Goal: Transaction & Acquisition: Purchase product/service

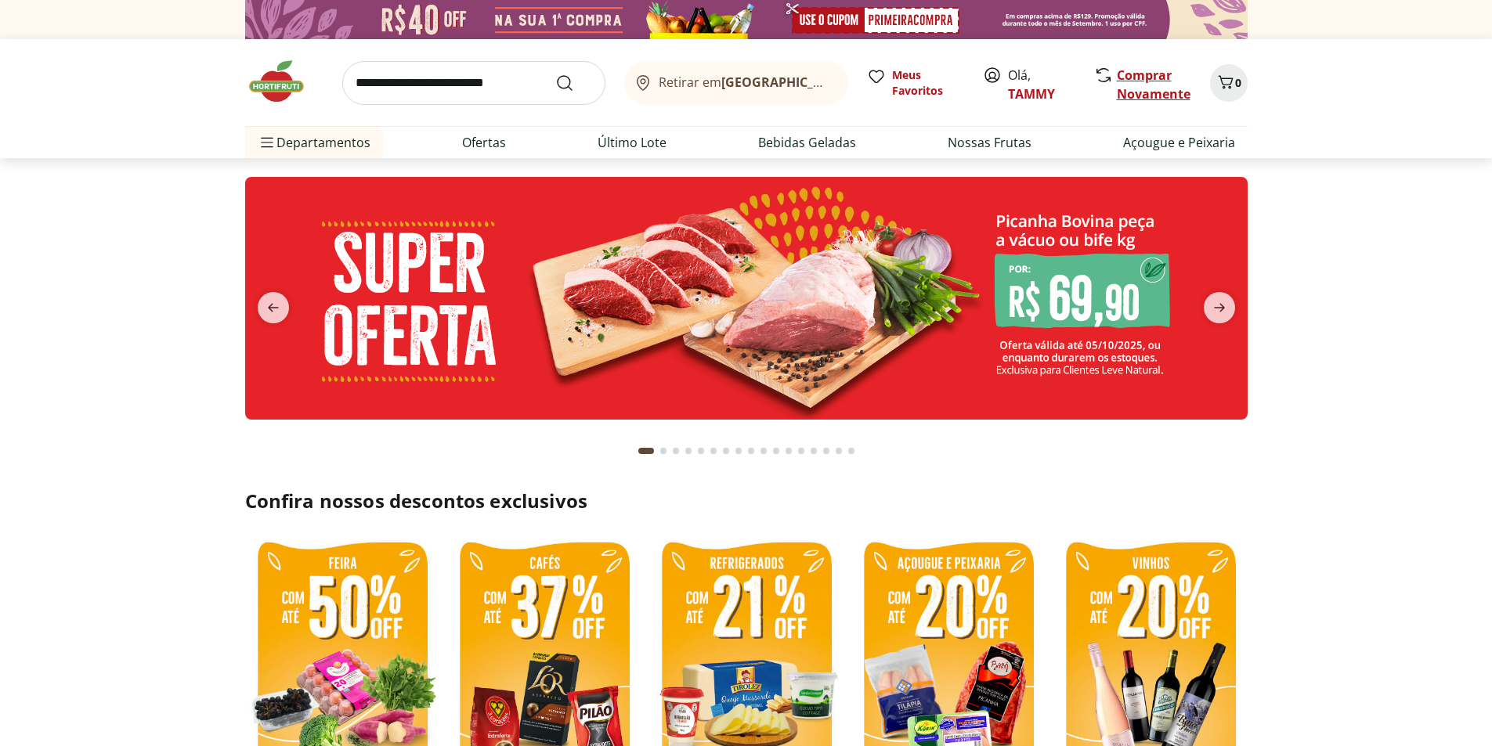
click at [1146, 96] on link "Comprar Novamente" at bounding box center [1154, 85] width 74 height 36
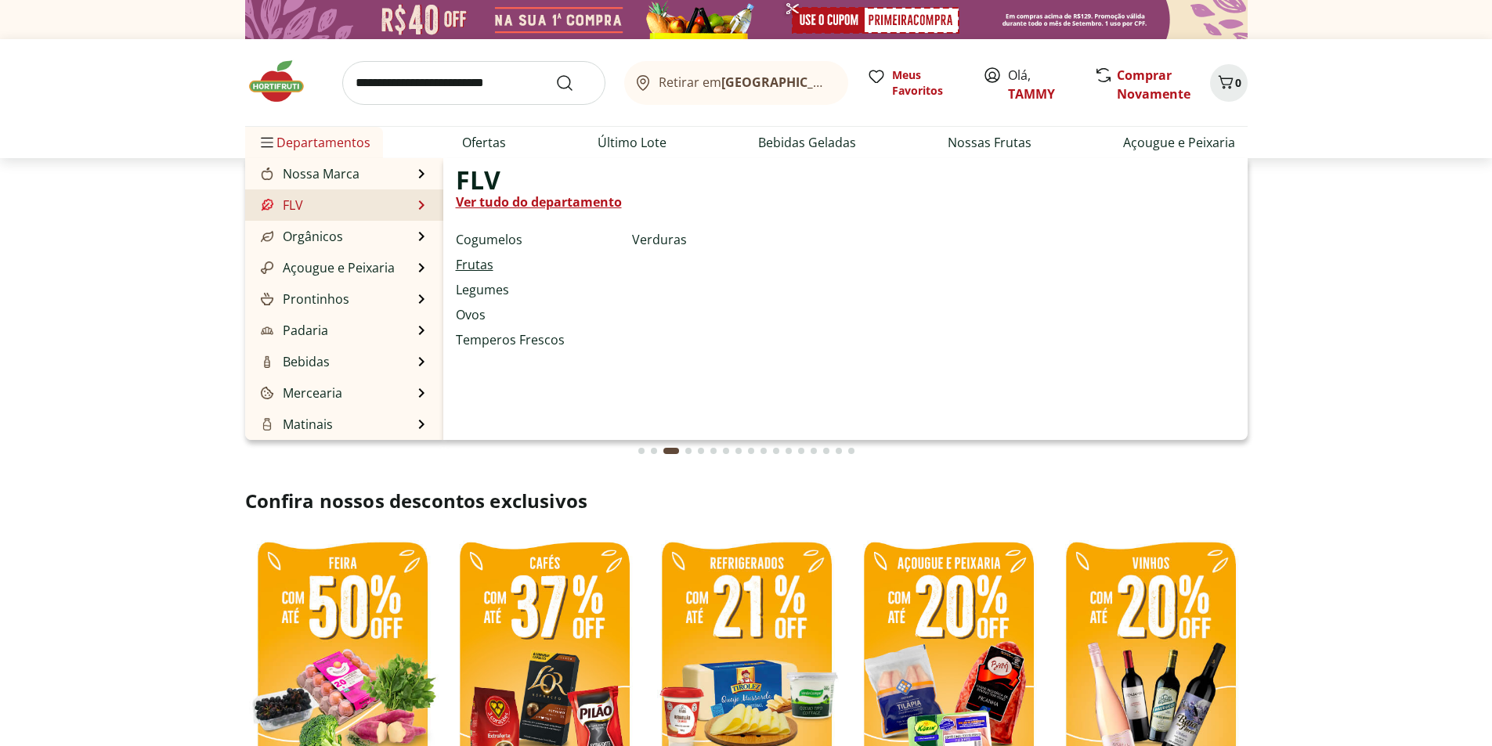
click at [479, 266] on link "Frutas" at bounding box center [475, 264] width 38 height 19
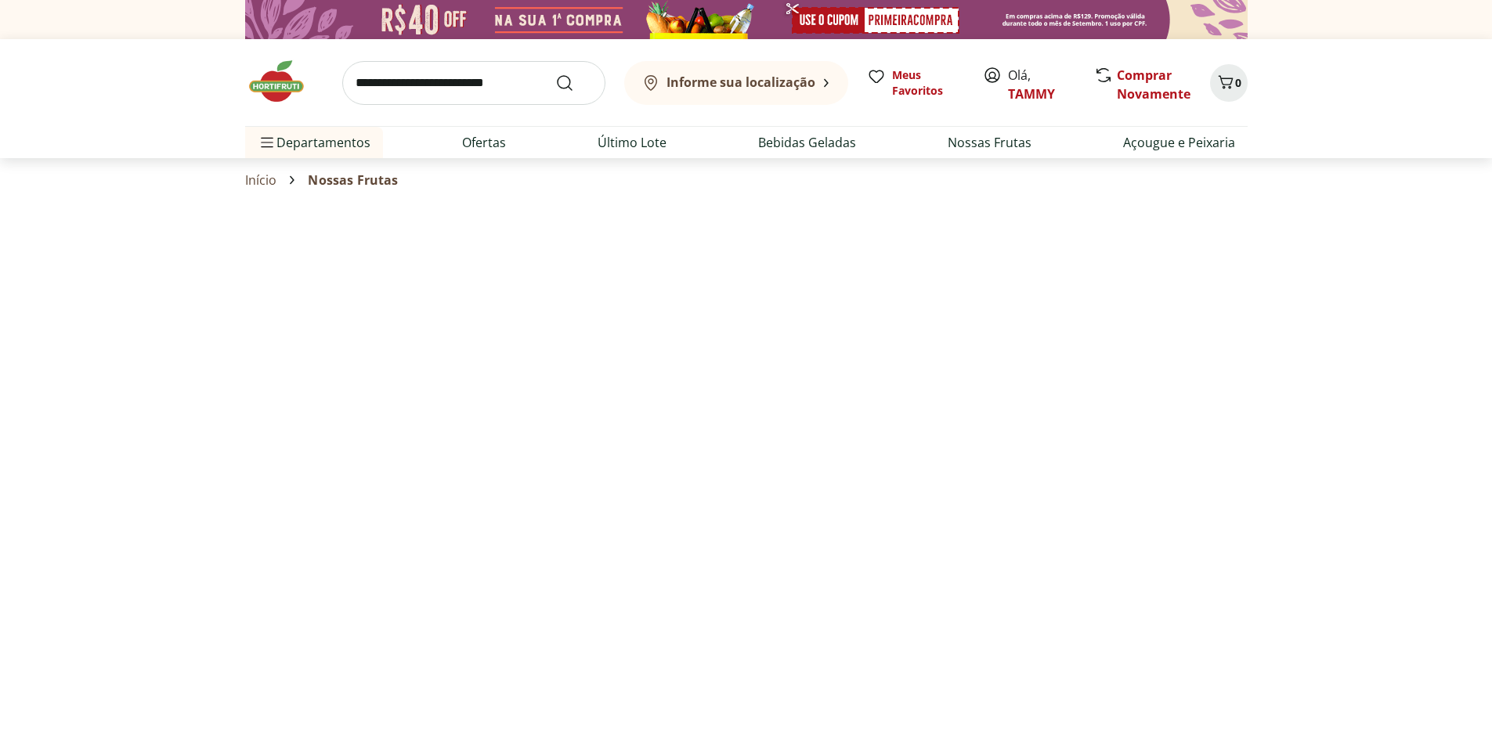
select select "**********"
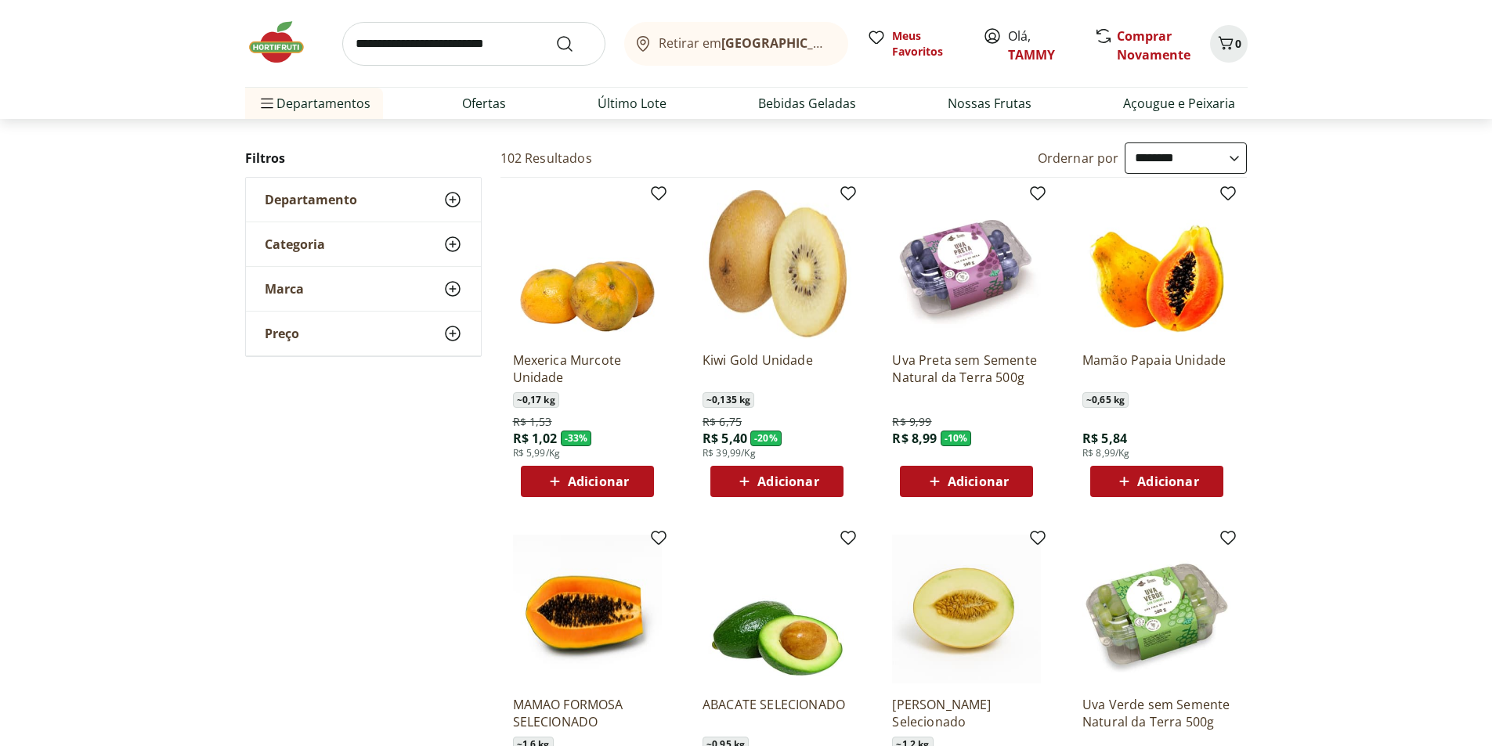
scroll to position [78, 0]
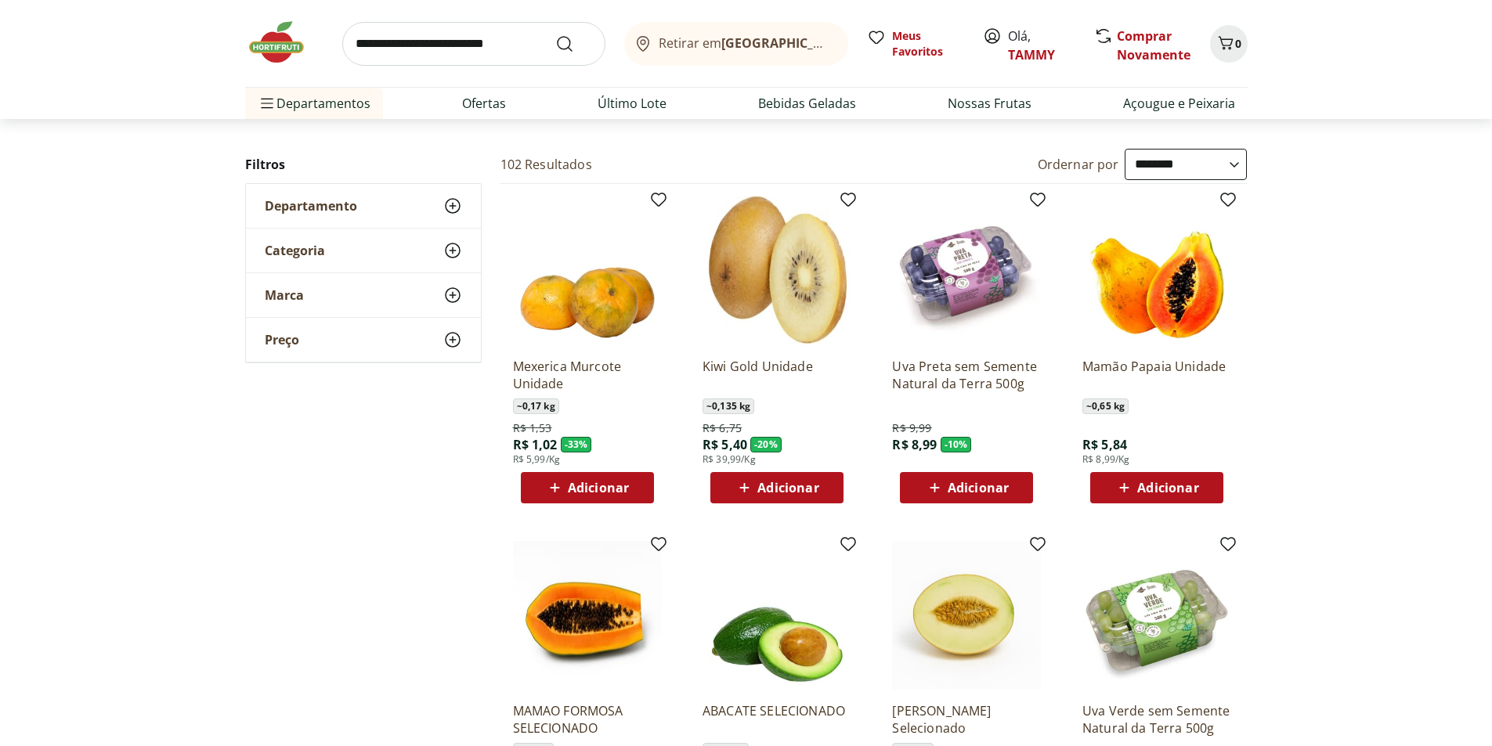
click at [598, 486] on span "Adicionar" at bounding box center [598, 488] width 61 height 13
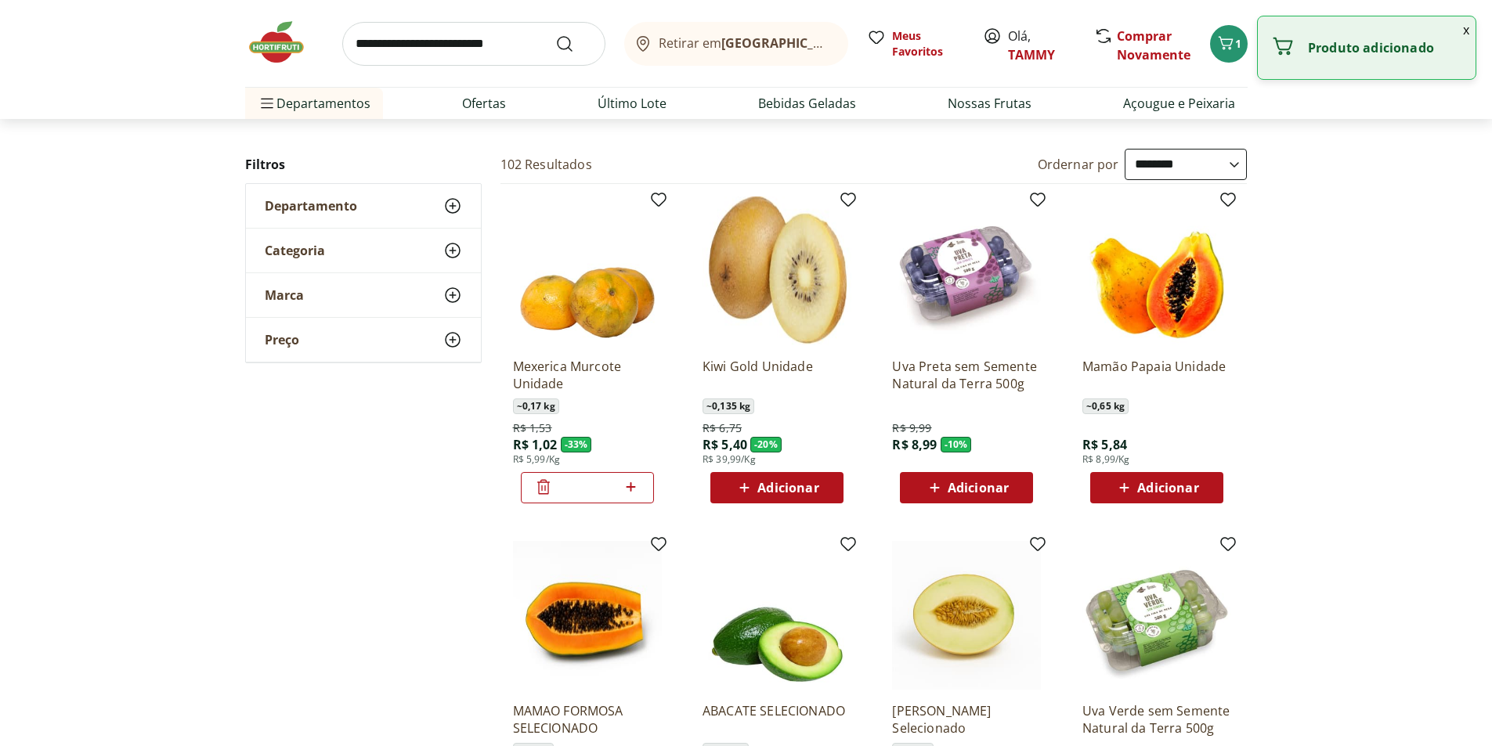
click at [630, 489] on icon at bounding box center [631, 487] width 20 height 19
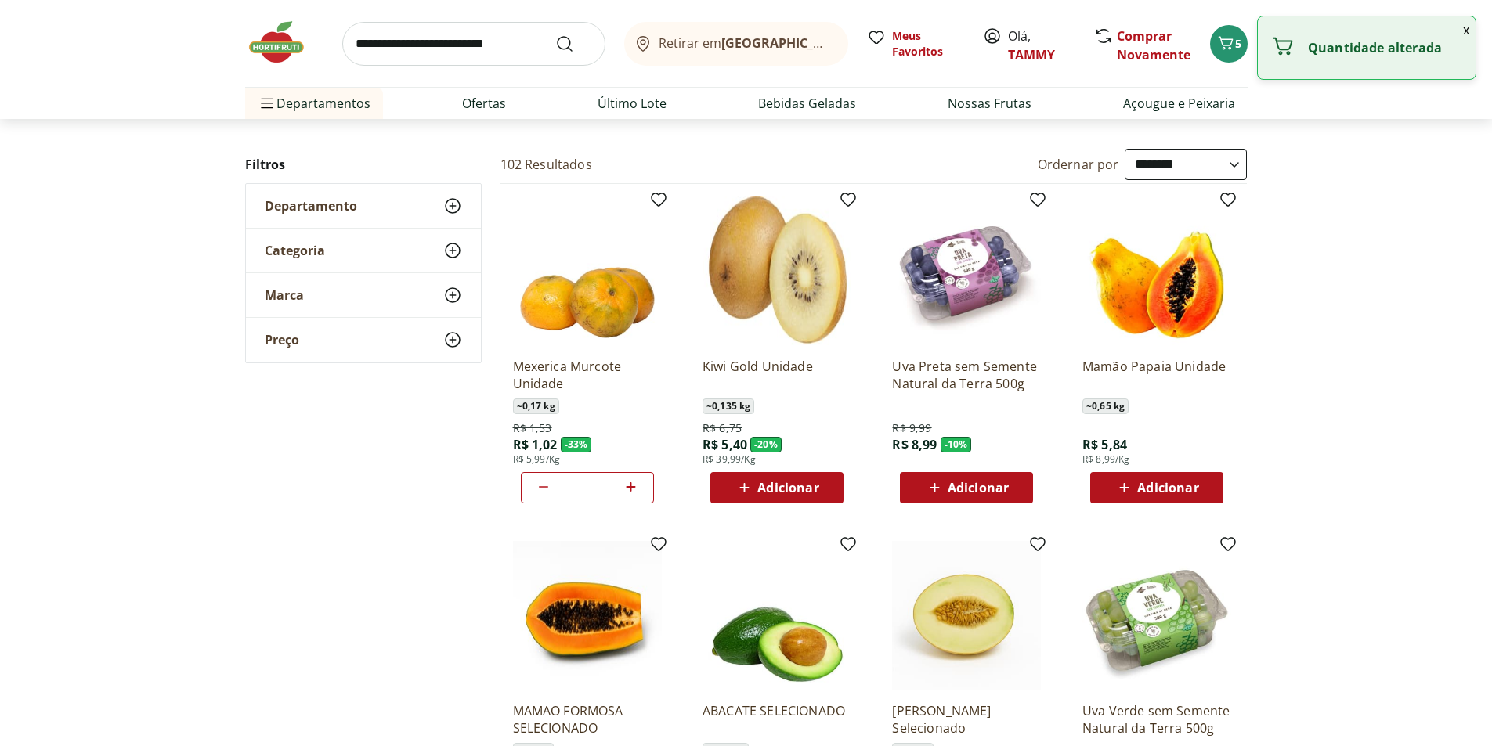
type input "*"
click at [1142, 486] on span "Adicionar" at bounding box center [1167, 488] width 61 height 13
click at [1201, 489] on icon at bounding box center [1200, 487] width 20 height 19
type input "*"
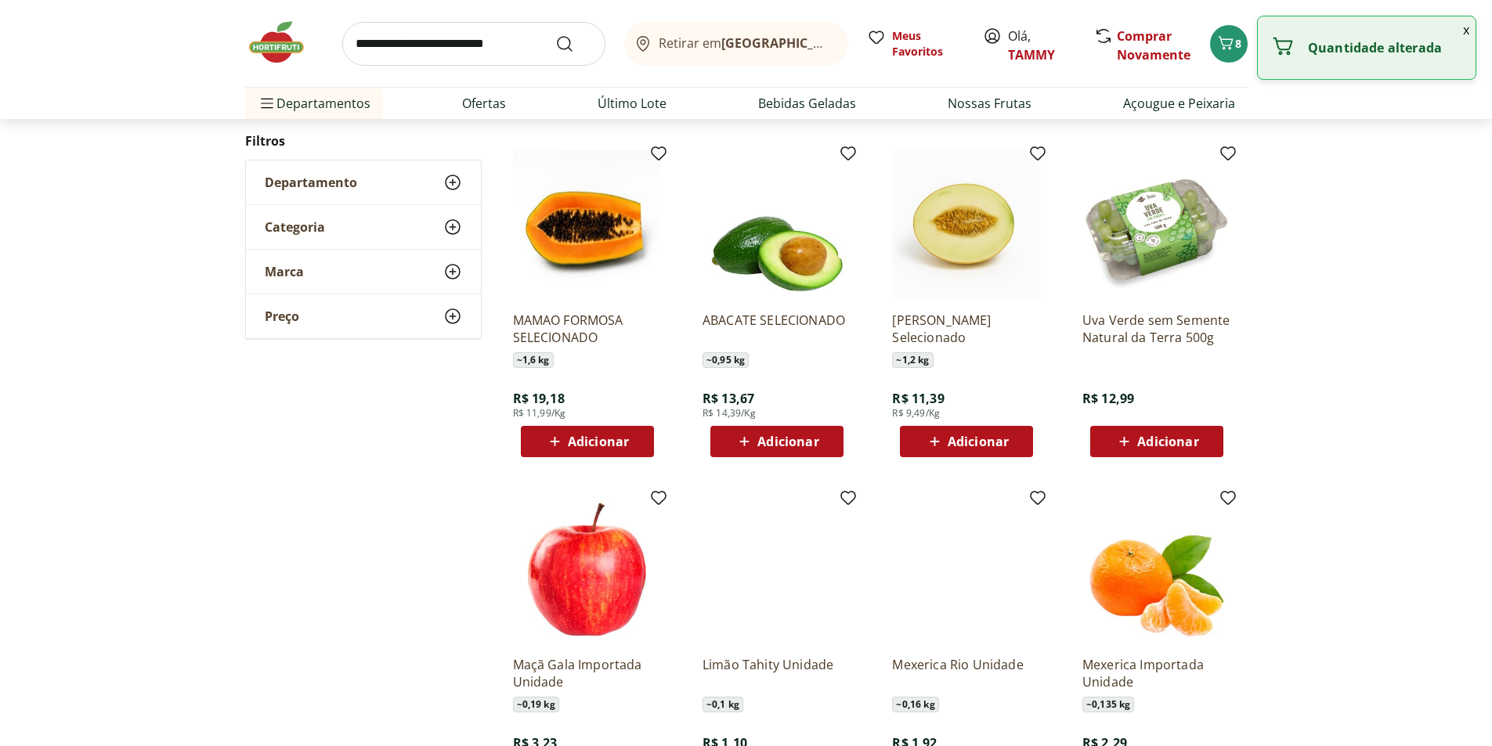
scroll to position [470, 0]
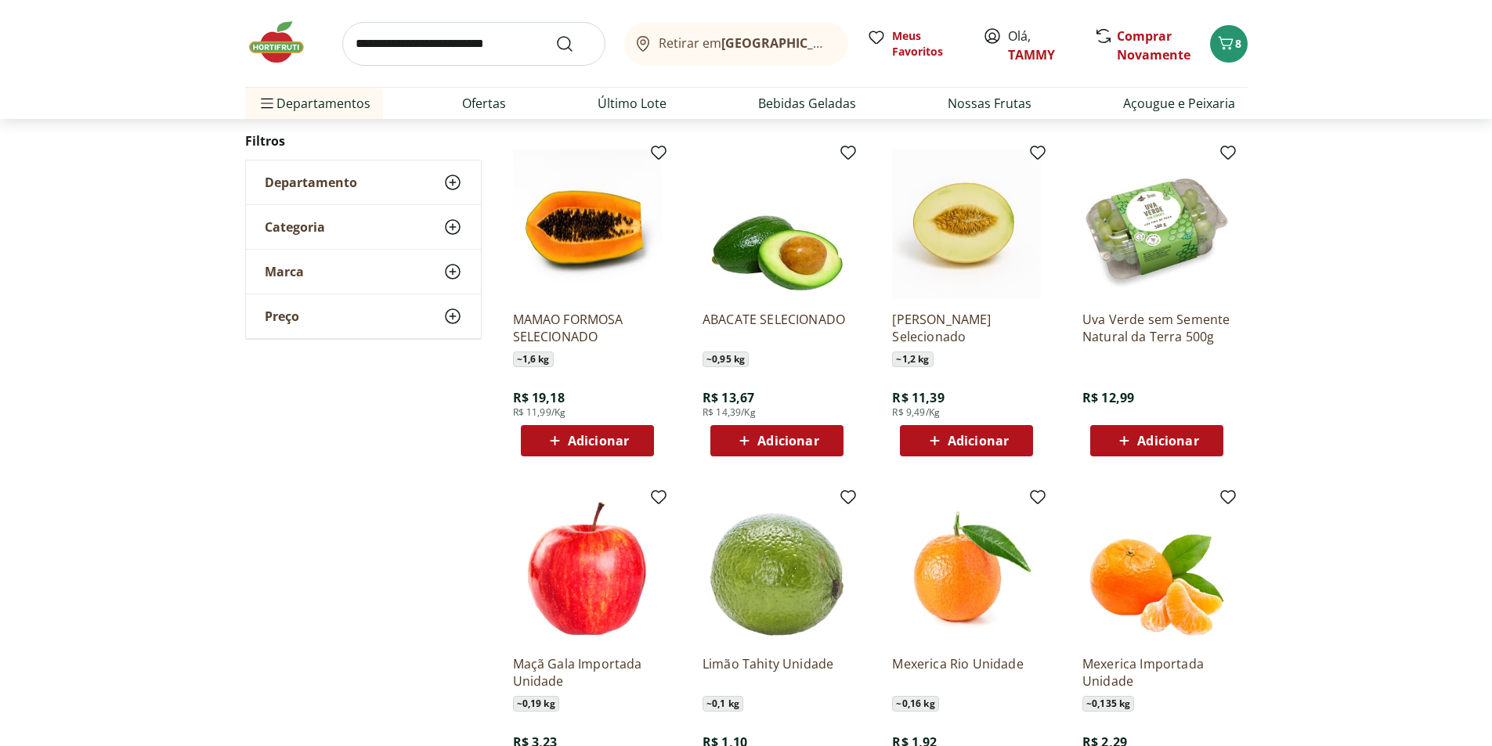
click at [1193, 435] on span "Adicionar" at bounding box center [1167, 441] width 61 height 13
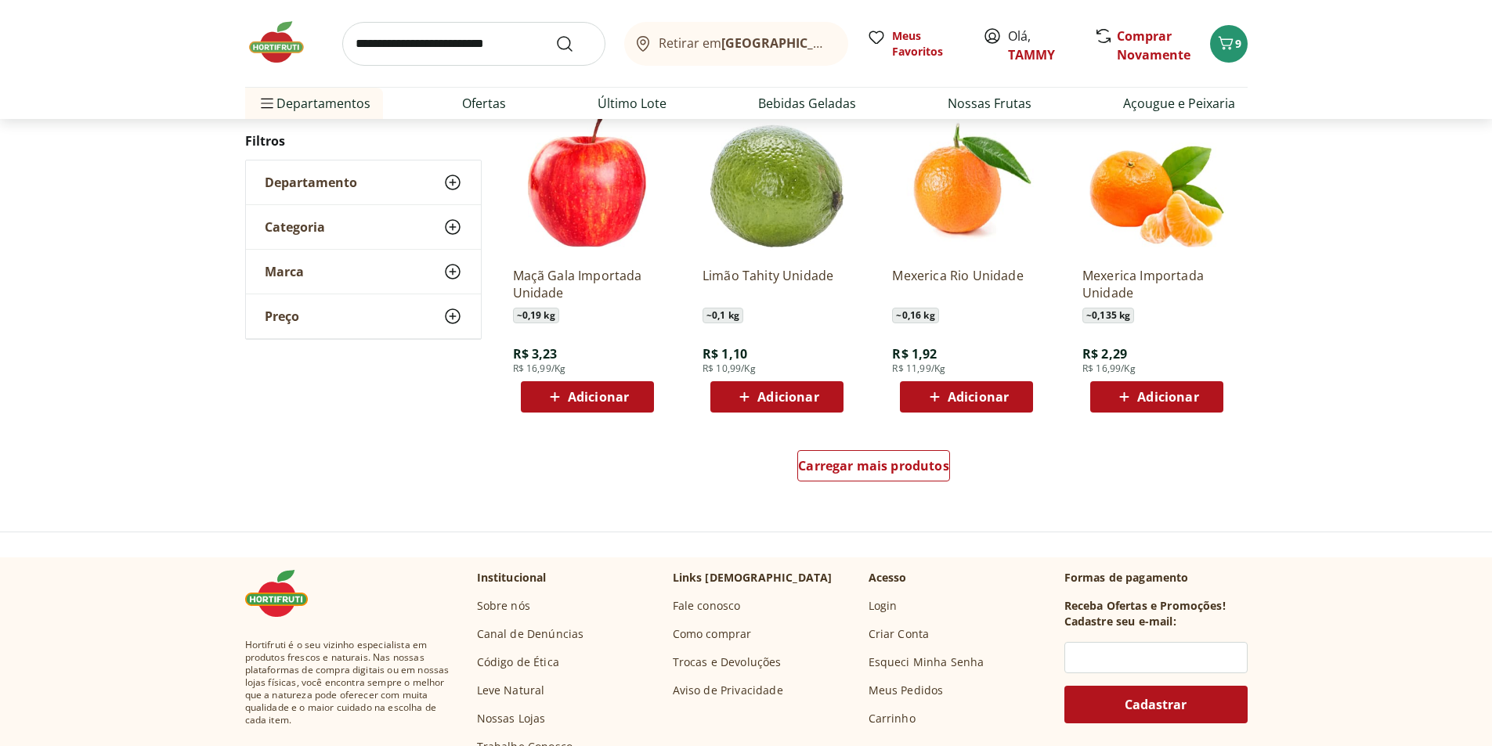
scroll to position [861, 0]
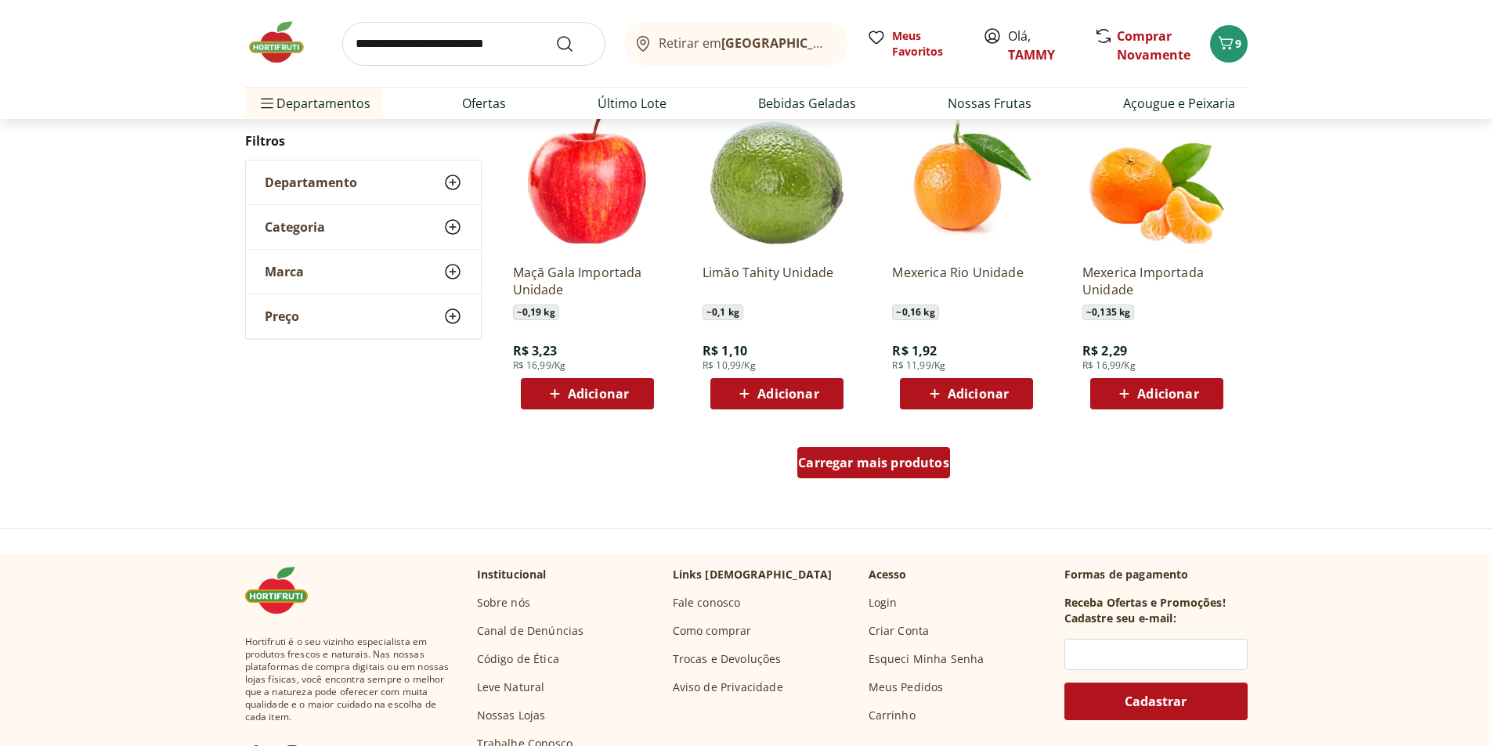
click at [877, 467] on span "Carregar mais produtos" at bounding box center [873, 463] width 151 height 13
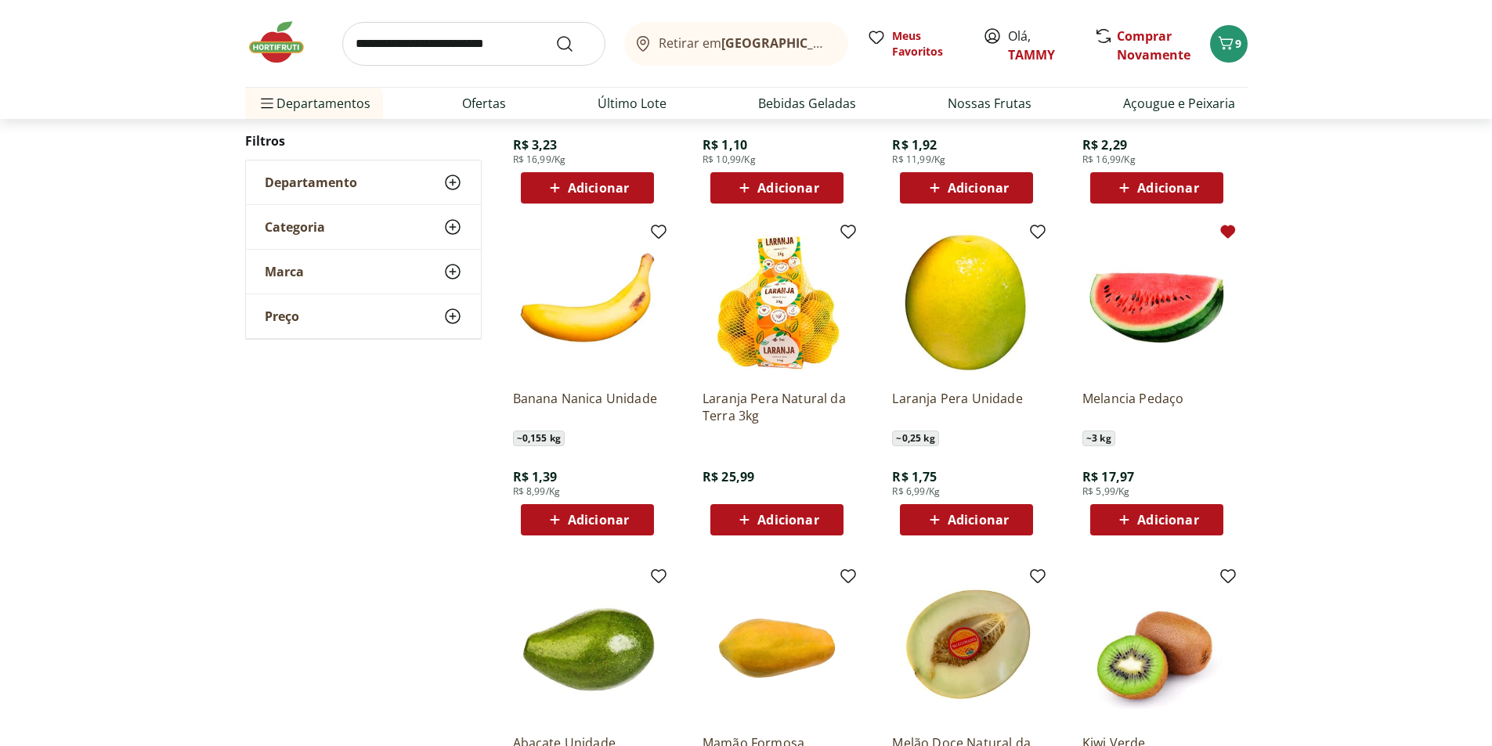
scroll to position [1096, 0]
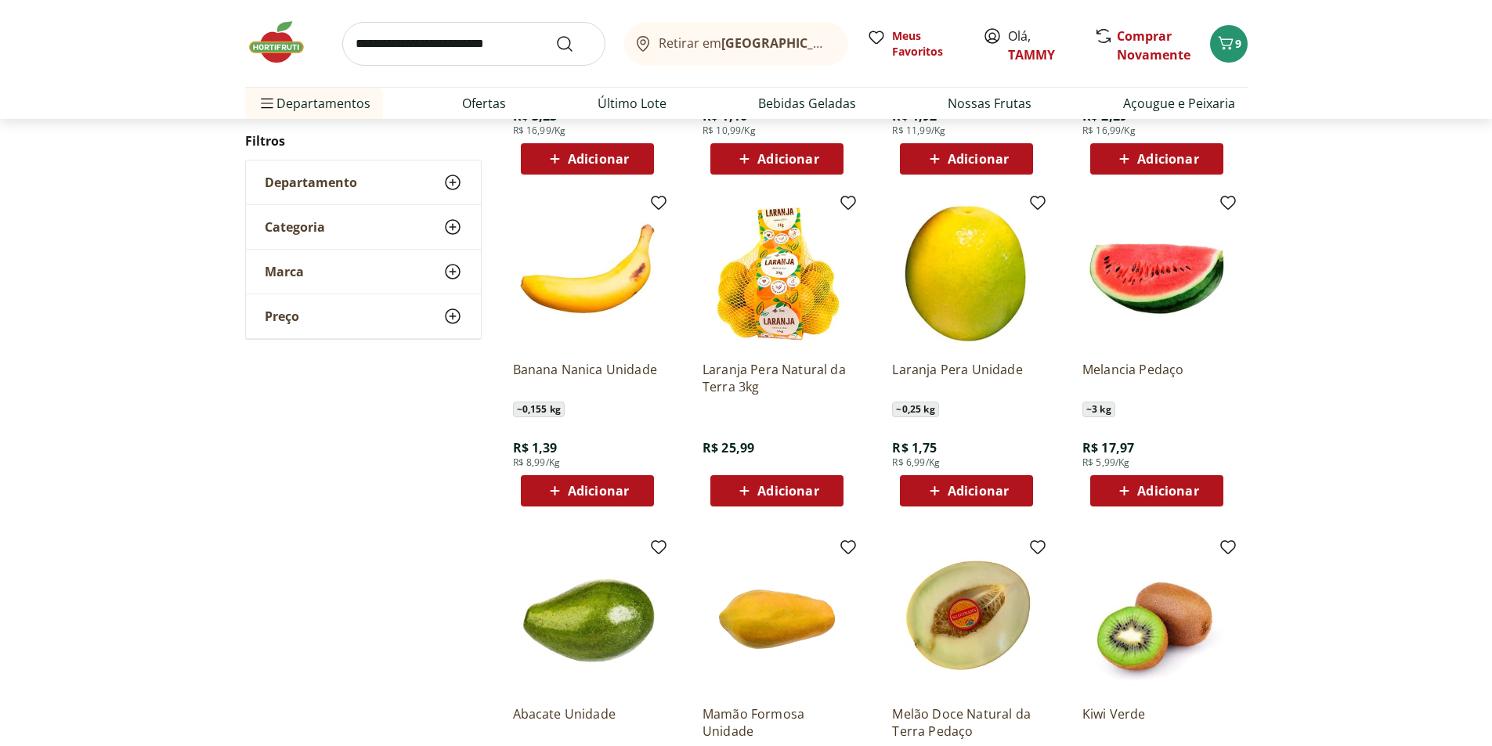
click at [1173, 487] on span "Adicionar" at bounding box center [1167, 491] width 61 height 13
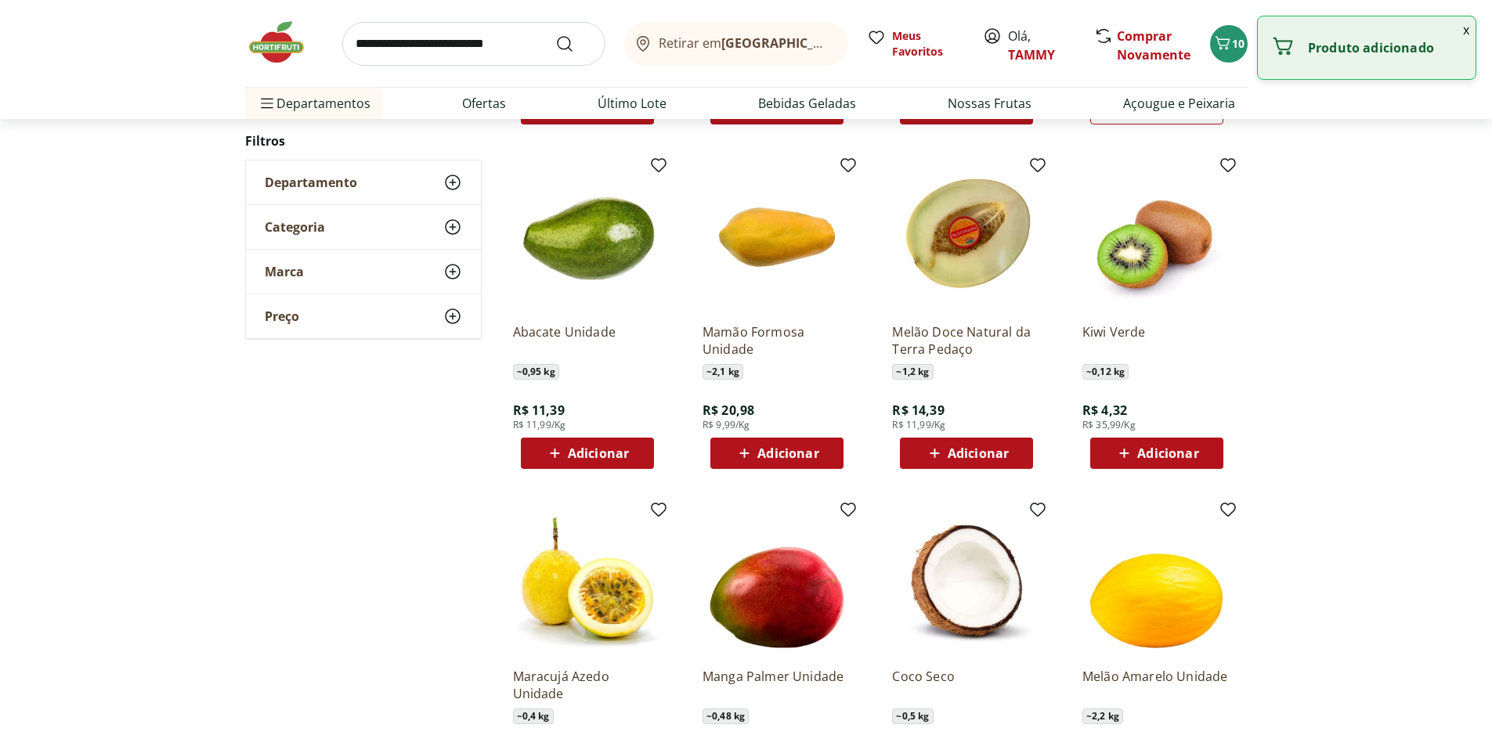
scroll to position [548, 0]
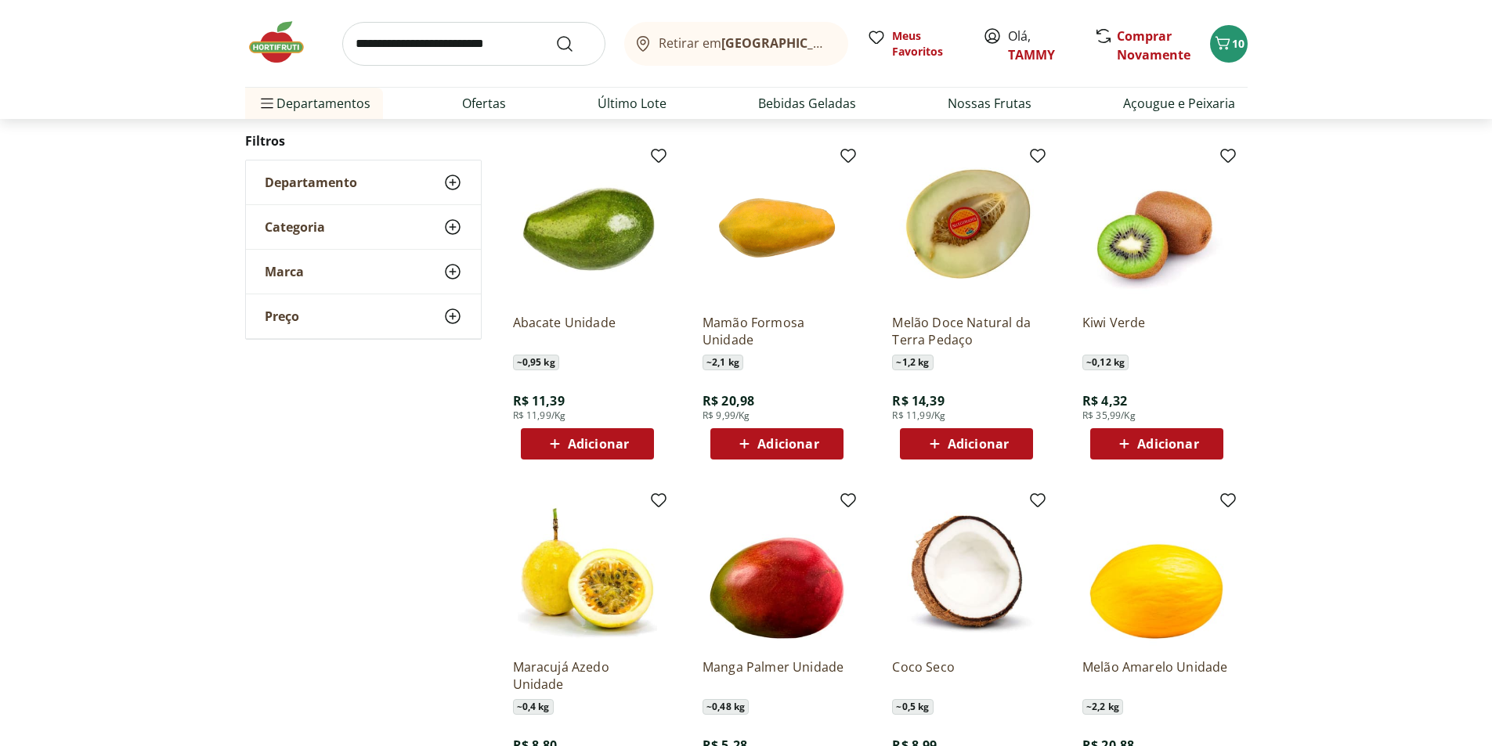
click at [815, 447] on span "Adicionar" at bounding box center [787, 444] width 61 height 13
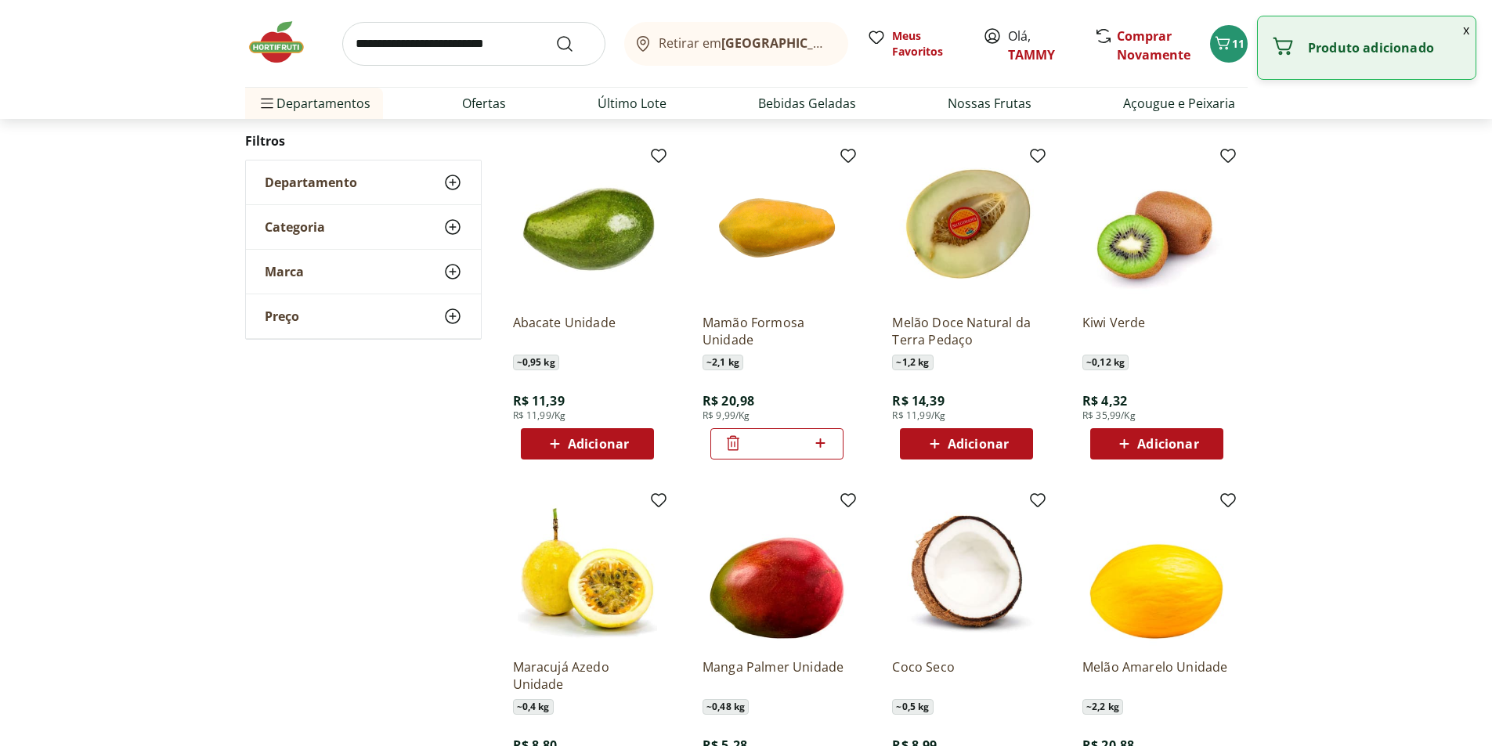
click at [816, 446] on icon at bounding box center [821, 443] width 20 height 19
type input "*"
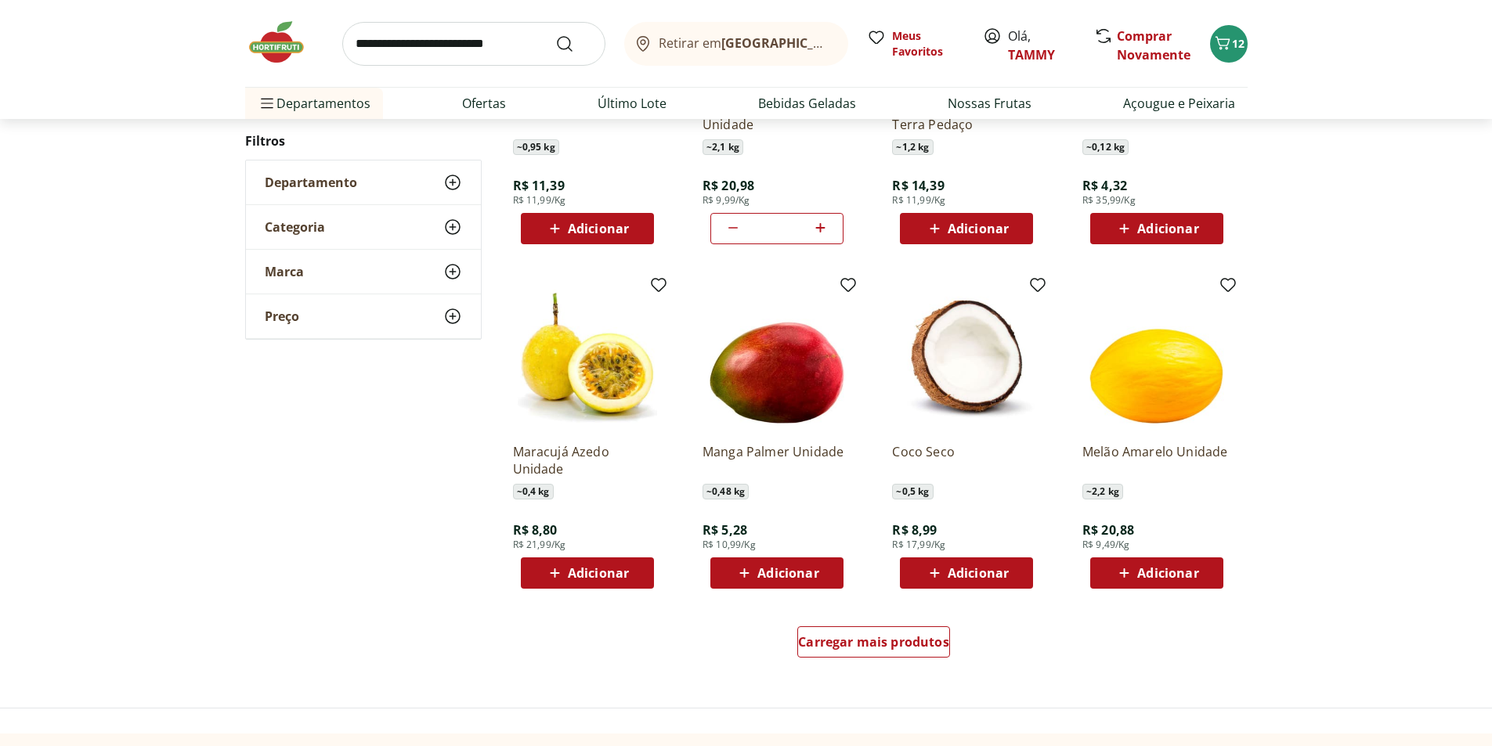
scroll to position [783, 0]
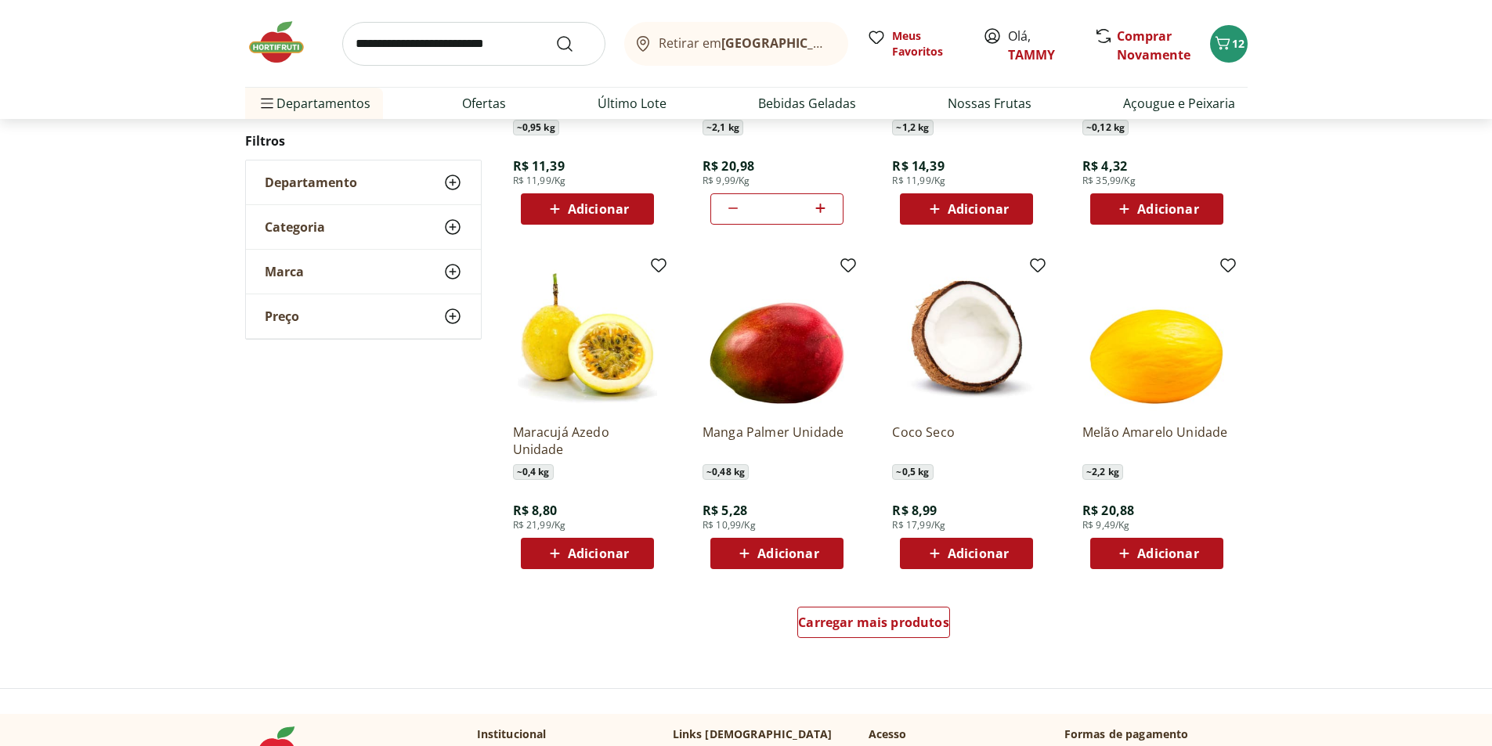
click at [1180, 547] on span "Adicionar" at bounding box center [1167, 553] width 61 height 13
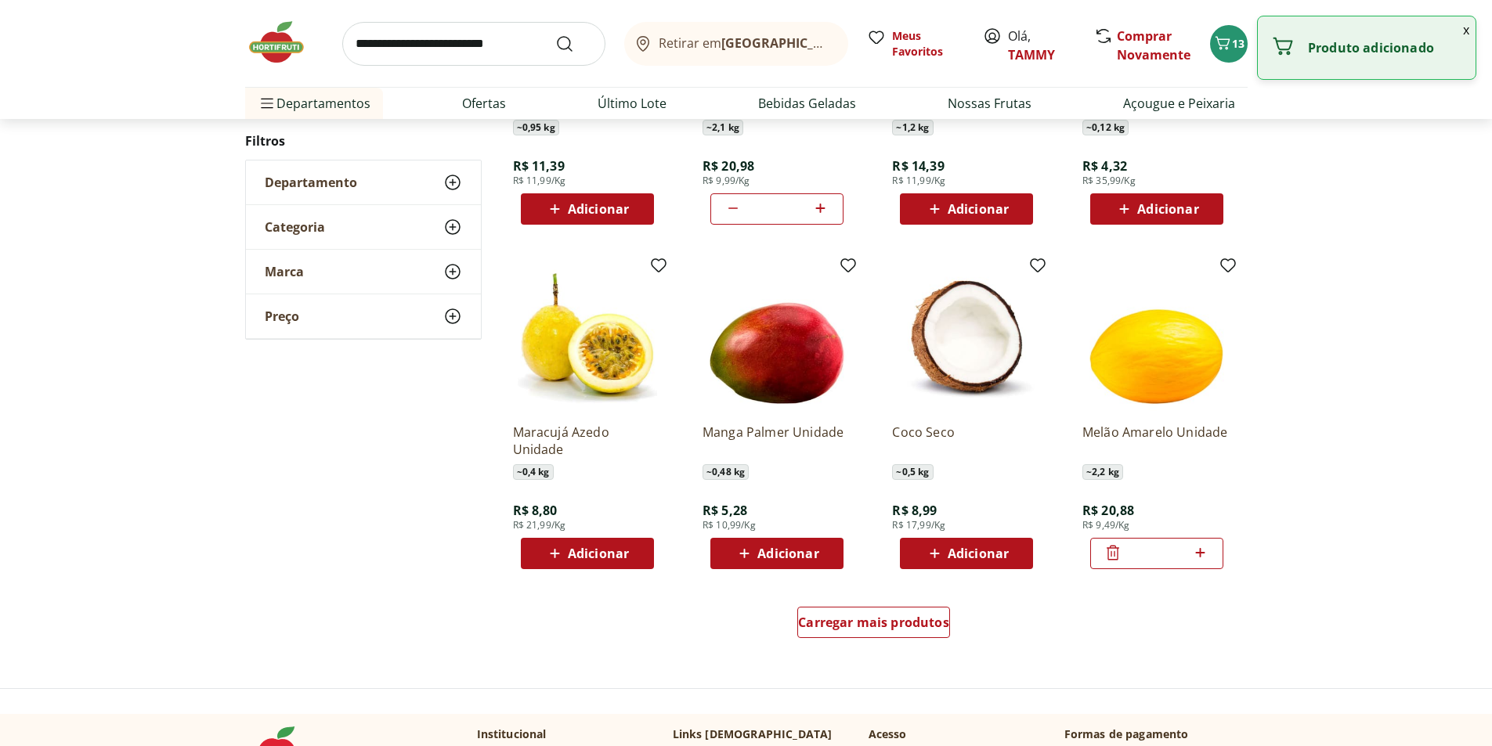
click at [1203, 550] on icon at bounding box center [1200, 552] width 20 height 19
type input "*"
click at [825, 553] on div "Adicionar" at bounding box center [777, 554] width 108 height 28
click at [822, 550] on icon at bounding box center [821, 552] width 20 height 19
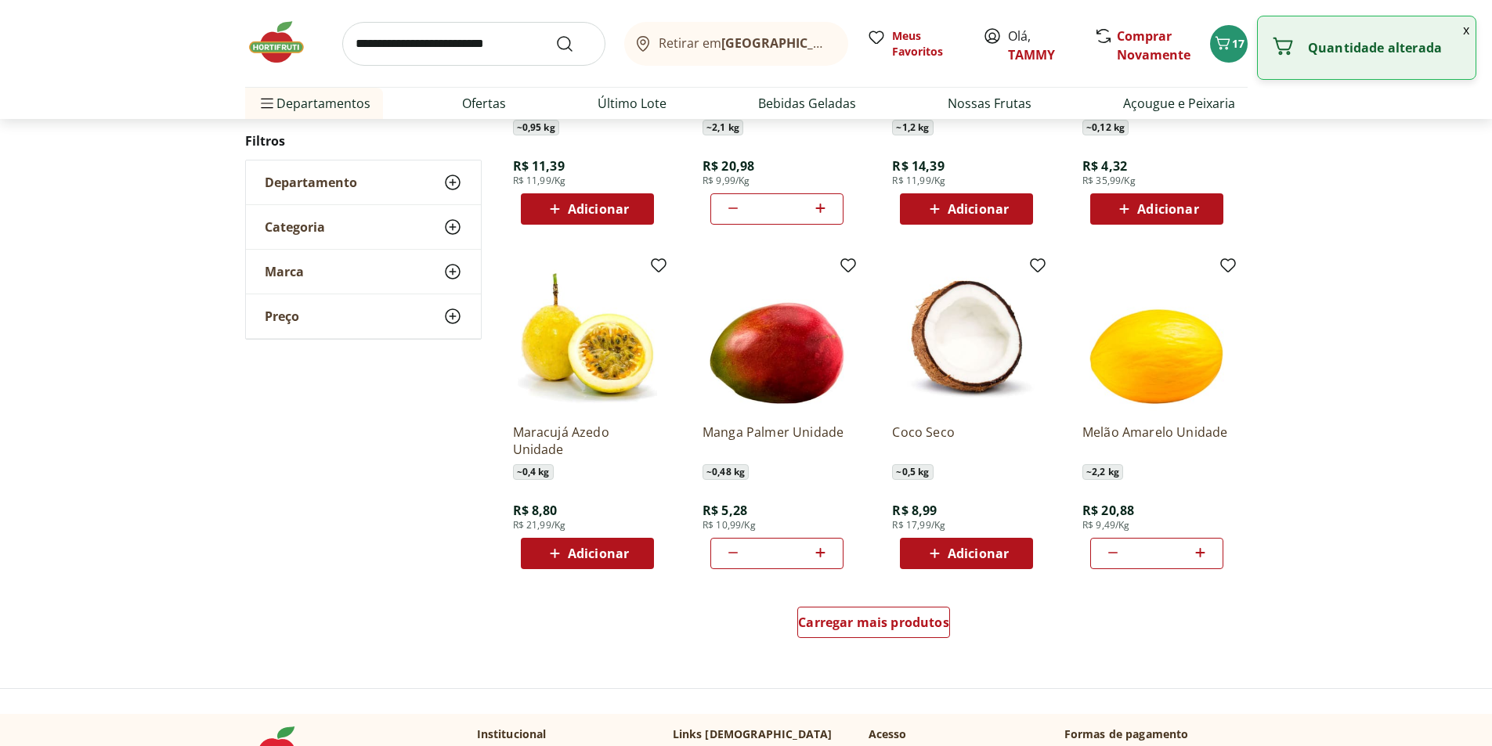
click at [822, 550] on icon at bounding box center [821, 552] width 20 height 19
type input "*"
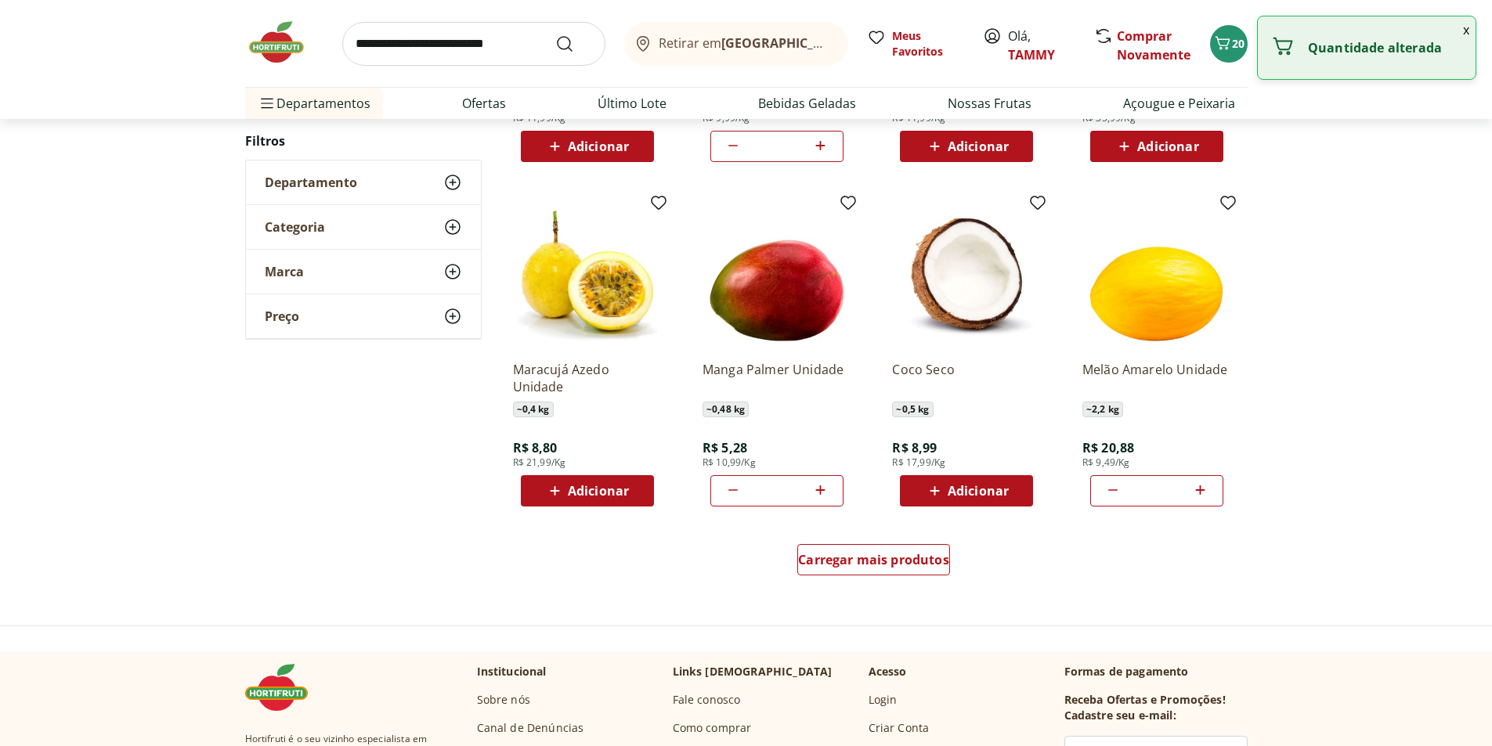
scroll to position [940, 0]
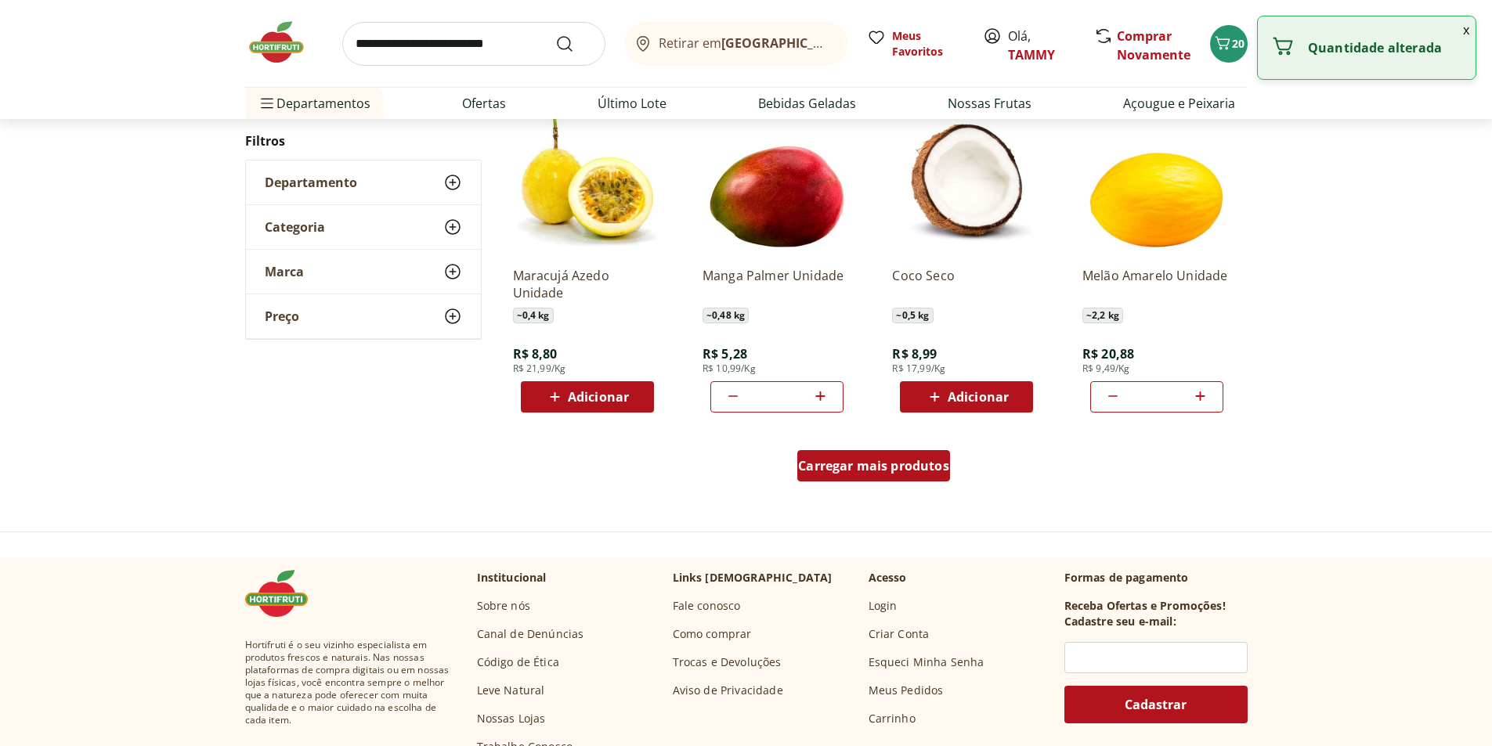
click at [864, 468] on span "Carregar mais produtos" at bounding box center [873, 466] width 151 height 13
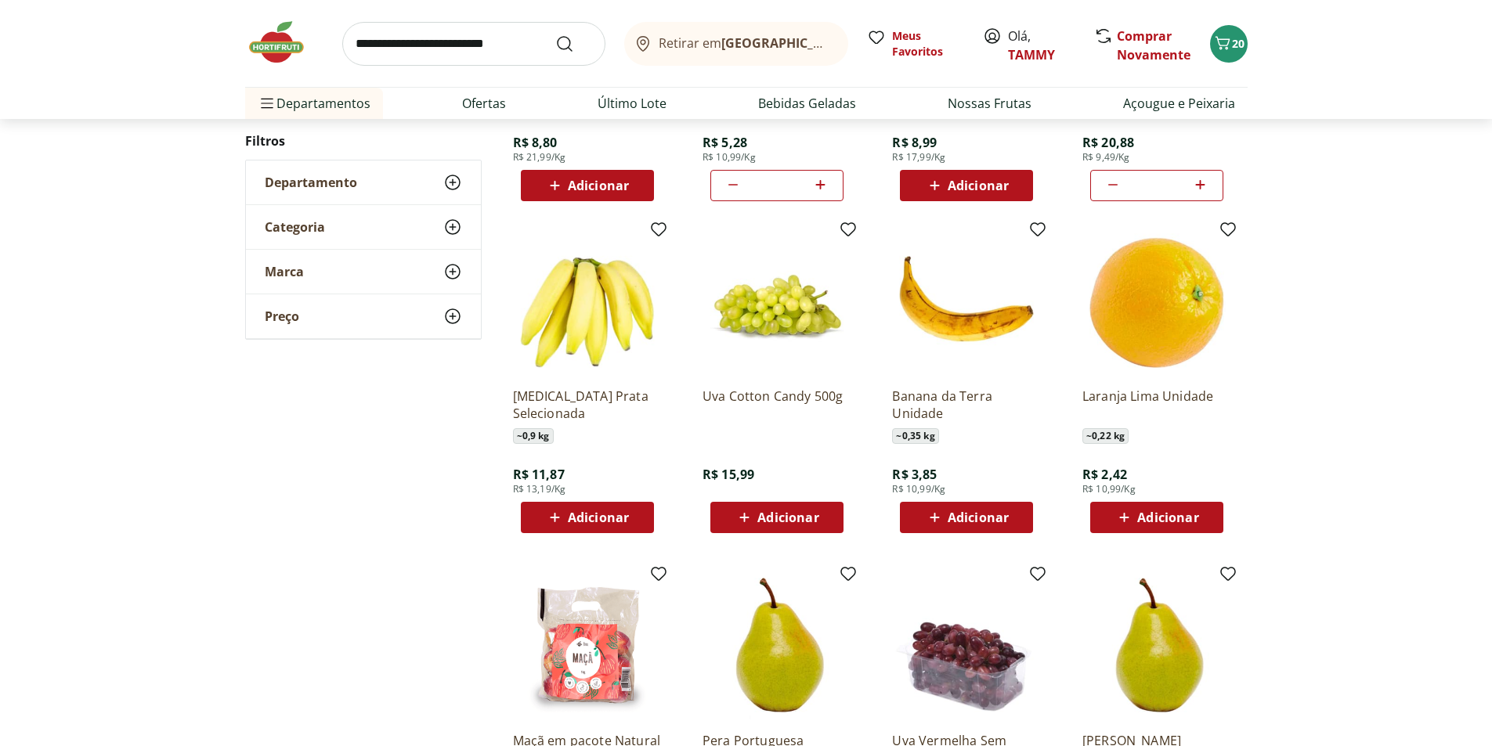
scroll to position [1175, 0]
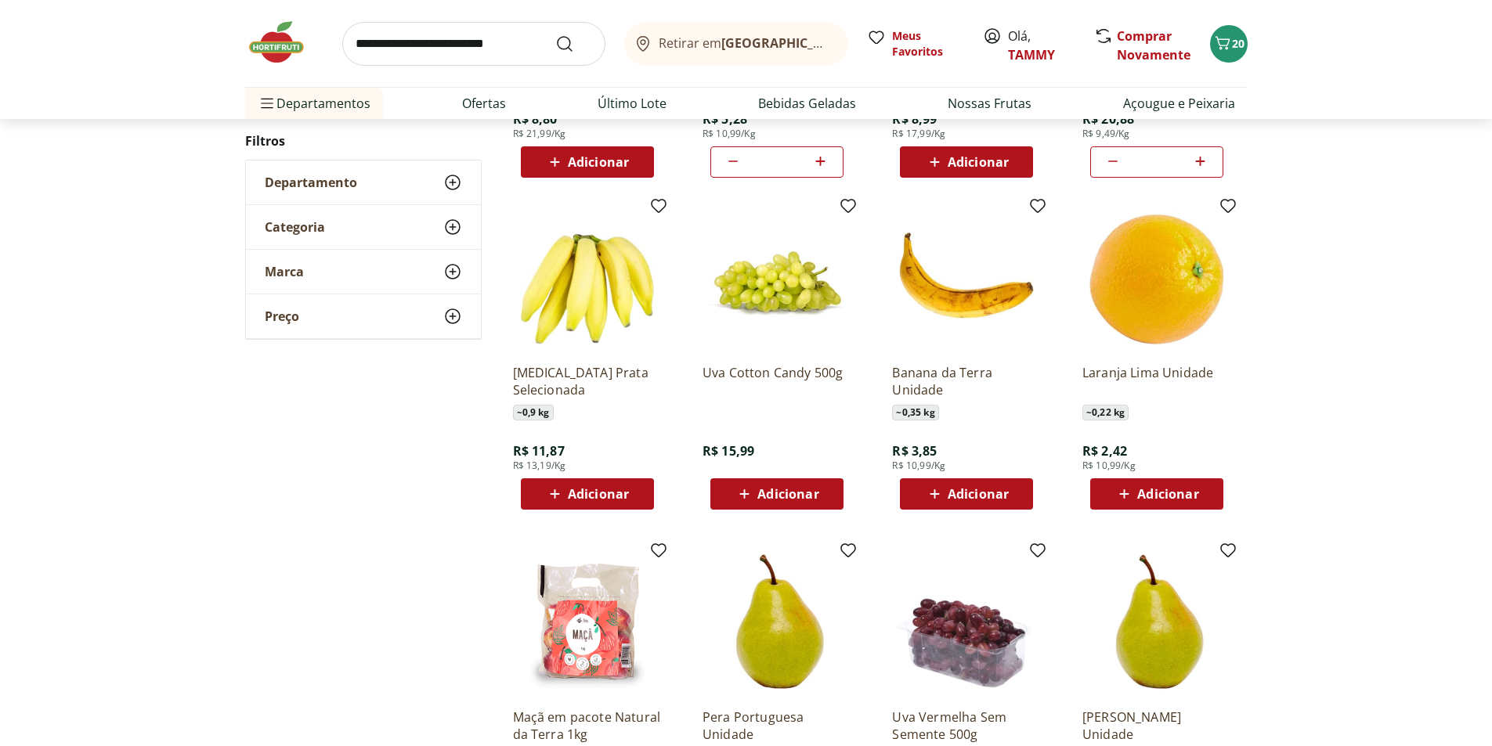
click at [619, 490] on span "Adicionar" at bounding box center [598, 494] width 61 height 13
click at [992, 491] on span "Adicionar" at bounding box center [978, 494] width 61 height 13
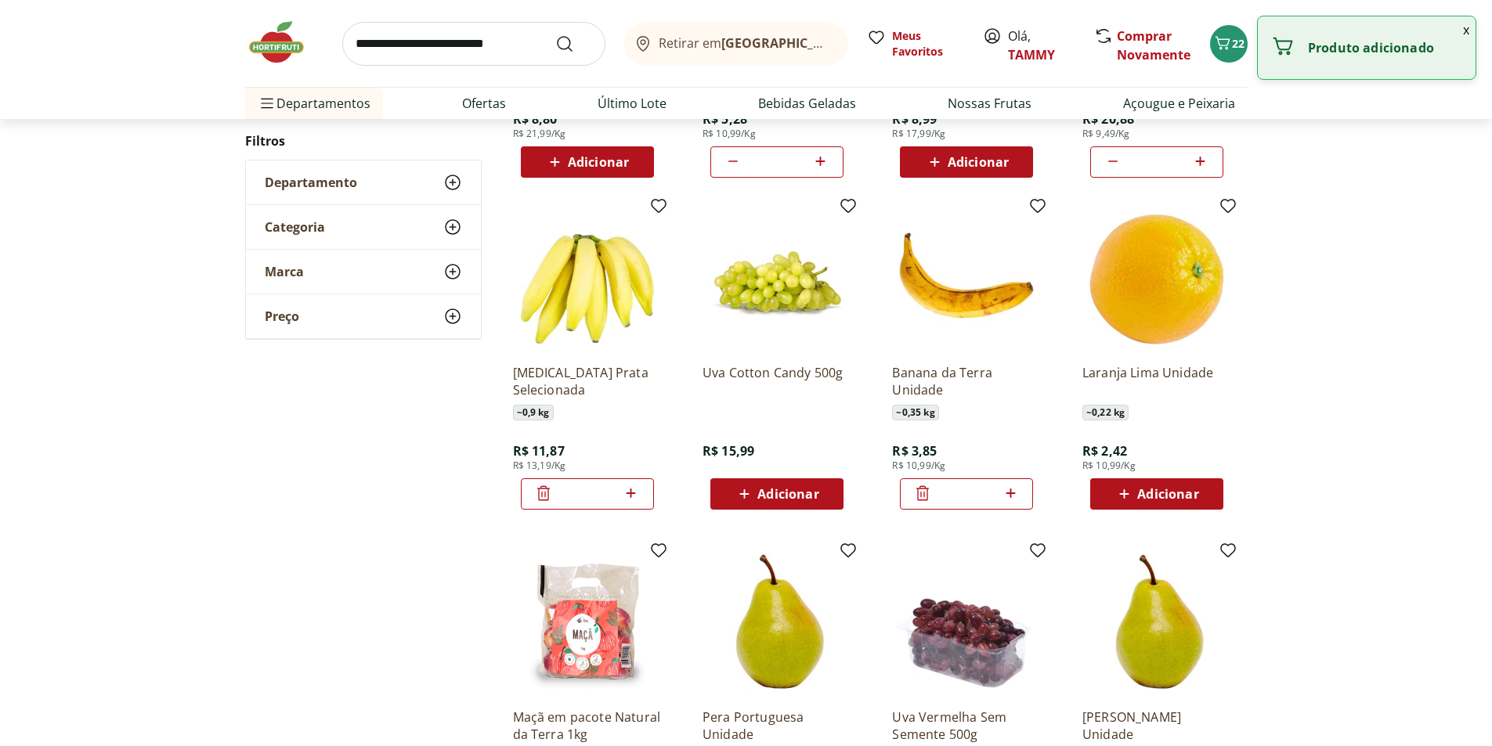
click at [1007, 493] on icon at bounding box center [1011, 493] width 20 height 19
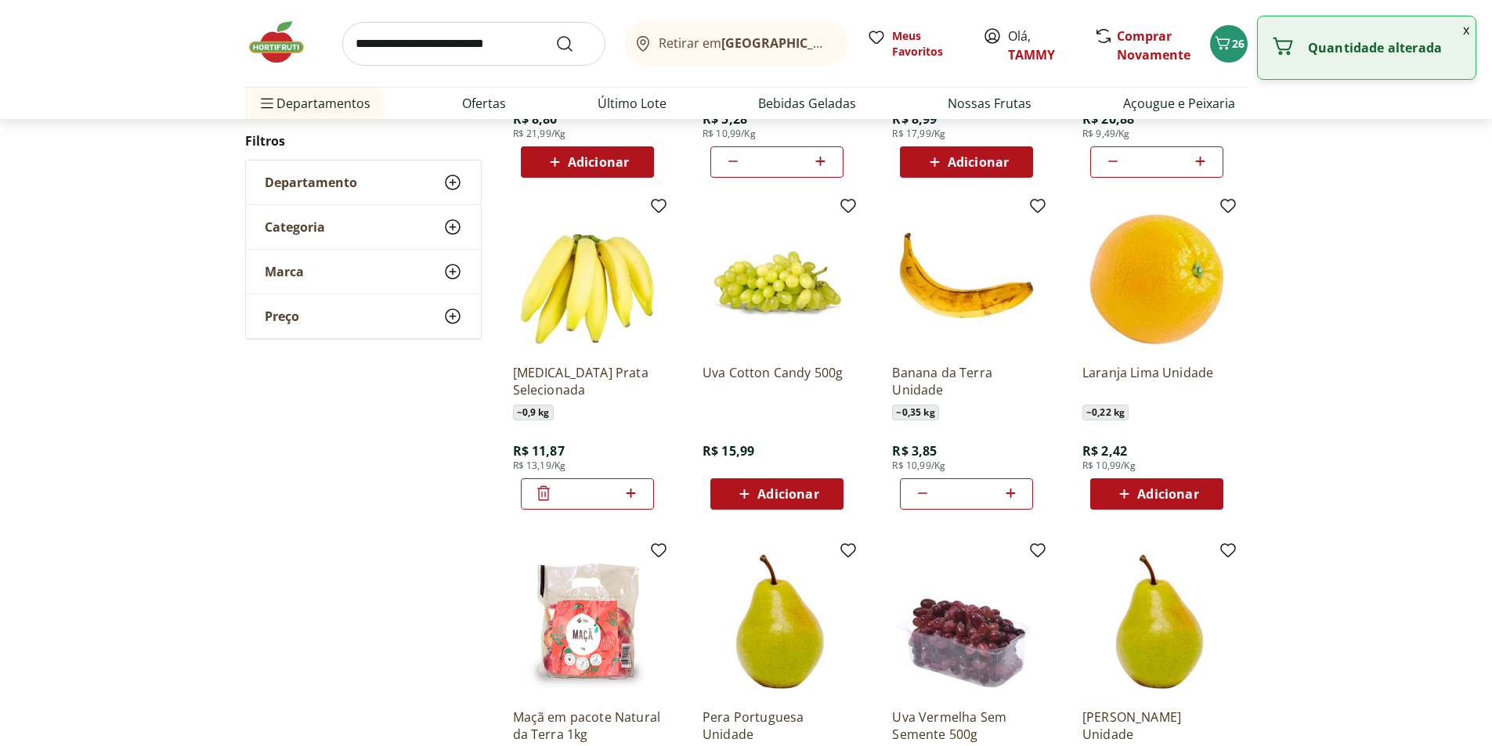
type input "*"
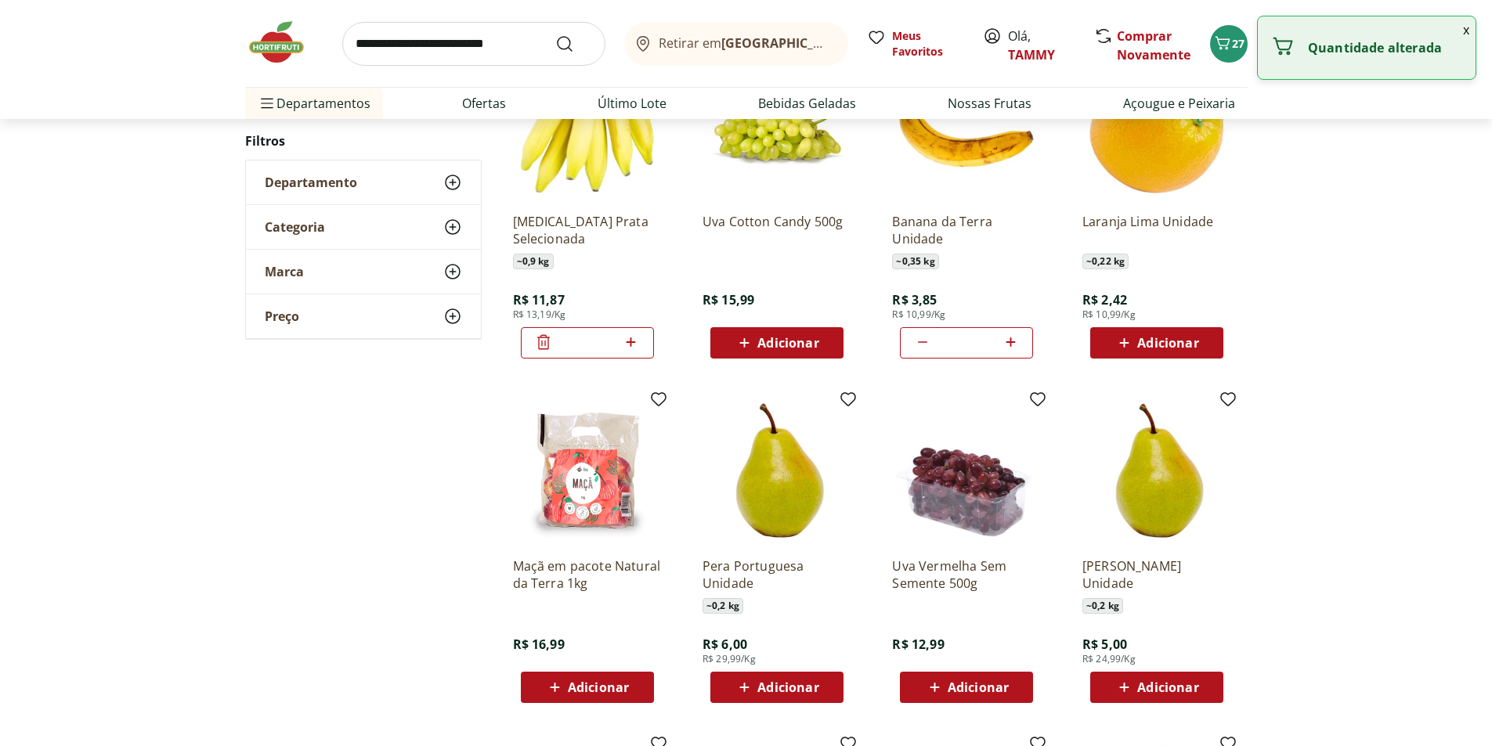
scroll to position [1331, 0]
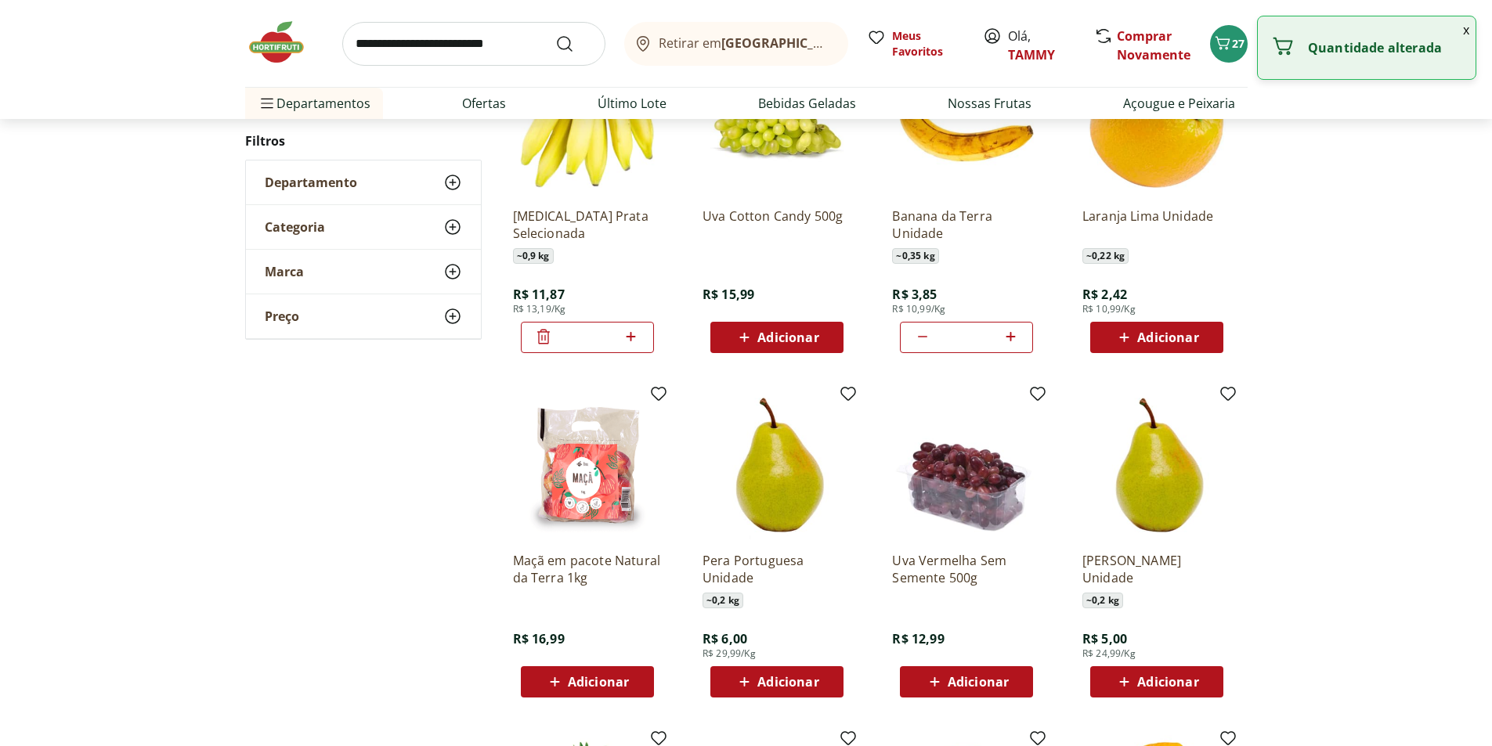
scroll to position [545, 0]
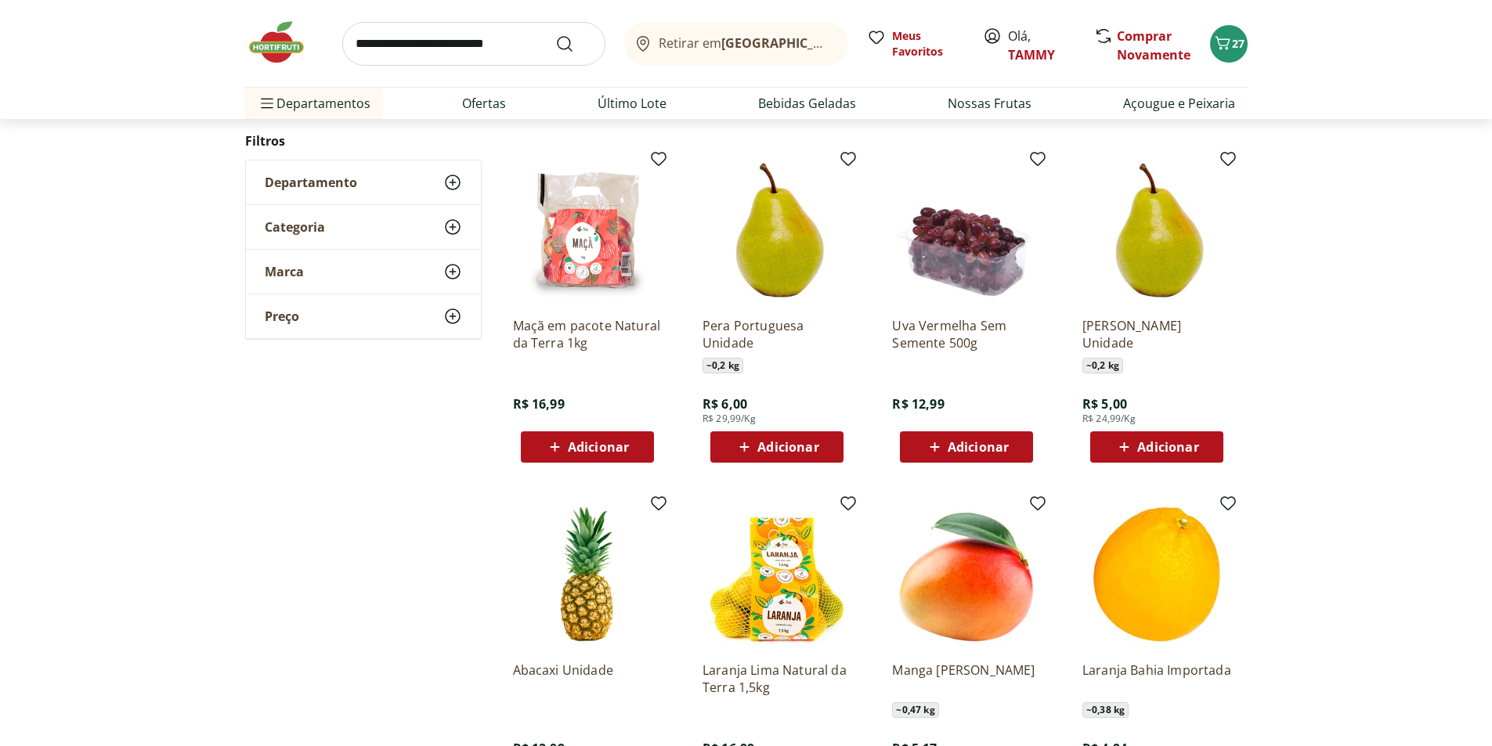
click at [602, 450] on span "Adicionar" at bounding box center [598, 447] width 61 height 13
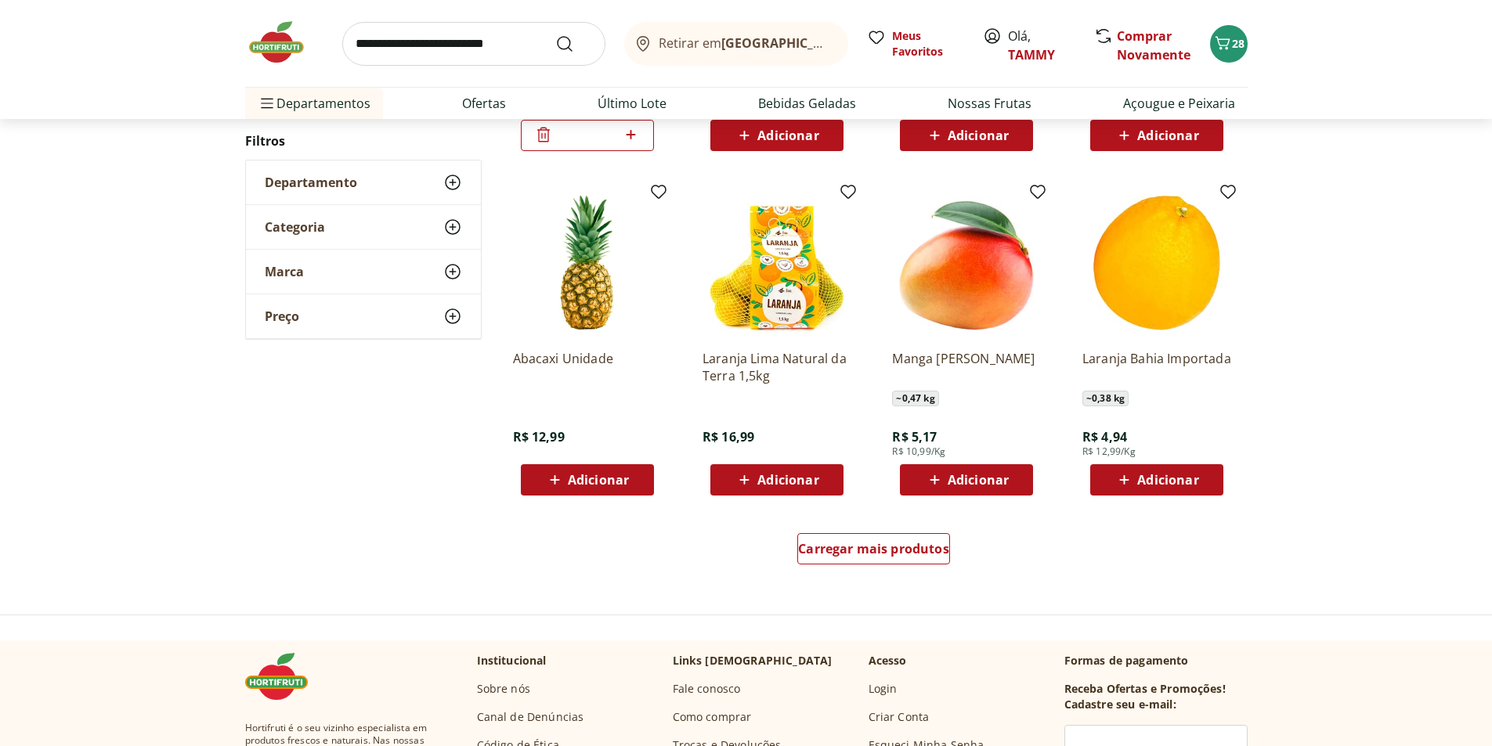
scroll to position [858, 0]
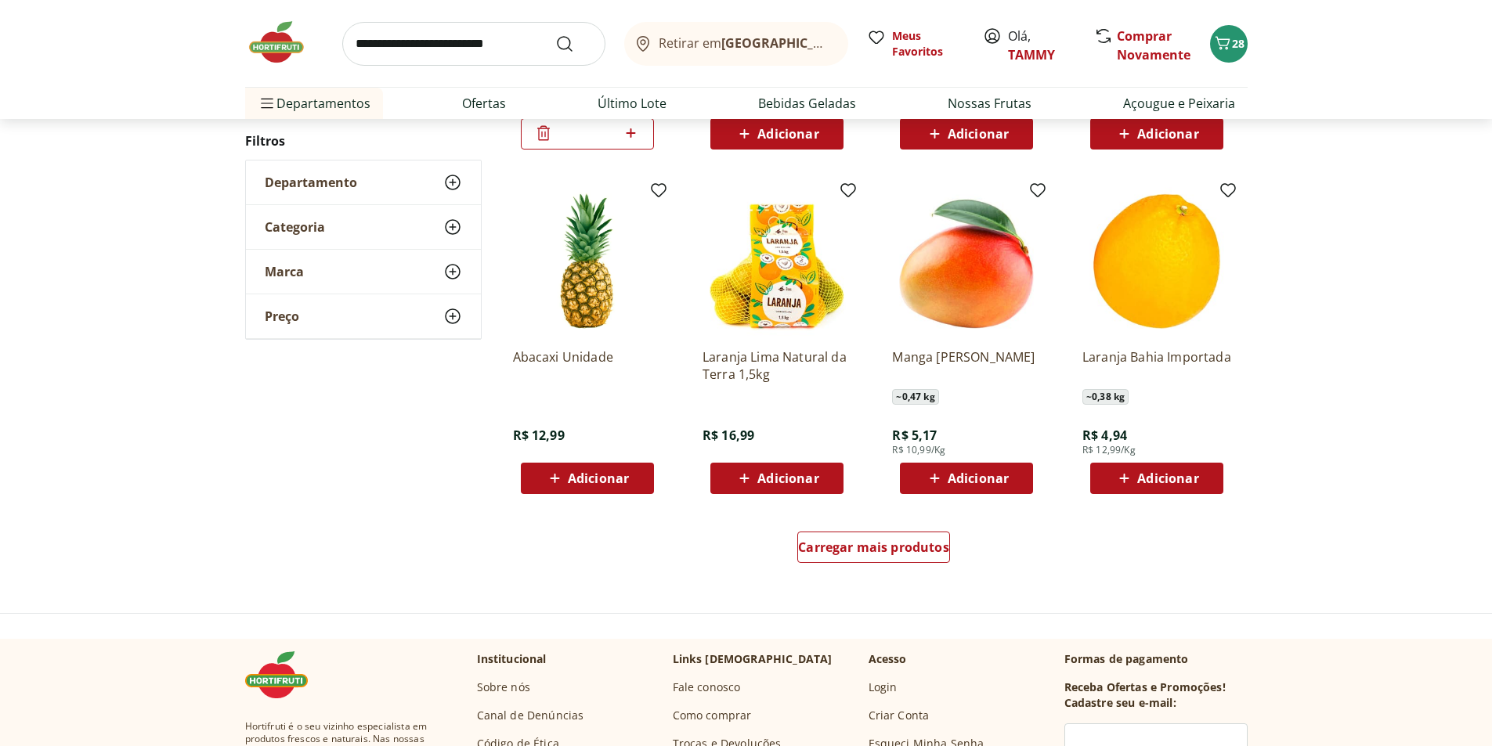
click at [610, 478] on span "Adicionar" at bounding box center [598, 478] width 61 height 13
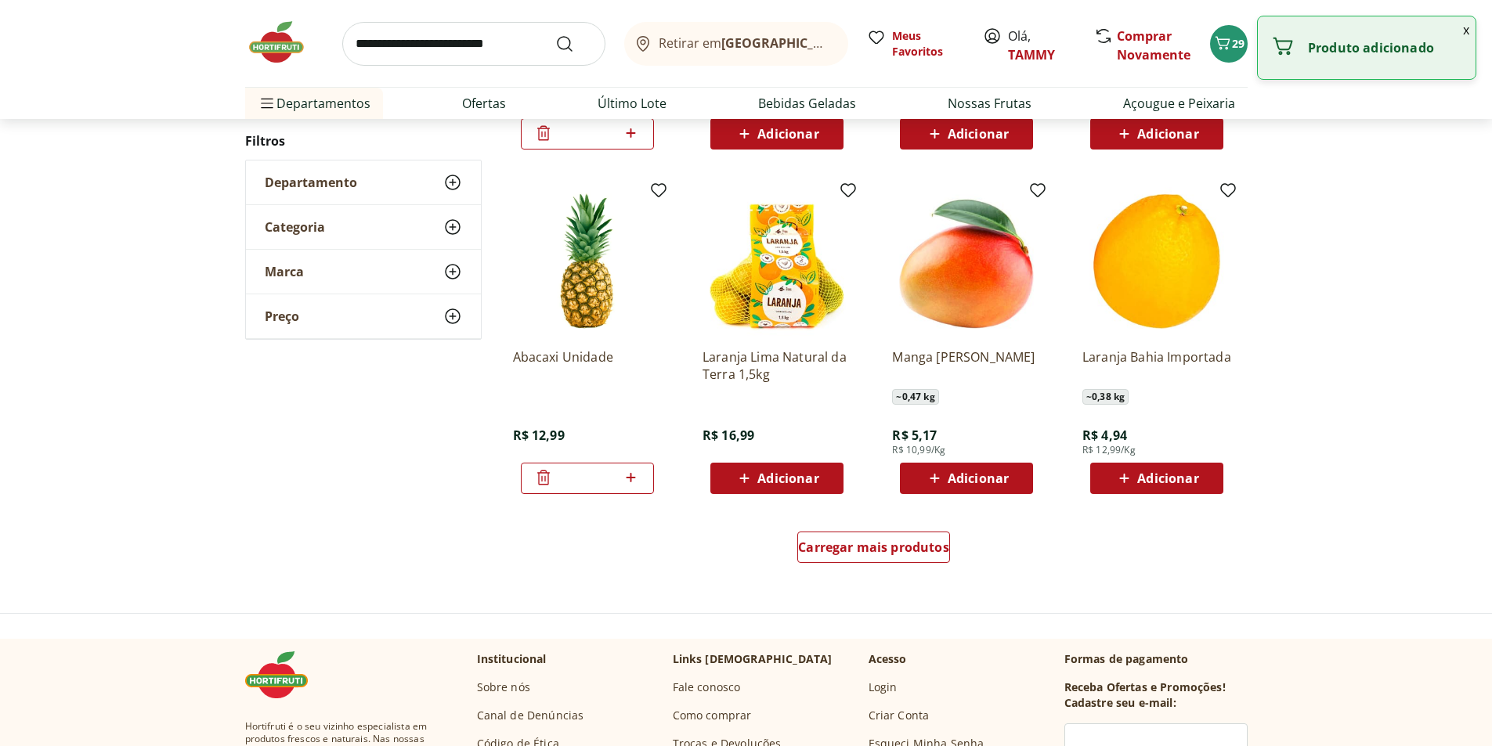
click at [635, 479] on icon at bounding box center [631, 477] width 20 height 19
type input "*"
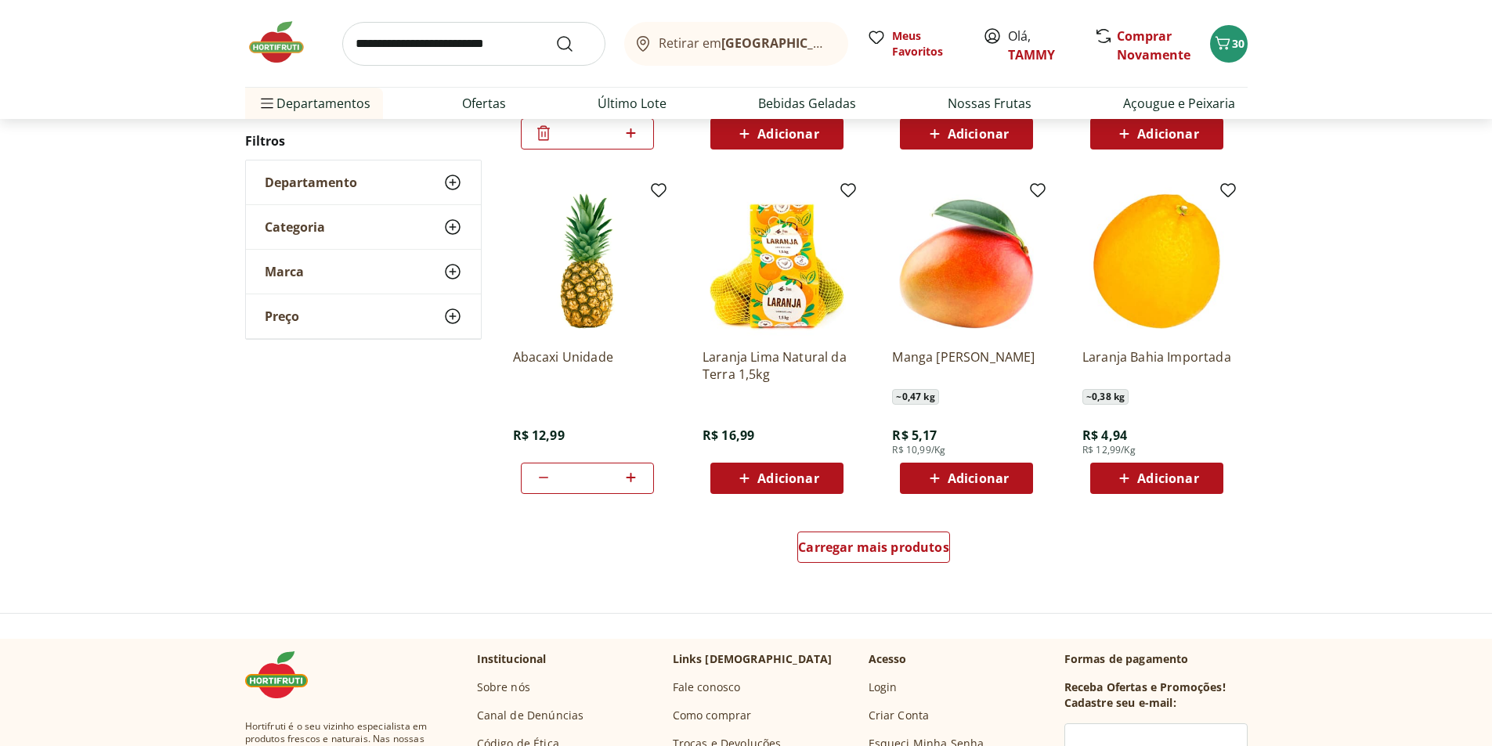
click at [1011, 481] on div "Adicionar" at bounding box center [966, 478] width 108 height 28
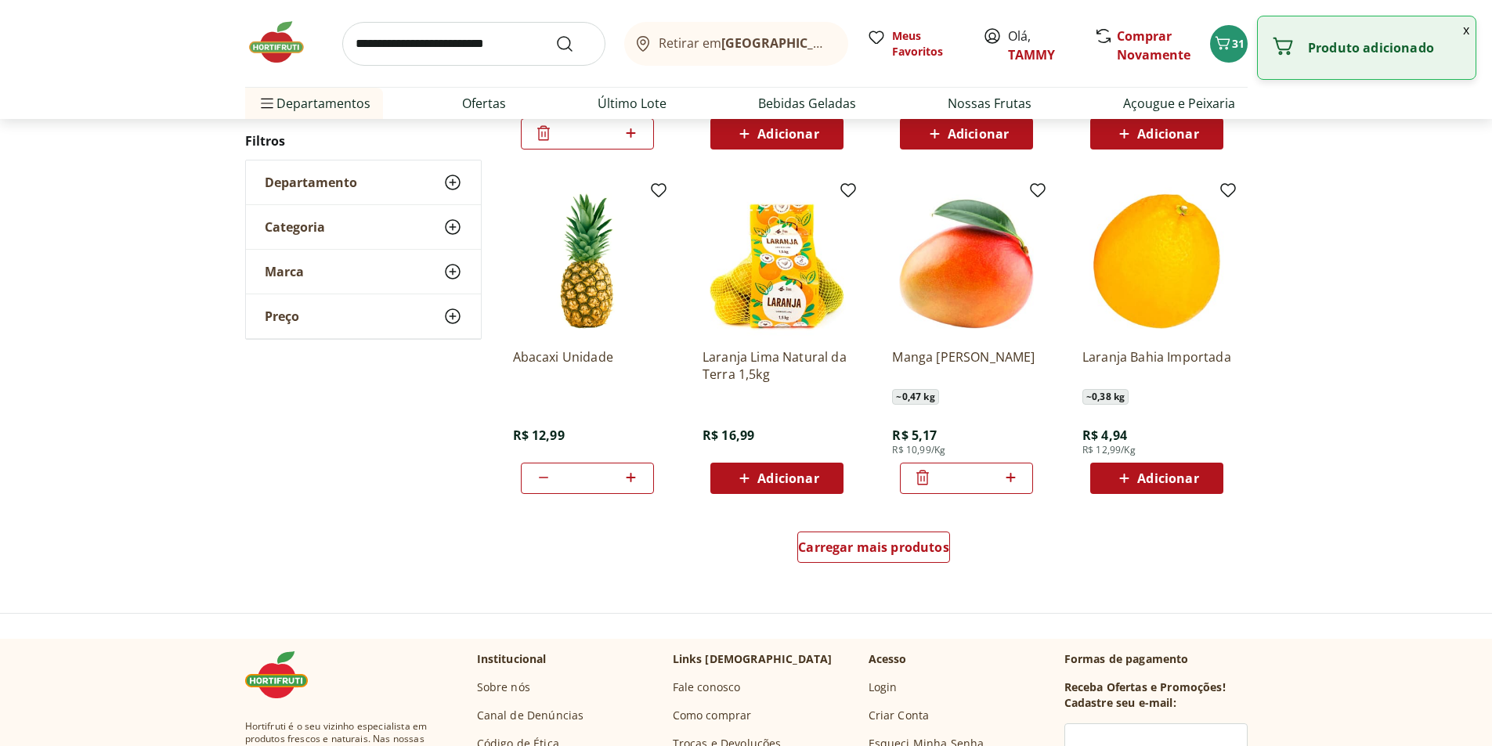
click at [1011, 481] on icon at bounding box center [1010, 477] width 9 height 9
type input "*"
click at [1184, 474] on span "Adicionar" at bounding box center [1167, 478] width 61 height 13
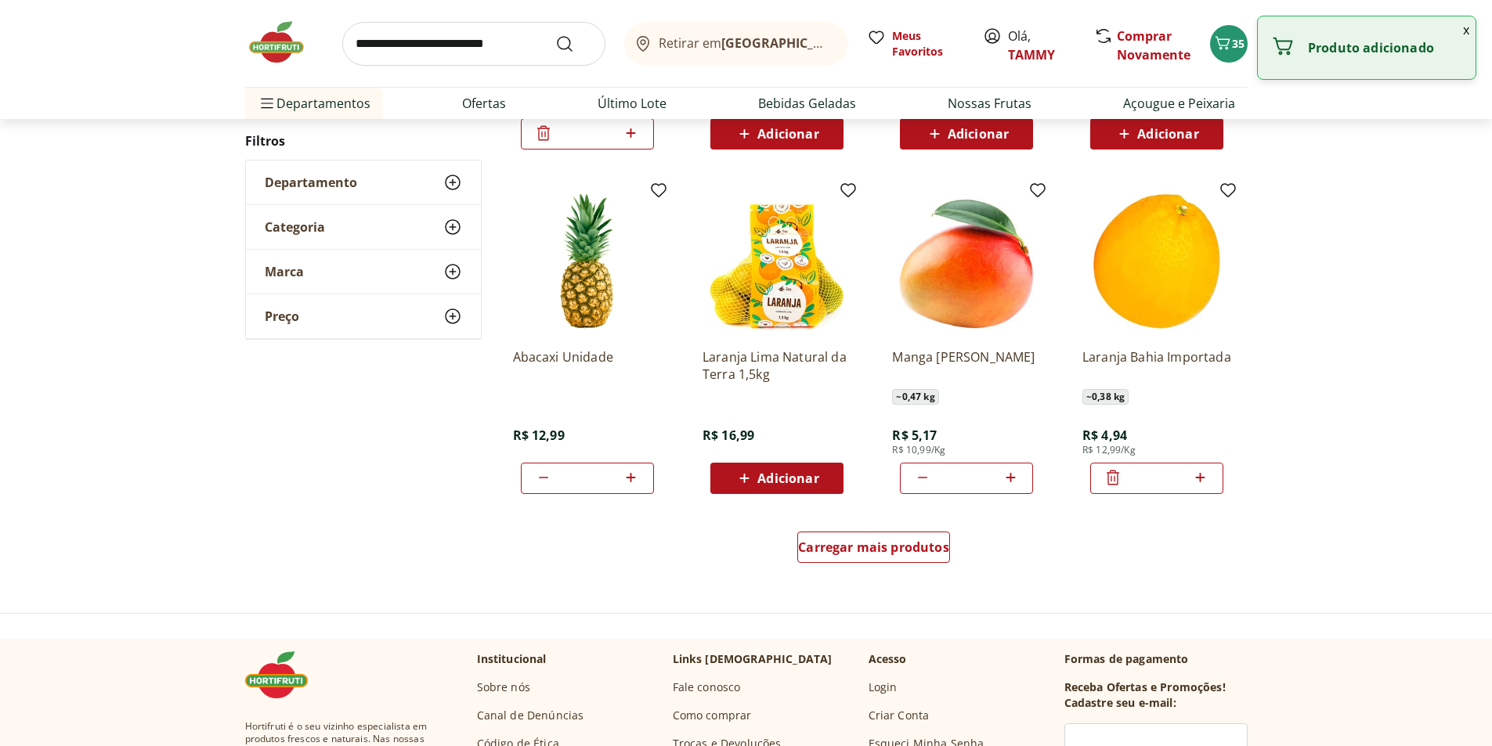
click at [1195, 475] on icon at bounding box center [1200, 477] width 20 height 19
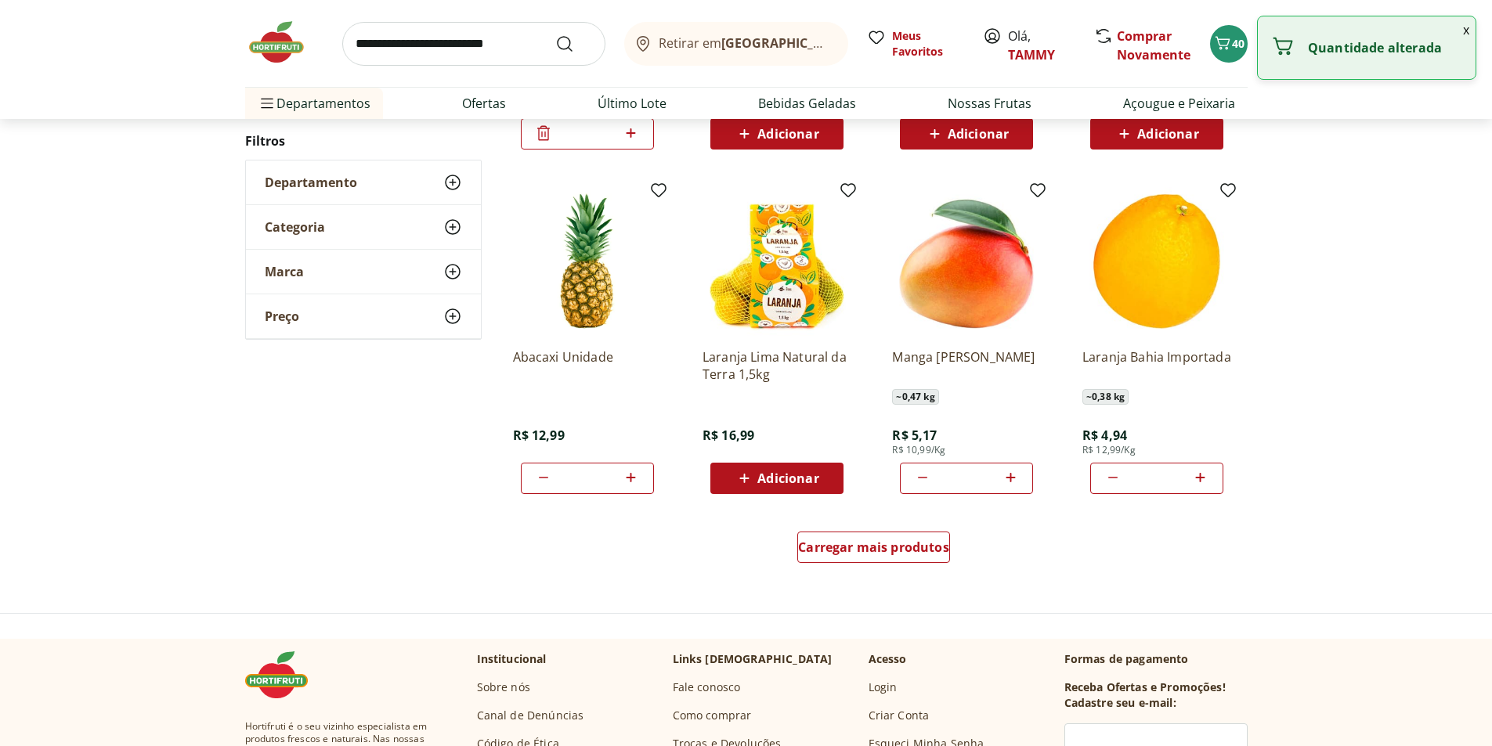
click at [1195, 475] on icon at bounding box center [1200, 477] width 20 height 19
type input "*"
click at [854, 543] on span "Carregar mais produtos" at bounding box center [873, 547] width 151 height 13
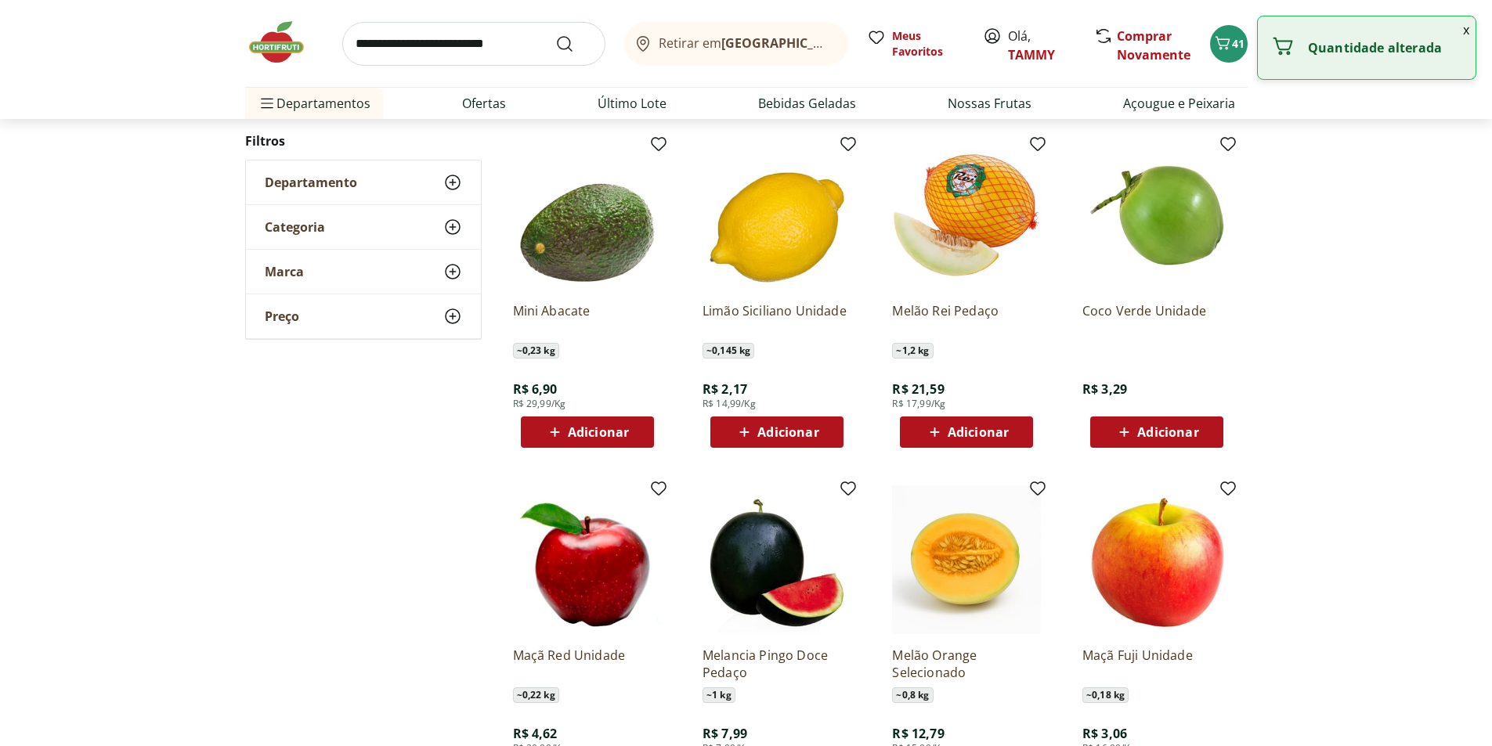
scroll to position [1250, 0]
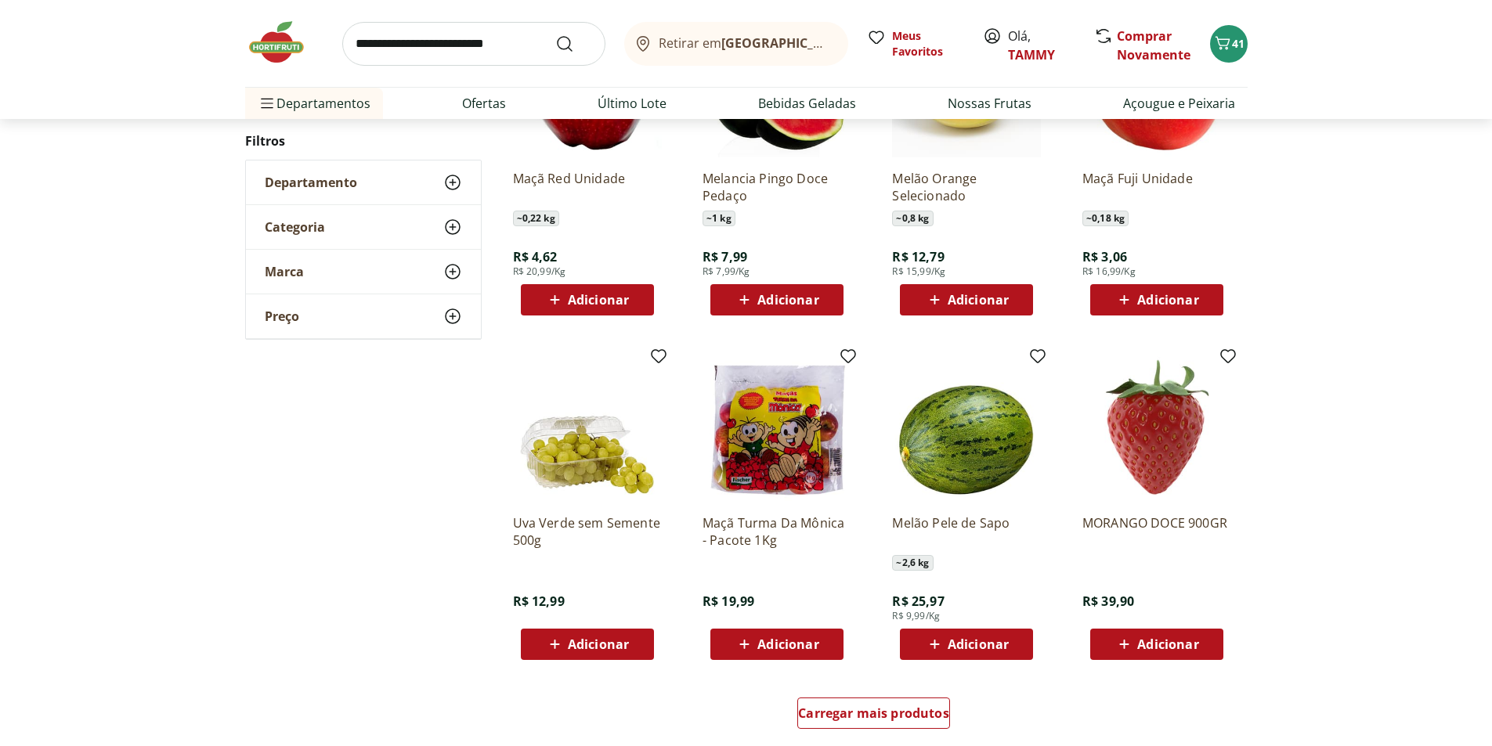
scroll to position [699, 0]
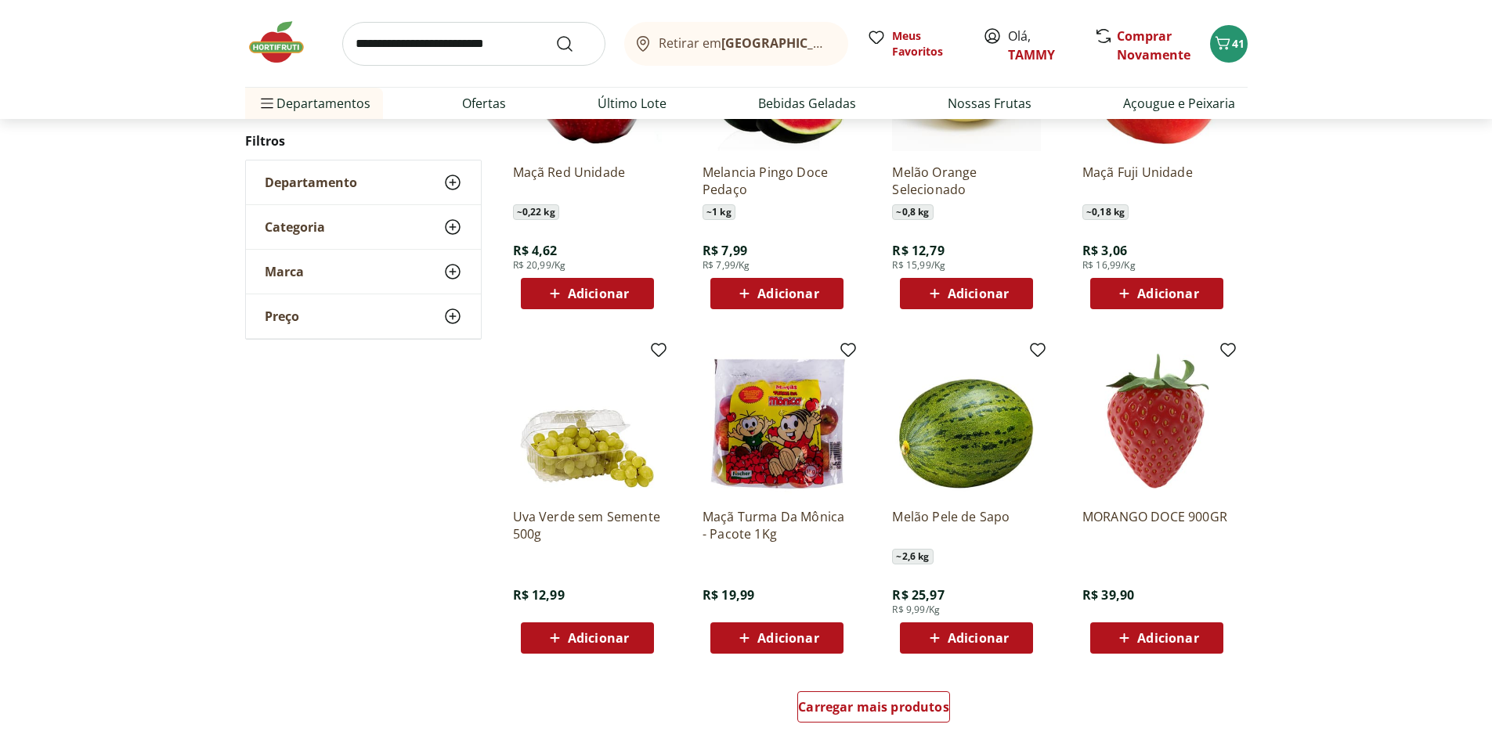
click at [789, 632] on span "Adicionar" at bounding box center [787, 638] width 61 height 13
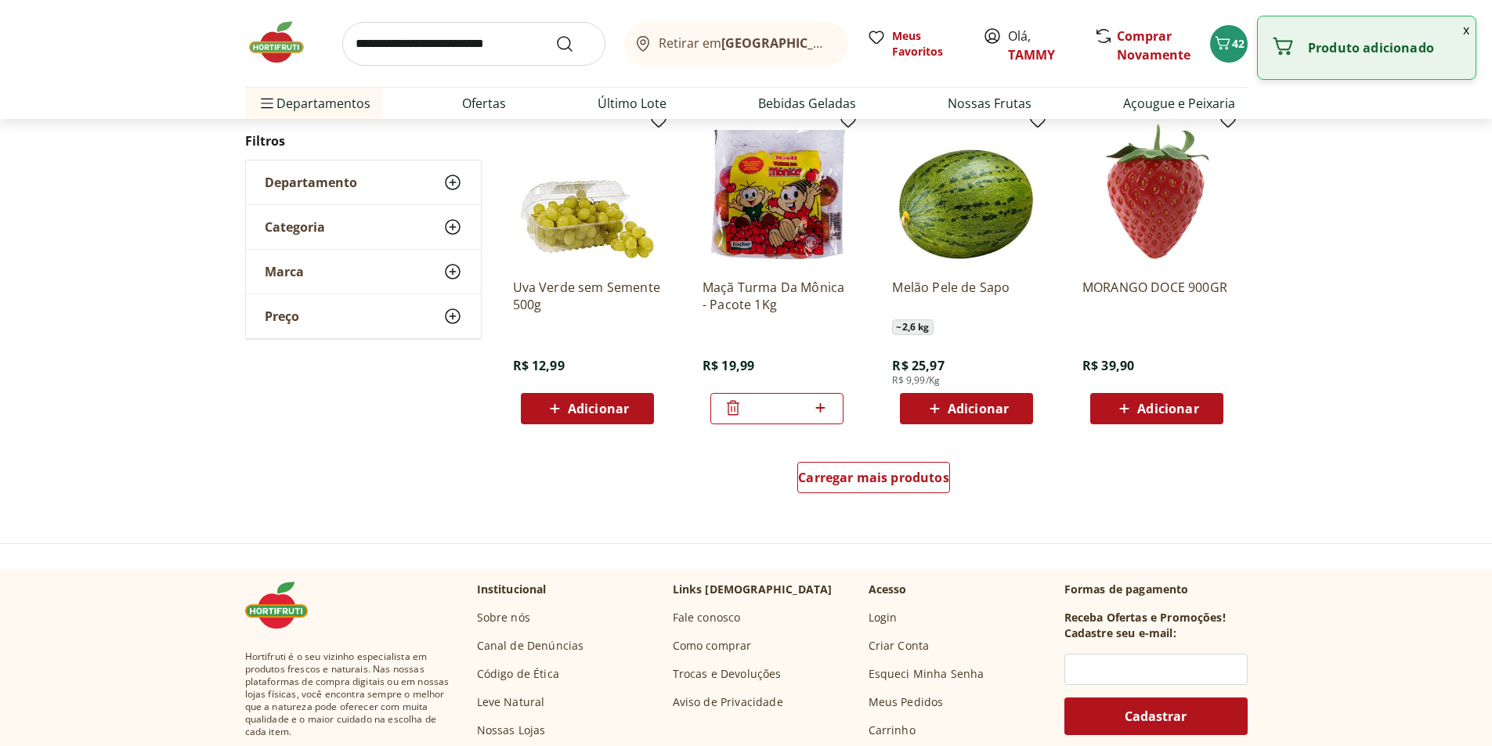
scroll to position [933, 0]
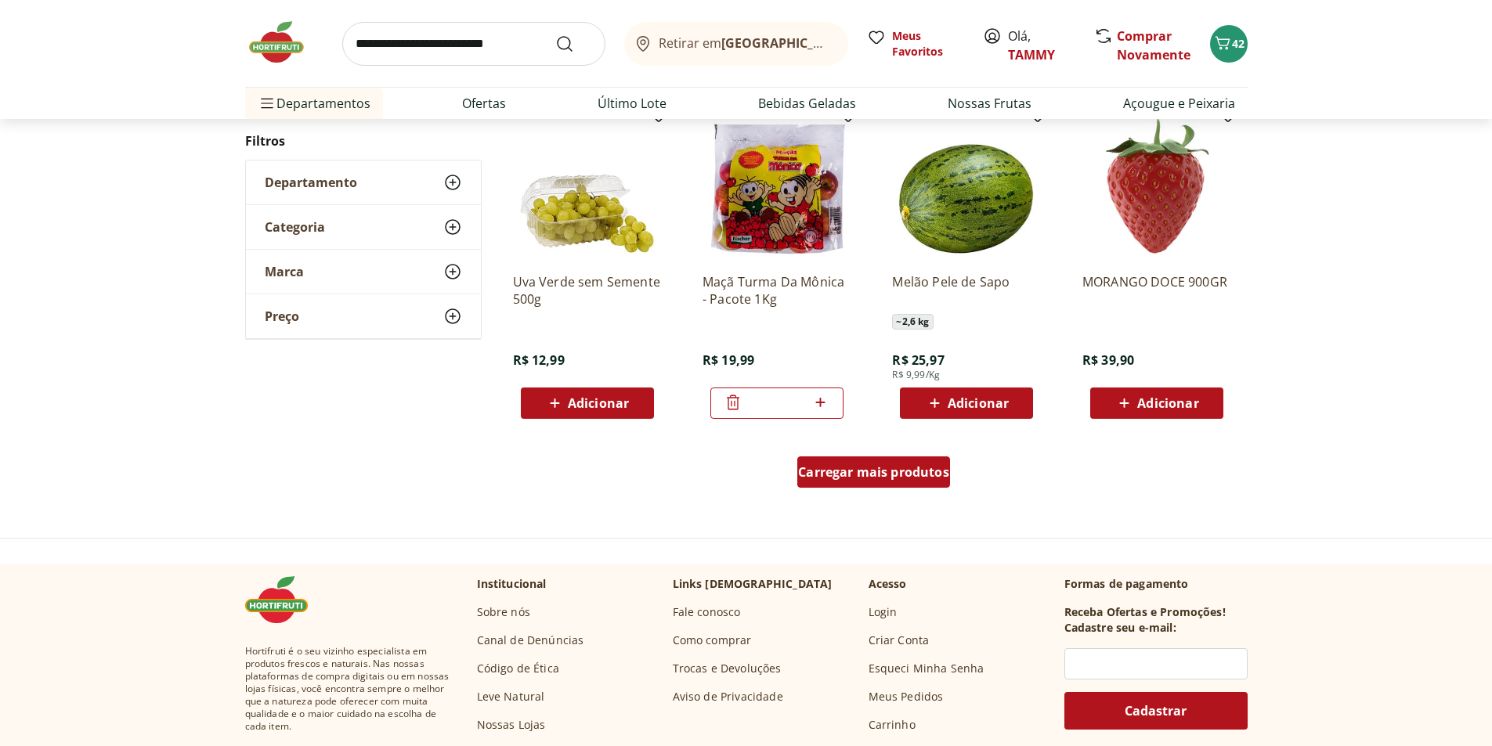
click at [935, 478] on span "Carregar mais produtos" at bounding box center [873, 472] width 151 height 13
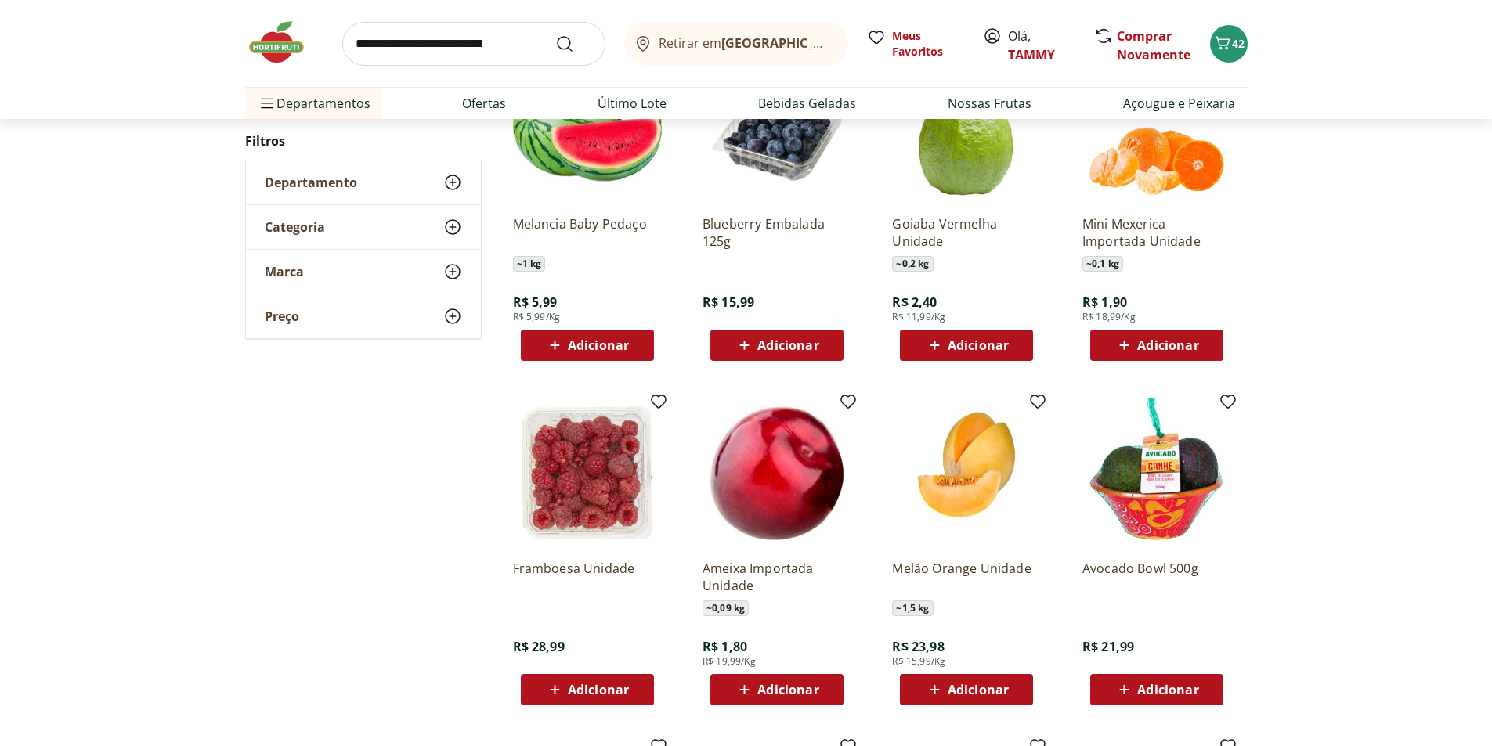
scroll to position [1325, 0]
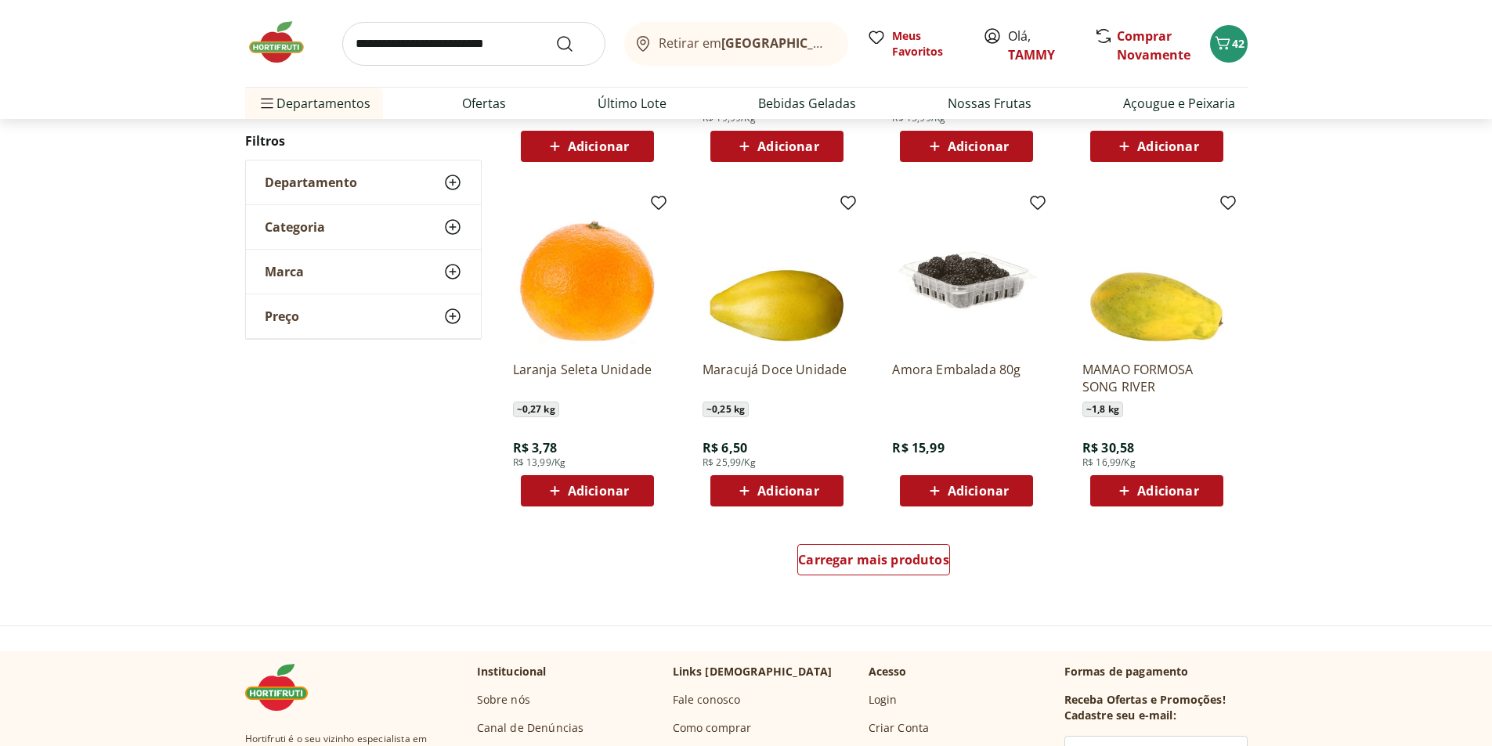
scroll to position [852, 0]
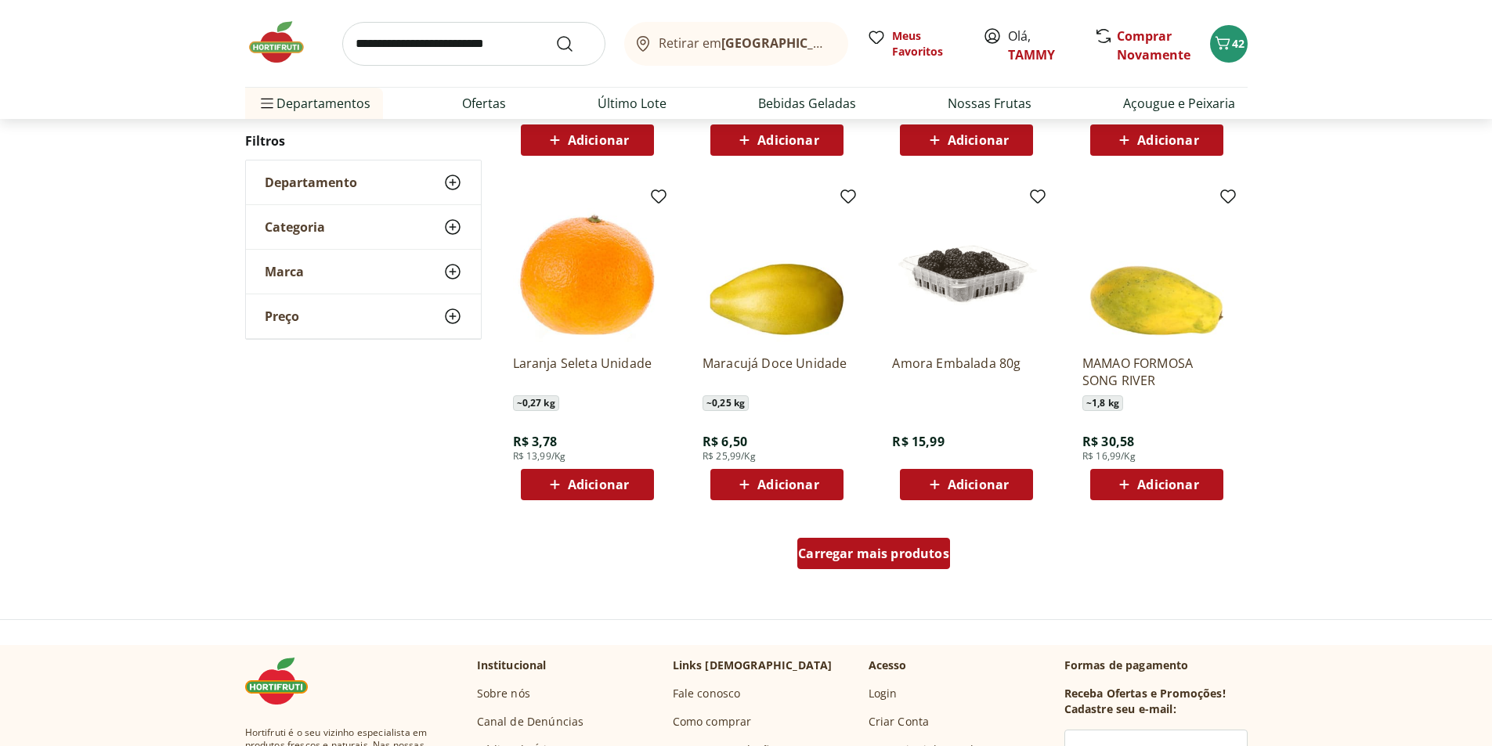
click at [888, 559] on span "Carregar mais produtos" at bounding box center [873, 553] width 151 height 13
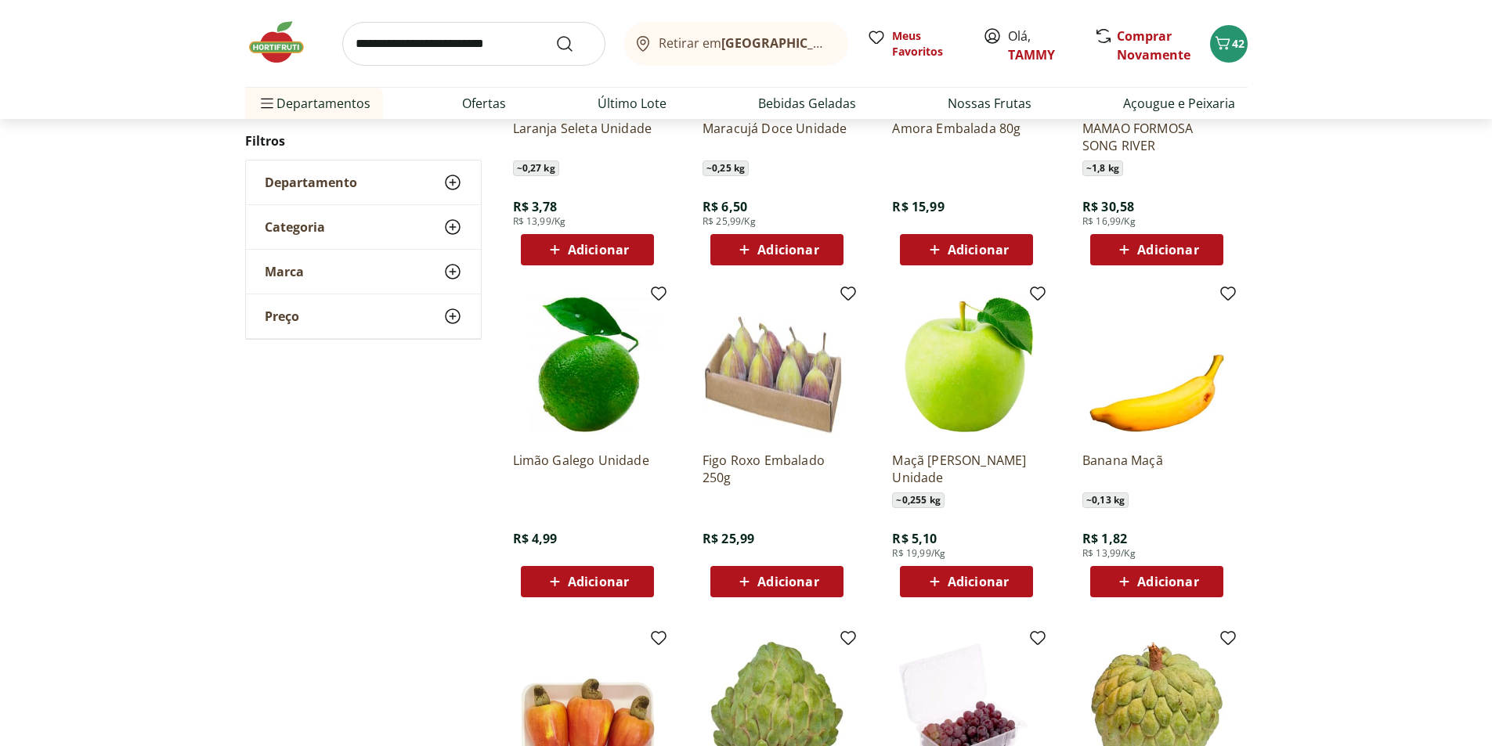
scroll to position [1244, 0]
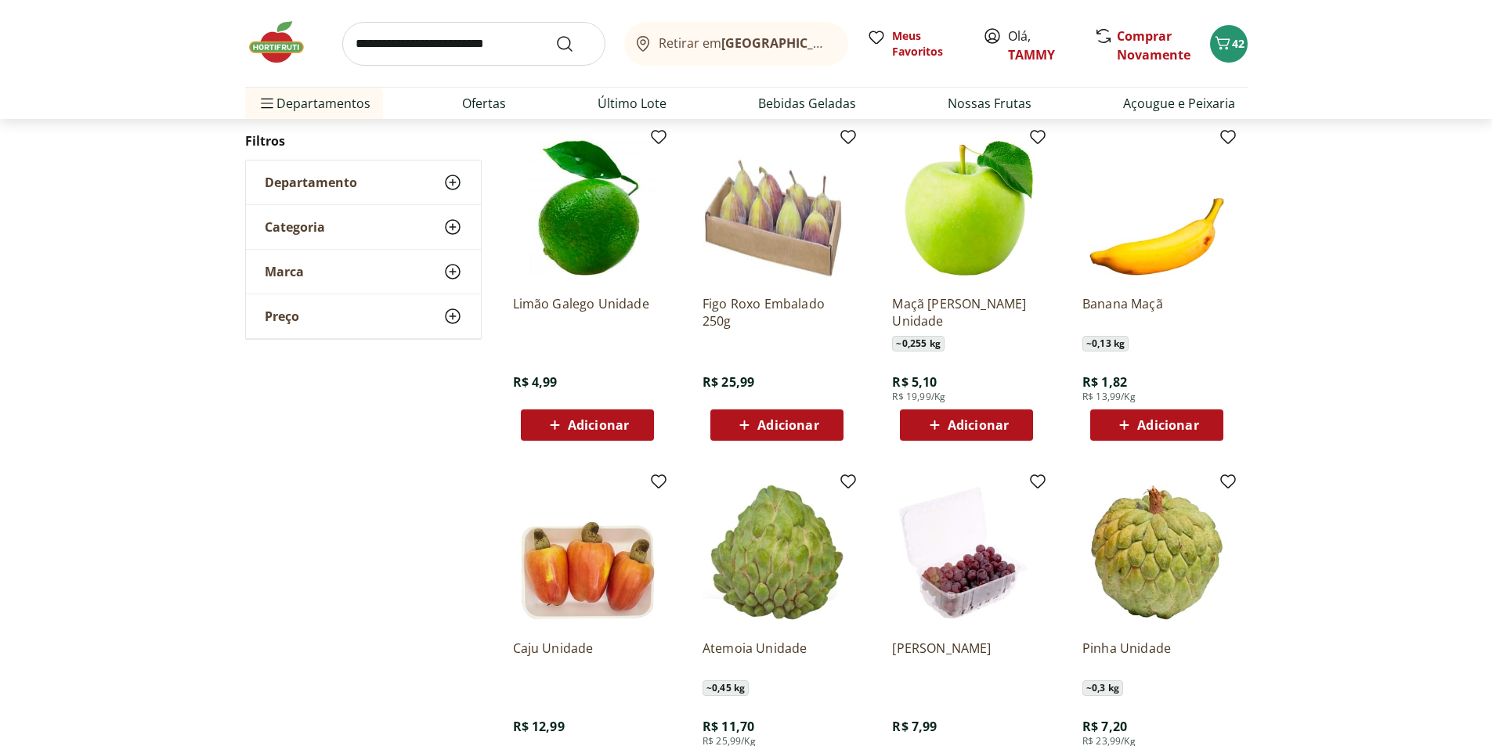
click at [973, 419] on span "Adicionar" at bounding box center [978, 425] width 61 height 13
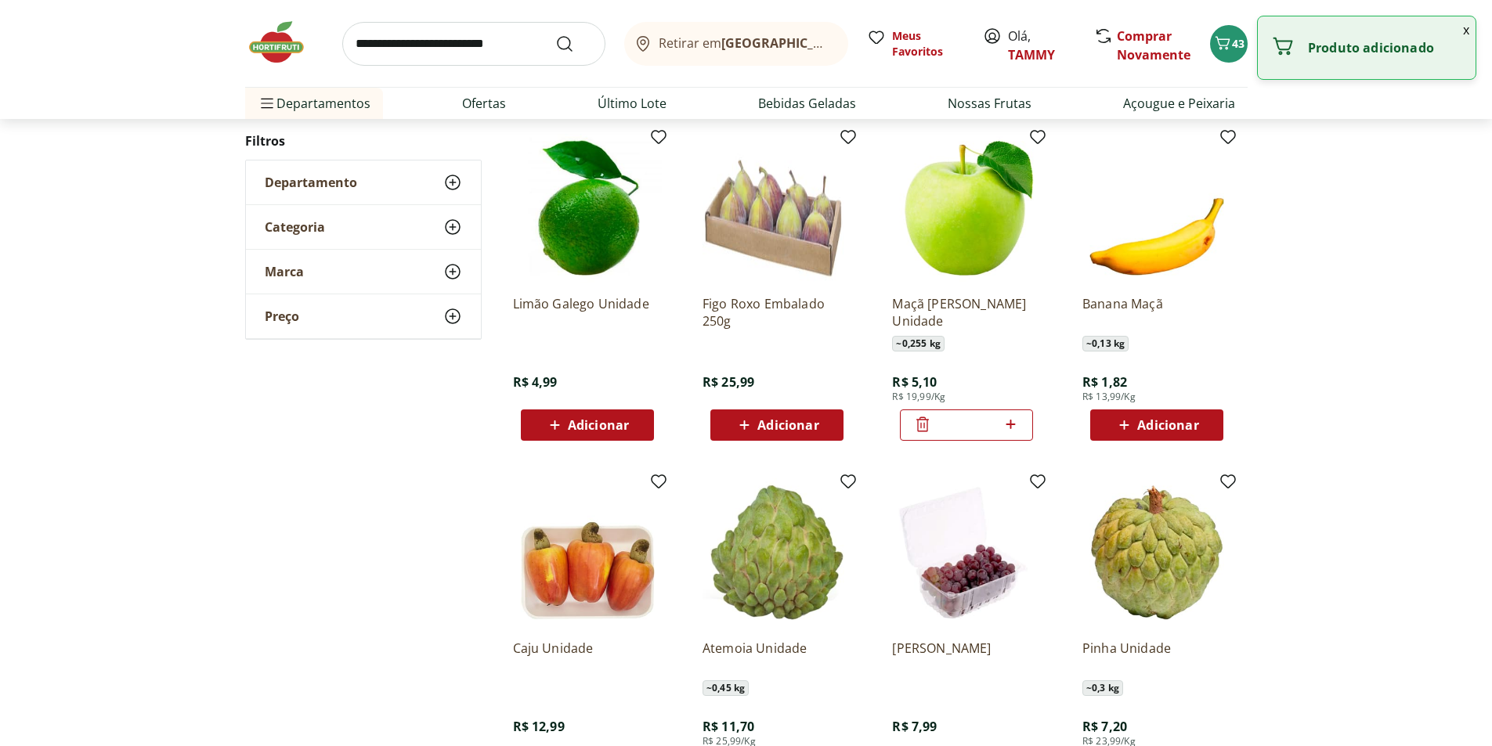
click at [1013, 424] on icon at bounding box center [1011, 424] width 20 height 19
type input "*"
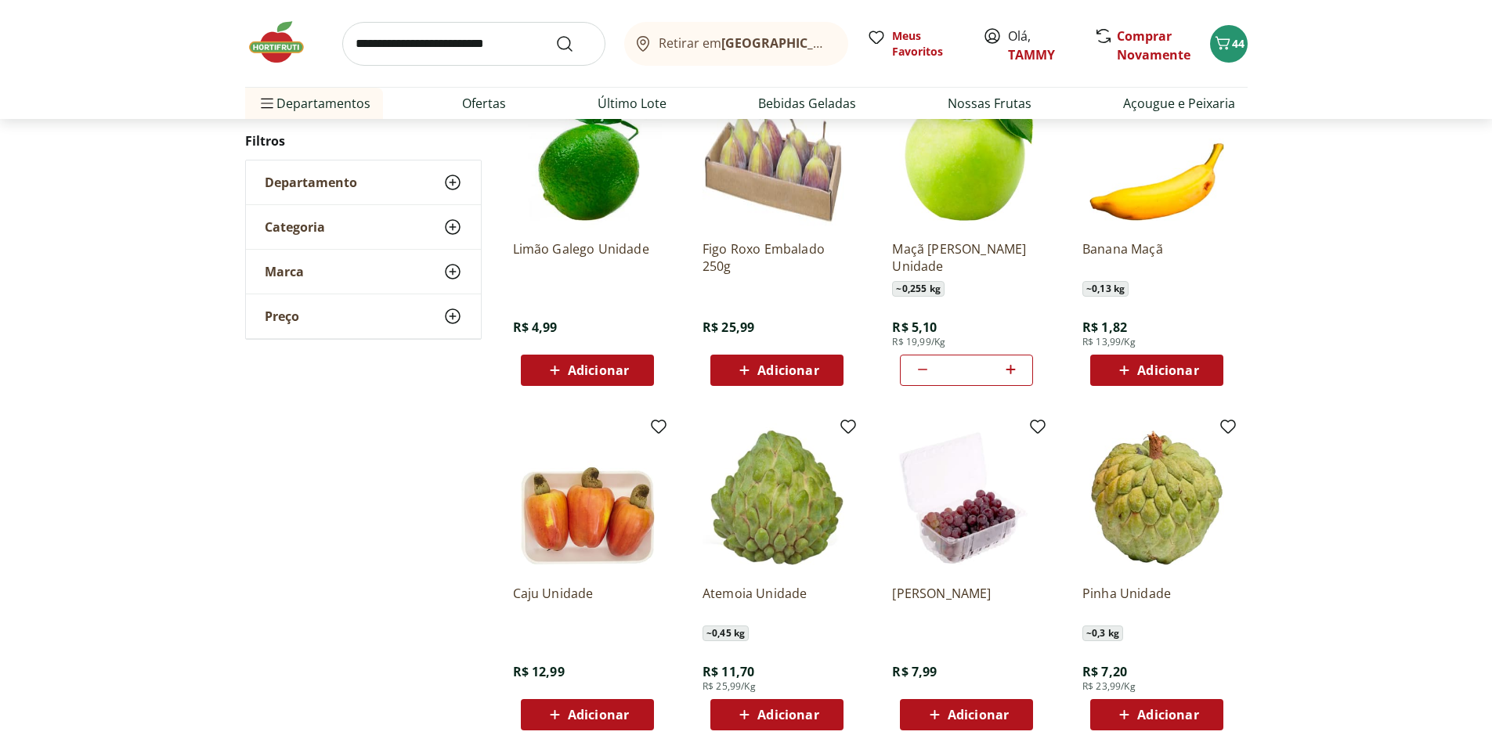
scroll to position [1322, 0]
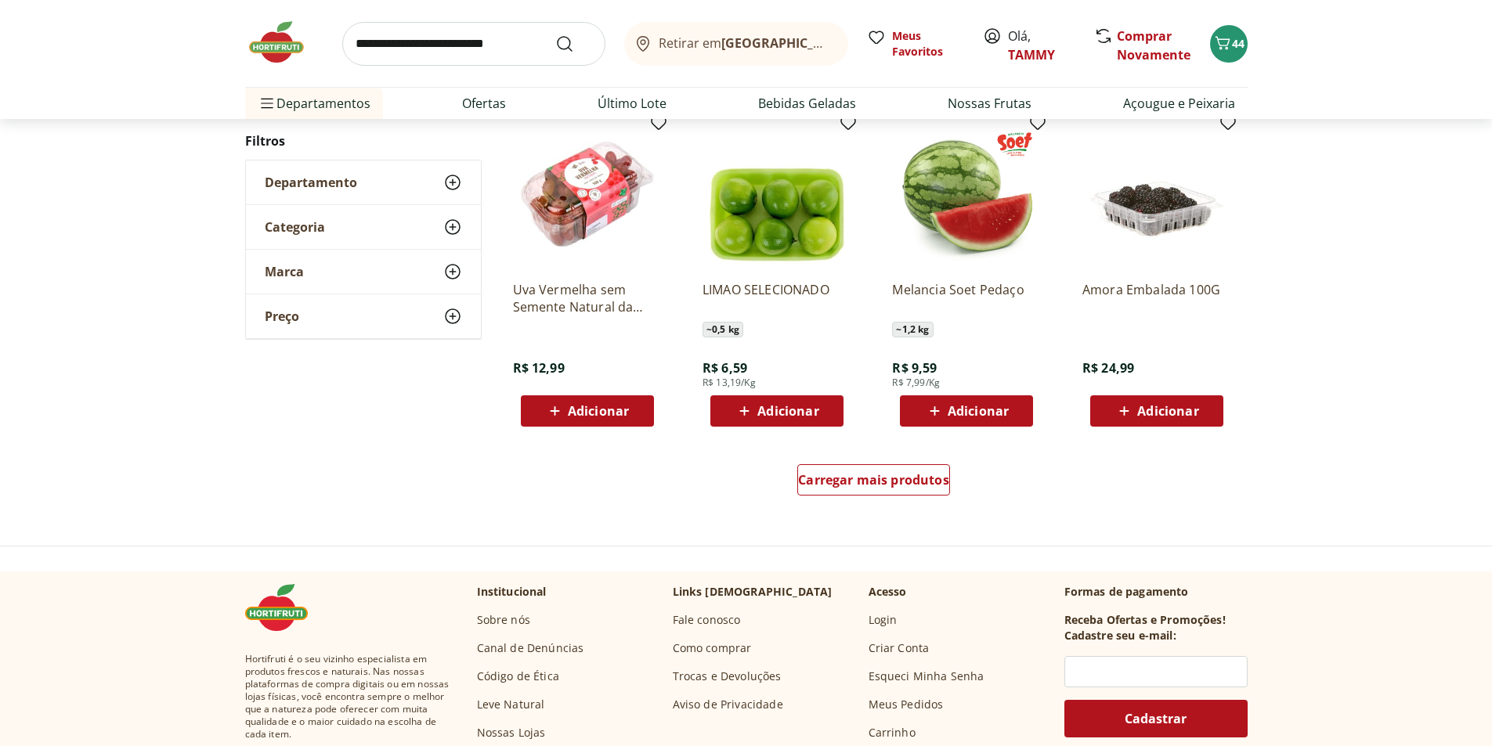
scroll to position [927, 0]
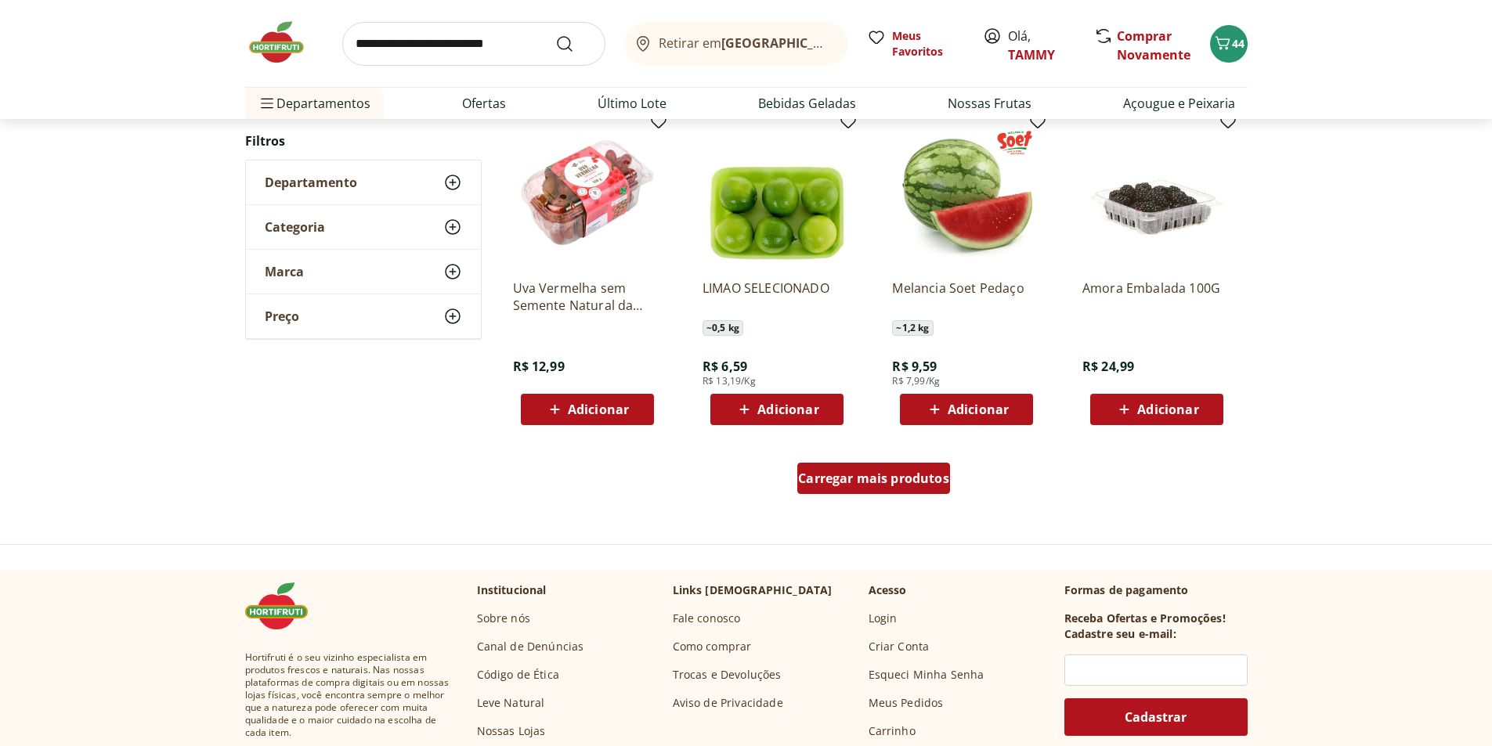
click at [912, 481] on span "Carregar mais produtos" at bounding box center [873, 478] width 151 height 13
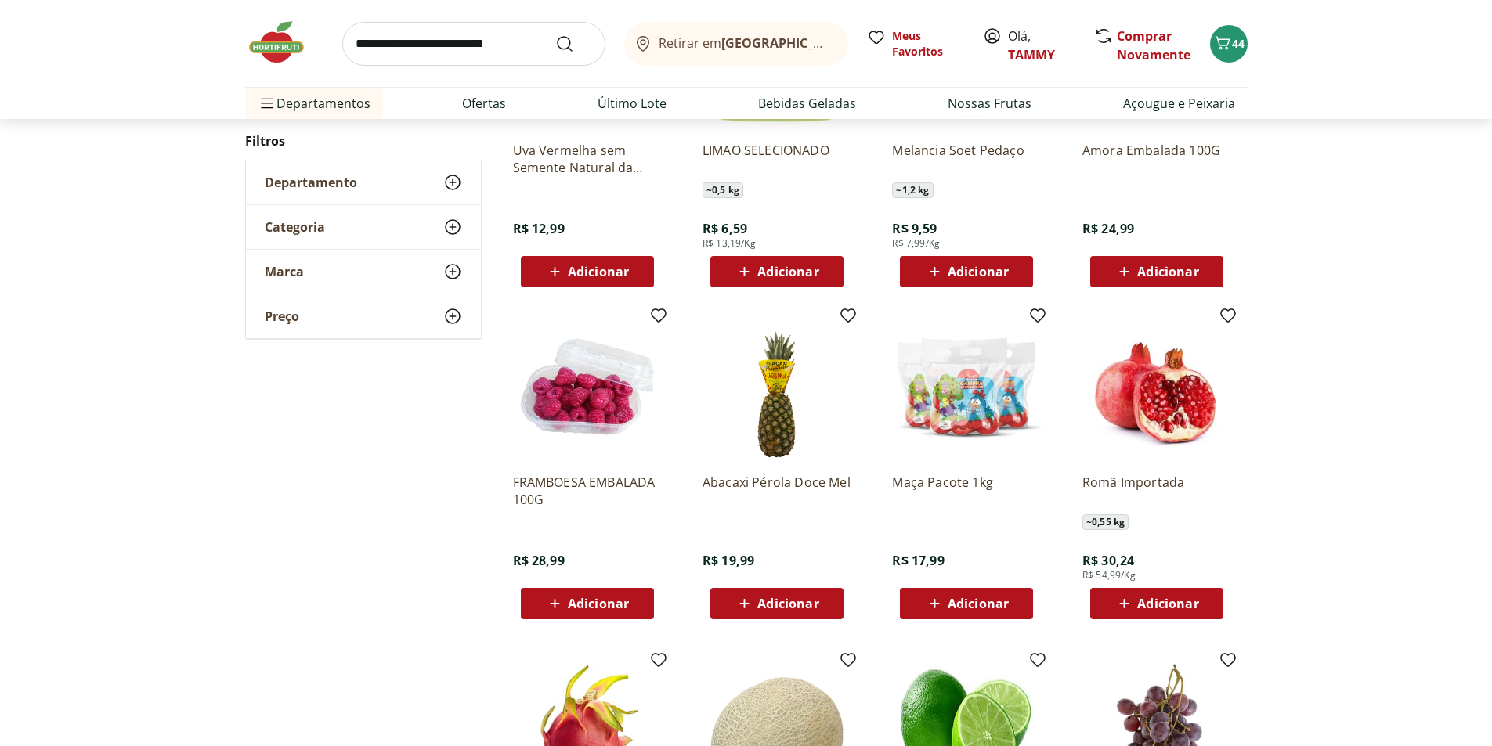
scroll to position [1084, 0]
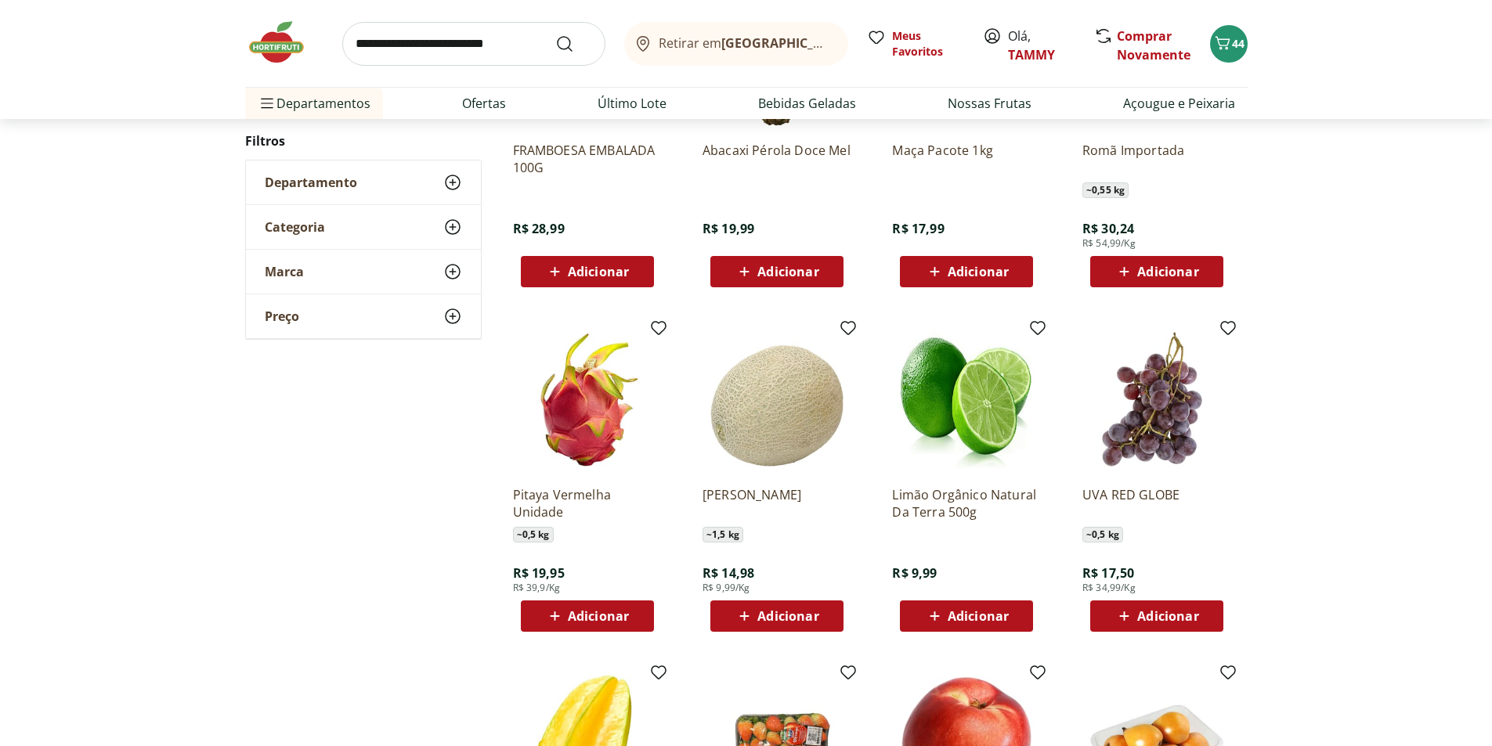
scroll to position [454, 0]
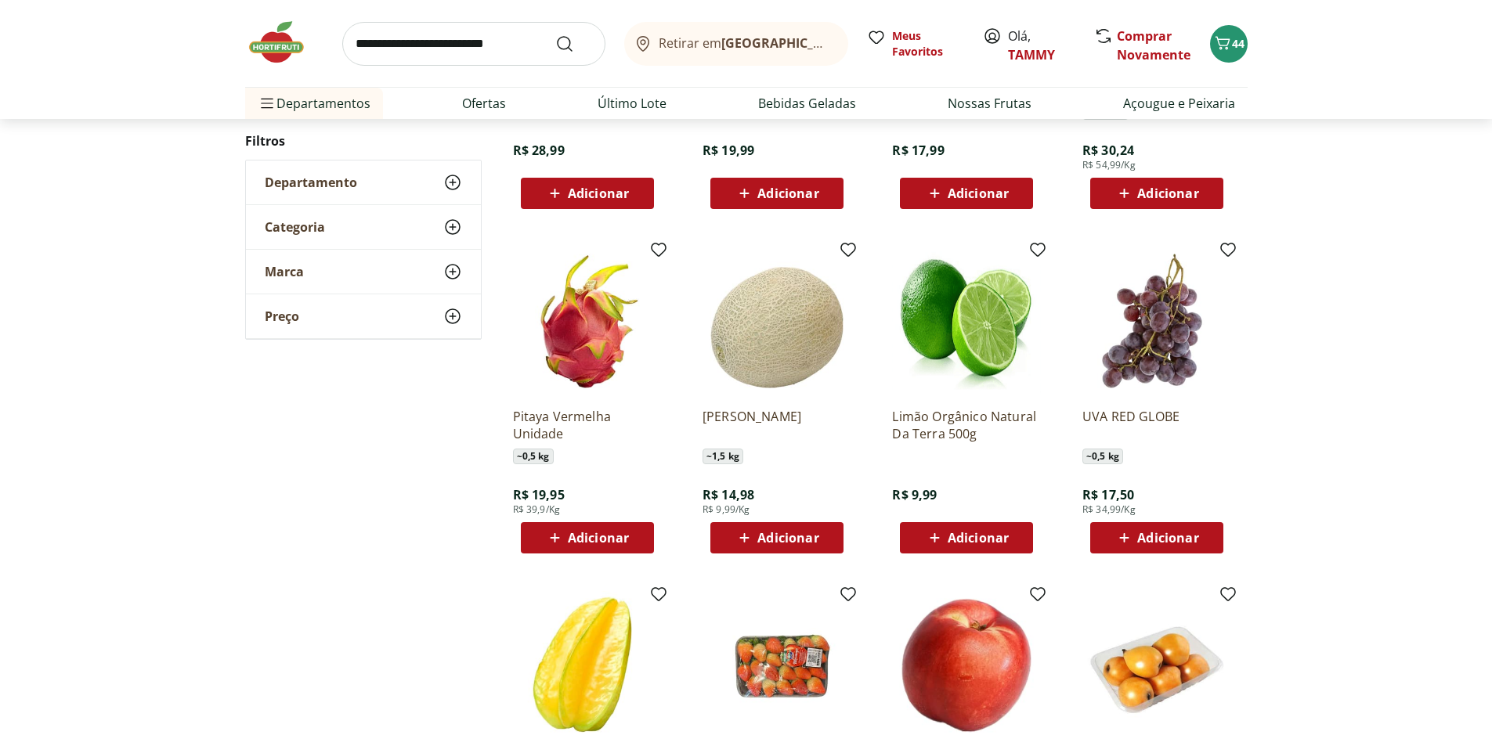
click at [1014, 531] on div "Adicionar" at bounding box center [966, 538] width 108 height 28
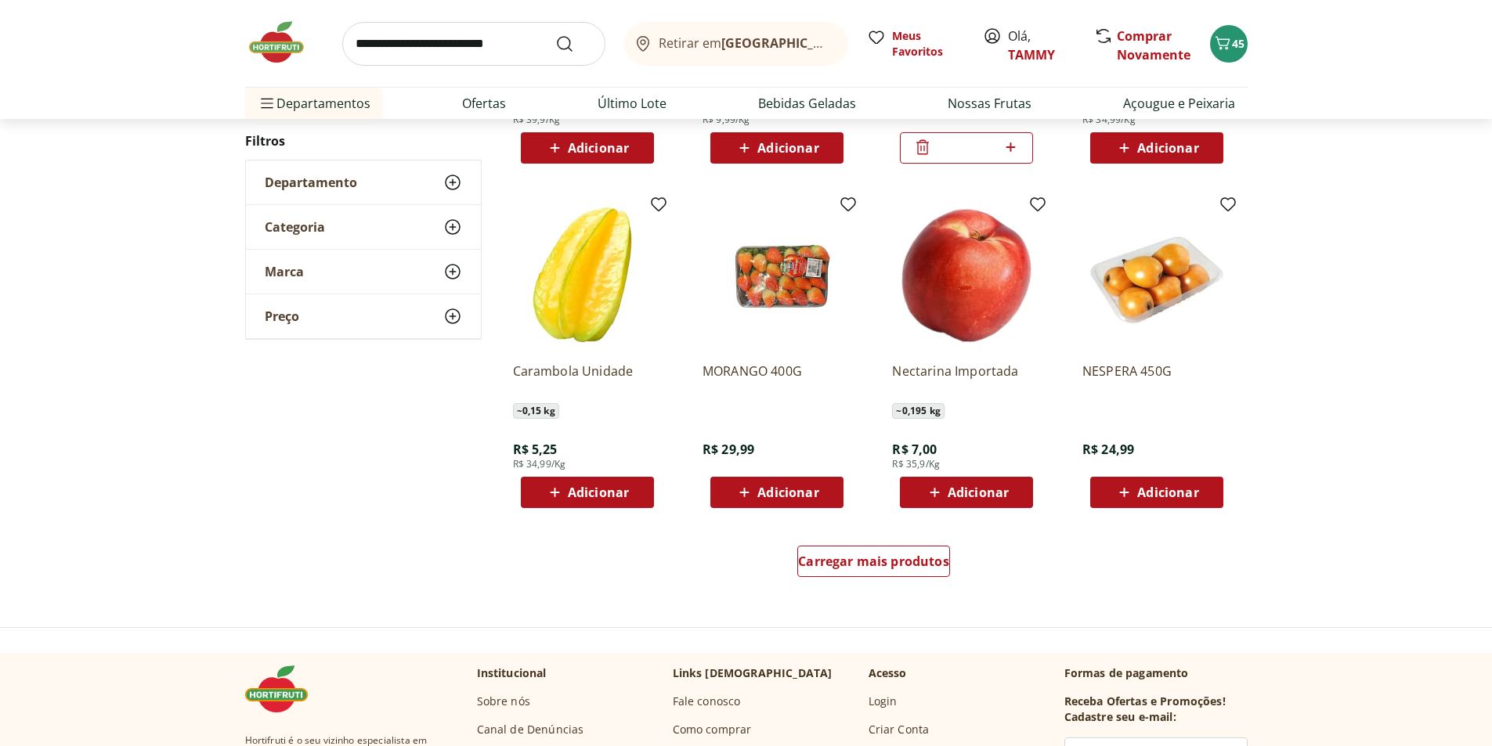
scroll to position [846, 0]
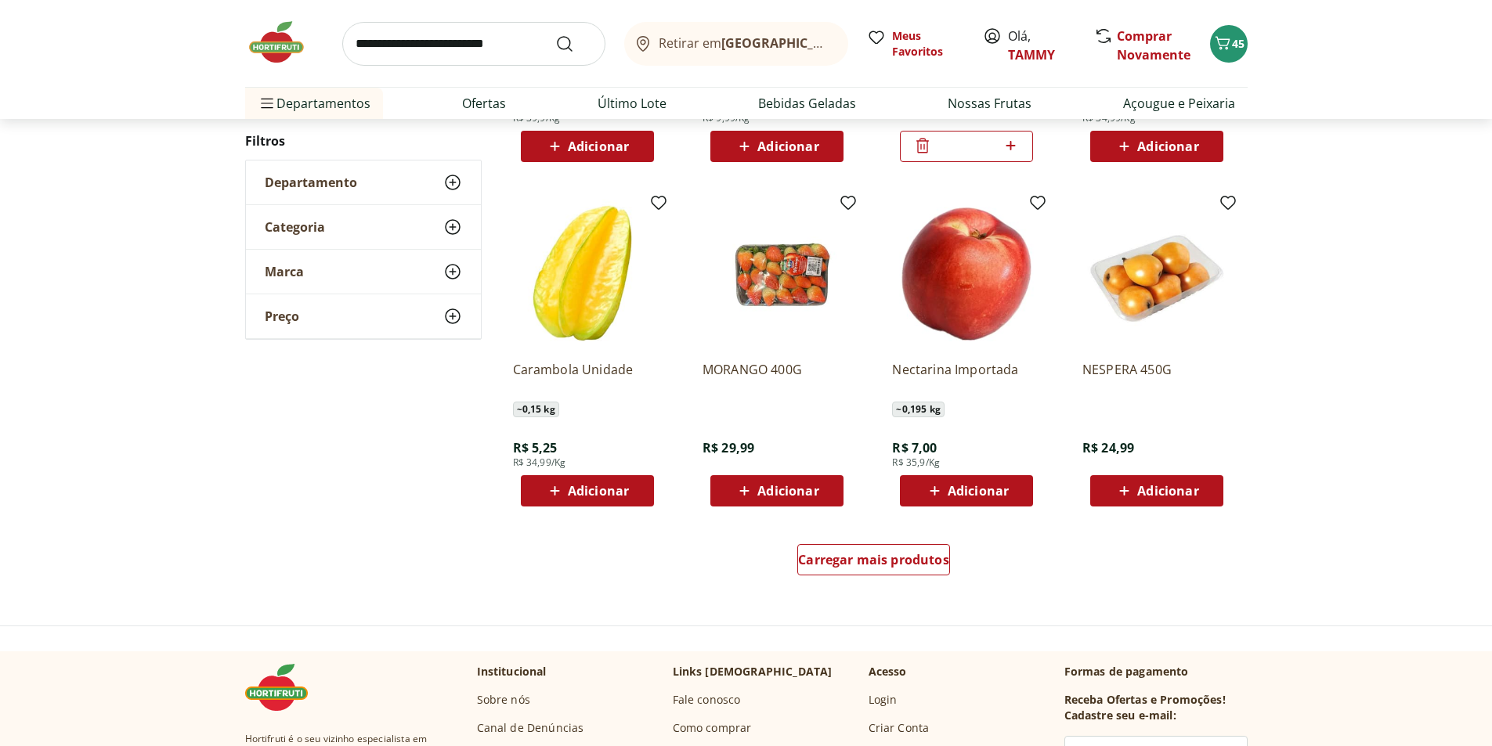
click at [1192, 490] on span "Adicionar" at bounding box center [1167, 491] width 61 height 13
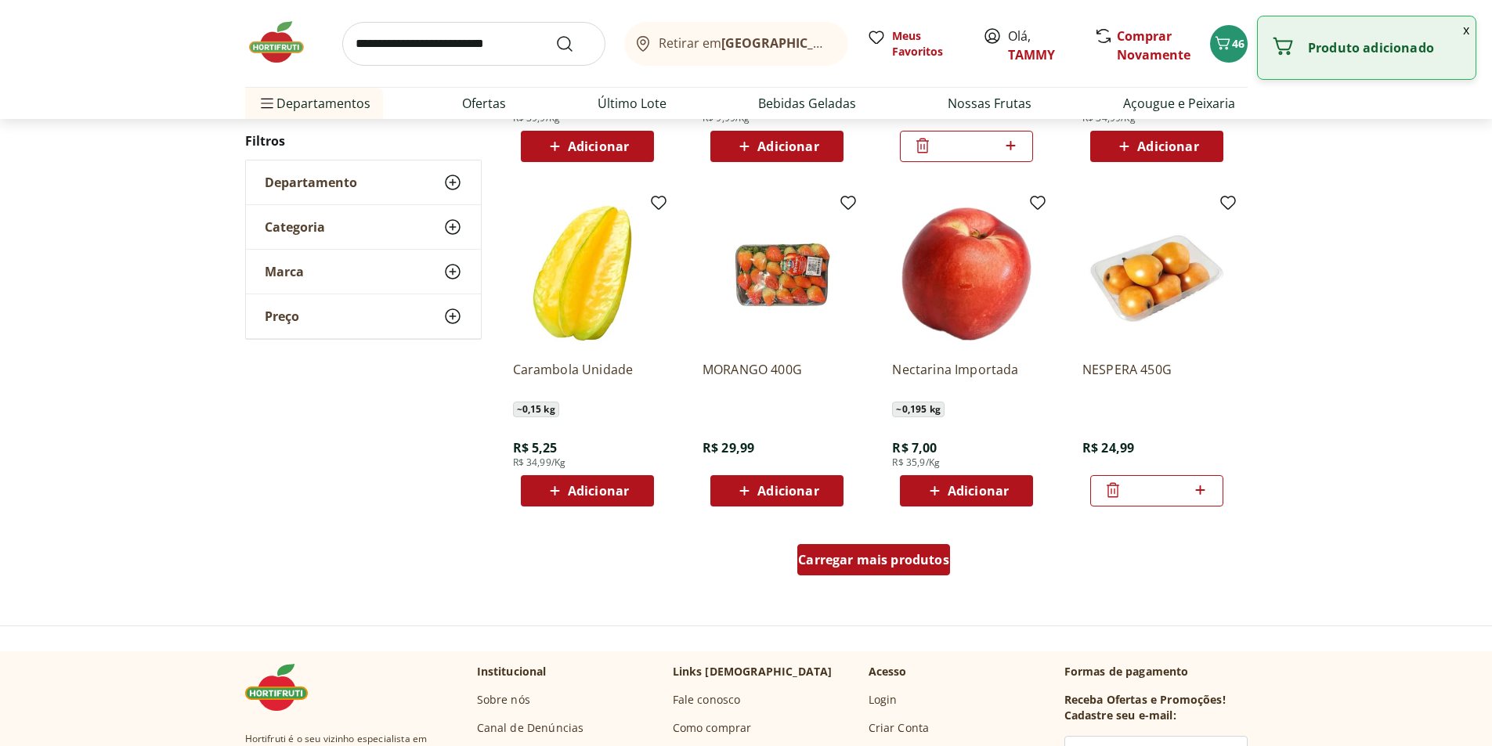
click at [906, 558] on span "Carregar mais produtos" at bounding box center [873, 560] width 151 height 13
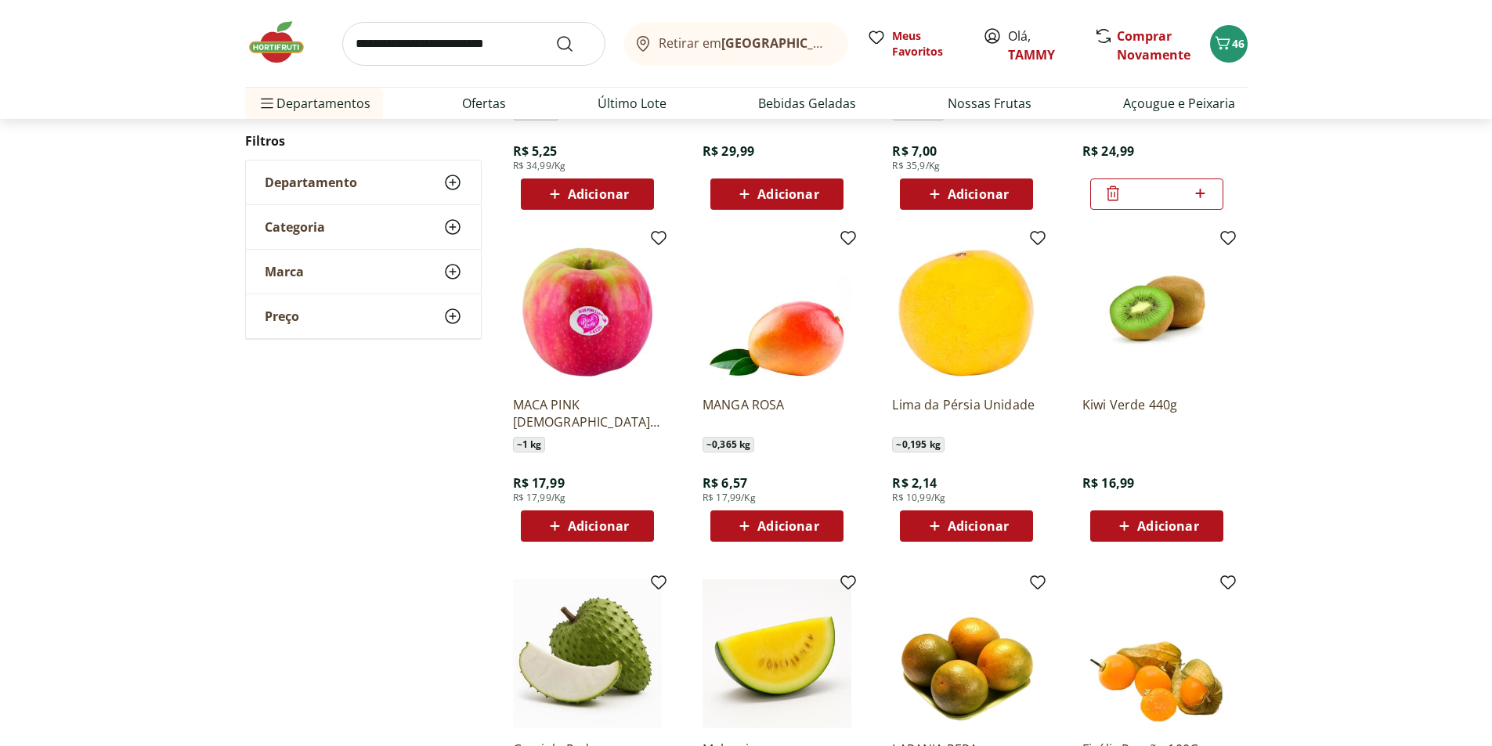
scroll to position [1237, 0]
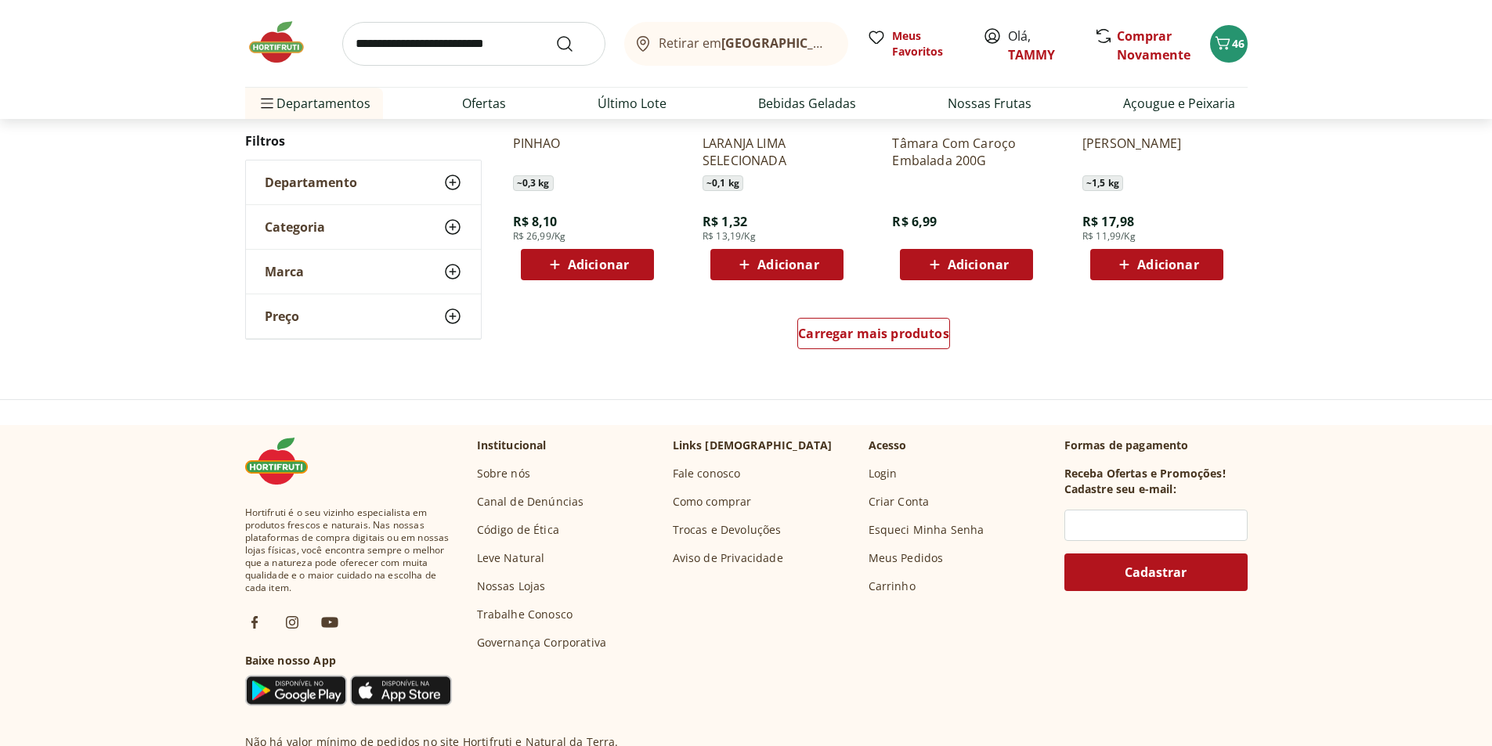
scroll to position [1078, 0]
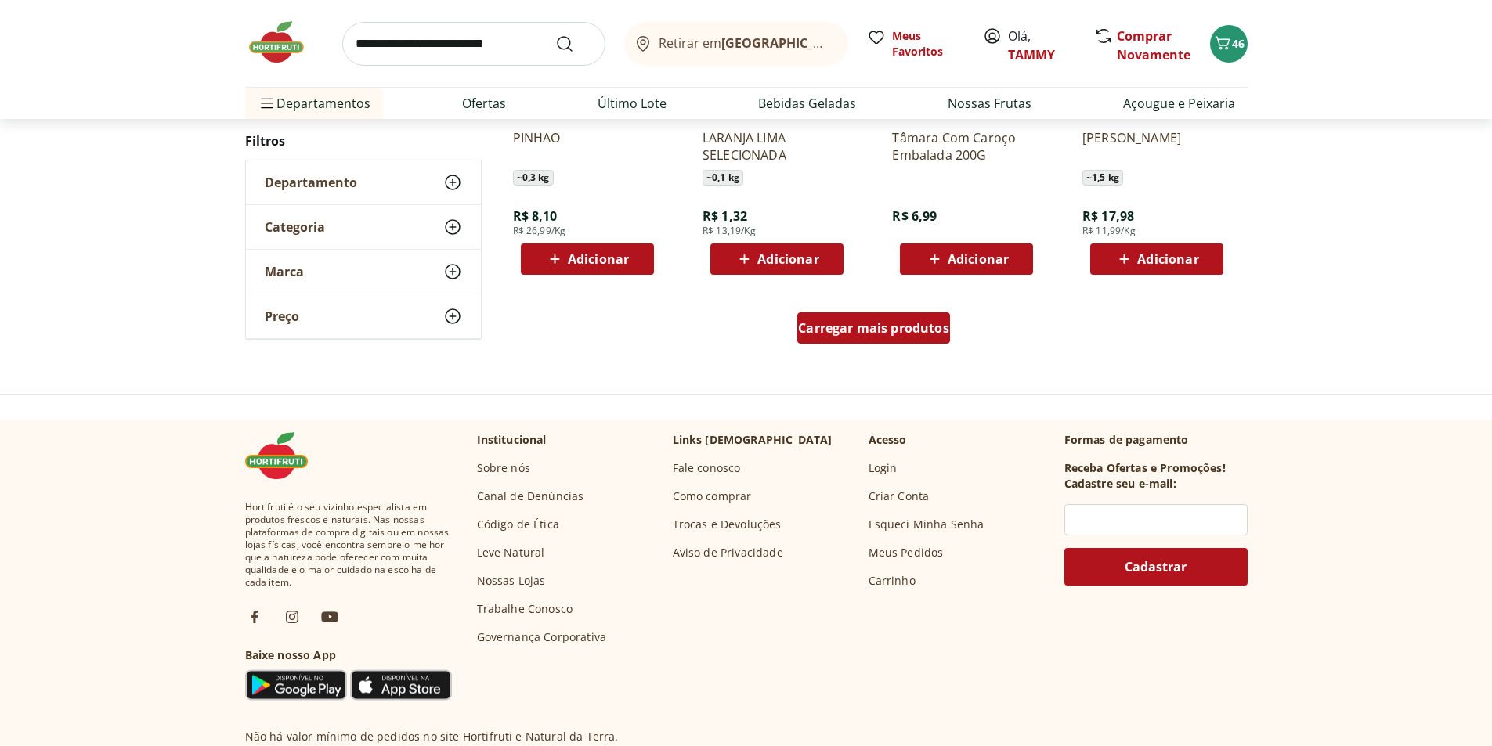
click at [883, 329] on span "Carregar mais produtos" at bounding box center [873, 328] width 151 height 13
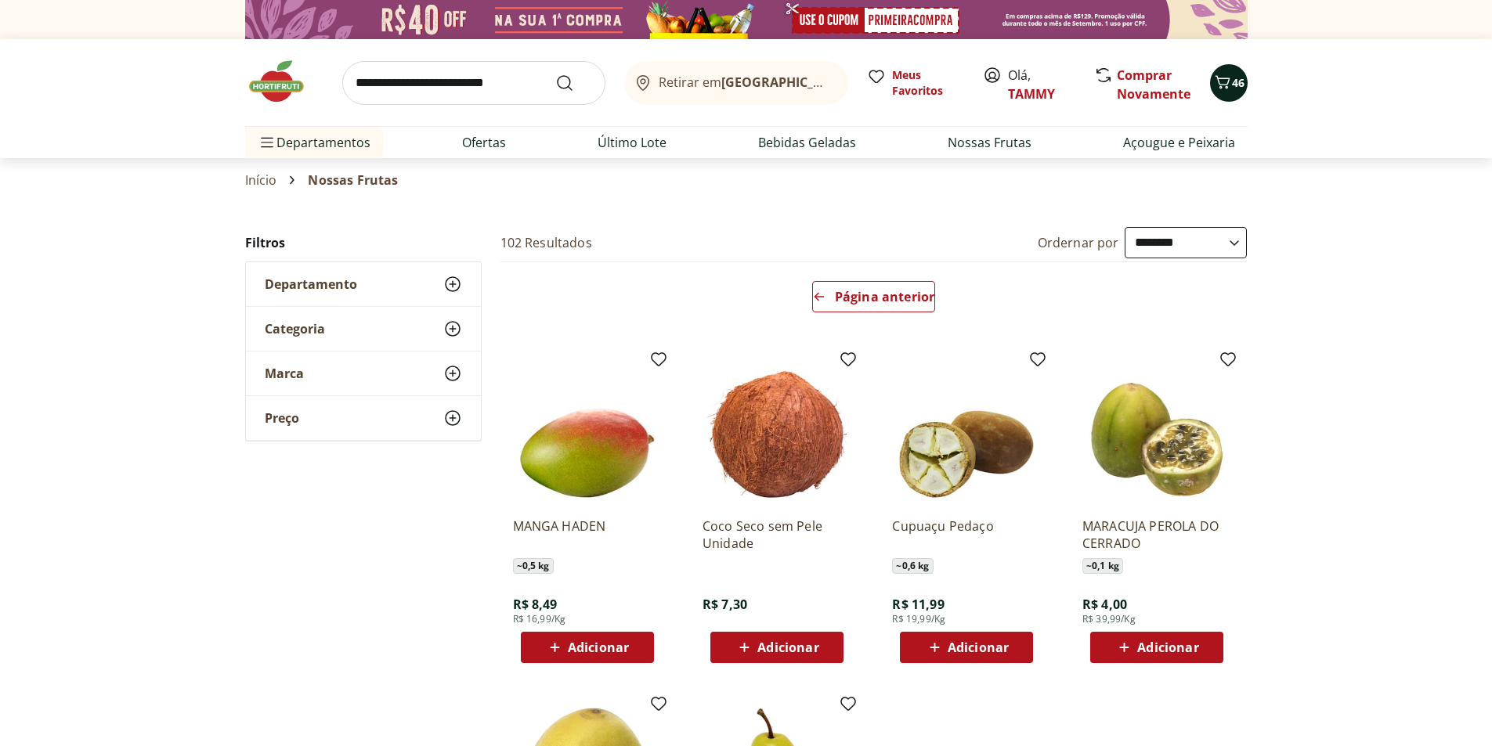
click at [1228, 85] on icon "Carrinho" at bounding box center [1222, 82] width 19 height 19
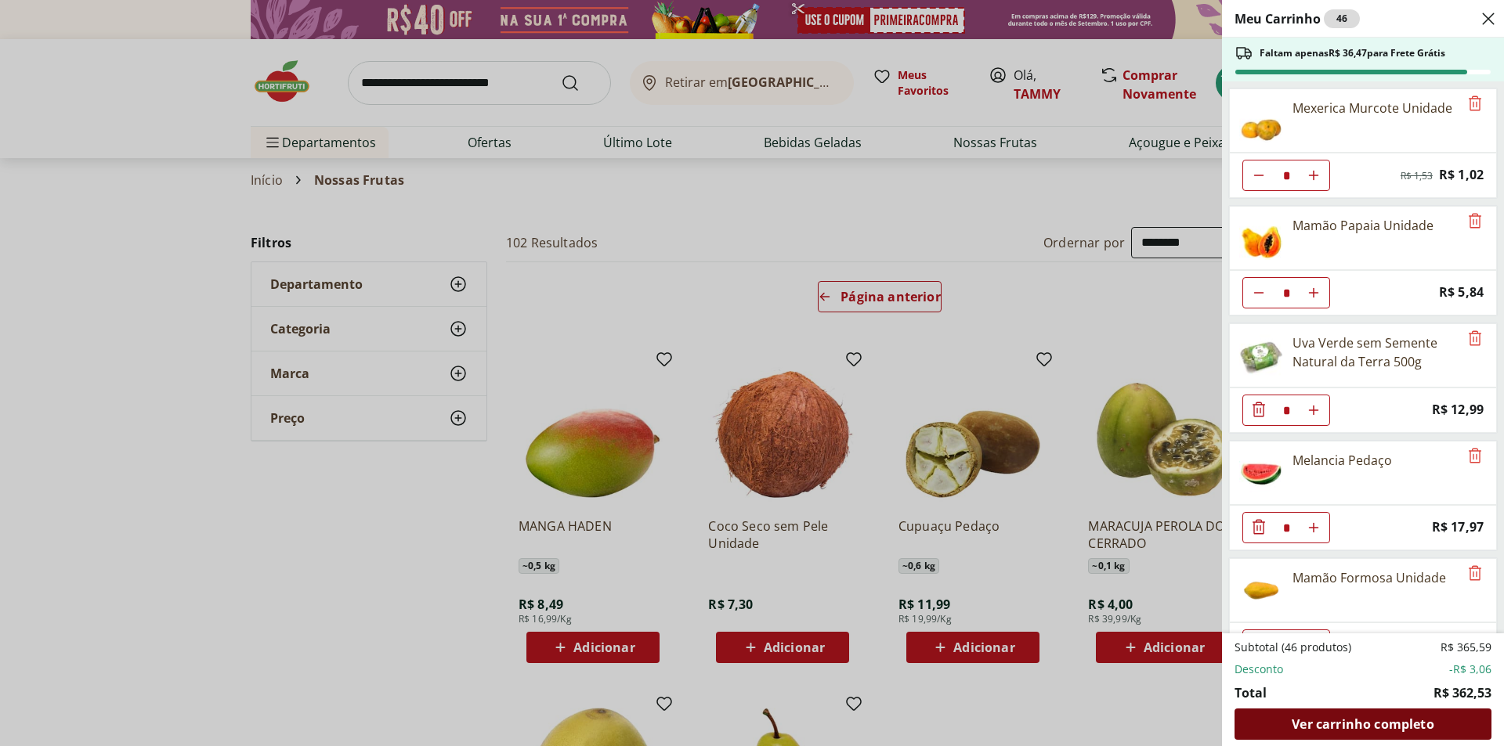
click at [1329, 723] on span "Ver carrinho completo" at bounding box center [1362, 724] width 142 height 13
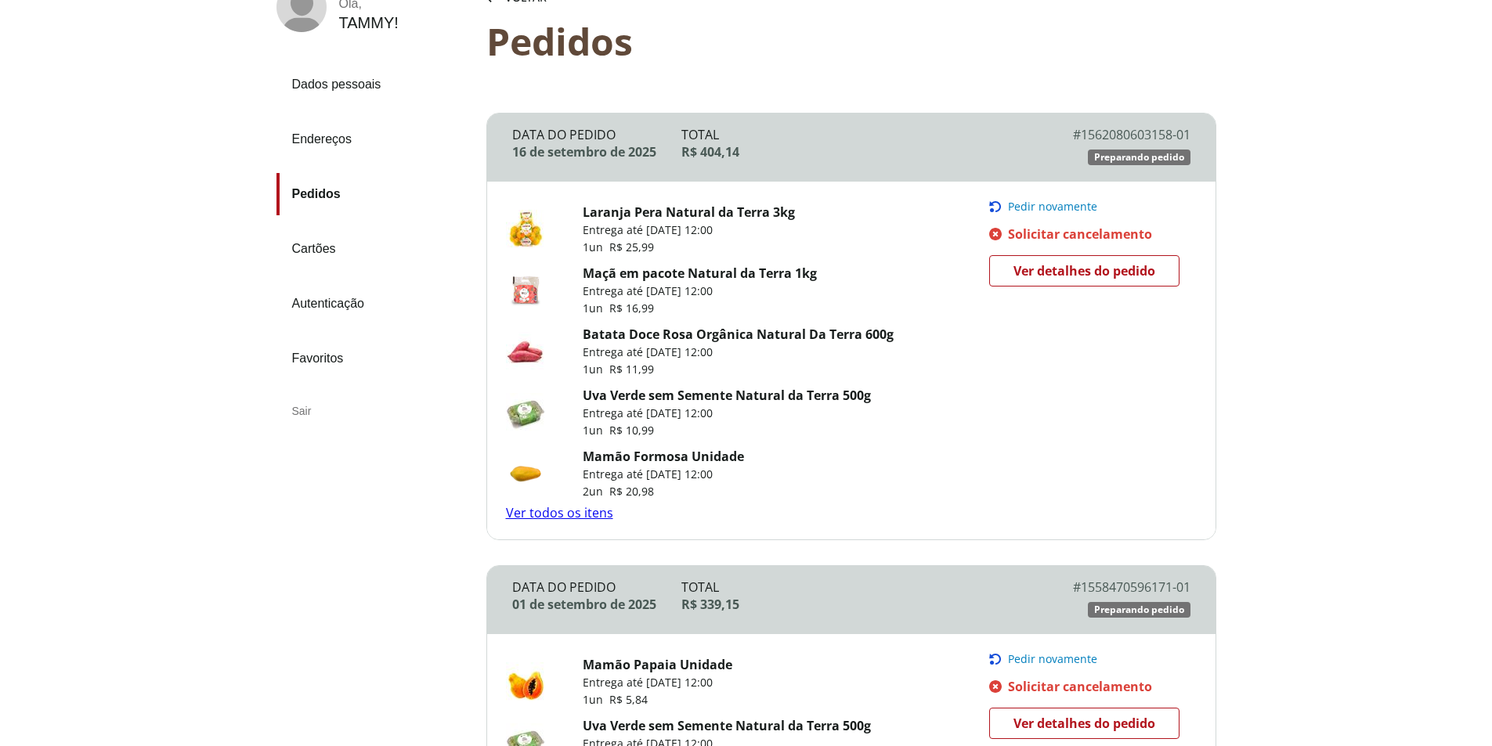
scroll to position [78, 0]
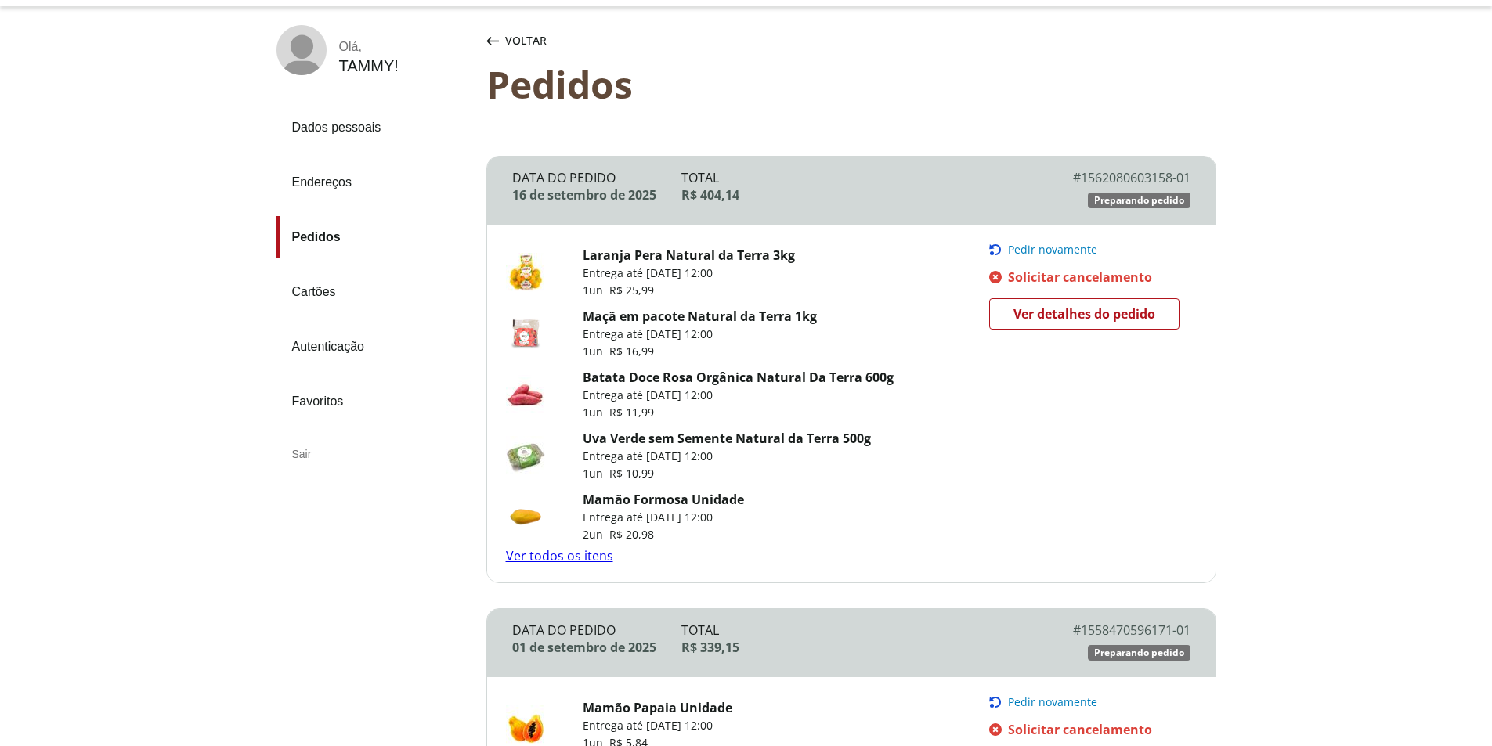
click at [605, 558] on link "Ver todos os itens" at bounding box center [559, 555] width 107 height 17
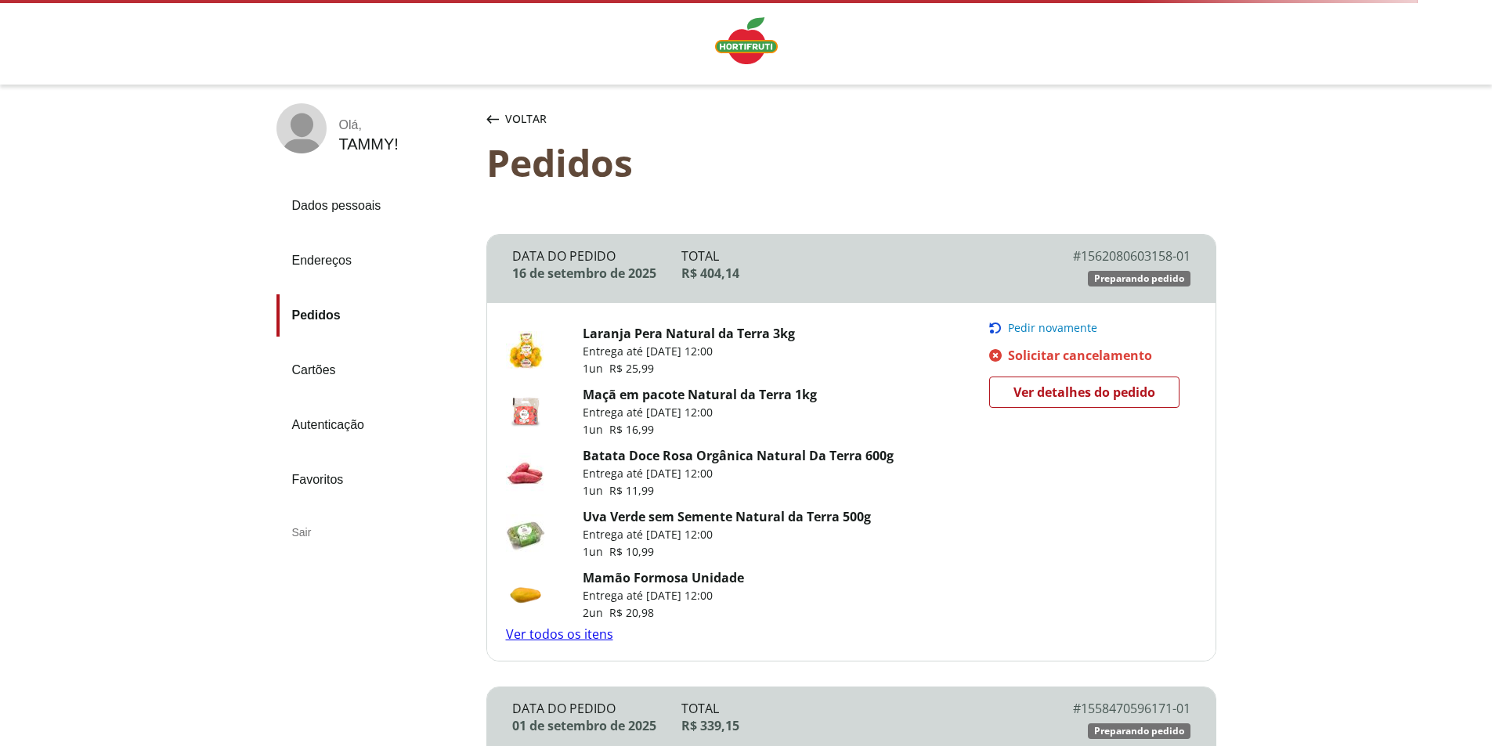
scroll to position [78, 0]
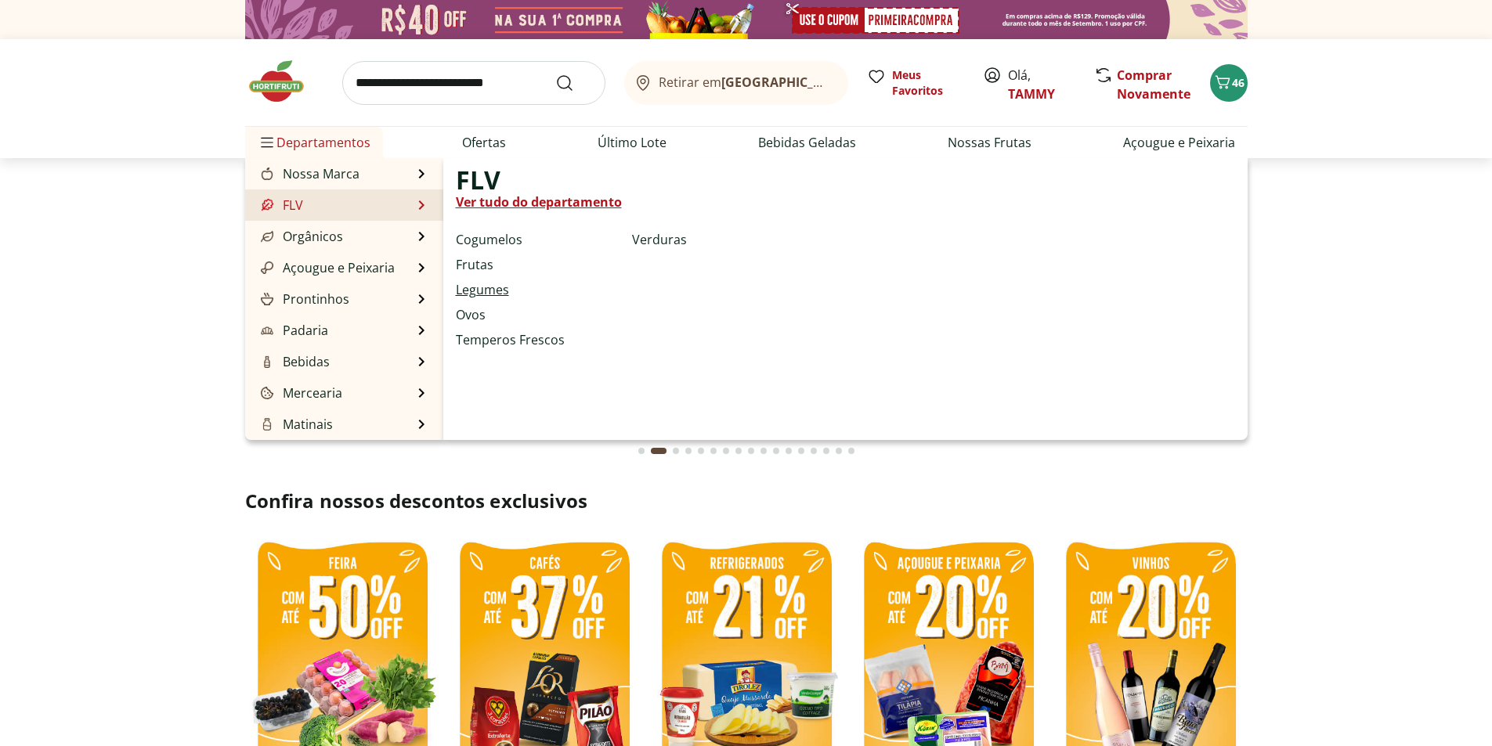
click at [500, 291] on link "Legumes" at bounding box center [482, 289] width 53 height 19
select select "**********"
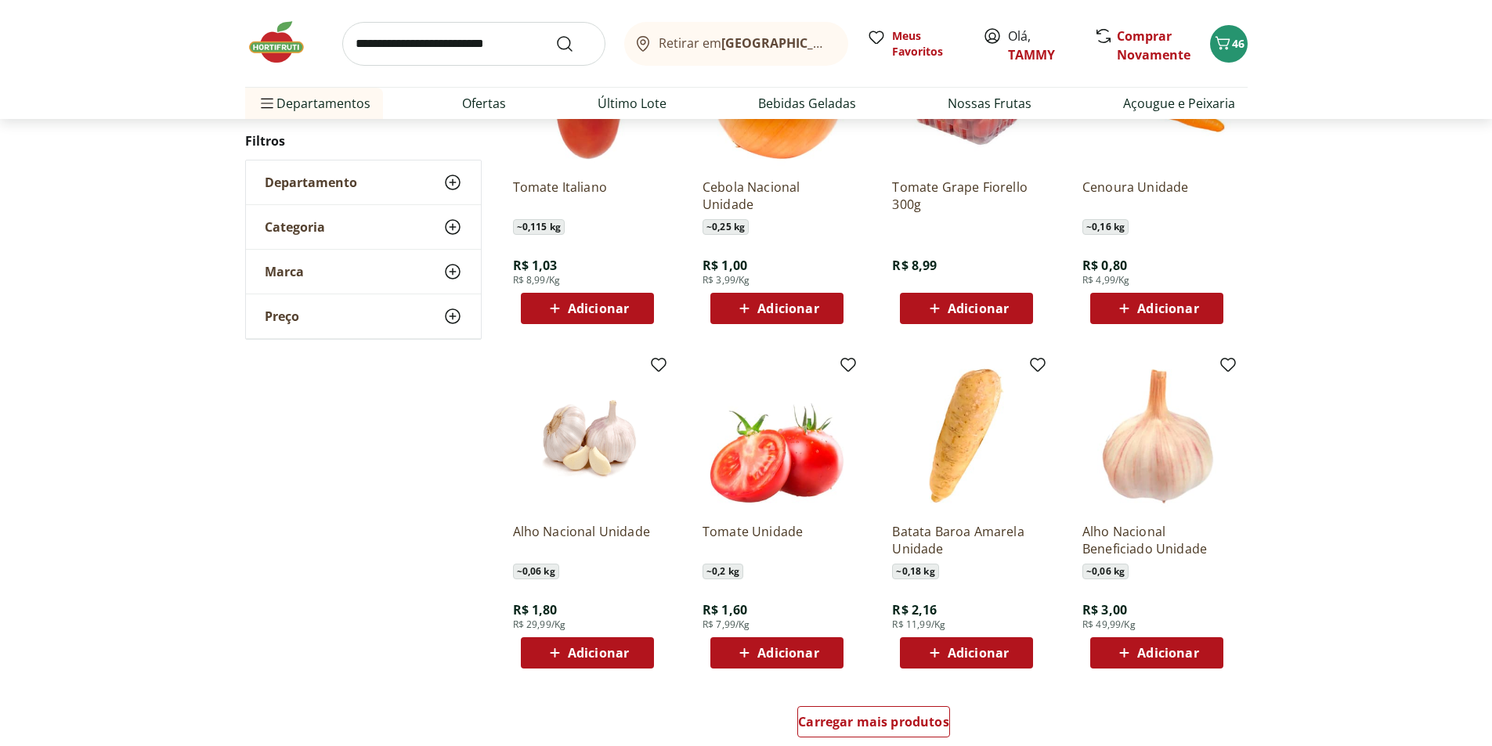
scroll to position [626, 0]
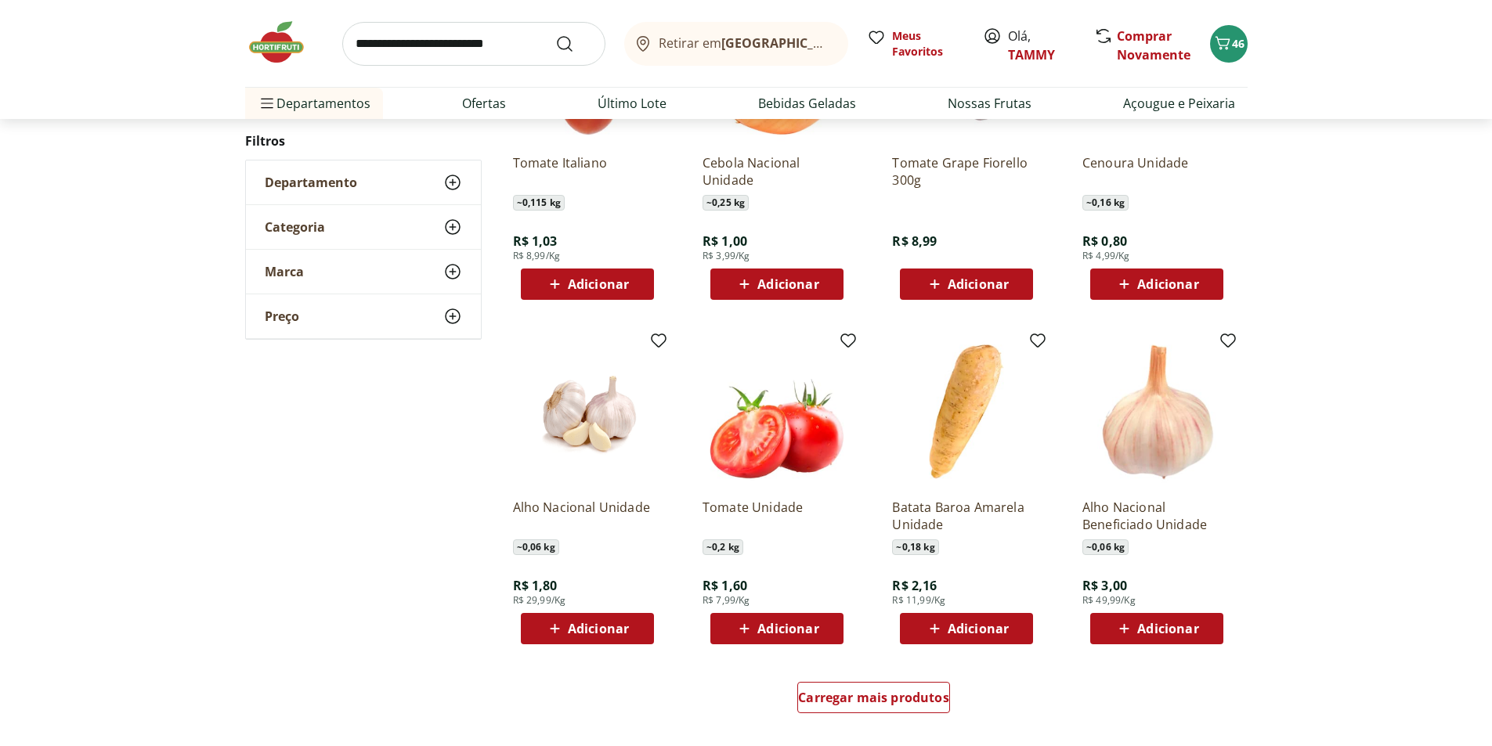
click at [615, 626] on span "Adicionar" at bounding box center [598, 629] width 61 height 13
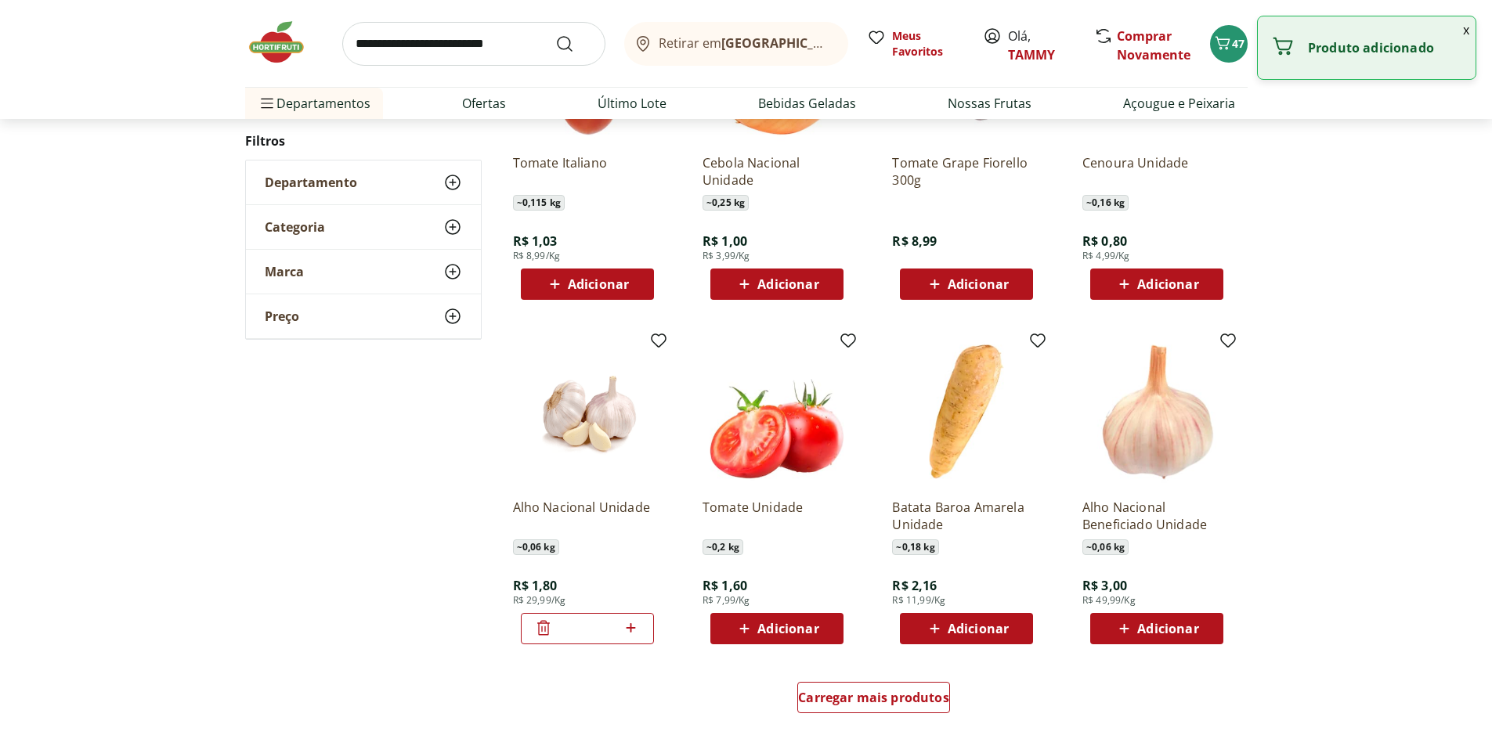
click at [631, 630] on icon at bounding box center [630, 627] width 9 height 9
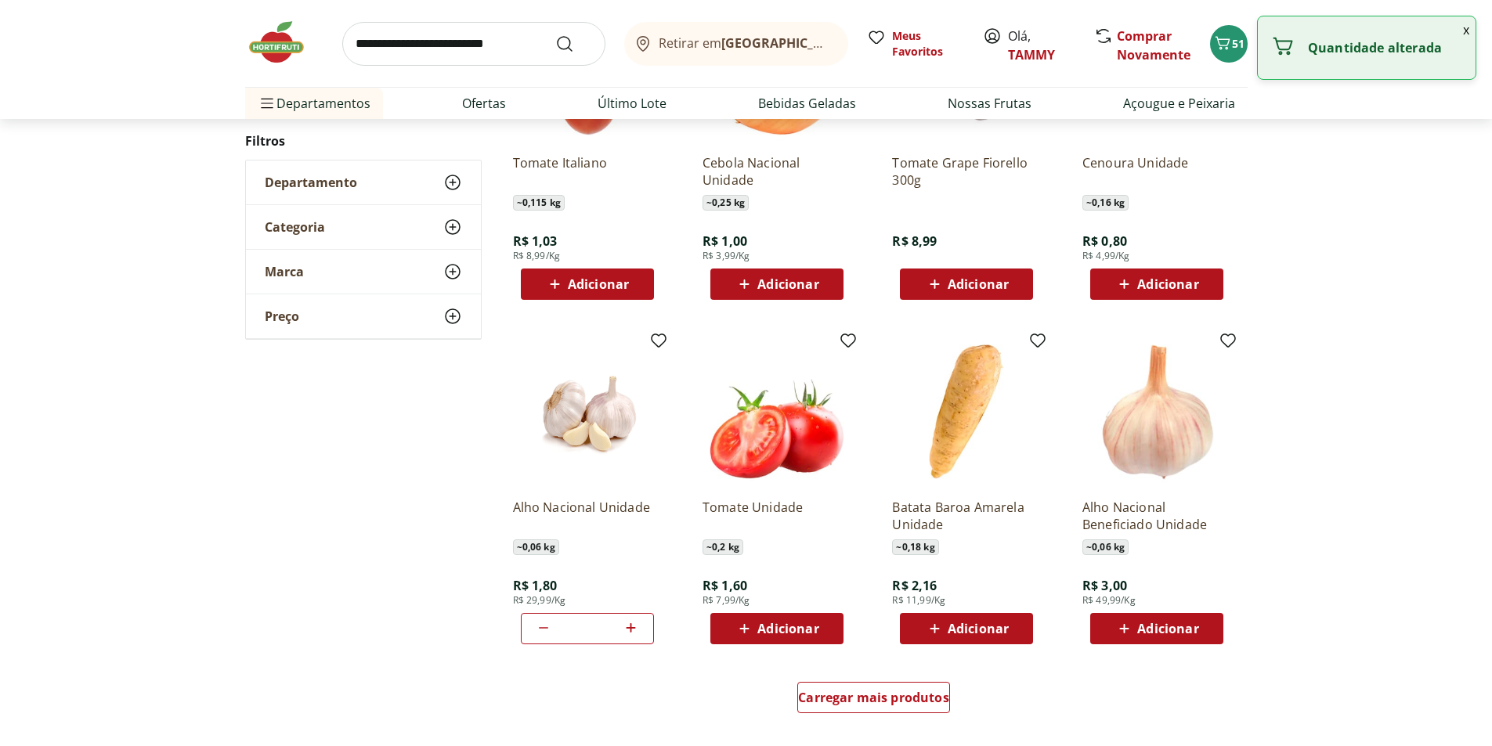
type input "*"
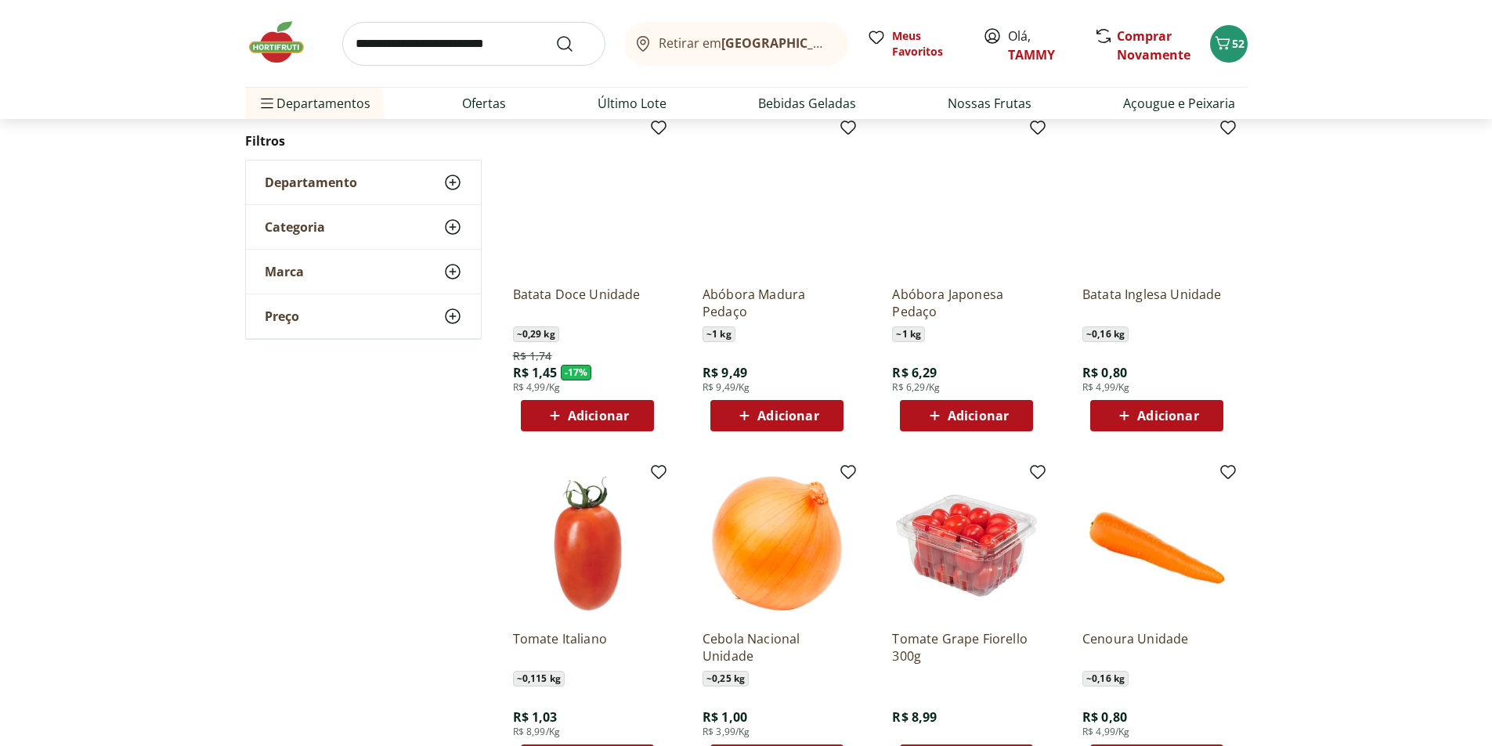
scroll to position [78, 0]
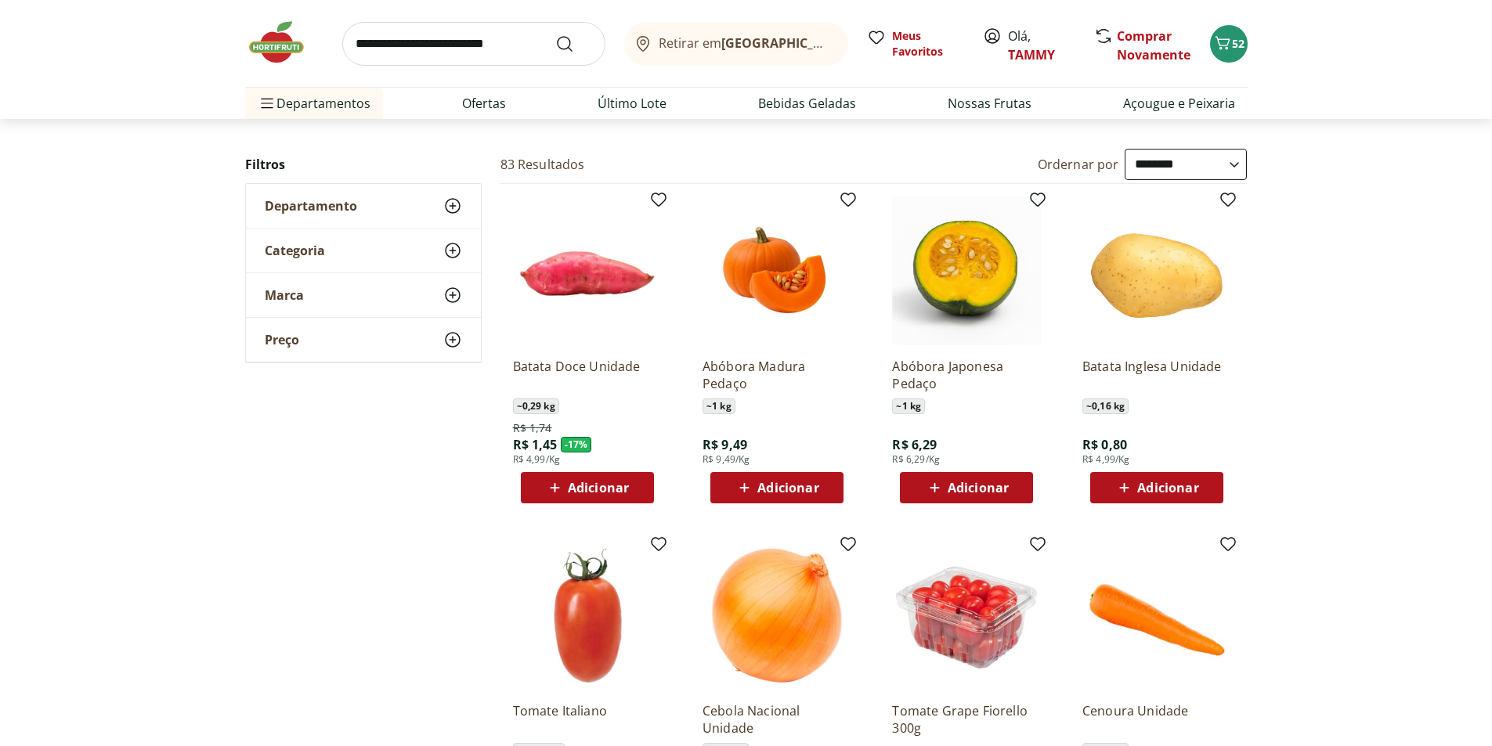
click at [1172, 483] on span "Adicionar" at bounding box center [1167, 488] width 61 height 13
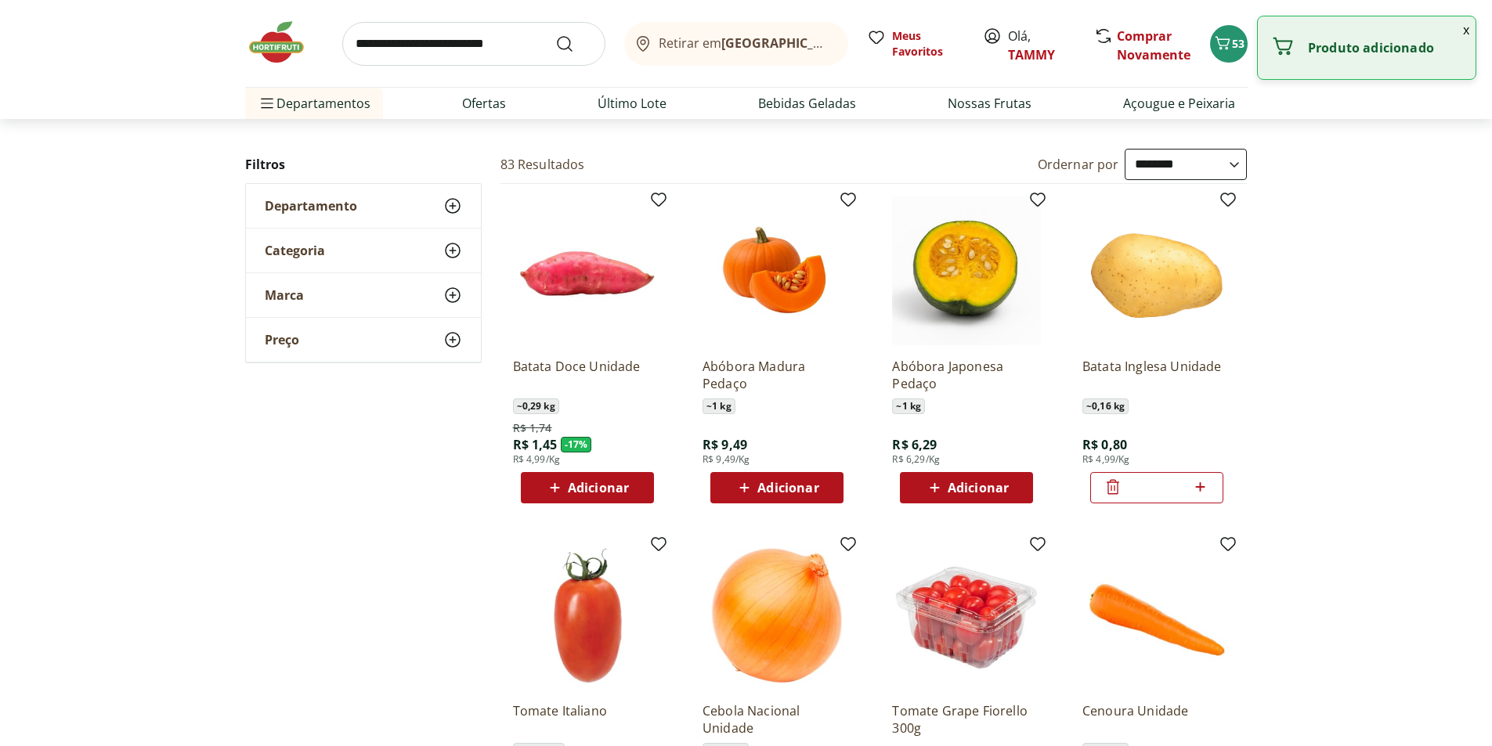
click at [1201, 489] on icon at bounding box center [1200, 486] width 9 height 9
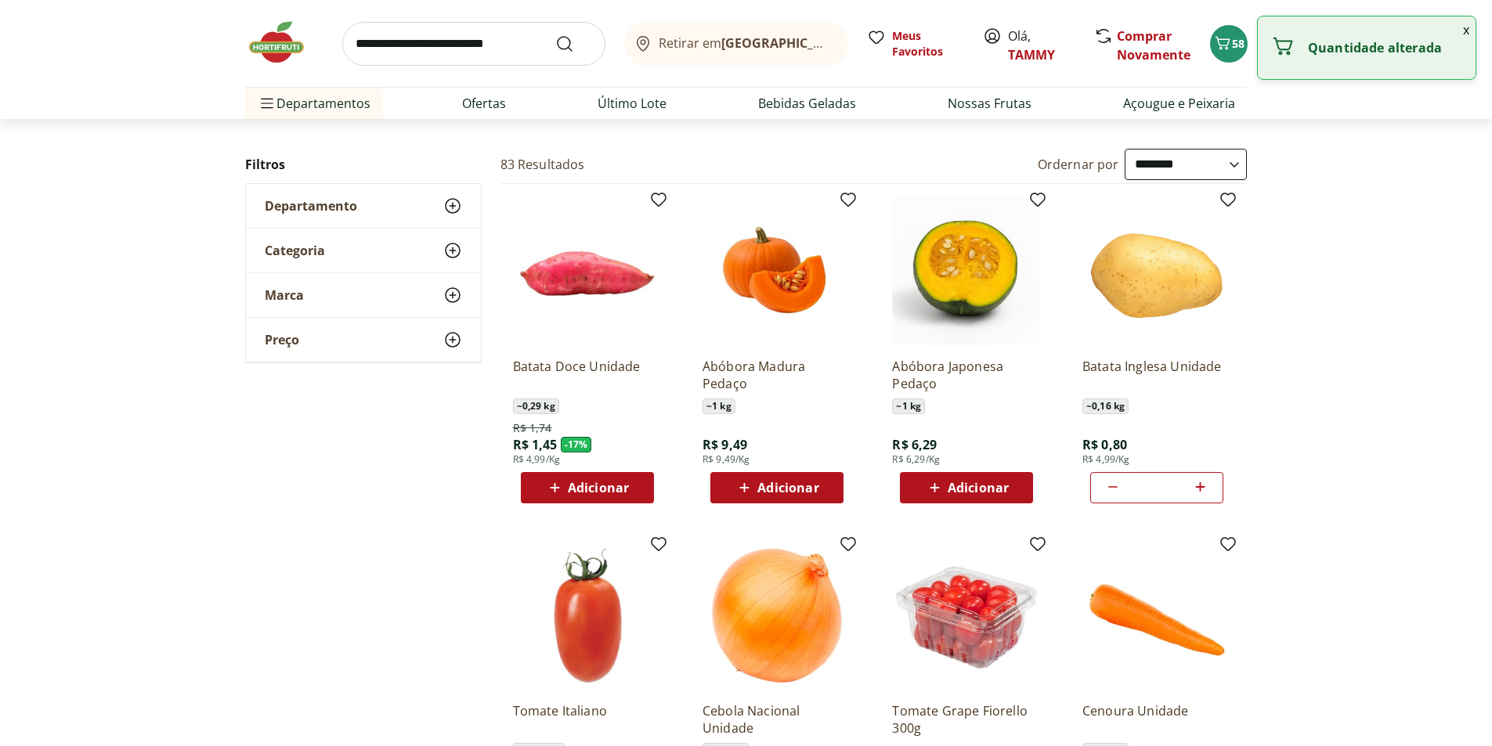
click at [1201, 489] on icon at bounding box center [1200, 486] width 9 height 9
type input "*"
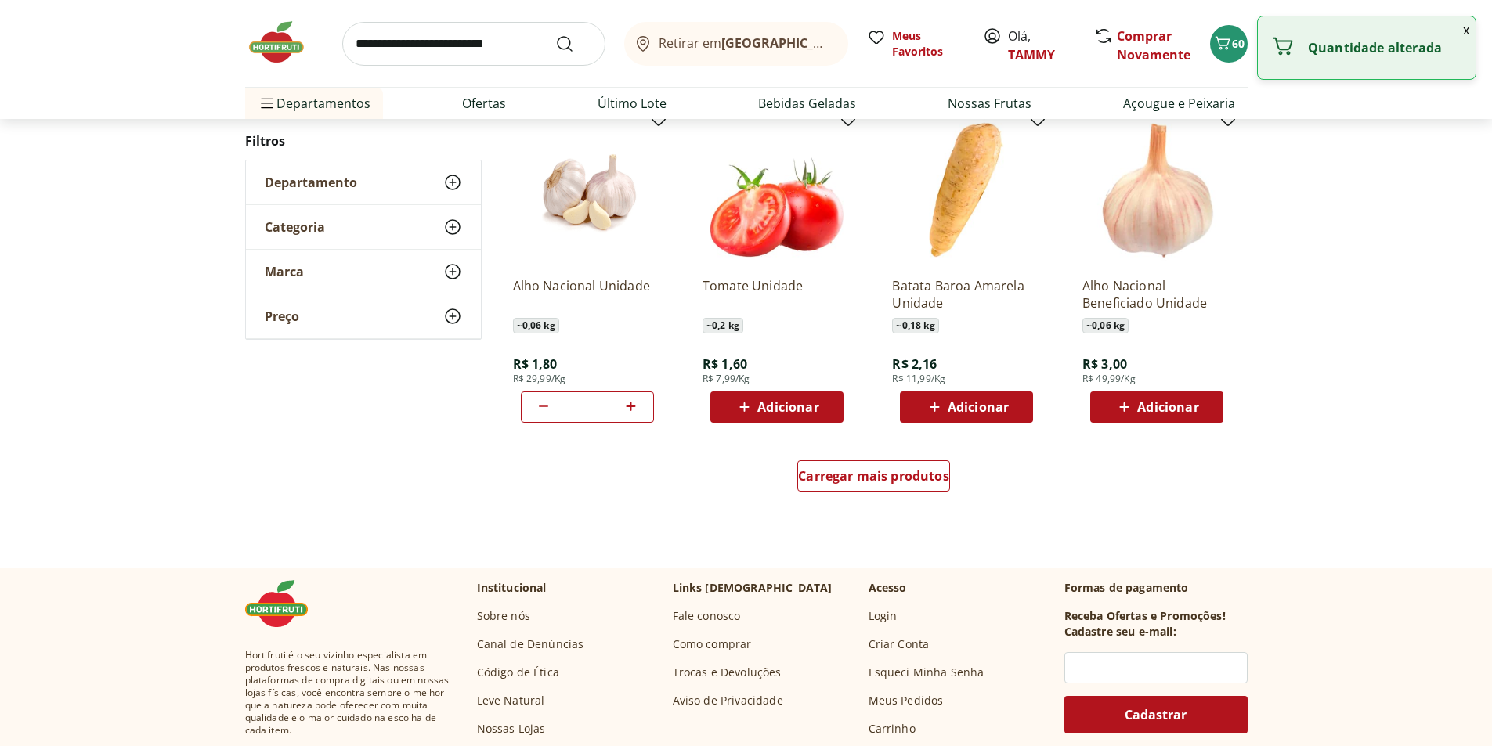
scroll to position [861, 0]
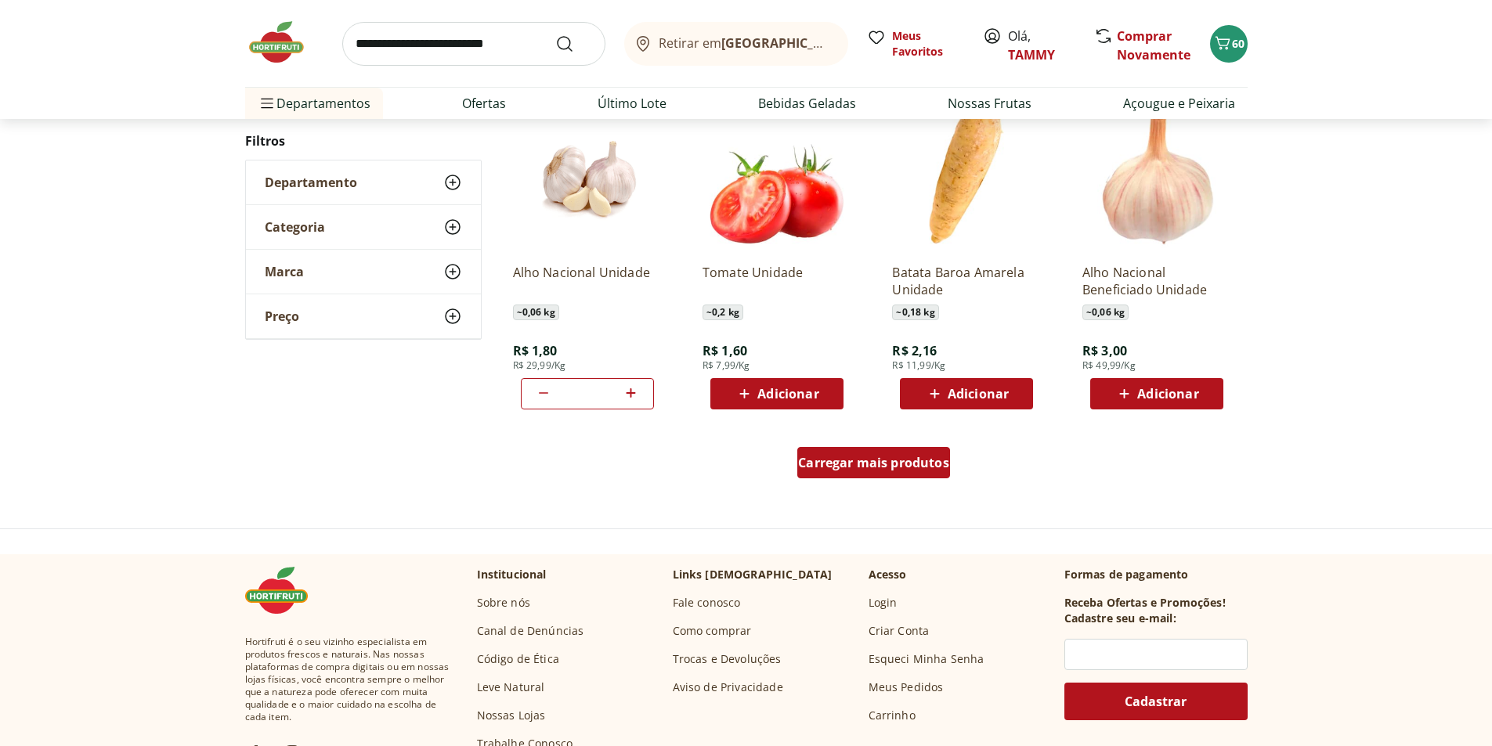
click at [843, 462] on span "Carregar mais produtos" at bounding box center [873, 463] width 151 height 13
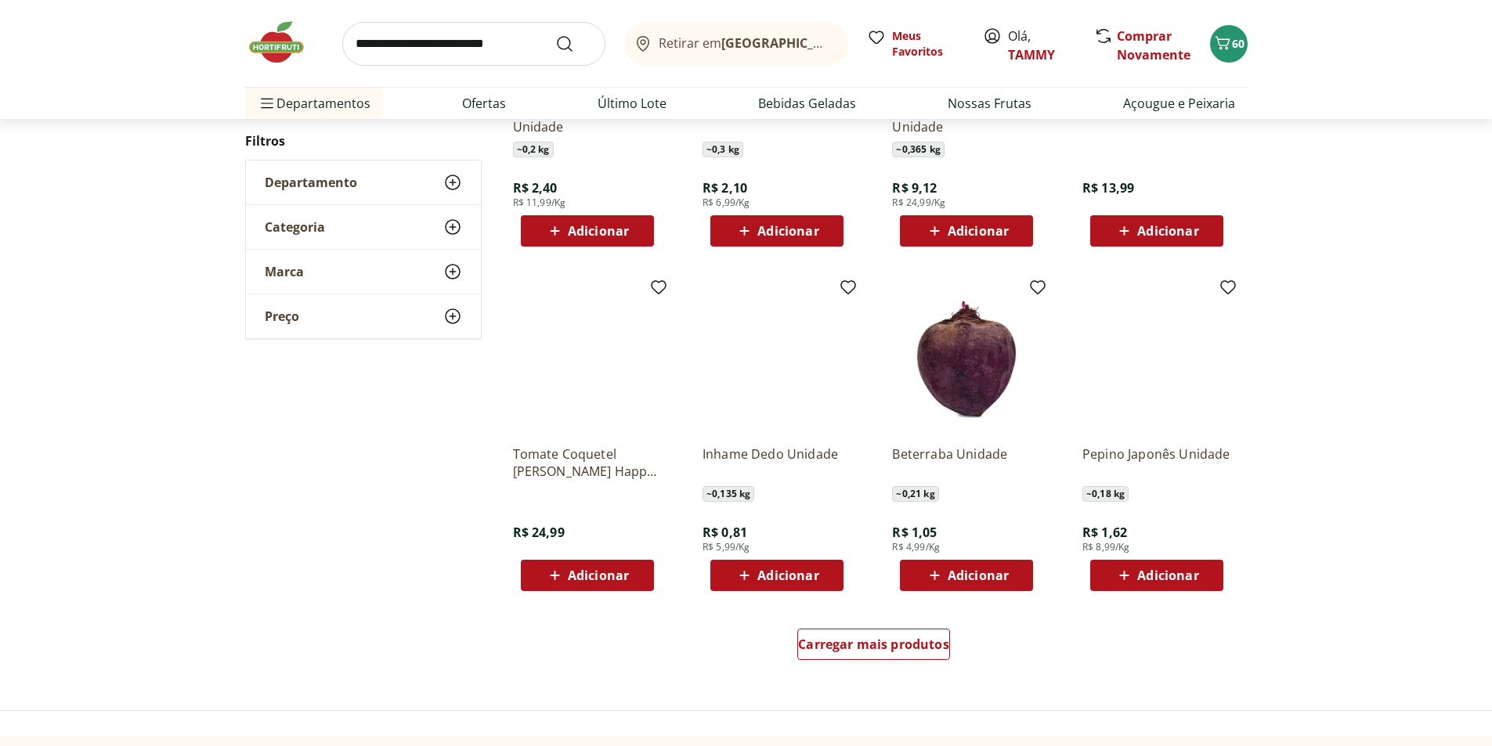
scroll to position [861, 0]
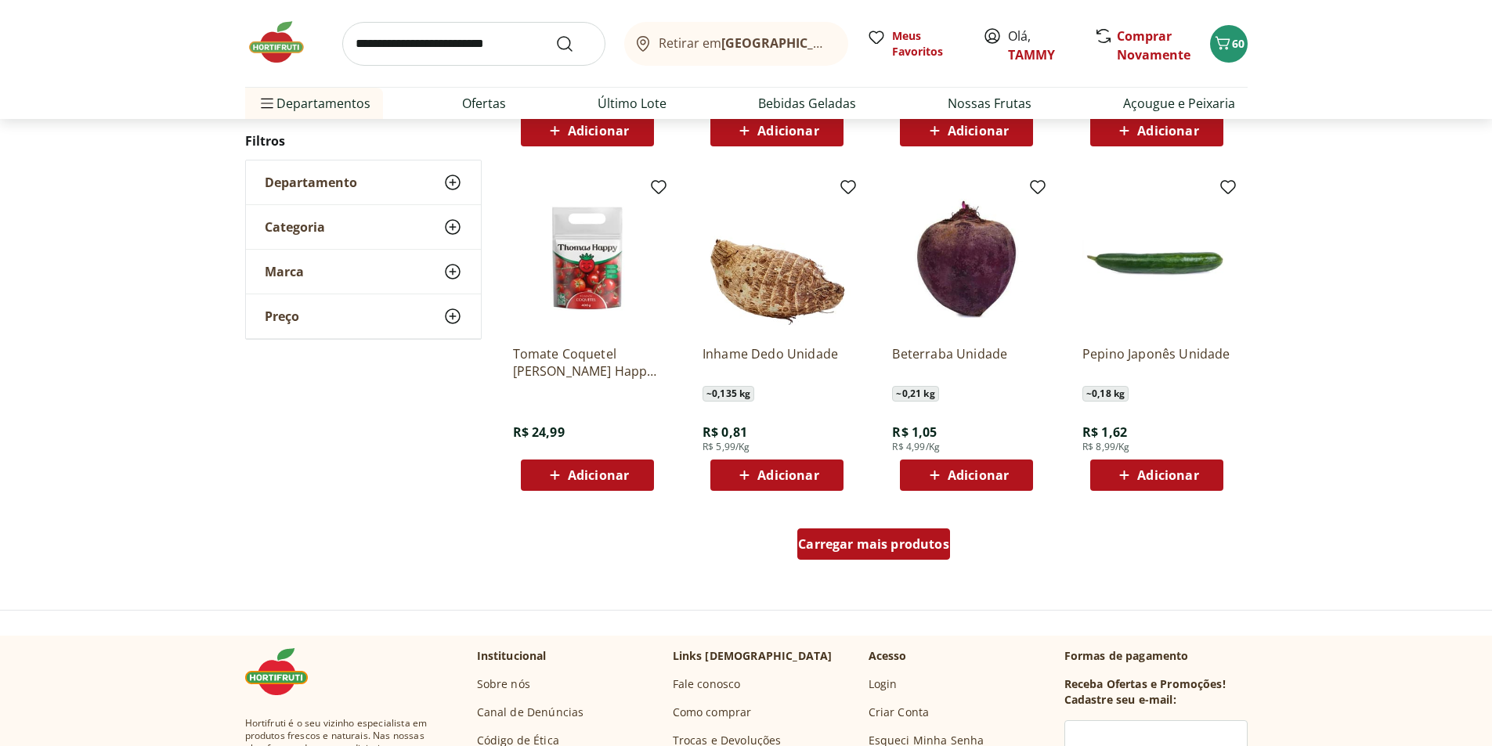
click at [894, 542] on span "Carregar mais produtos" at bounding box center [873, 544] width 151 height 13
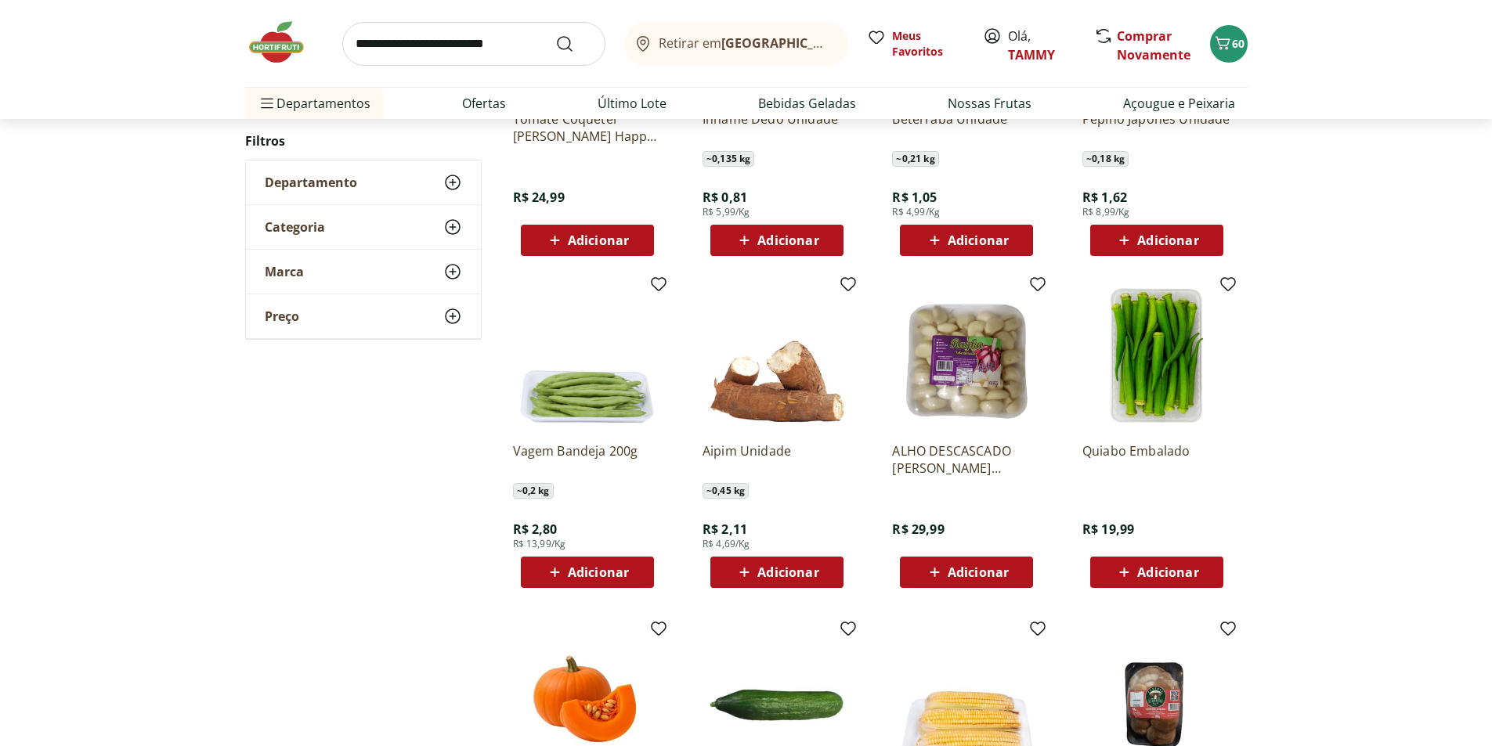
scroll to position [1253, 0]
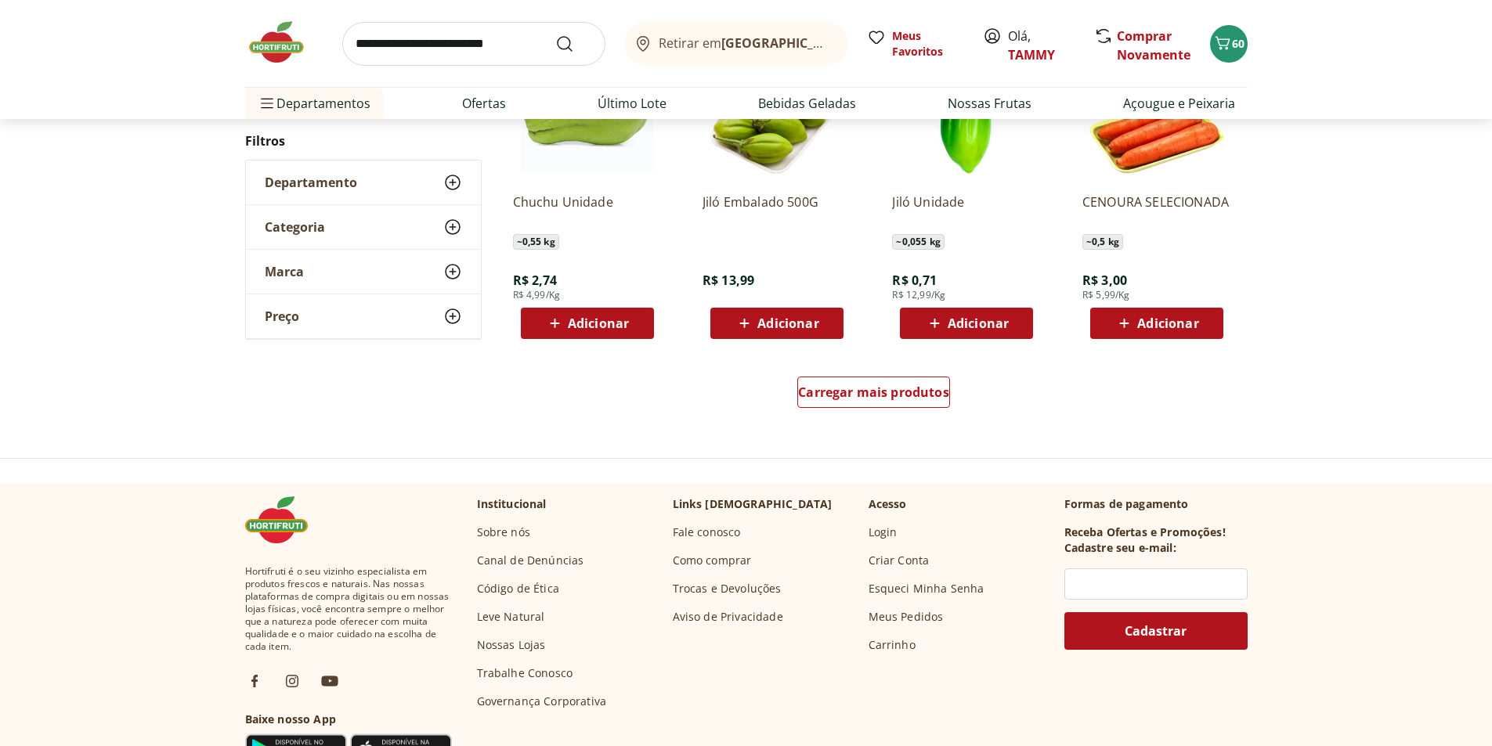
scroll to position [1015, 0]
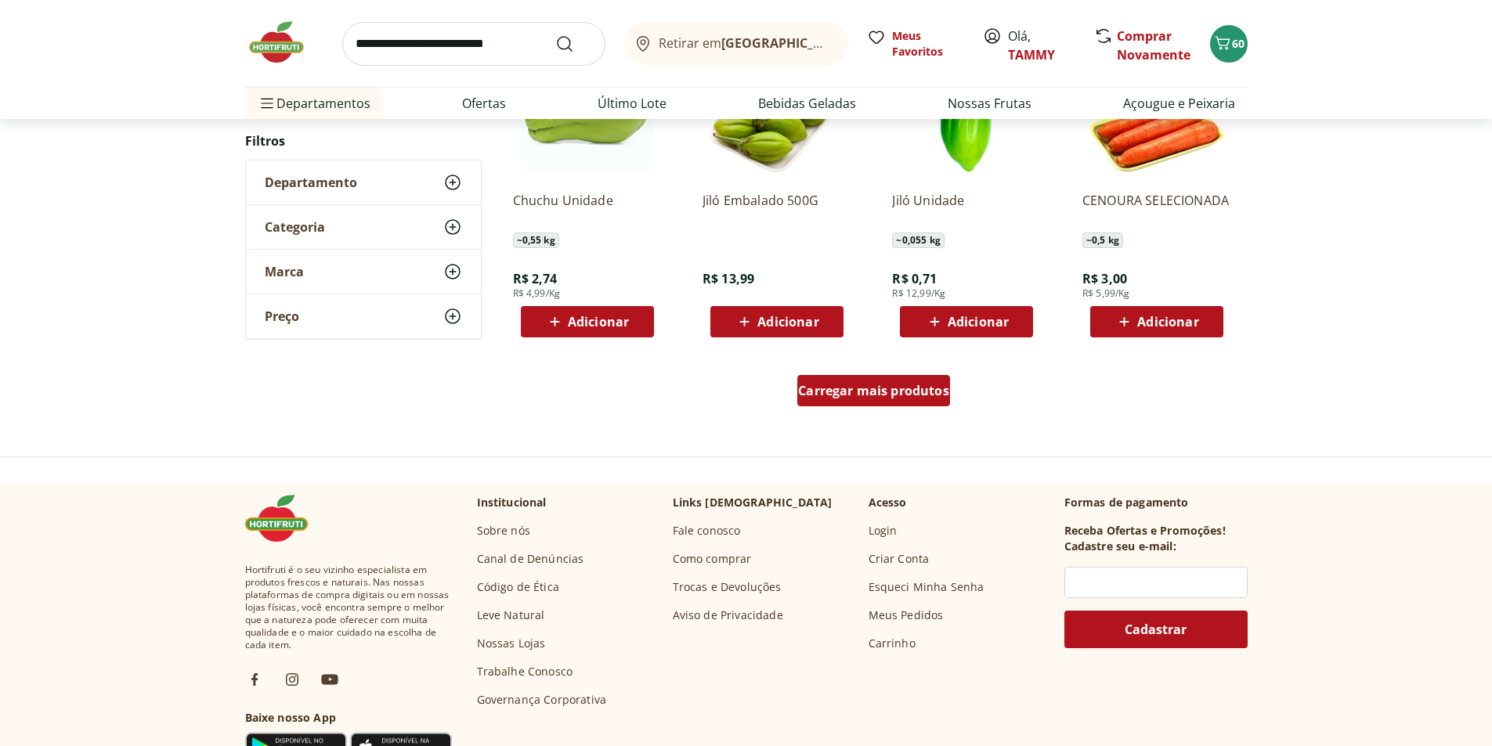
click at [852, 385] on span "Carregar mais produtos" at bounding box center [873, 391] width 151 height 13
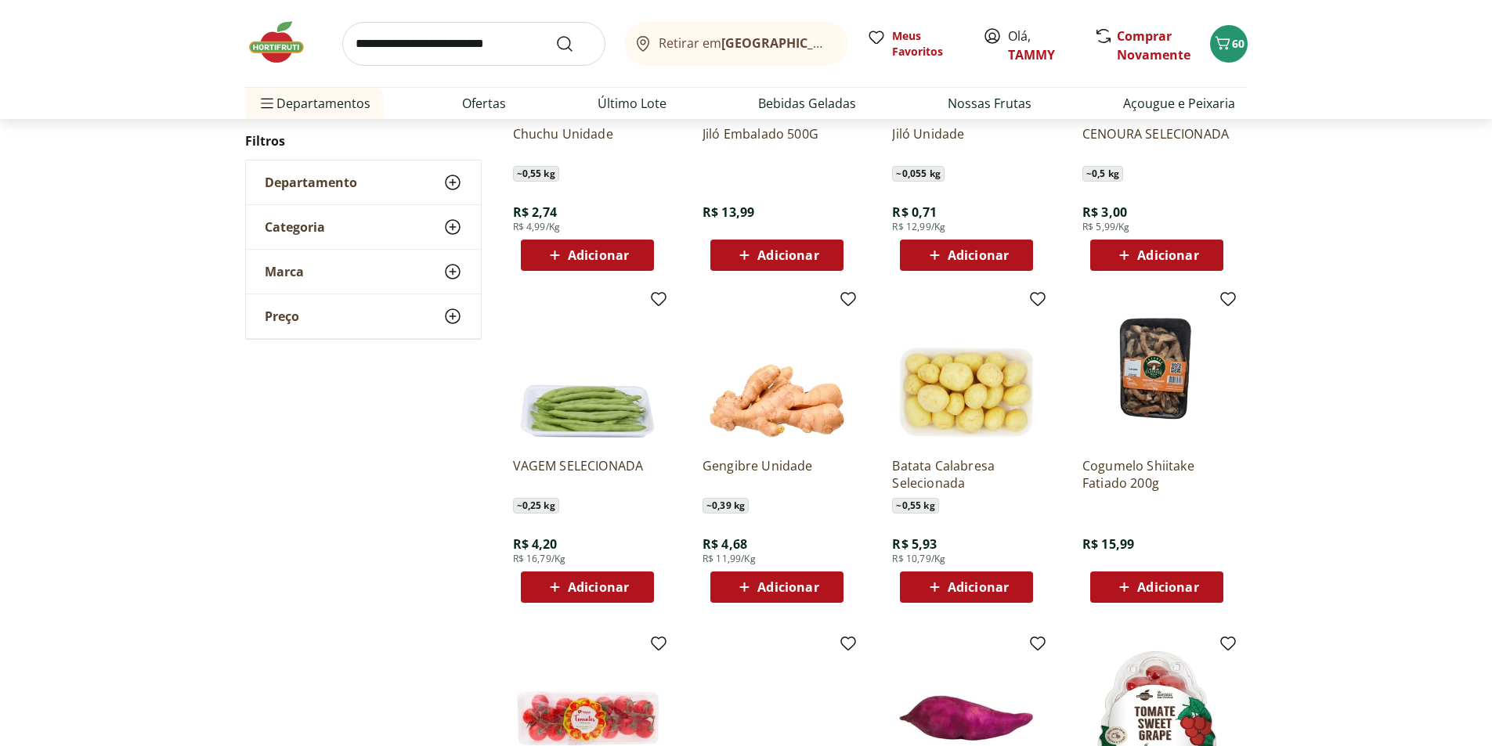
scroll to position [1172, 0]
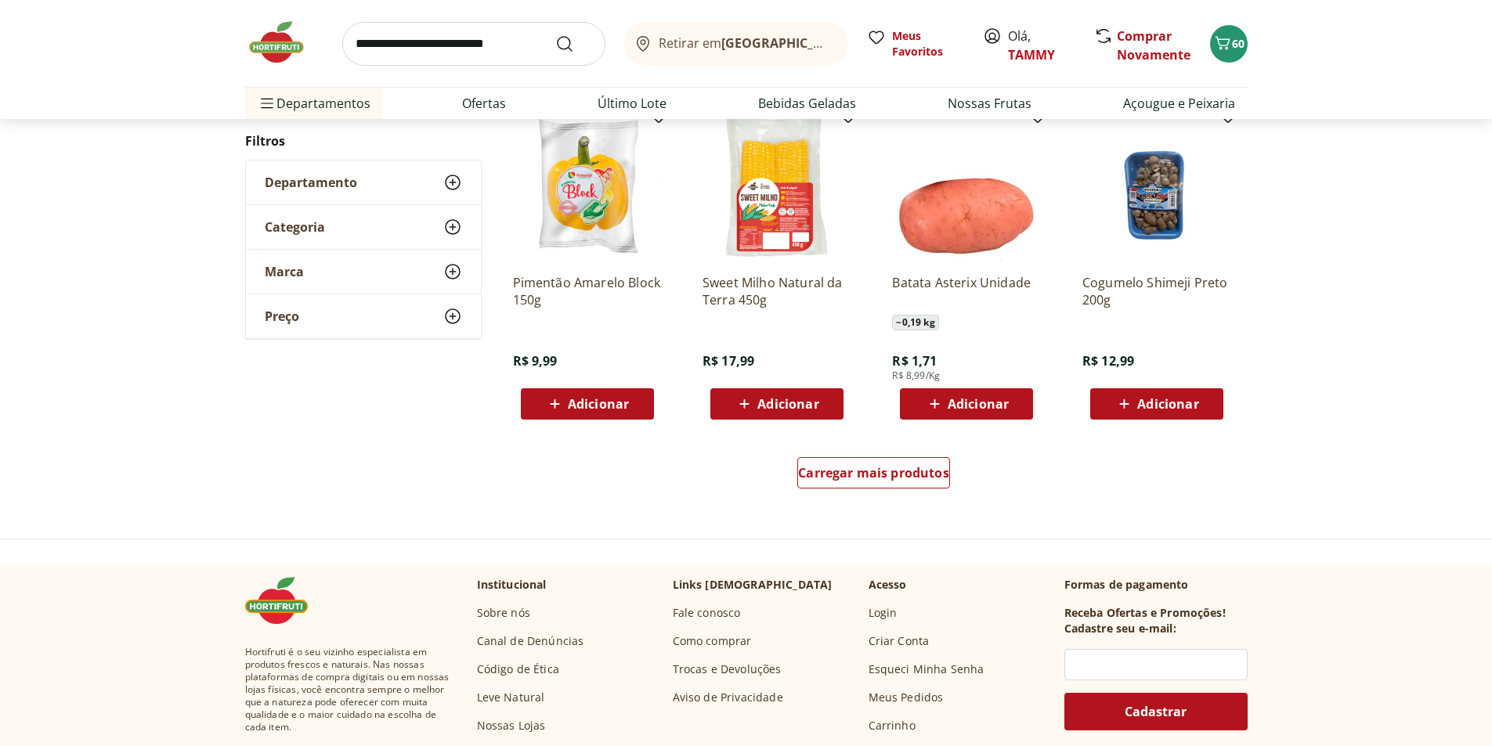
scroll to position [933, 0]
click at [858, 471] on span "Carregar mais produtos" at bounding box center [873, 472] width 151 height 13
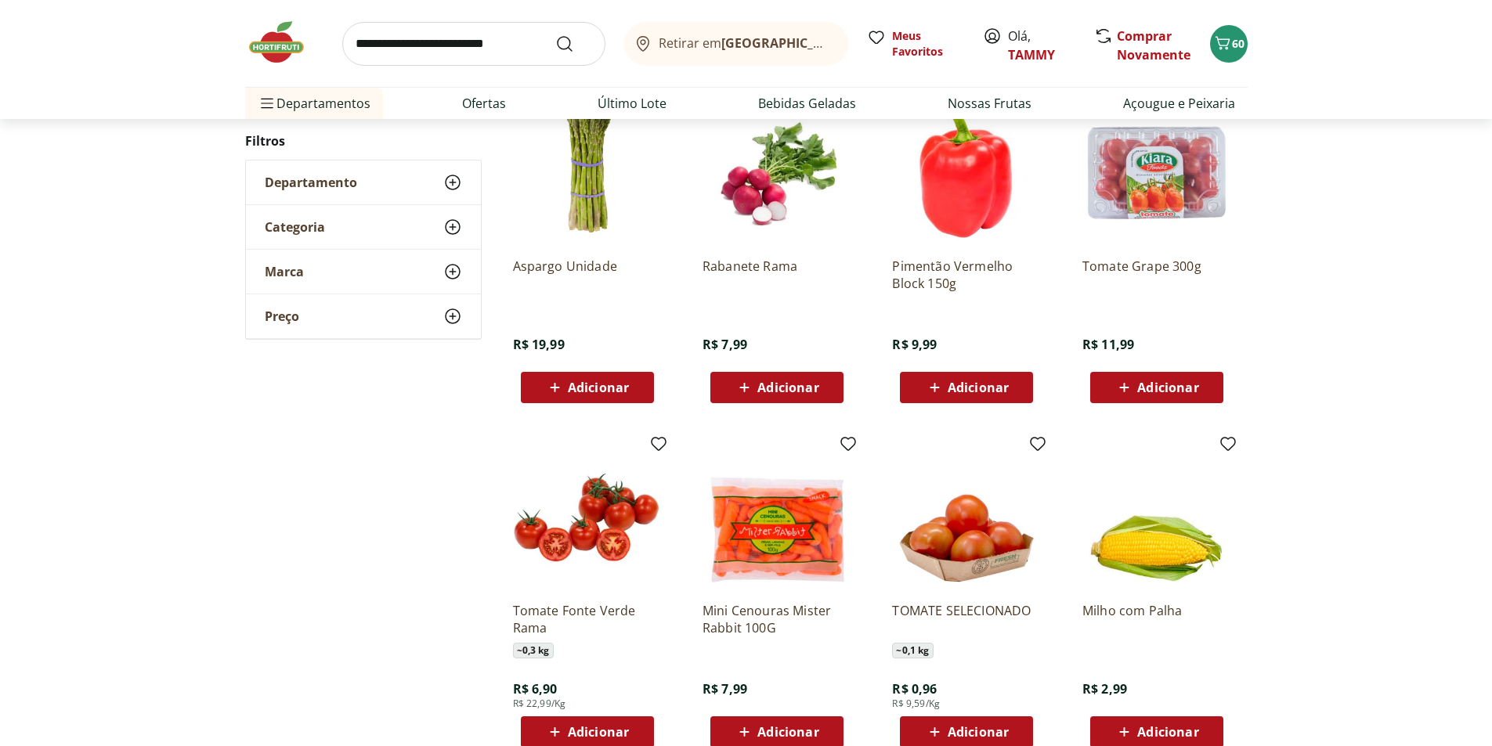
scroll to position [1325, 0]
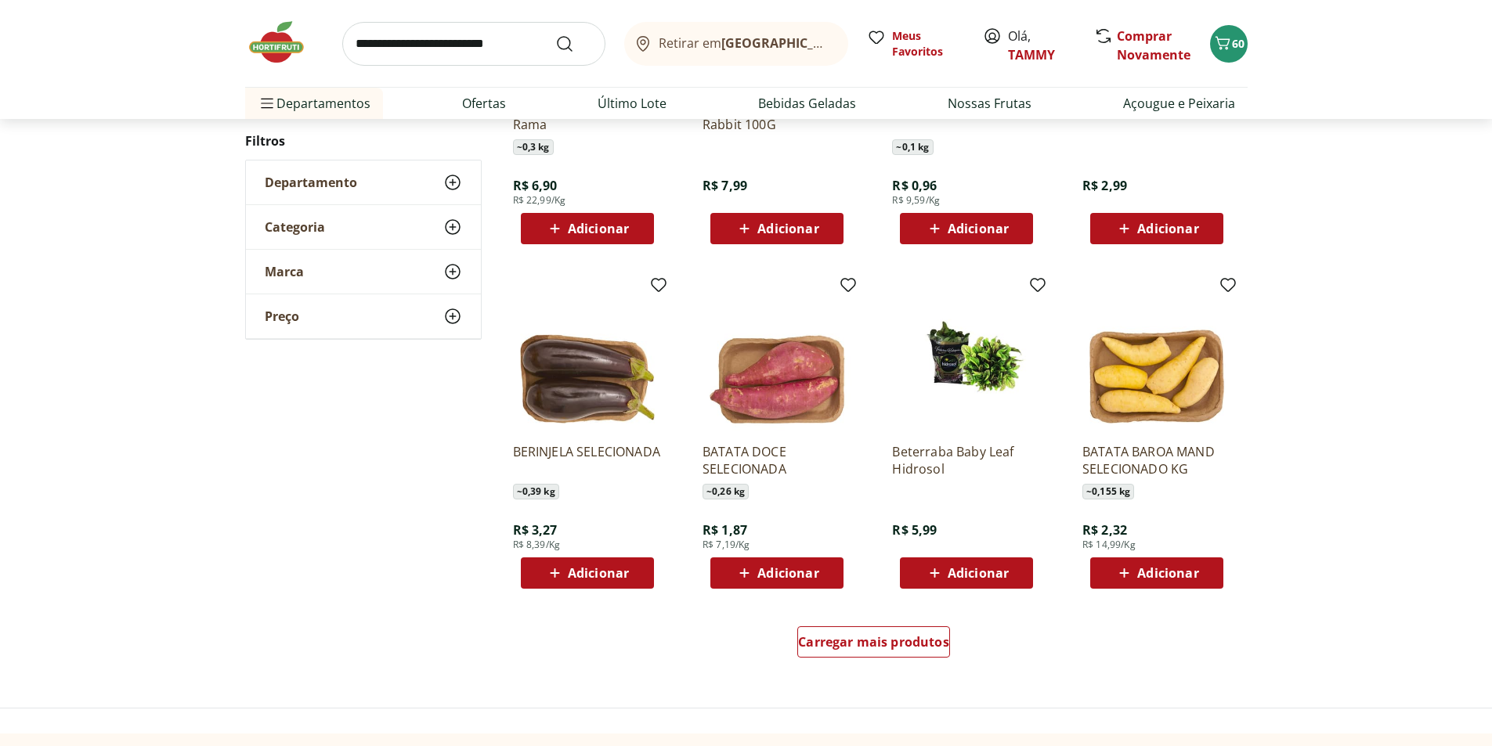
scroll to position [774, 0]
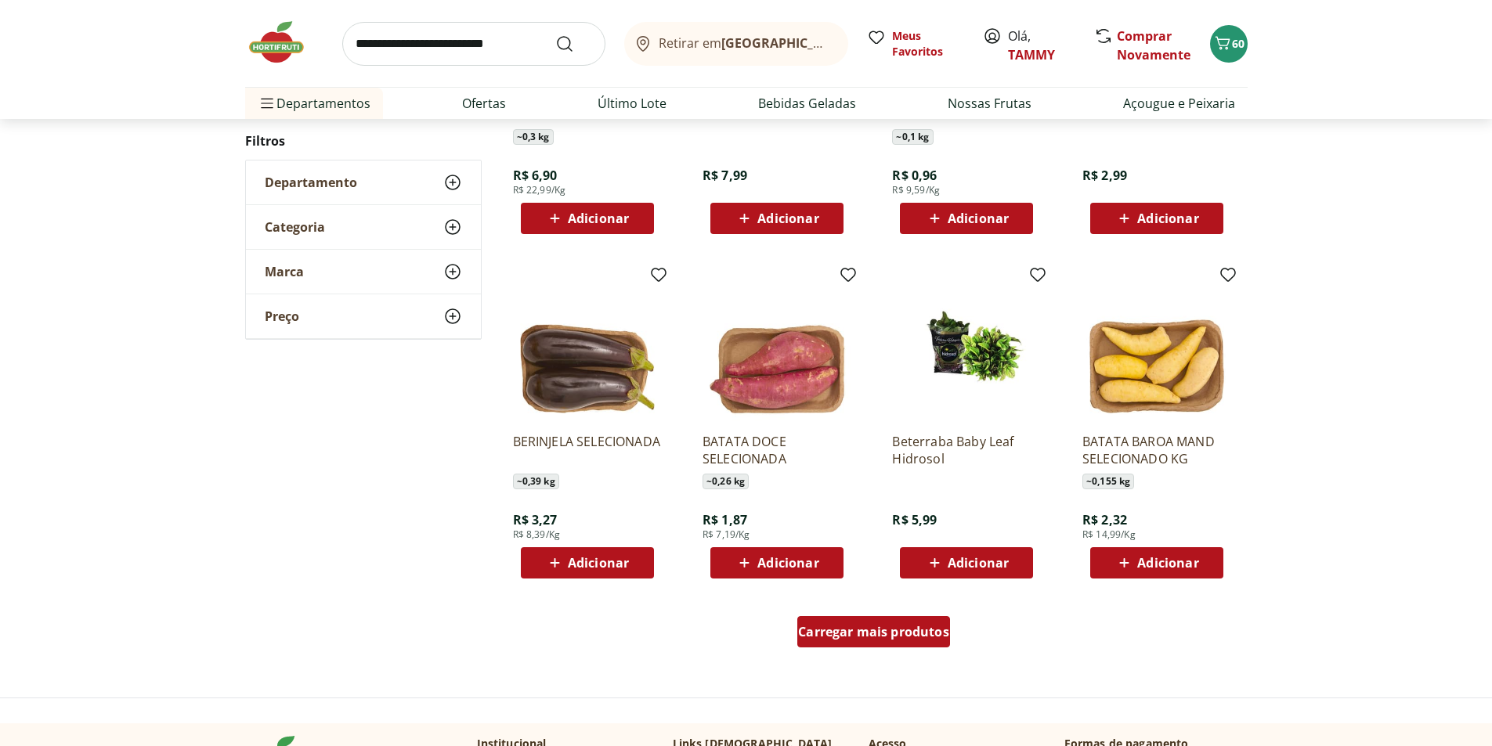
click at [911, 632] on span "Carregar mais produtos" at bounding box center [873, 632] width 151 height 13
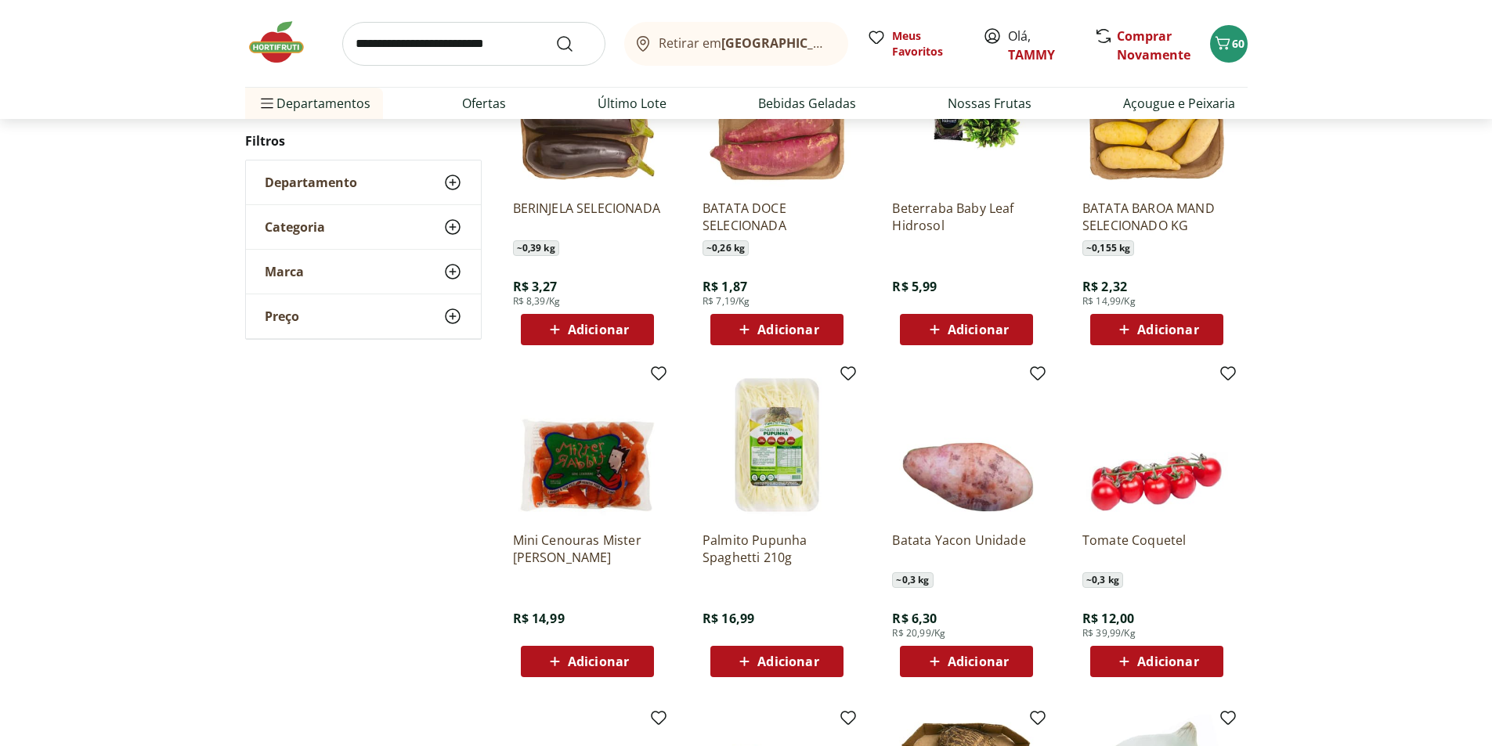
scroll to position [1009, 0]
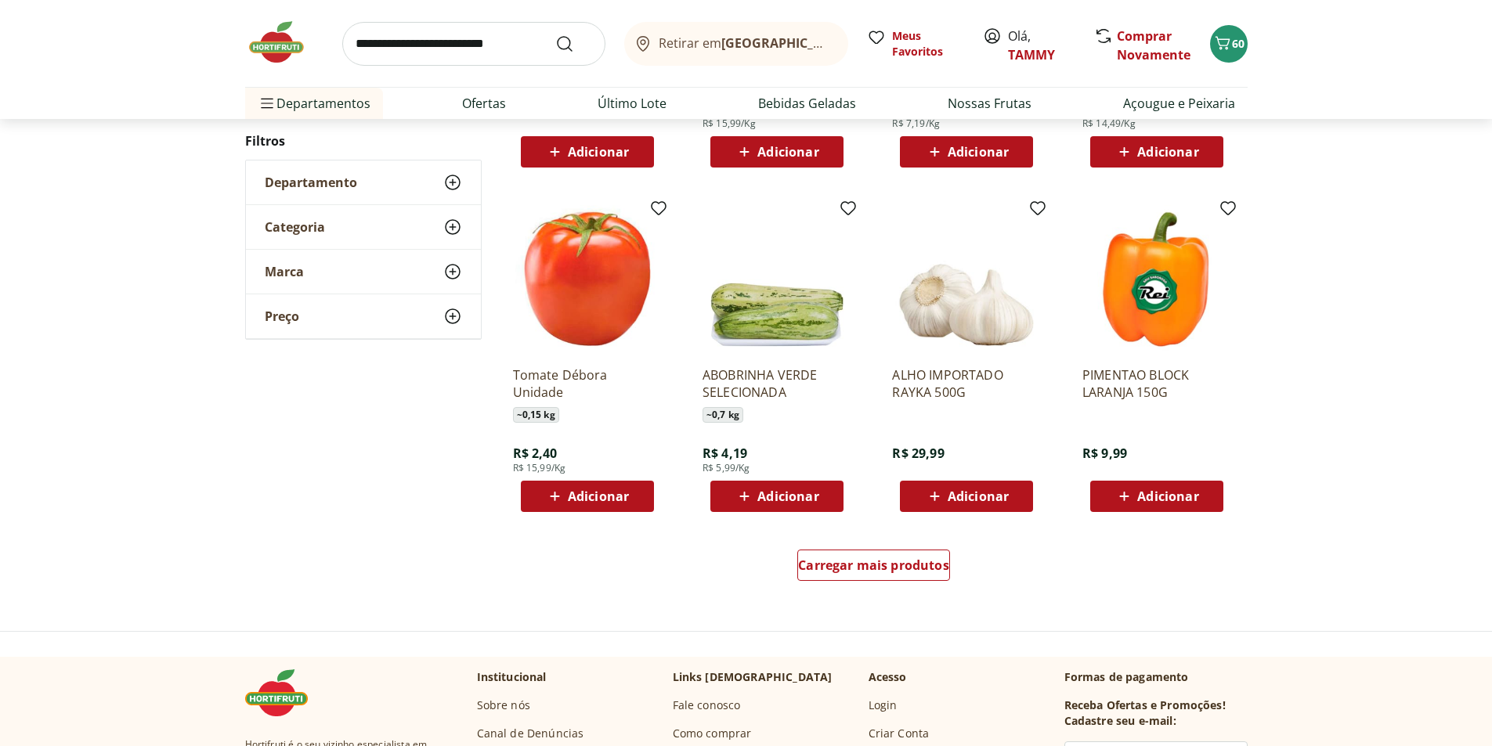
scroll to position [849, 0]
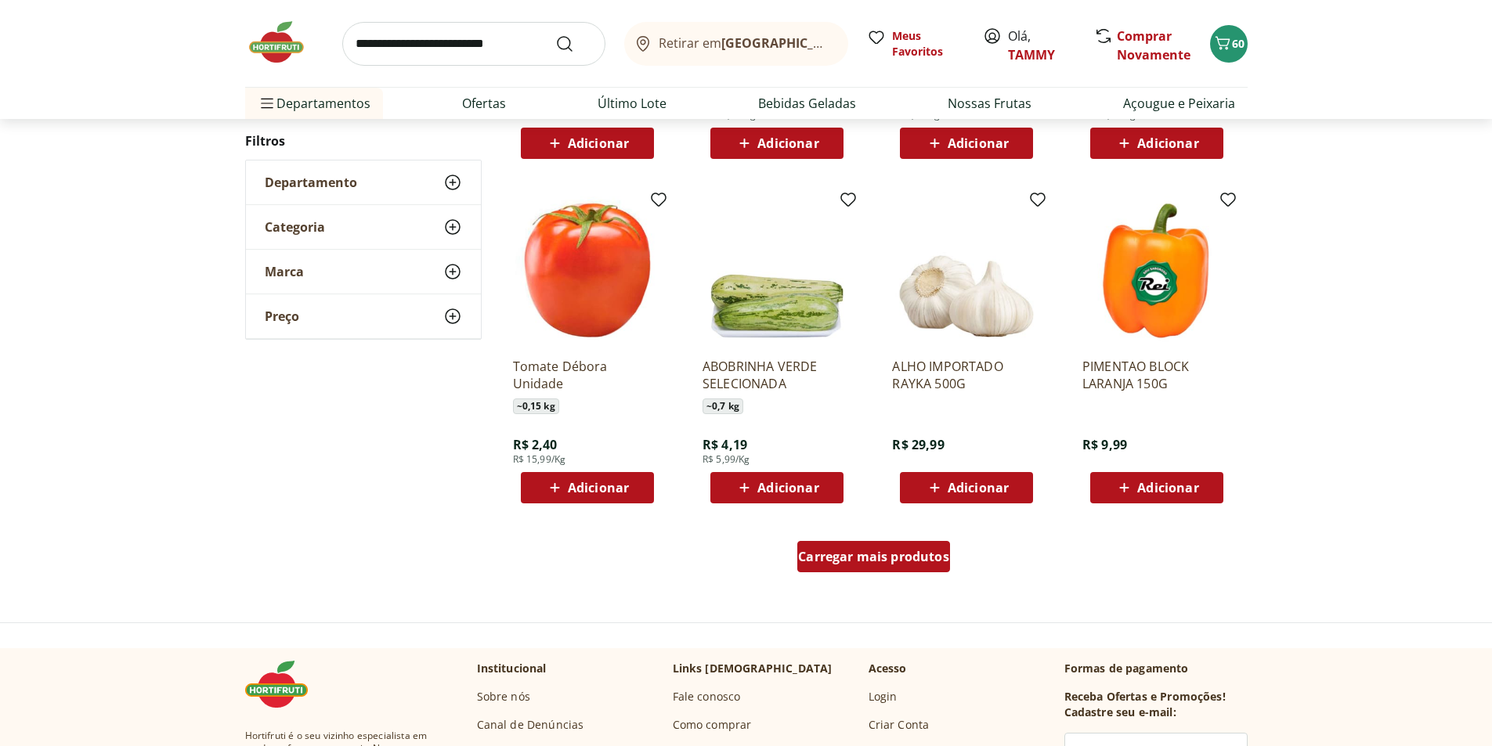
click at [901, 558] on span "Carregar mais produtos" at bounding box center [873, 557] width 151 height 13
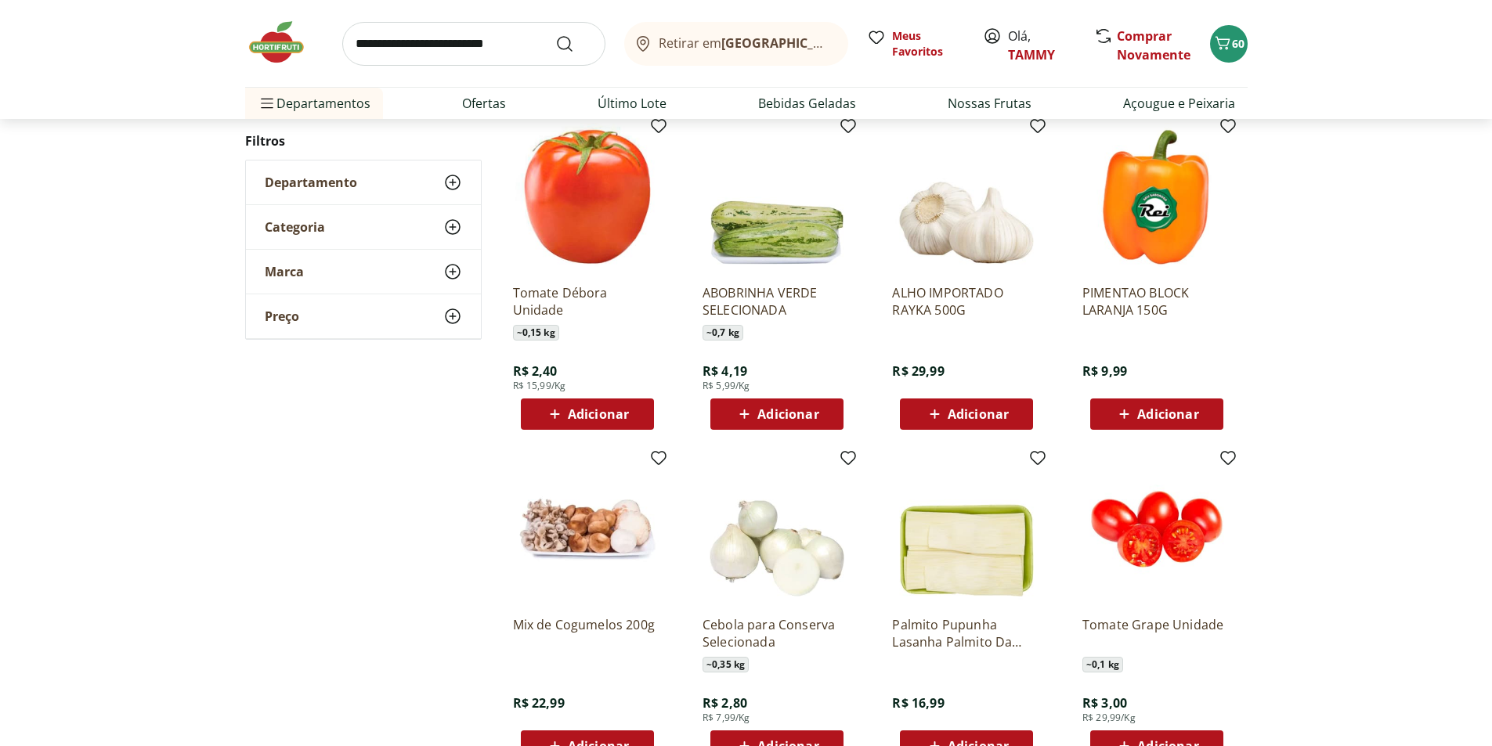
scroll to position [1084, 0]
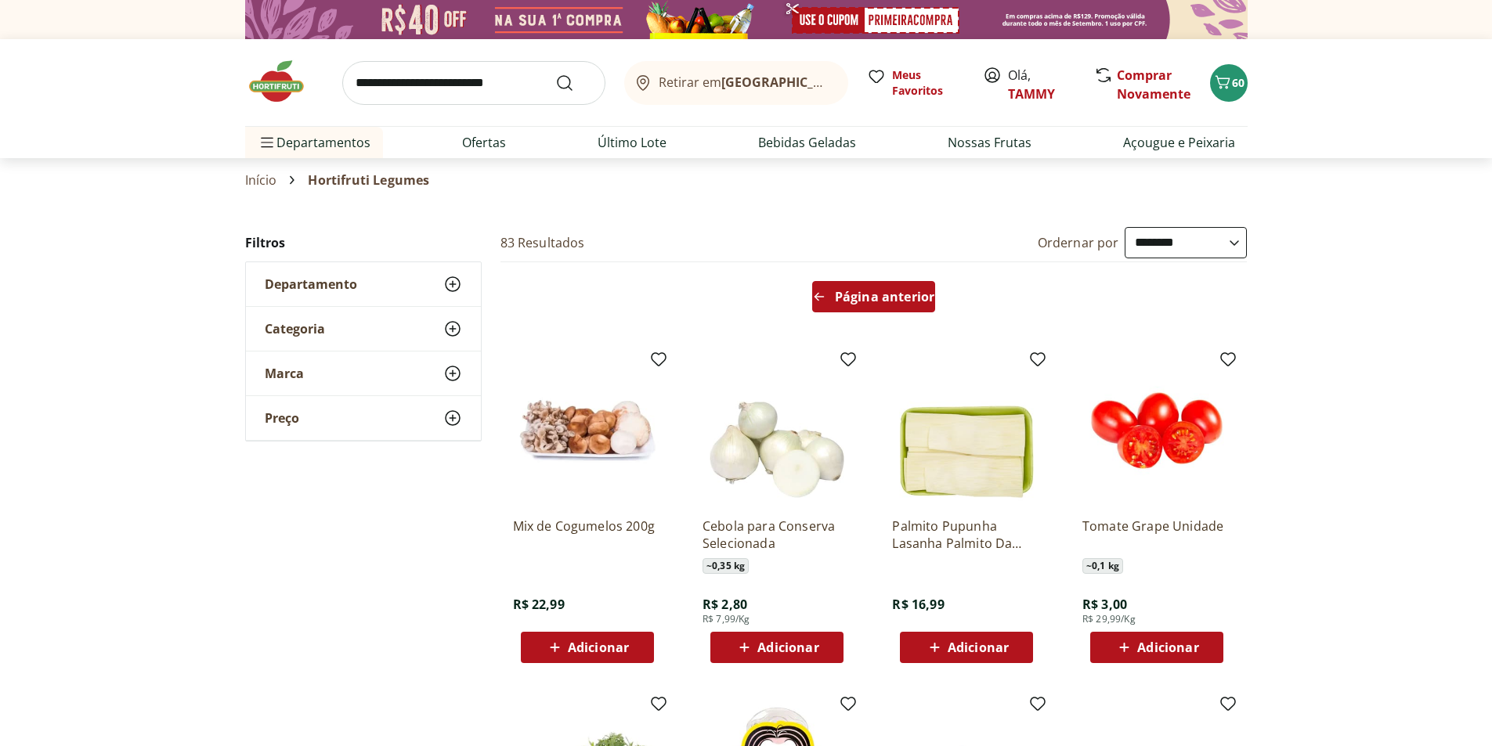
click at [876, 294] on span "Página anterior" at bounding box center [884, 297] width 99 height 13
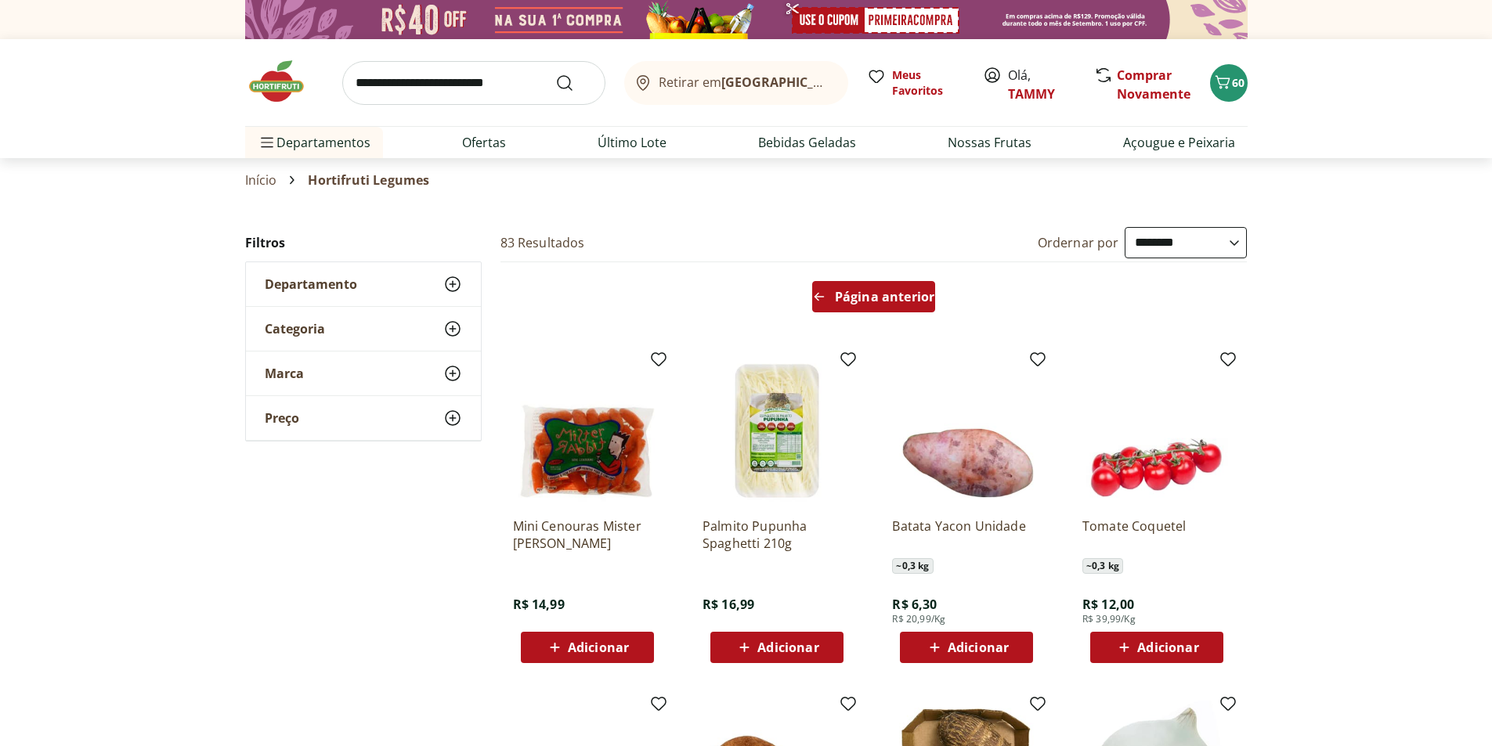
click at [876, 294] on span "Página anterior" at bounding box center [884, 297] width 99 height 13
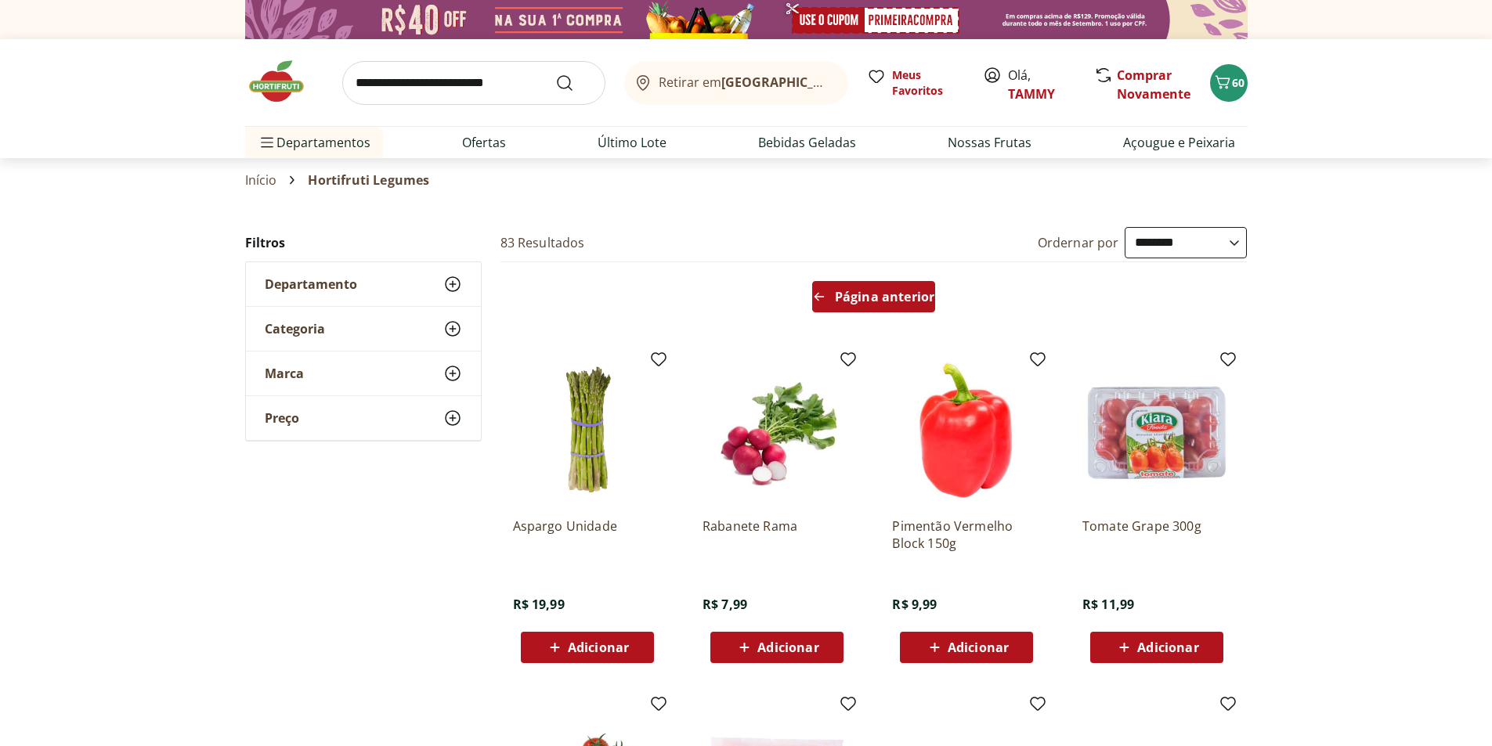
click at [876, 294] on span "Página anterior" at bounding box center [884, 297] width 99 height 13
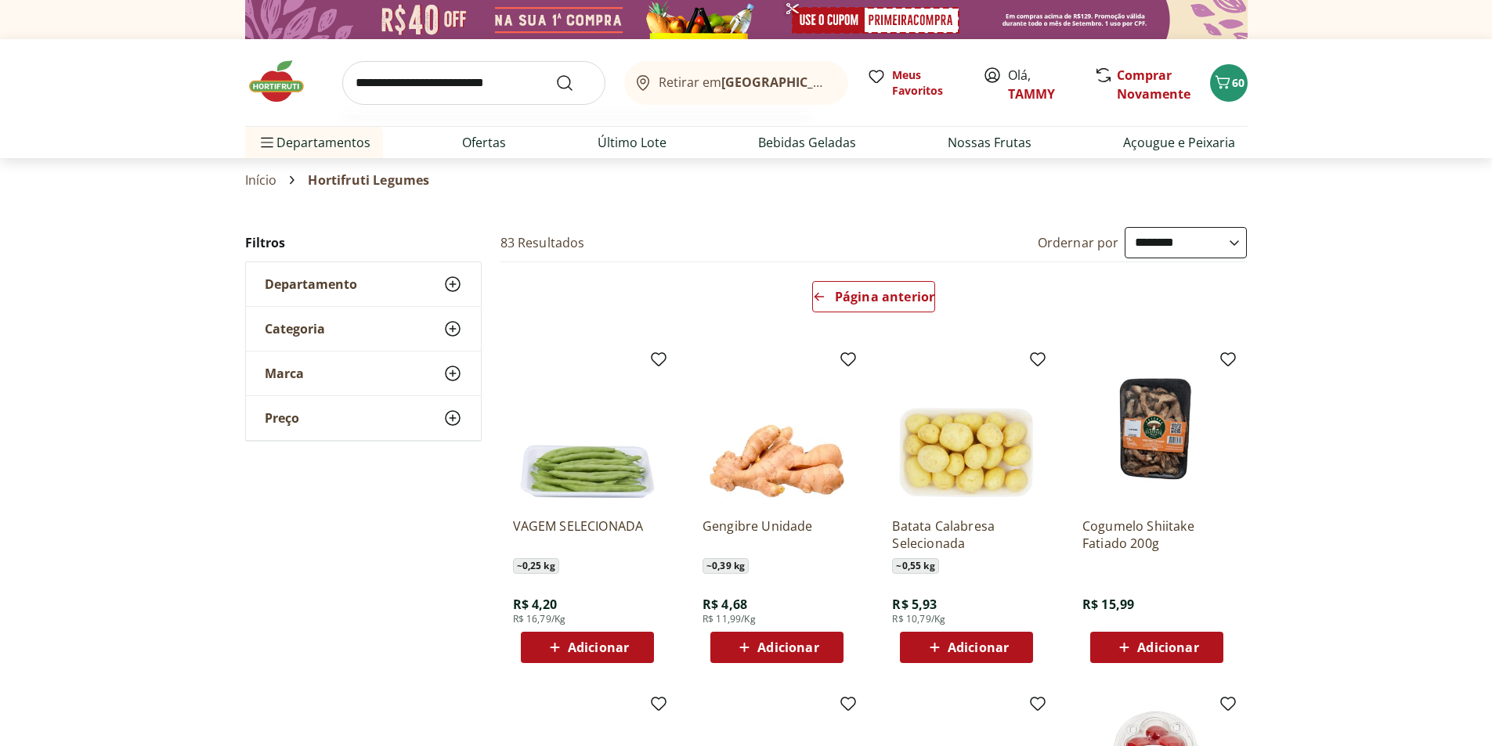
click at [401, 88] on input "search" at bounding box center [473, 83] width 263 height 44
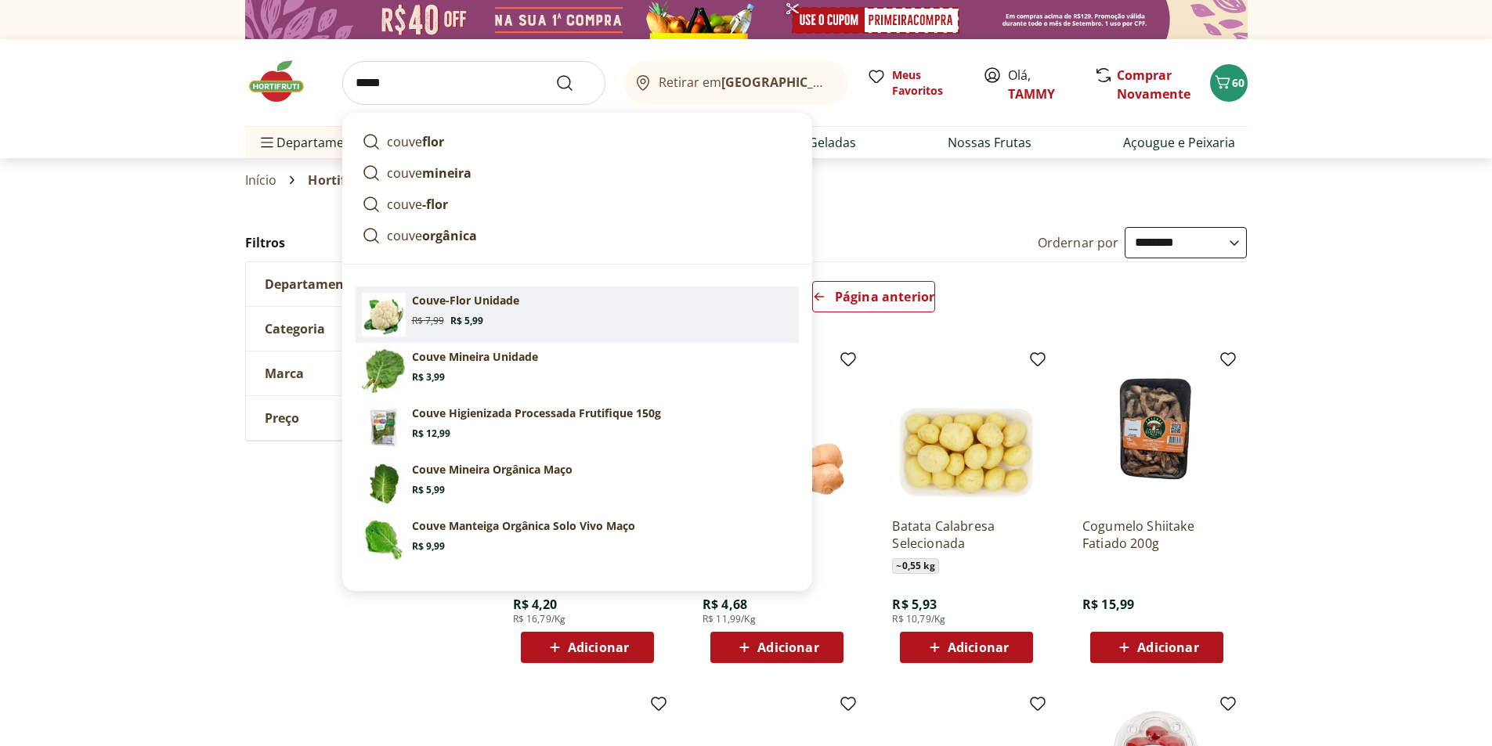
click at [431, 312] on section "Couve-Flor Unidade Original price: R$ 7,99 Price: R$ 5,99" at bounding box center [602, 310] width 381 height 34
type input "**********"
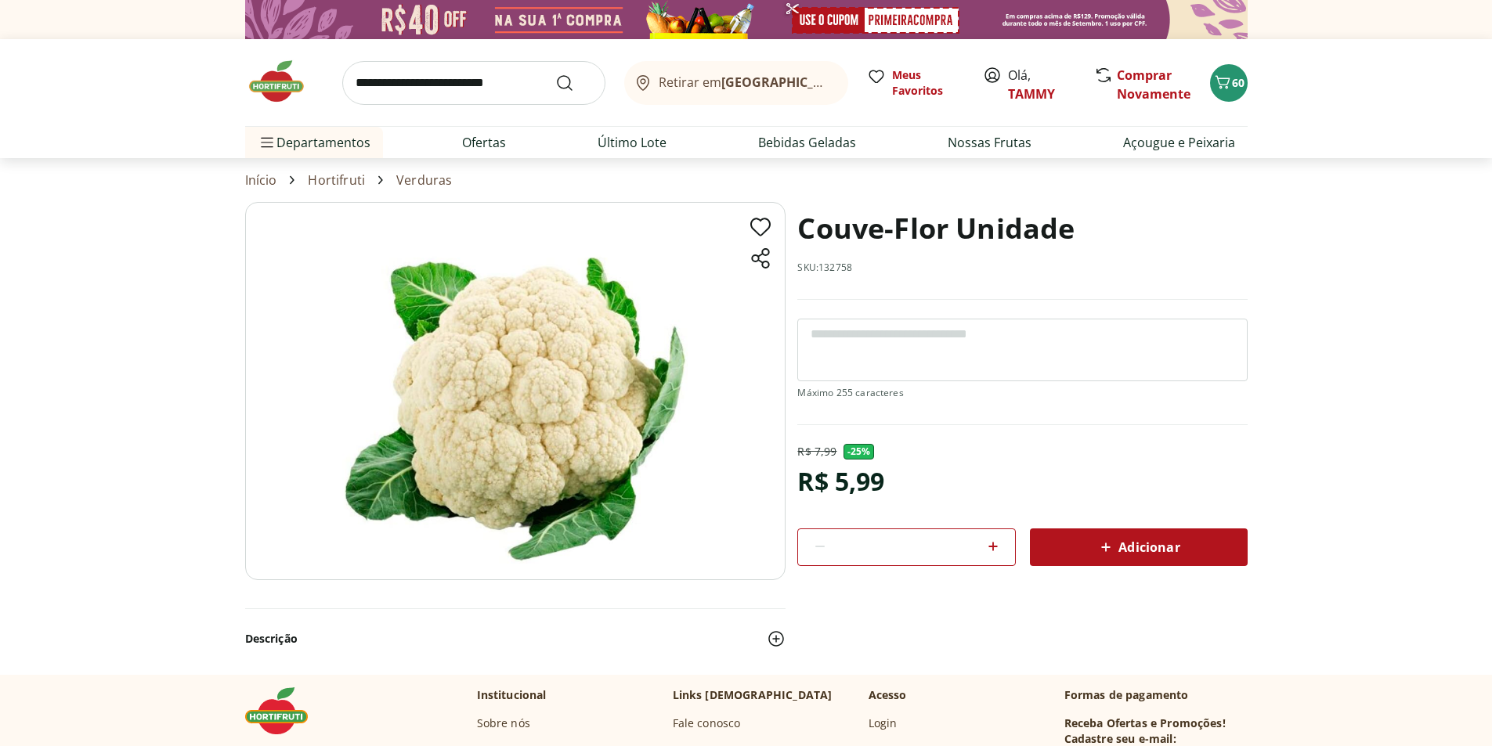
click at [1171, 547] on span "Adicionar" at bounding box center [1137, 547] width 83 height 19
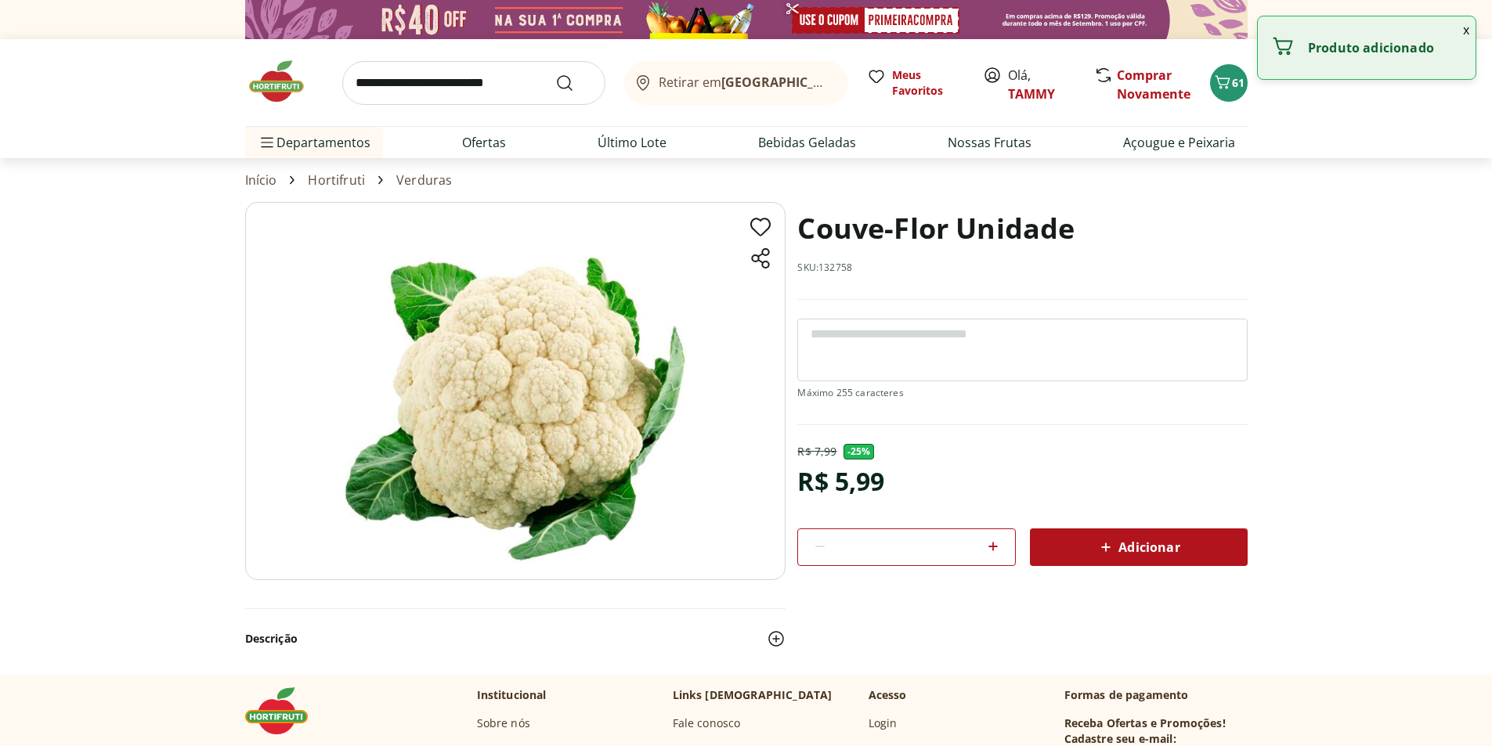
click at [433, 83] on input "search" at bounding box center [473, 83] width 263 height 44
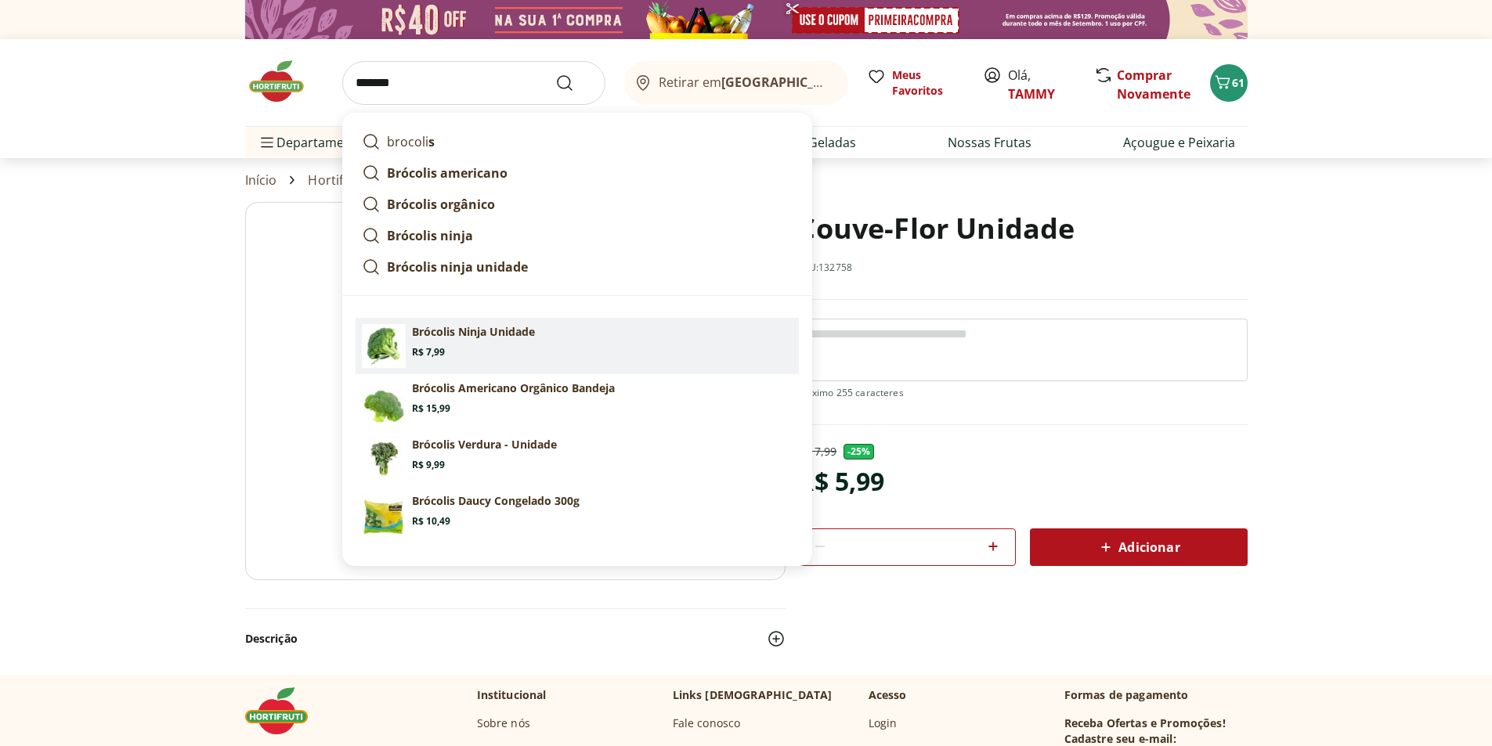
click at [471, 341] on section "Brócolis Ninja Unidade Price: R$ 7,99" at bounding box center [602, 341] width 381 height 34
type input "**********"
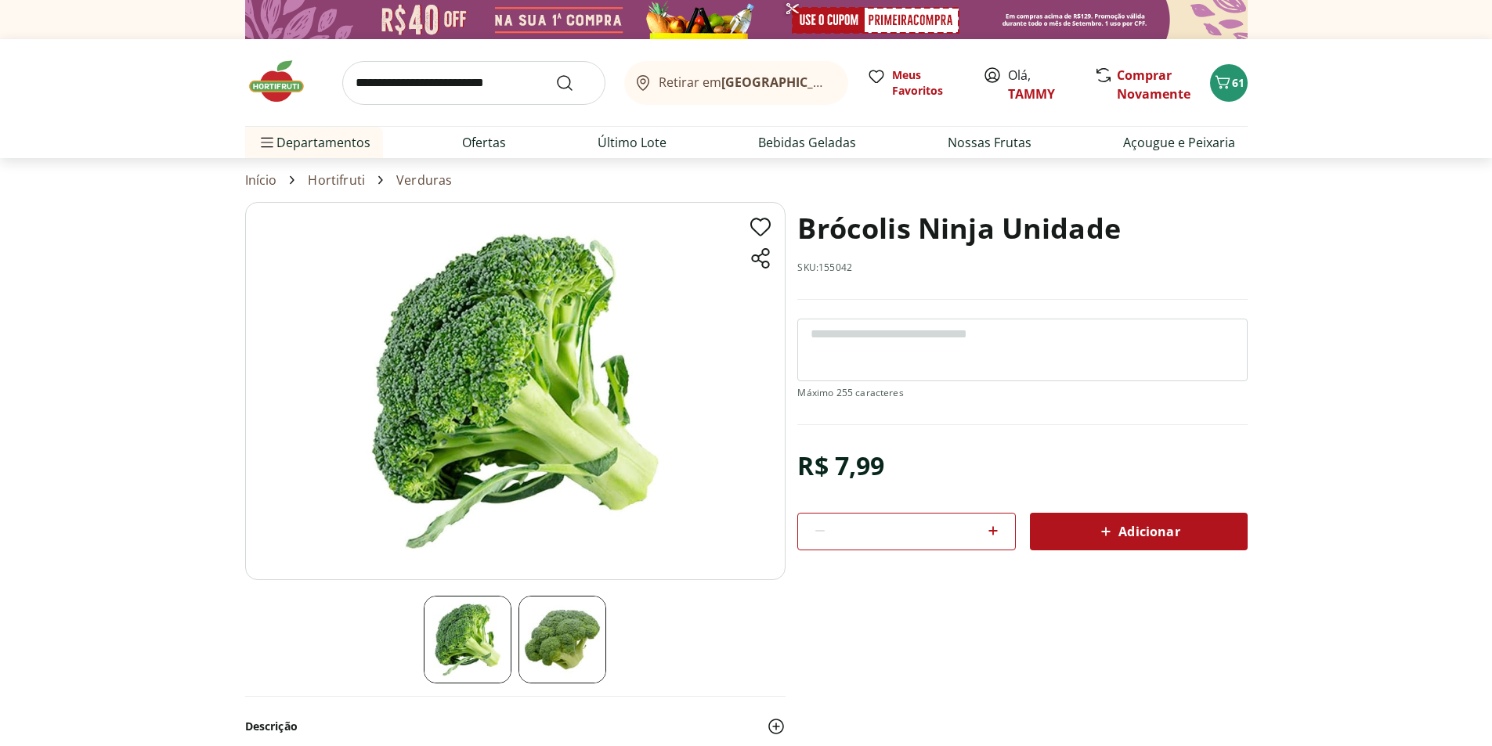
click at [1166, 535] on span "Adicionar" at bounding box center [1137, 531] width 83 height 19
click at [435, 73] on input "search" at bounding box center [473, 83] width 263 height 44
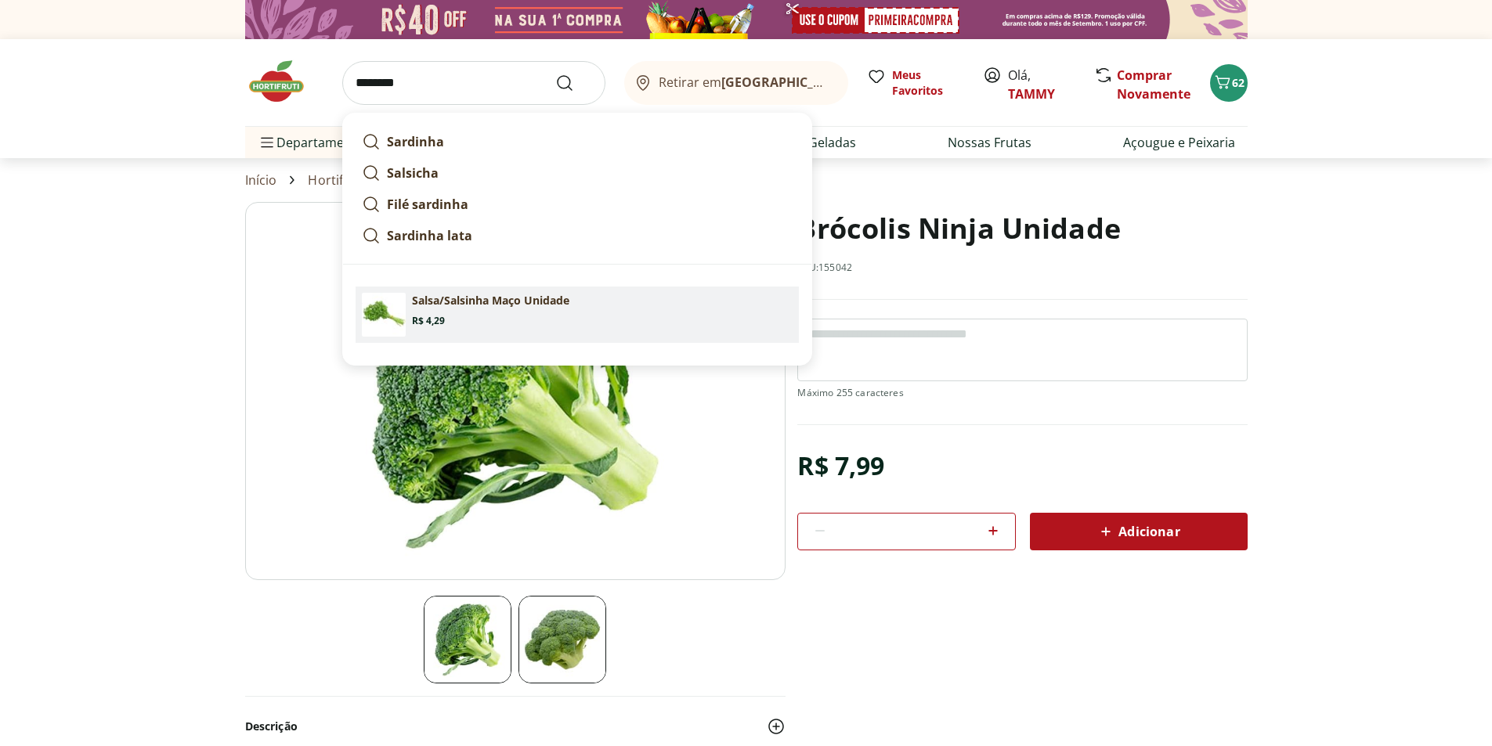
click at [459, 304] on p "Salsa/Salsinha Maço Unidade" at bounding box center [490, 301] width 157 height 16
type input "**********"
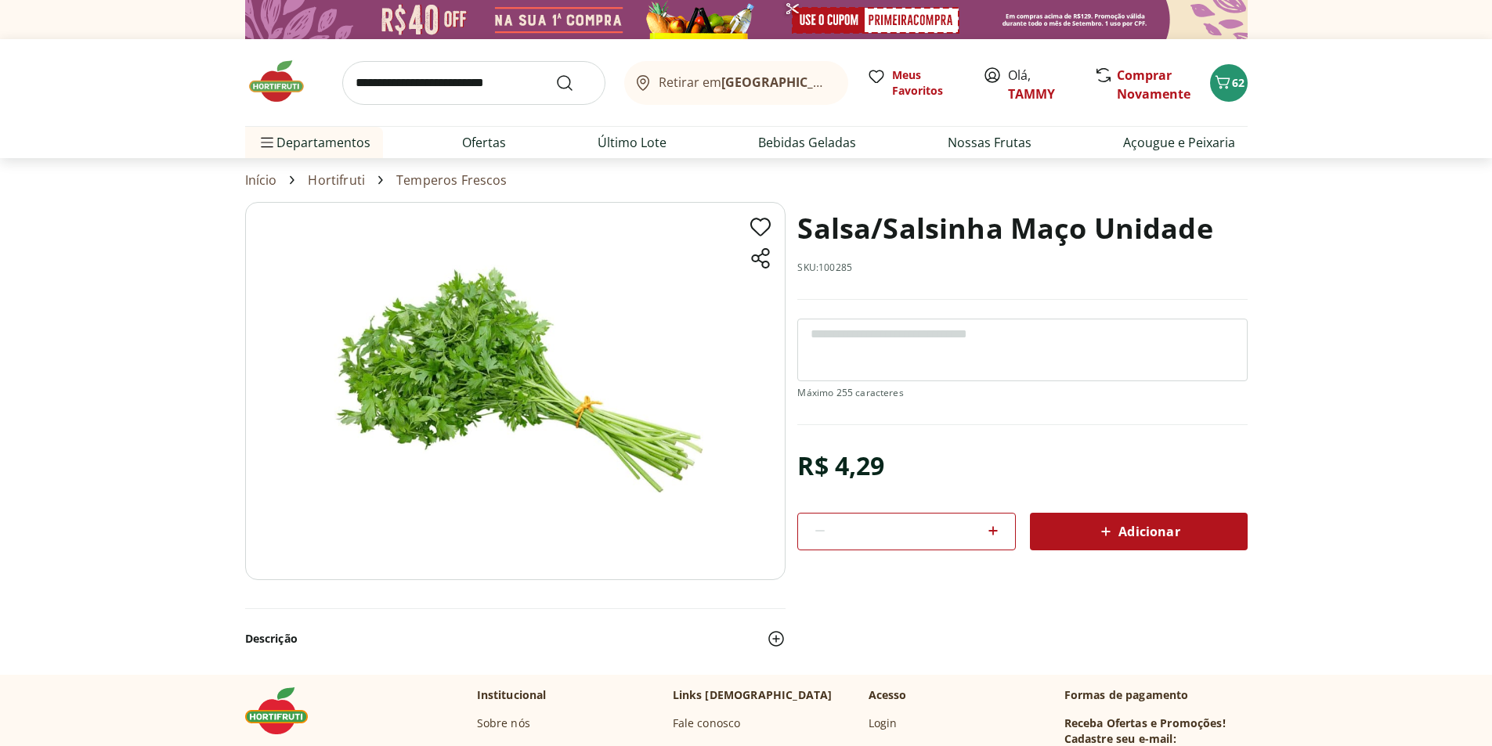
click at [1130, 525] on span "Adicionar" at bounding box center [1137, 531] width 83 height 19
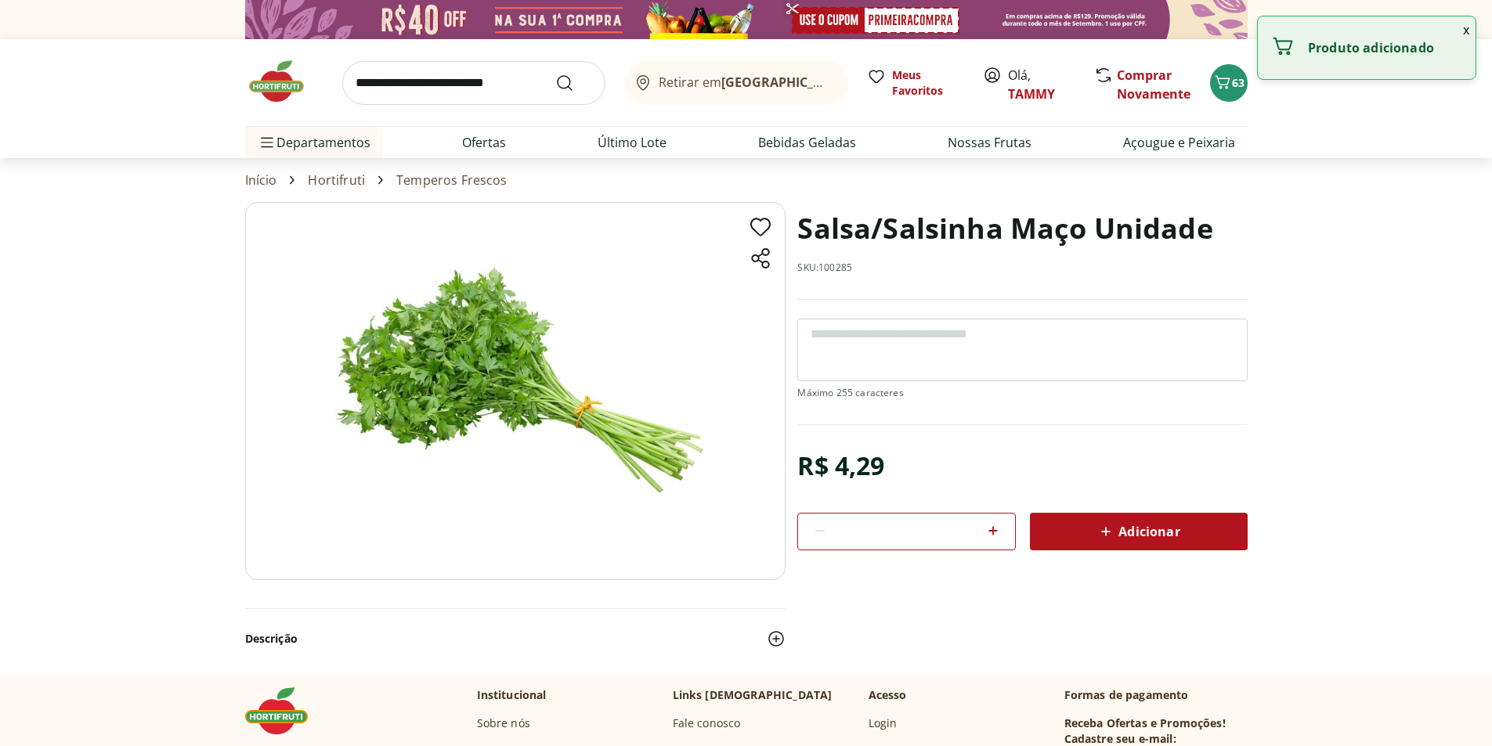
click at [400, 84] on input "search" at bounding box center [473, 83] width 263 height 44
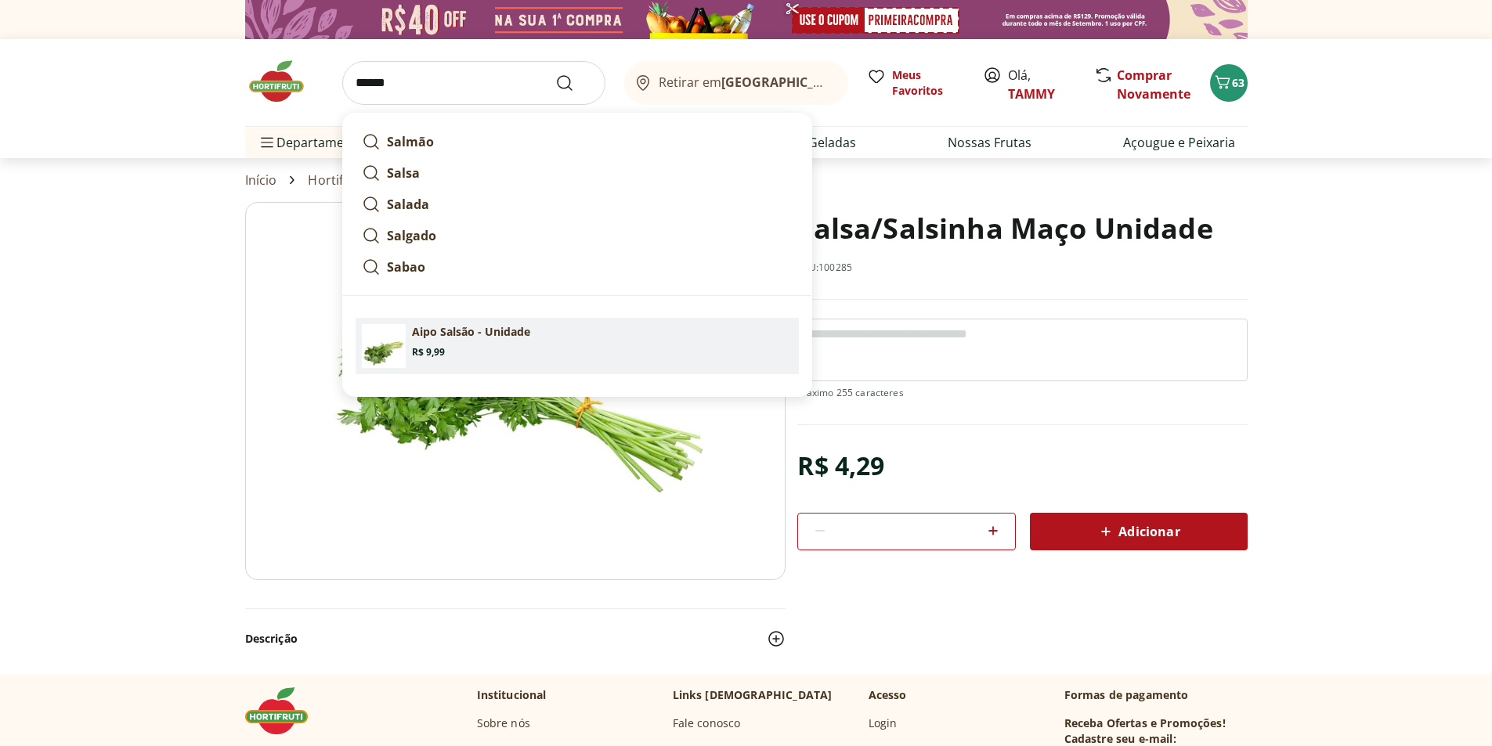
click at [463, 330] on p "Aipo Salsão - Unidade" at bounding box center [471, 332] width 118 height 16
type input "**********"
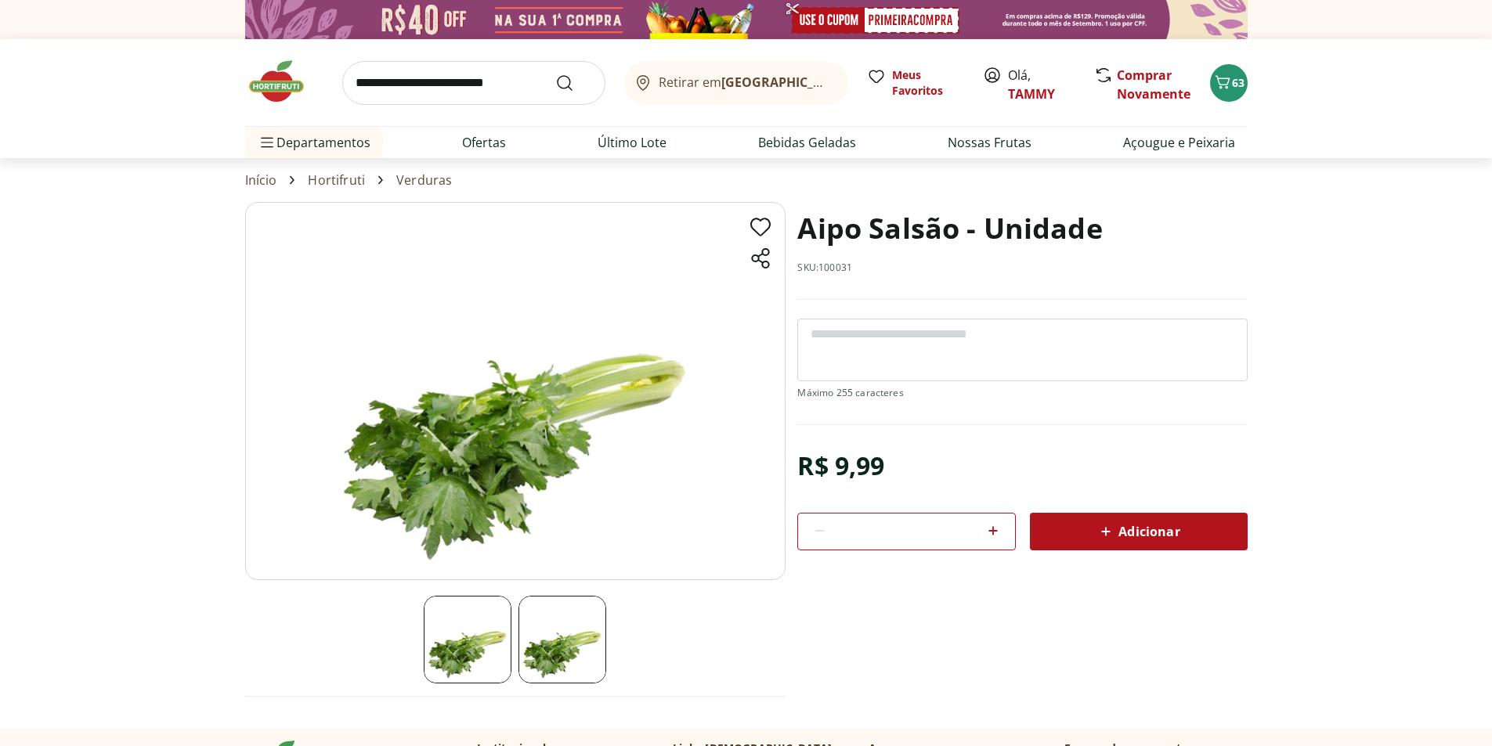
click at [1164, 534] on span "Adicionar" at bounding box center [1137, 531] width 83 height 19
click at [632, 145] on link "Último Lote" at bounding box center [632, 142] width 69 height 19
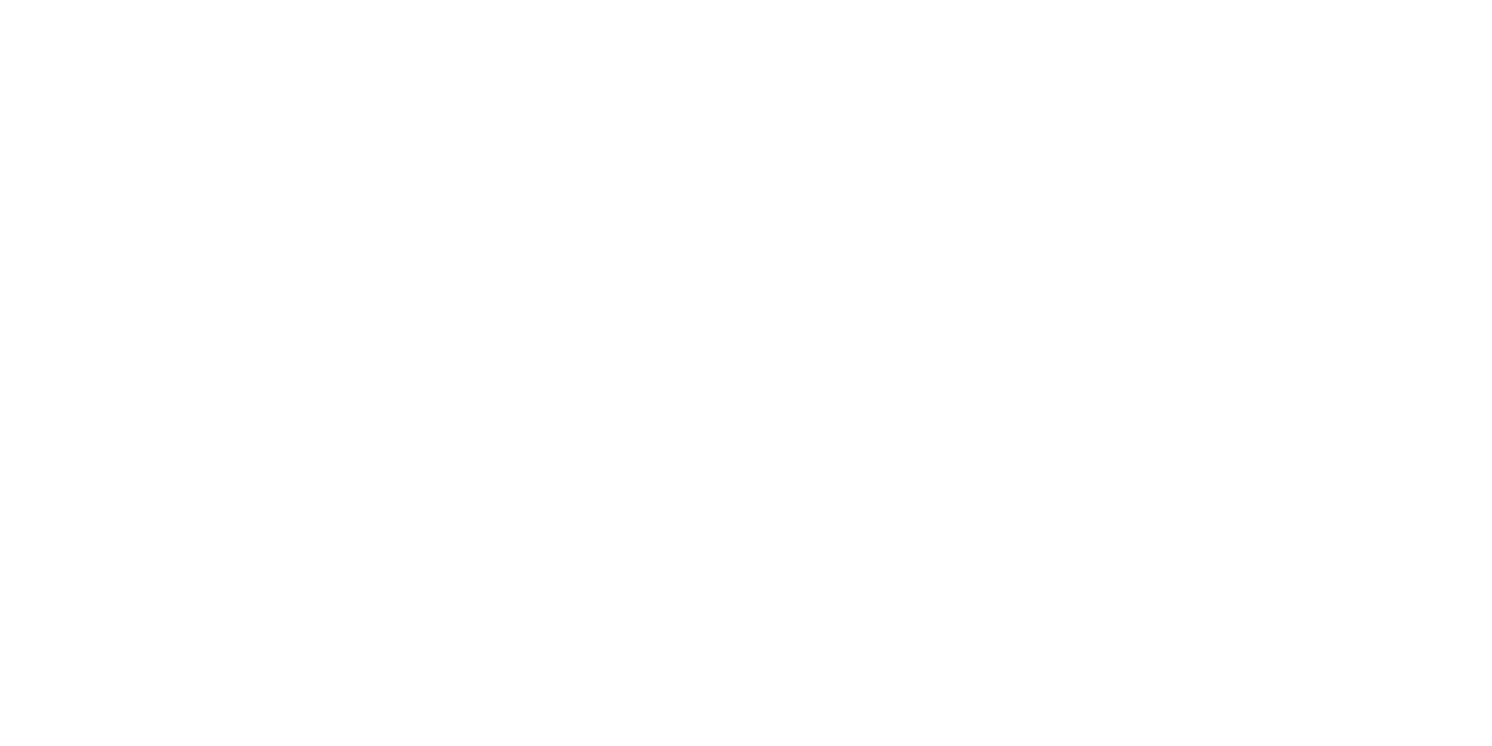
select select "**********"
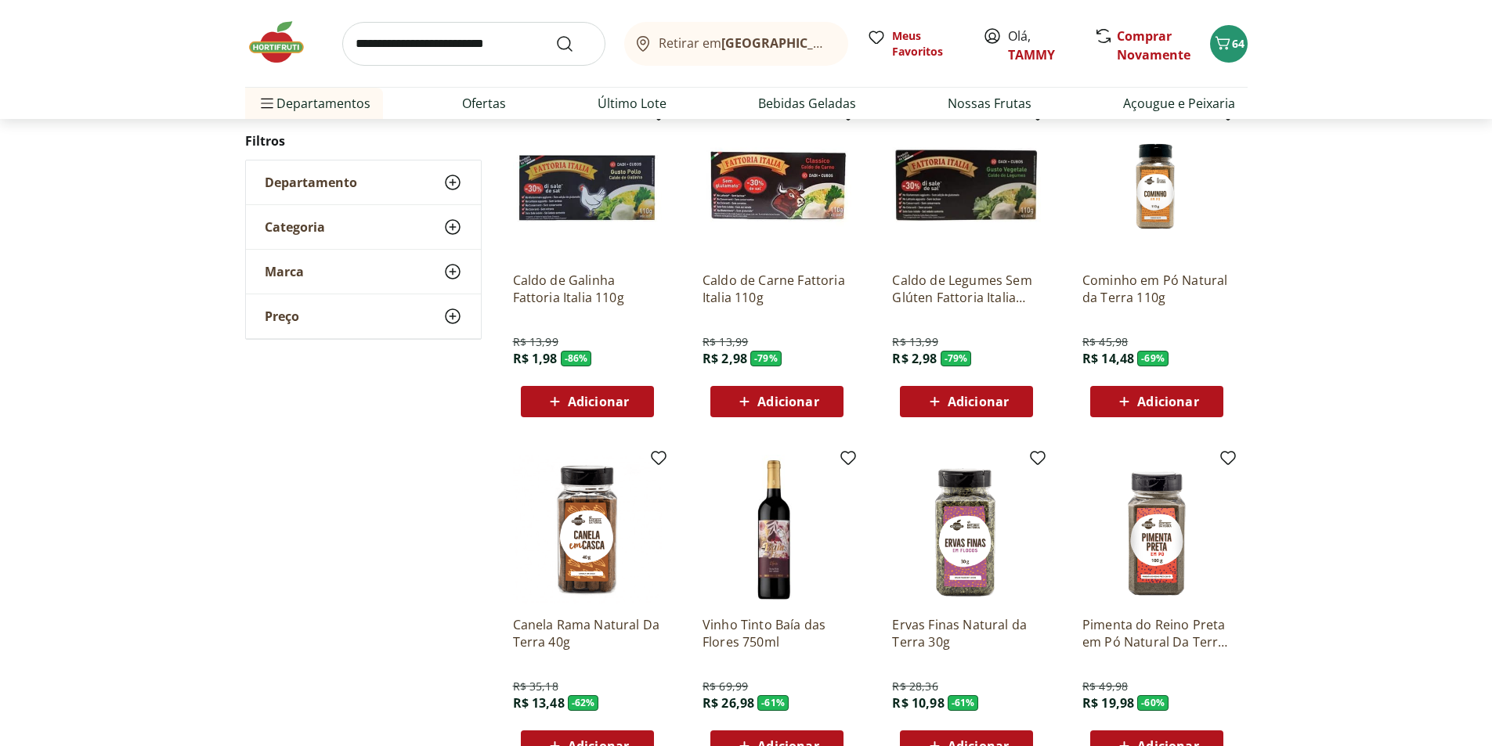
scroll to position [157, 0]
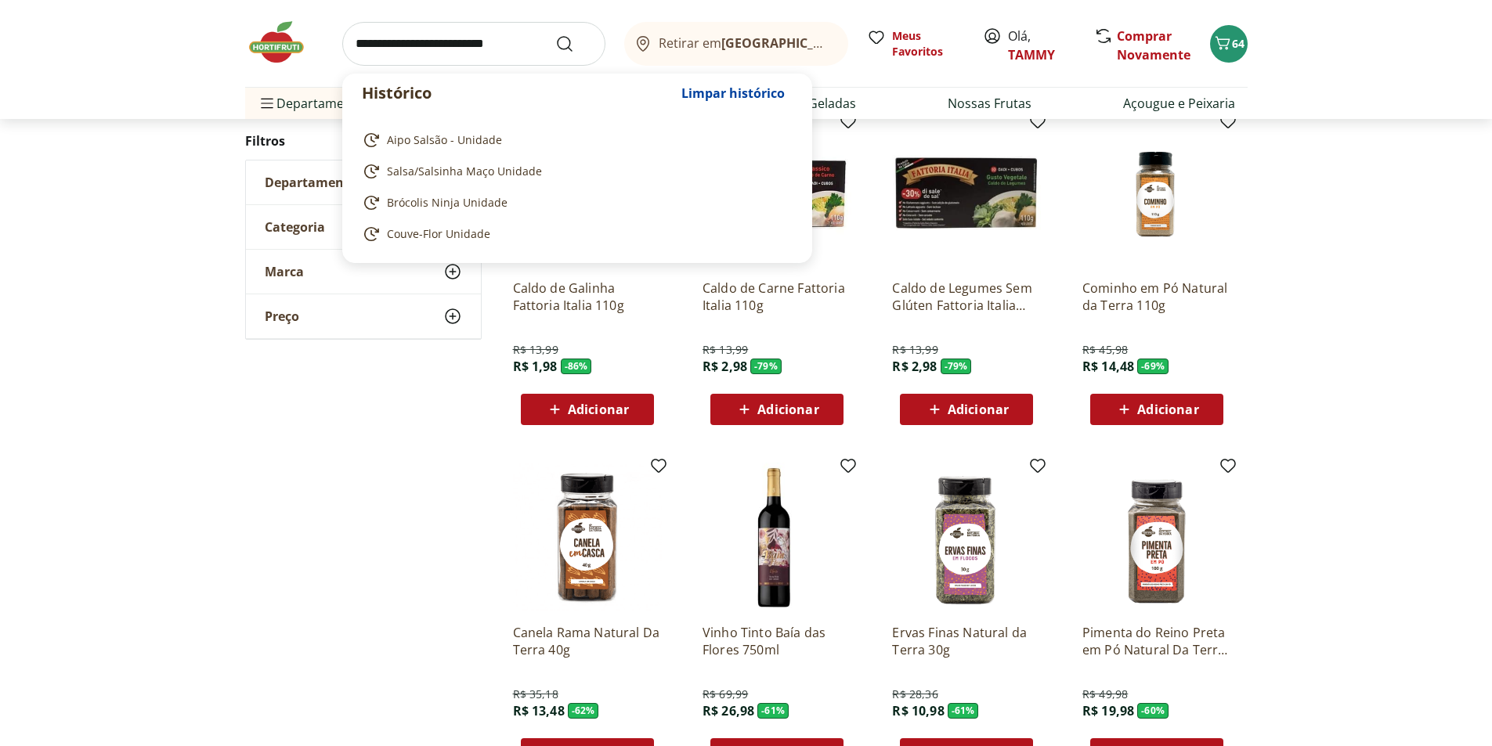
click at [393, 45] on input "search" at bounding box center [473, 44] width 263 height 44
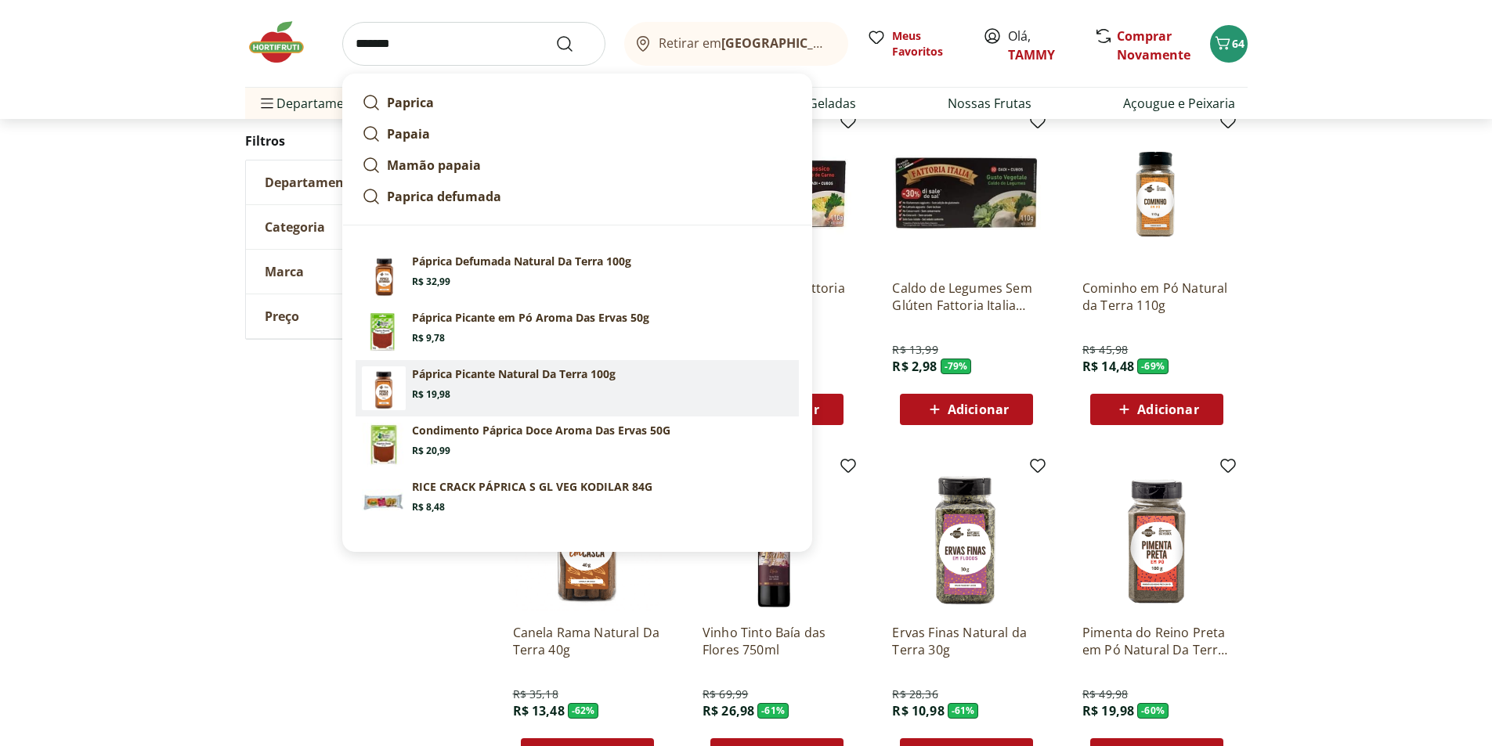
click at [483, 384] on section "Páprica Picante Natural Da Terra 100g Price: R$ 19,98" at bounding box center [602, 383] width 381 height 34
type input "**********"
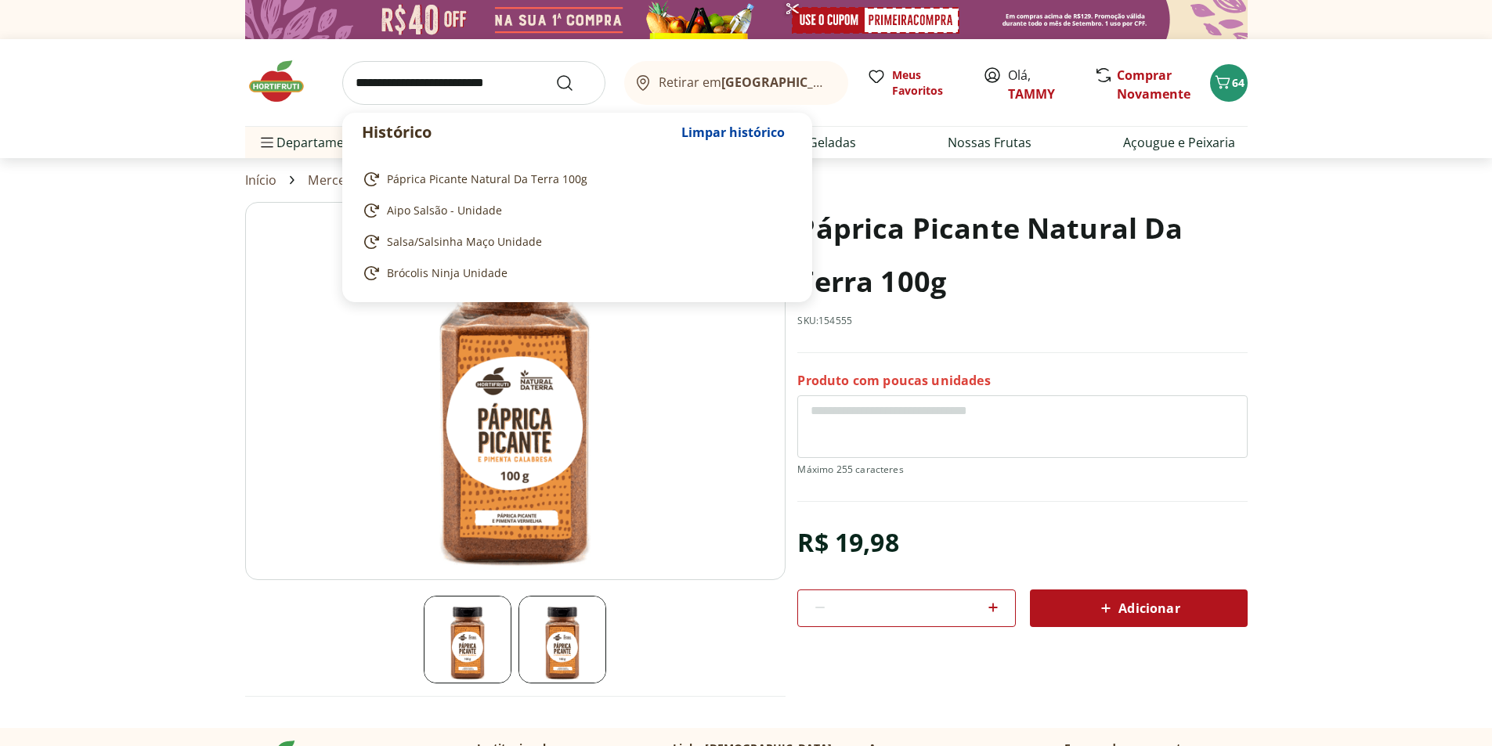
click at [399, 87] on input "search" at bounding box center [473, 83] width 263 height 44
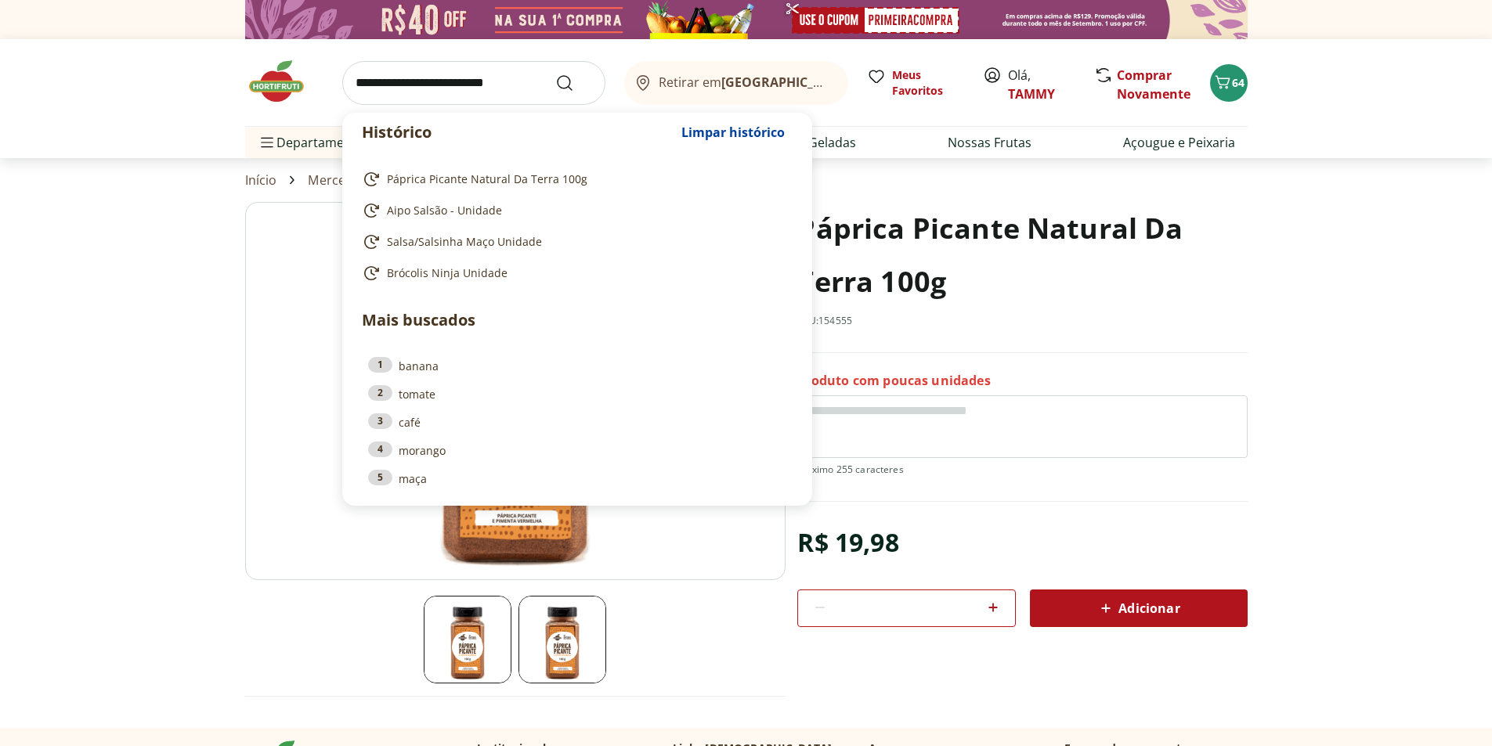
click at [394, 84] on input "search" at bounding box center [473, 83] width 263 height 44
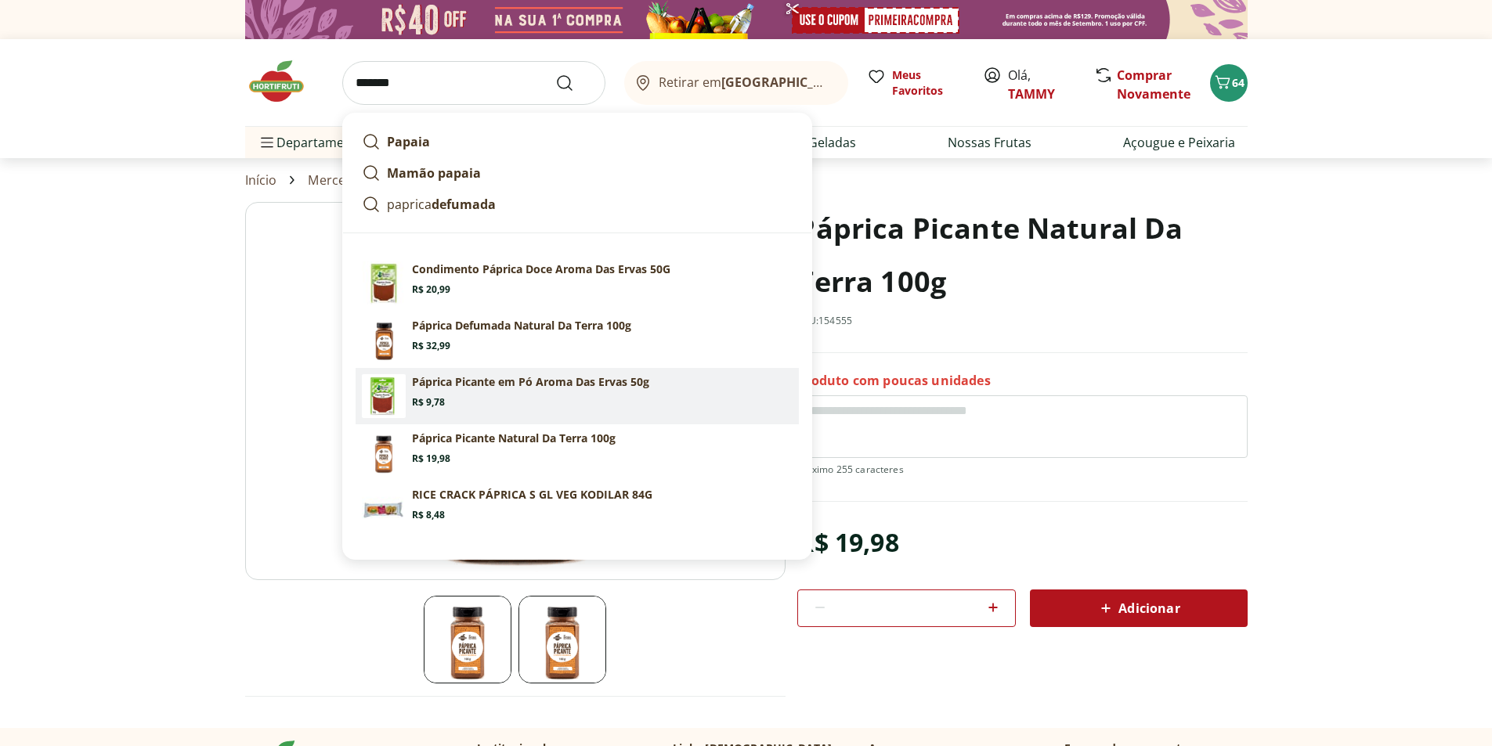
click at [450, 388] on p "Páprica Picante em Pó Aroma Das Ervas 50g" at bounding box center [530, 382] width 237 height 16
type input "**********"
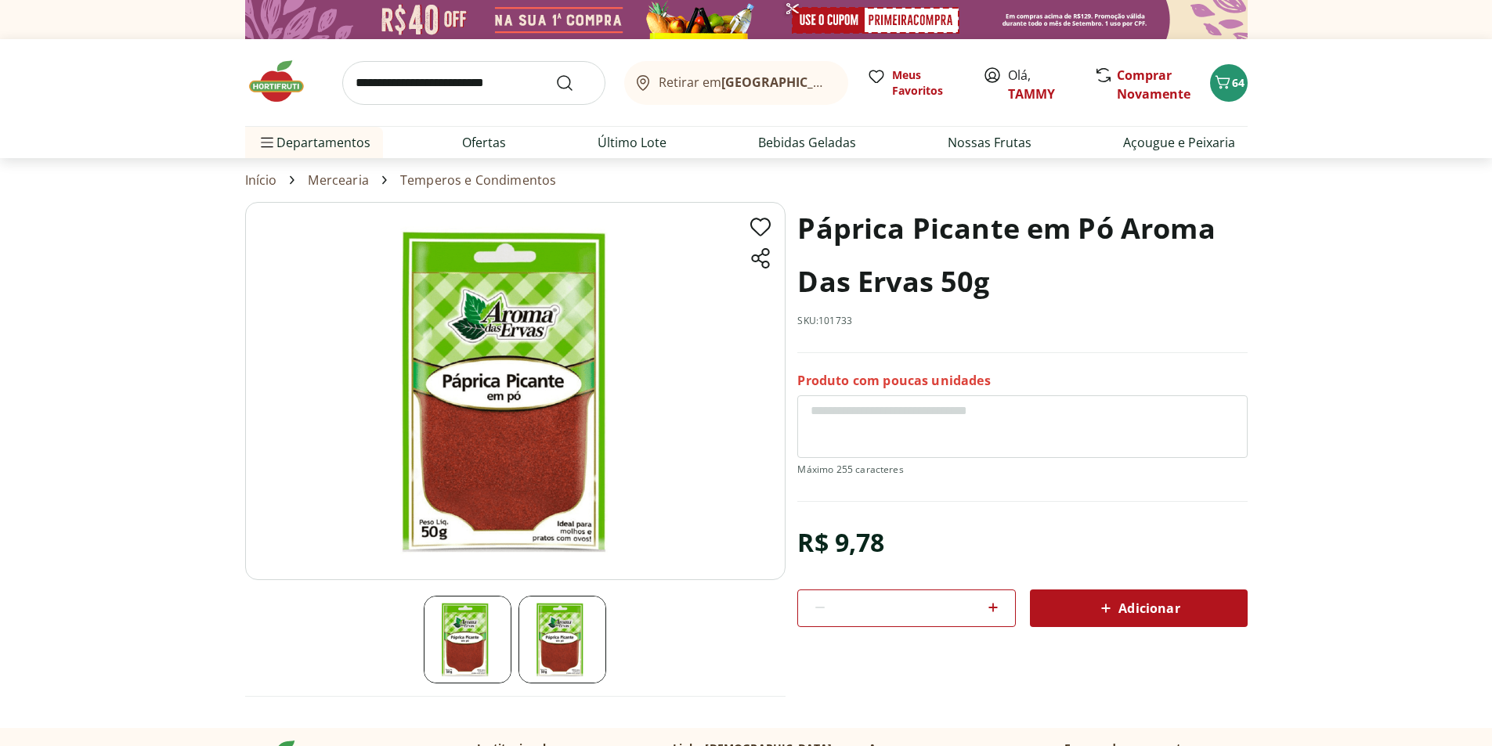
click at [996, 608] on icon at bounding box center [993, 607] width 19 height 19
type input "*"
click at [1089, 607] on div "Adicionar" at bounding box center [1138, 608] width 193 height 28
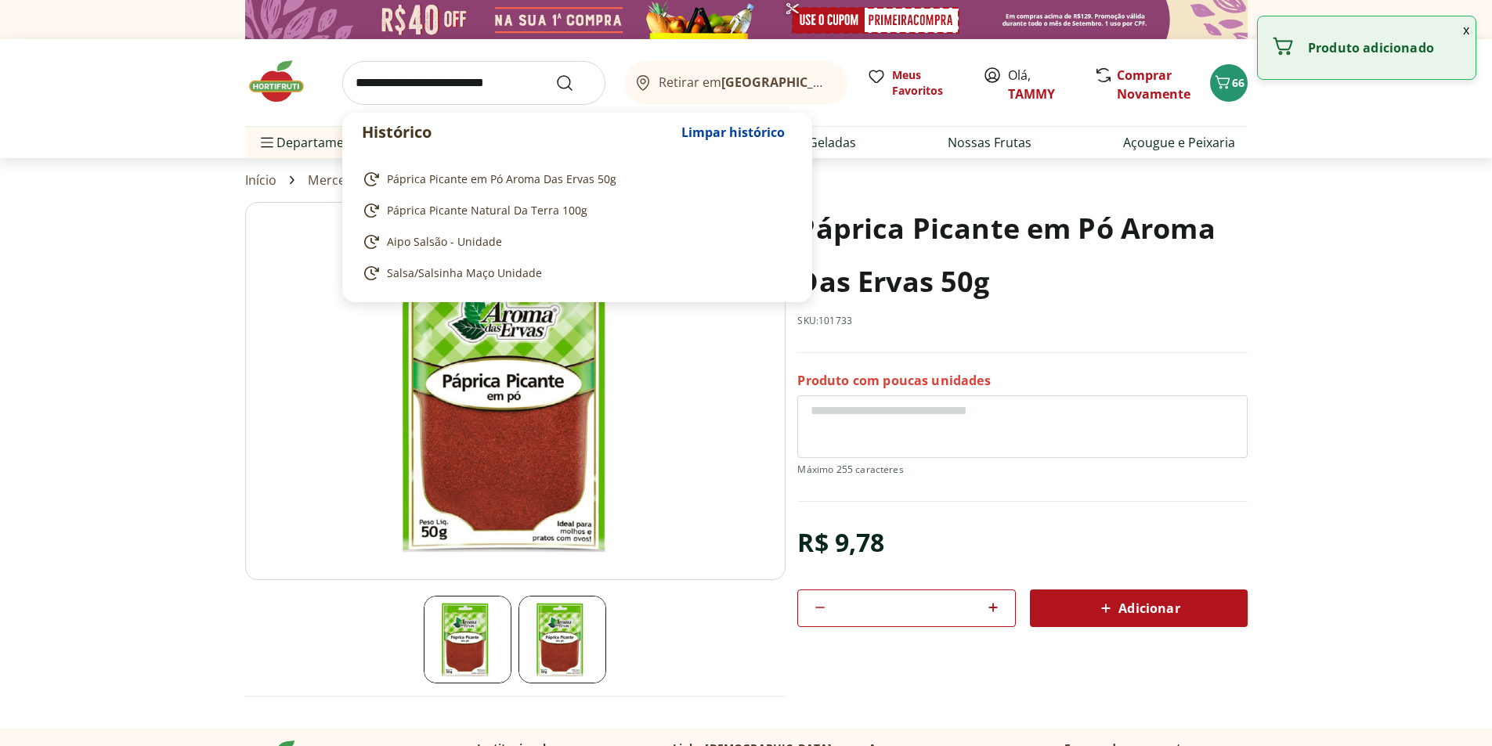
click at [384, 79] on input "search" at bounding box center [473, 83] width 263 height 44
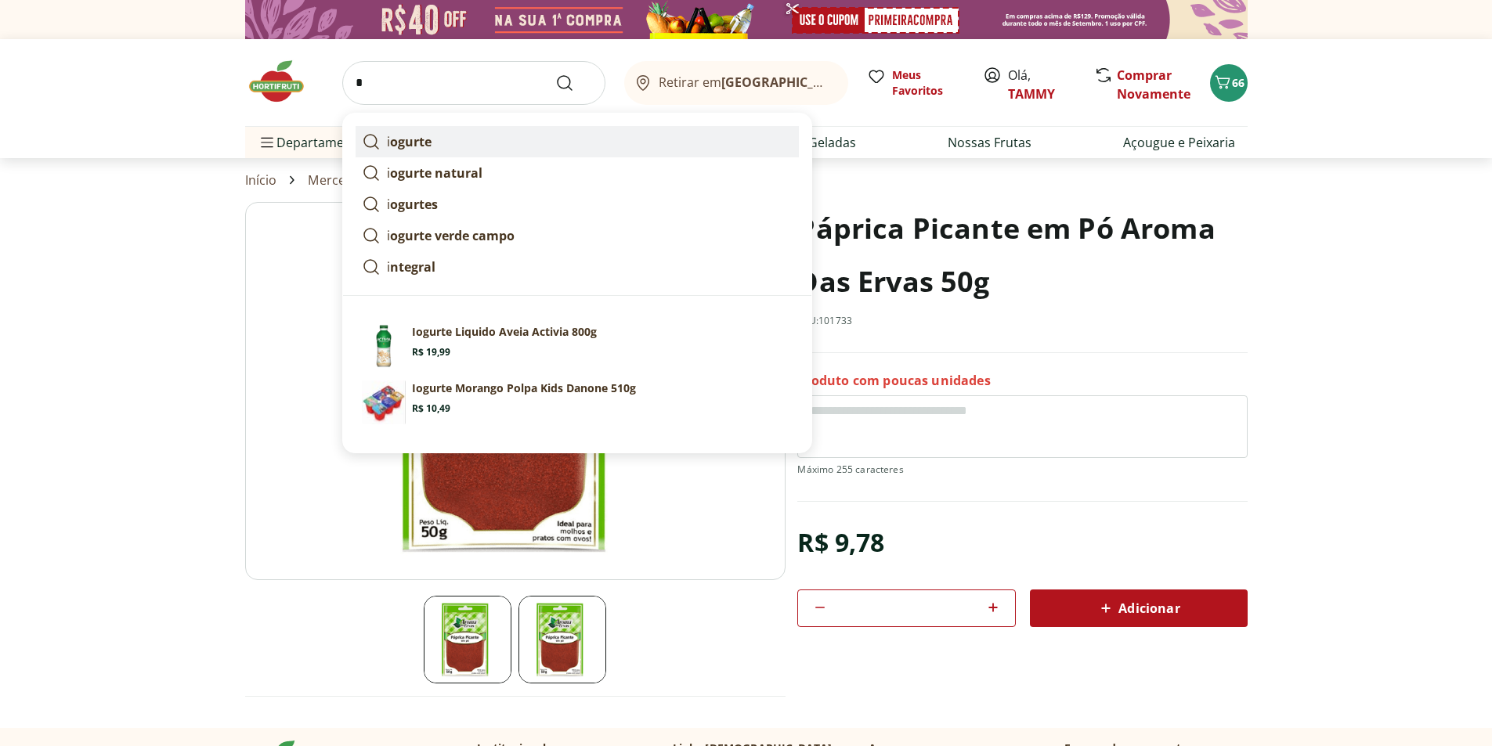
click at [449, 145] on link "i ogurte" at bounding box center [577, 141] width 443 height 31
type input "*******"
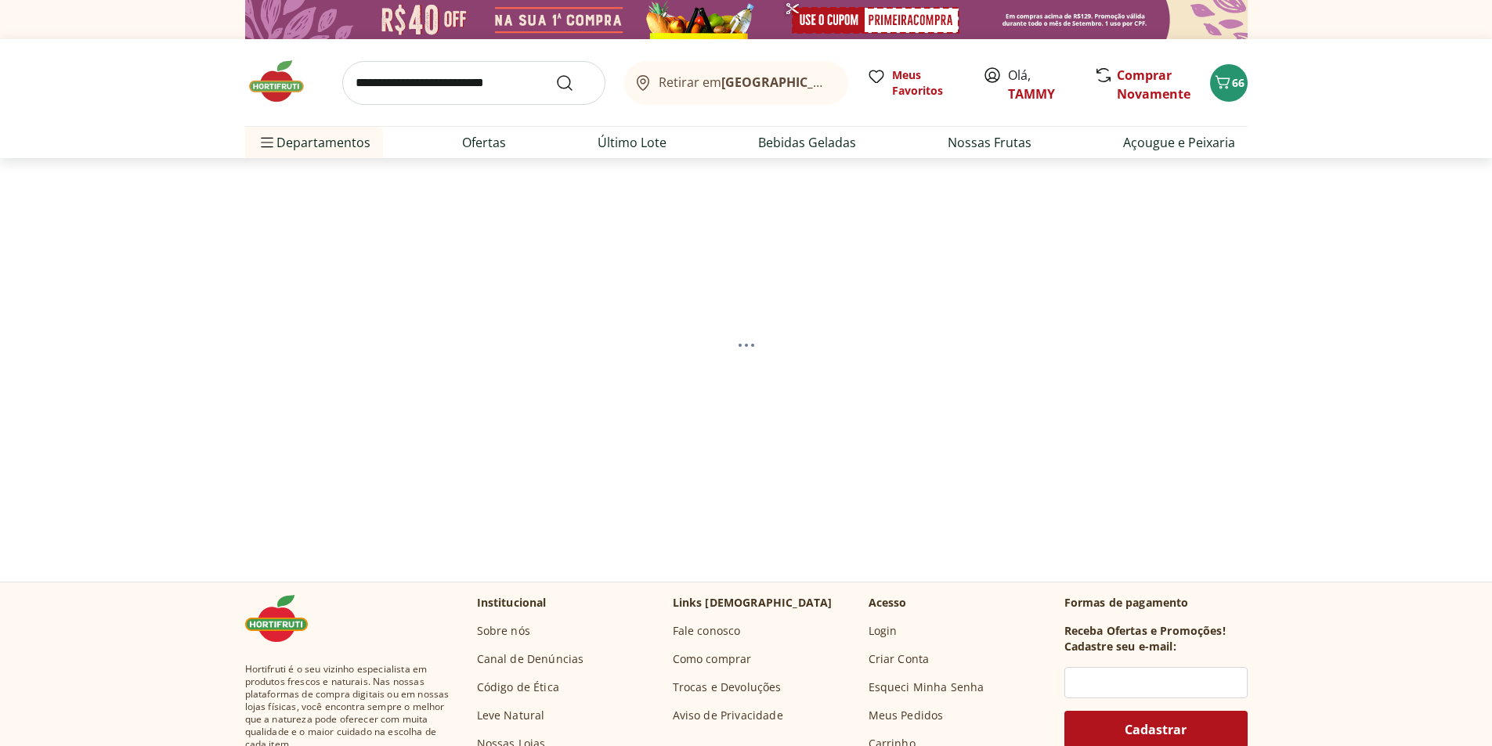
select select "**********"
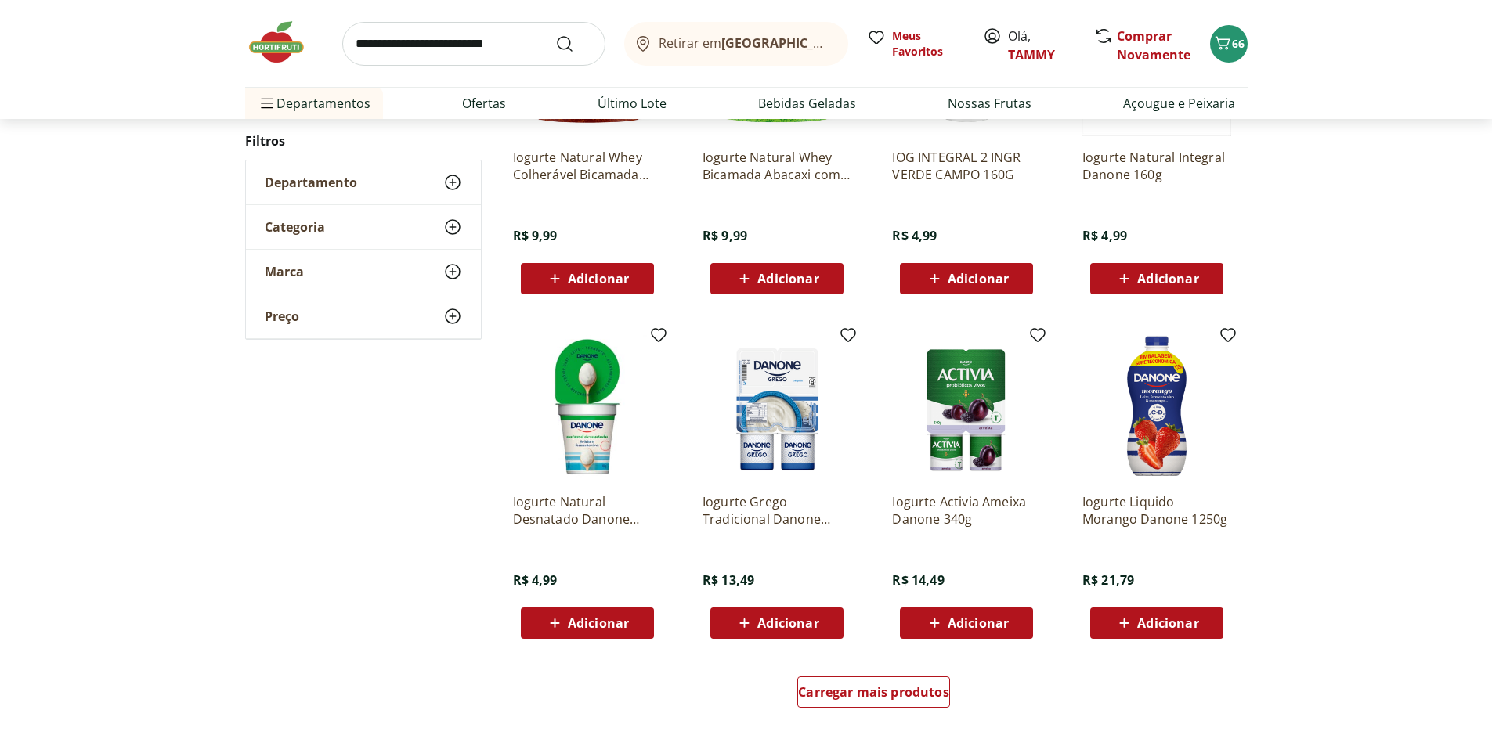
scroll to position [705, 0]
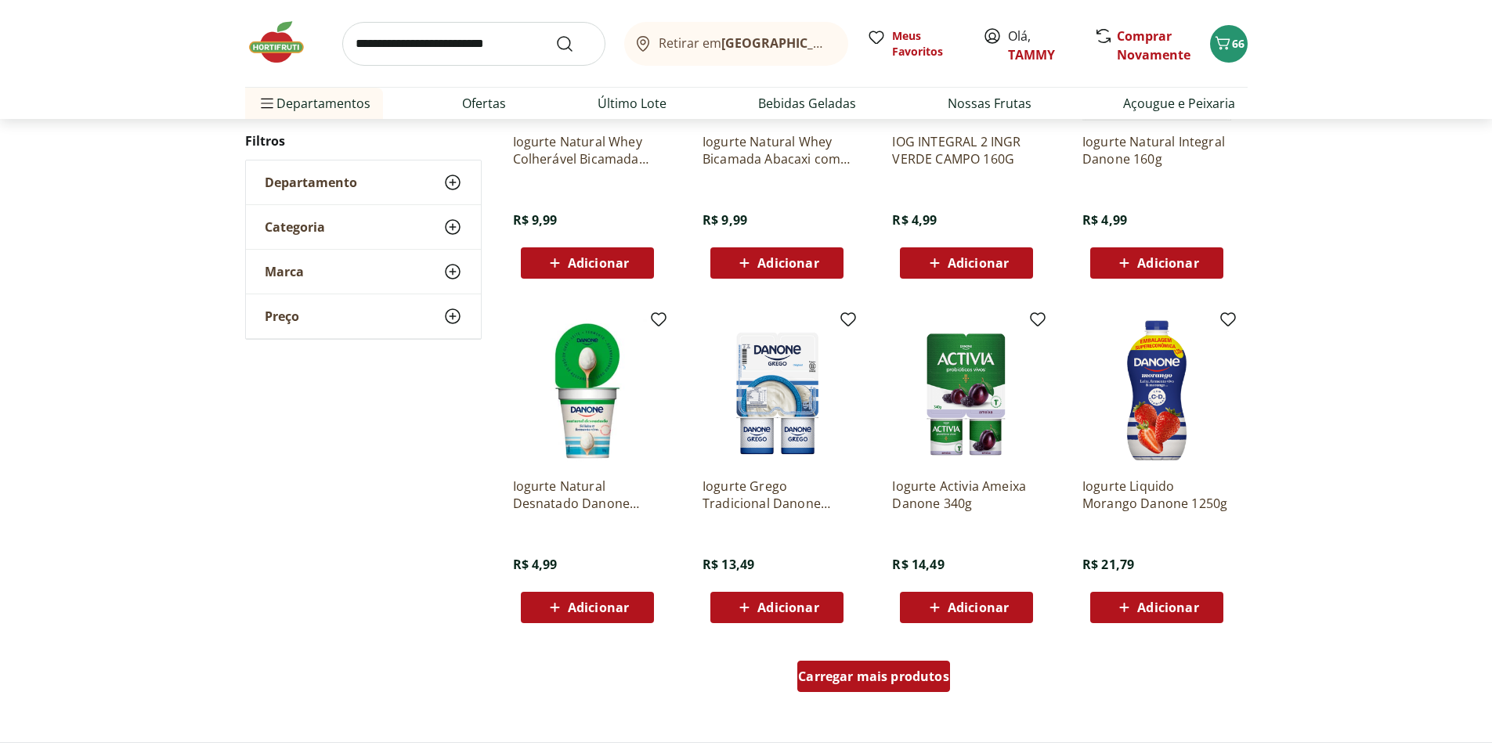
click at [886, 677] on span "Carregar mais produtos" at bounding box center [873, 676] width 151 height 13
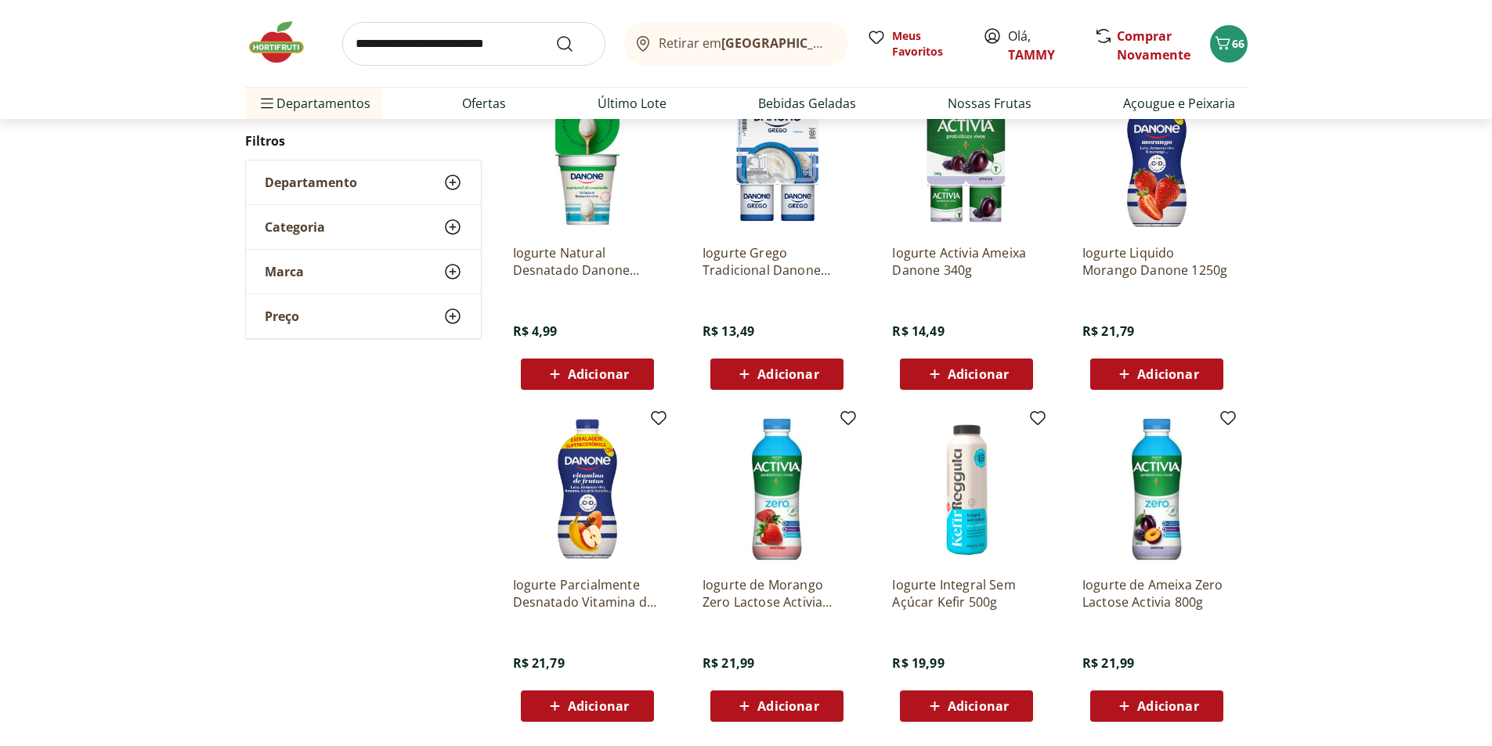
scroll to position [940, 0]
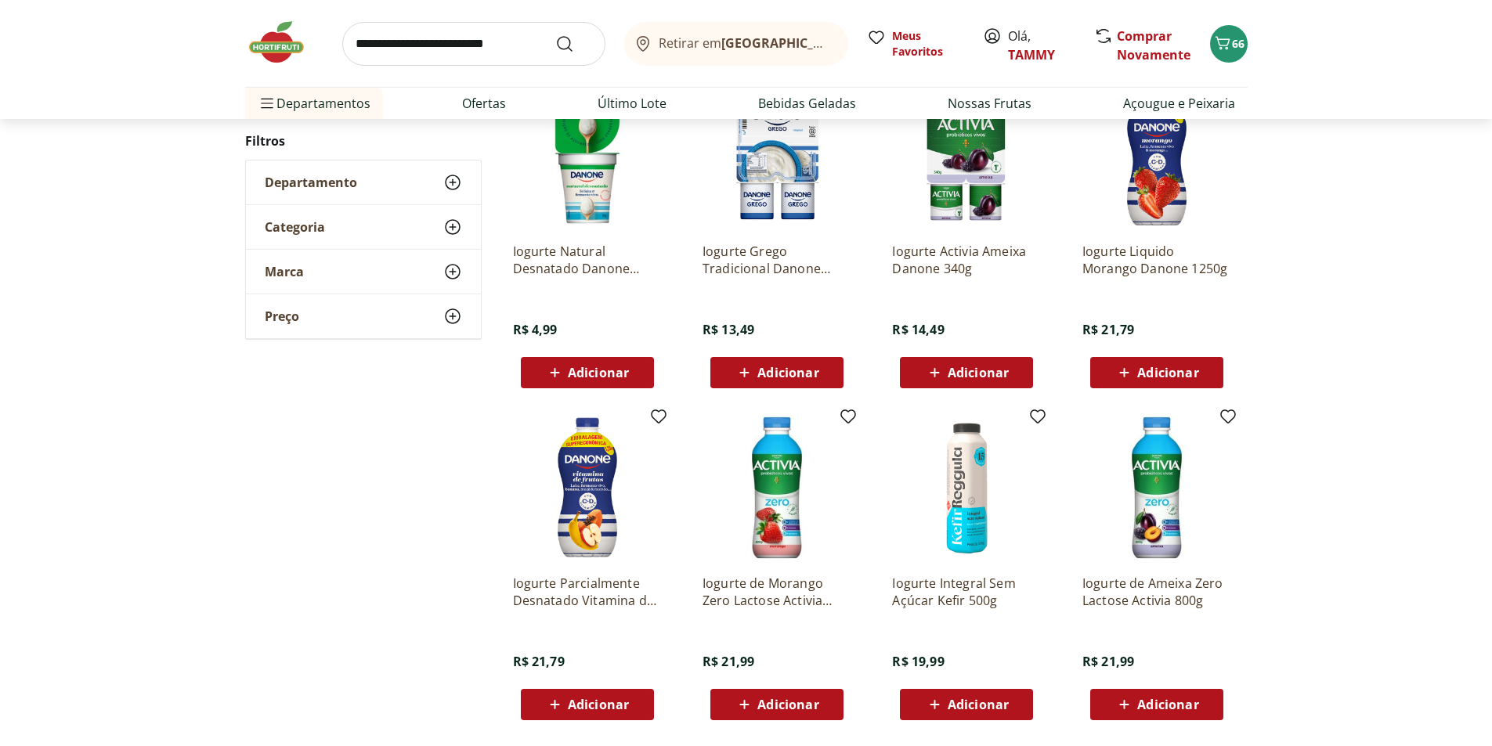
click at [602, 702] on span "Adicionar" at bounding box center [598, 705] width 61 height 13
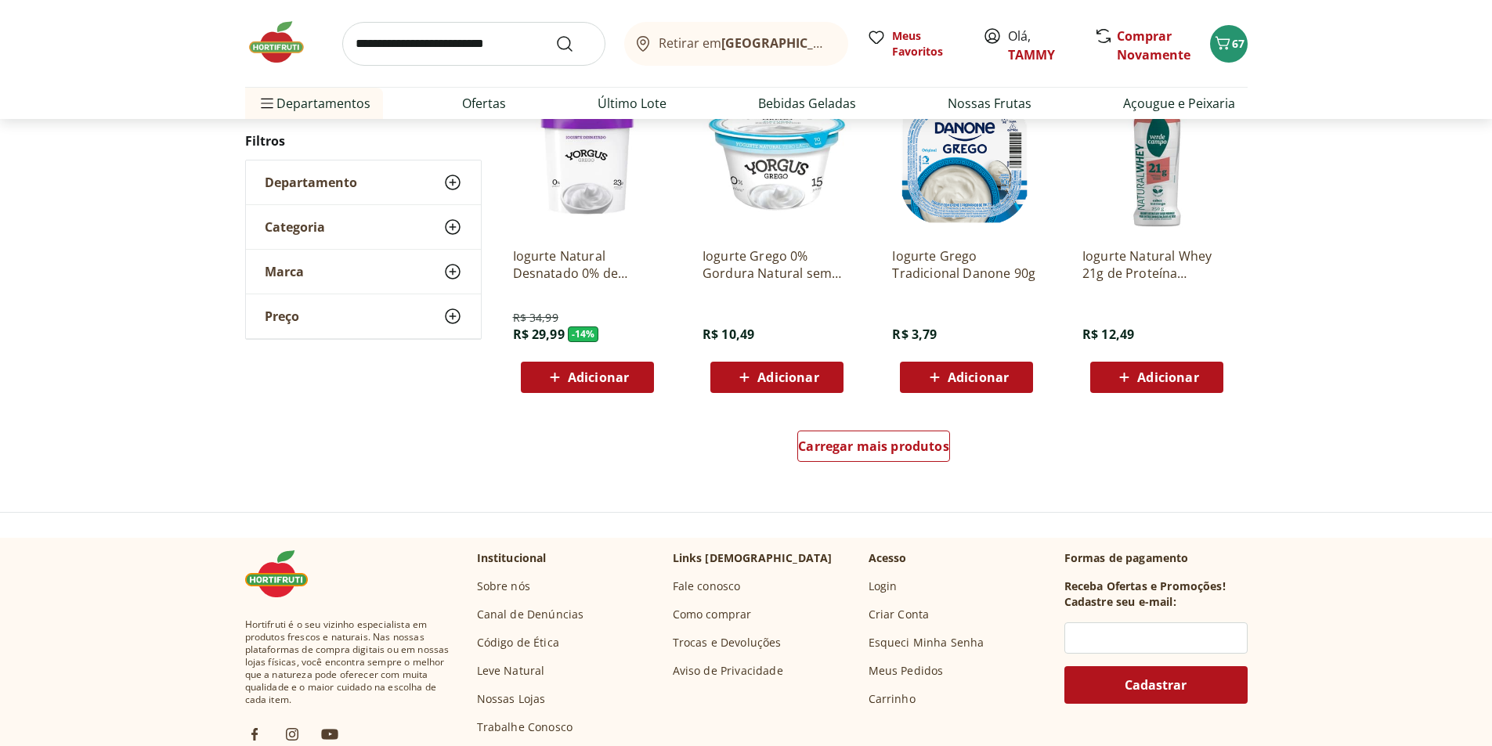
scroll to position [1018, 0]
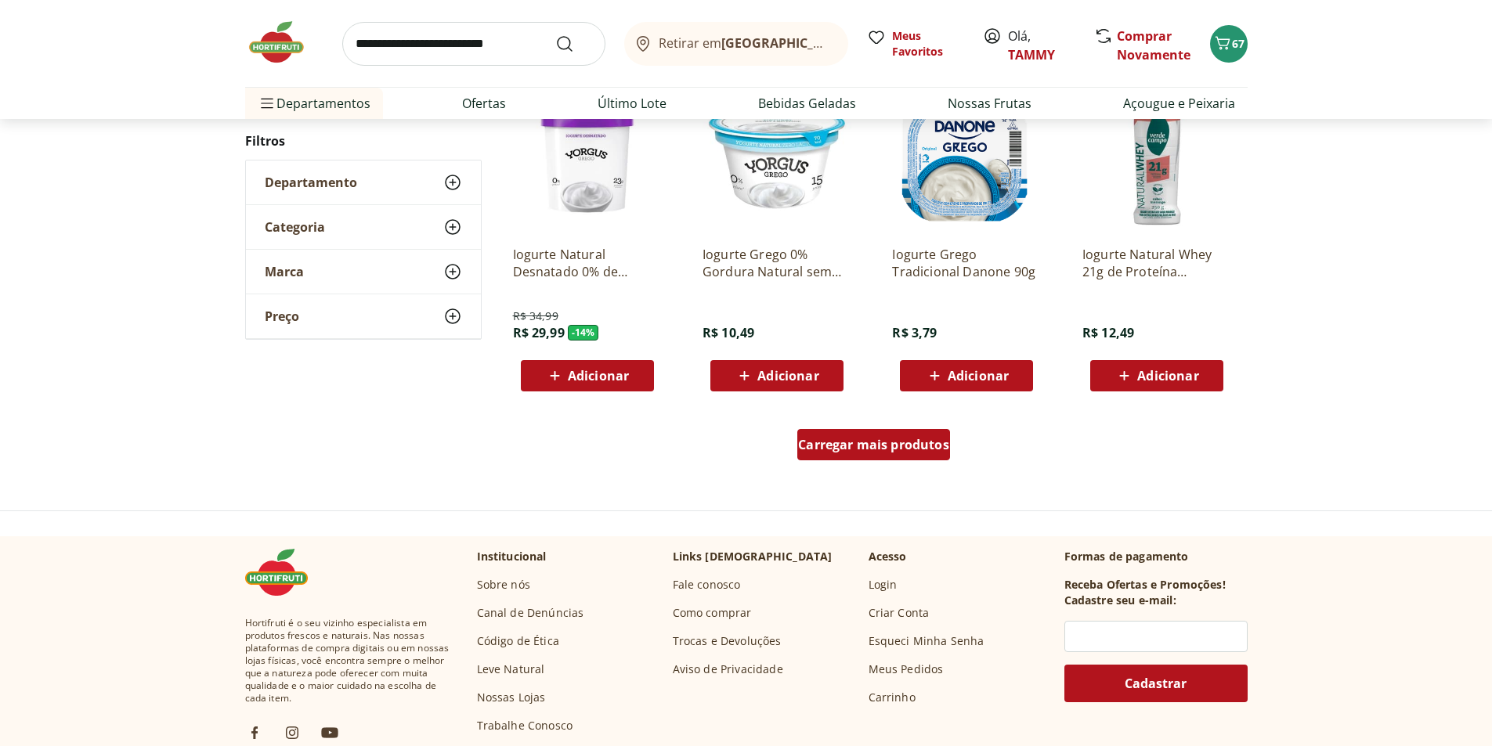
click at [879, 457] on div "Carregar mais produtos" at bounding box center [873, 444] width 153 height 31
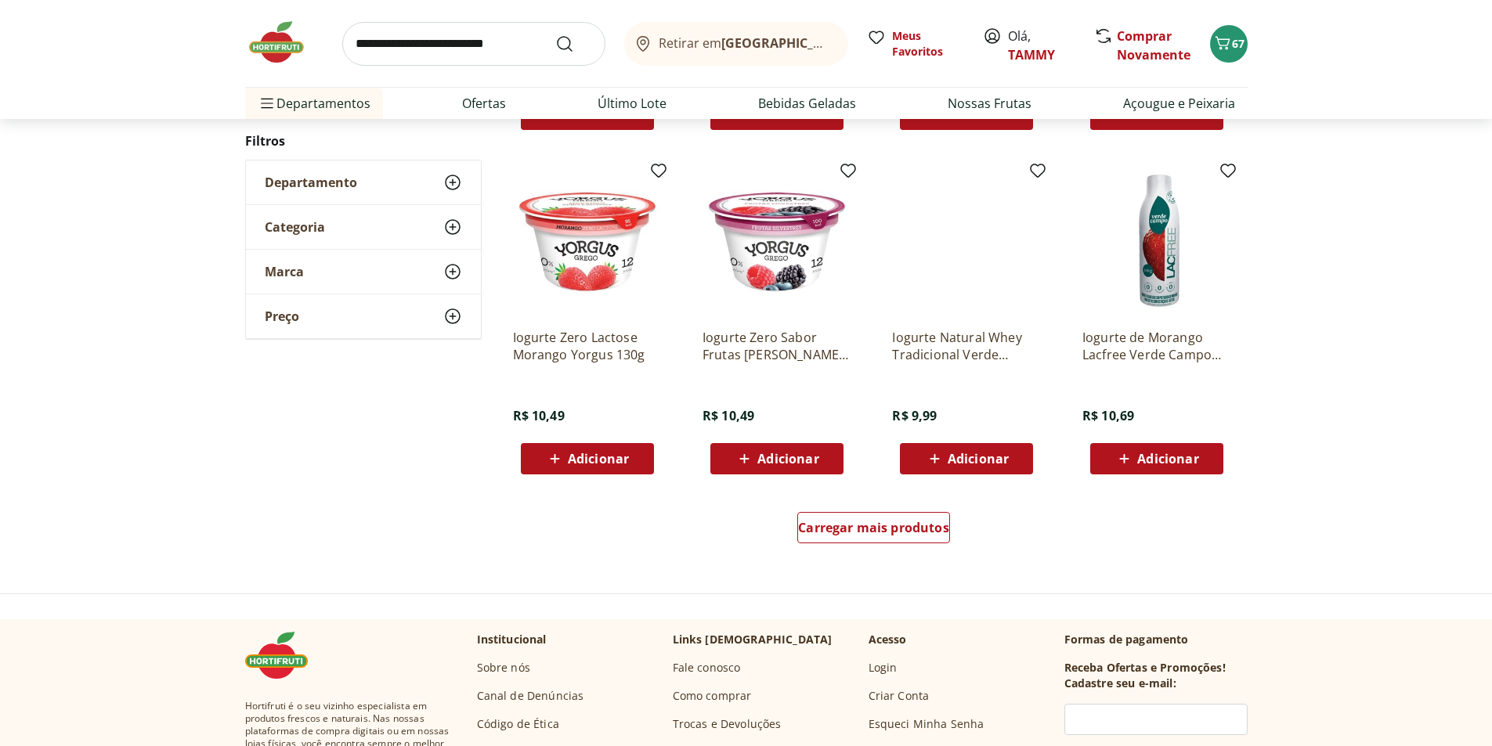
scroll to position [937, 0]
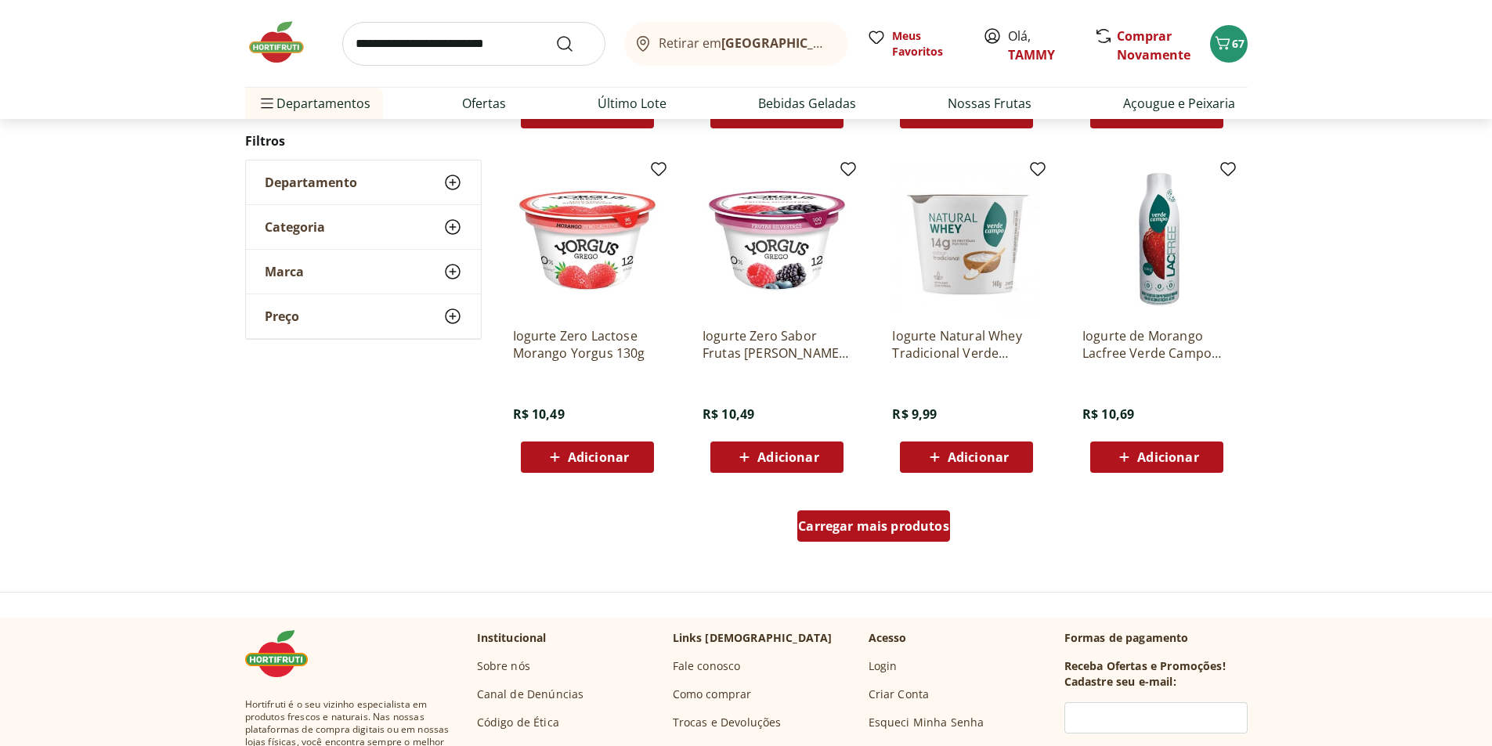
click at [845, 527] on span "Carregar mais produtos" at bounding box center [873, 526] width 151 height 13
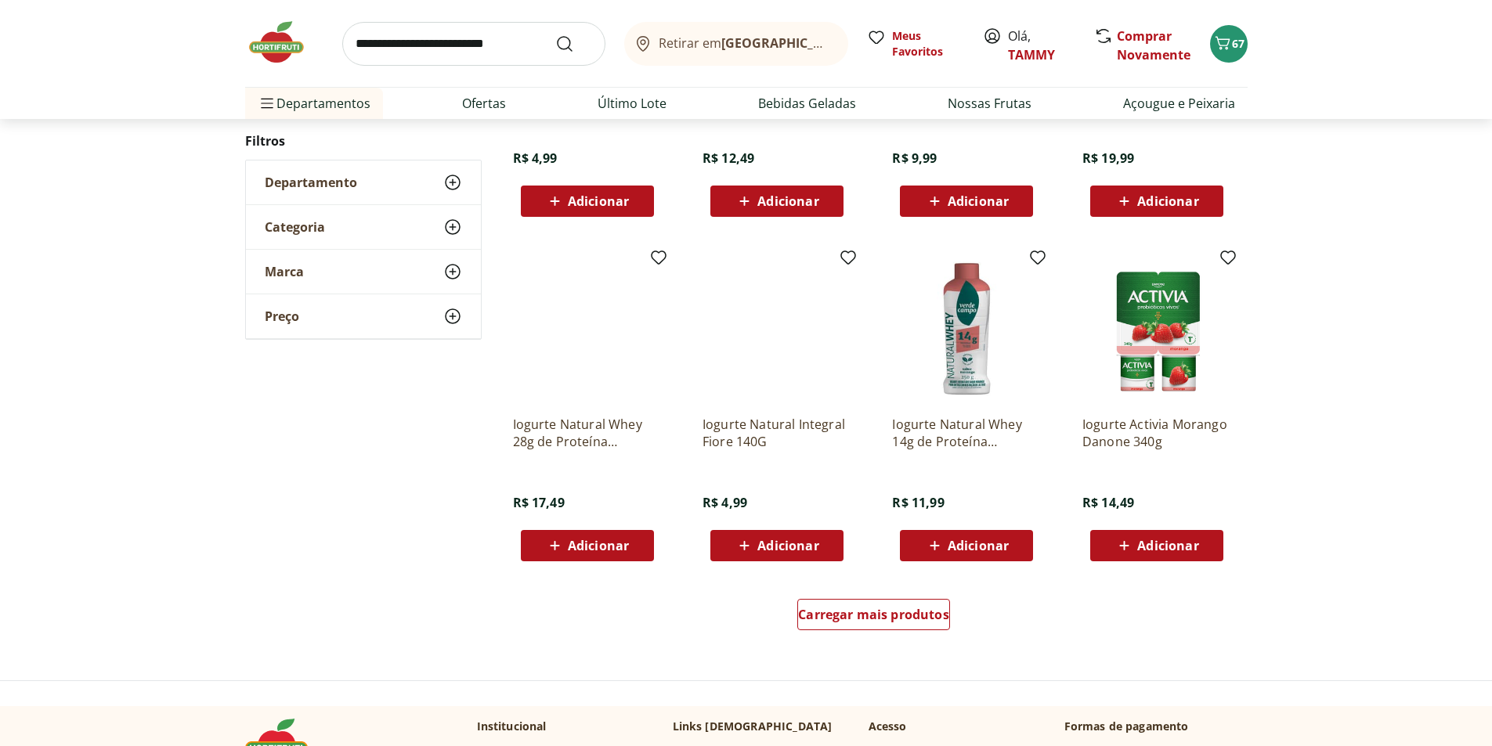
scroll to position [855, 0]
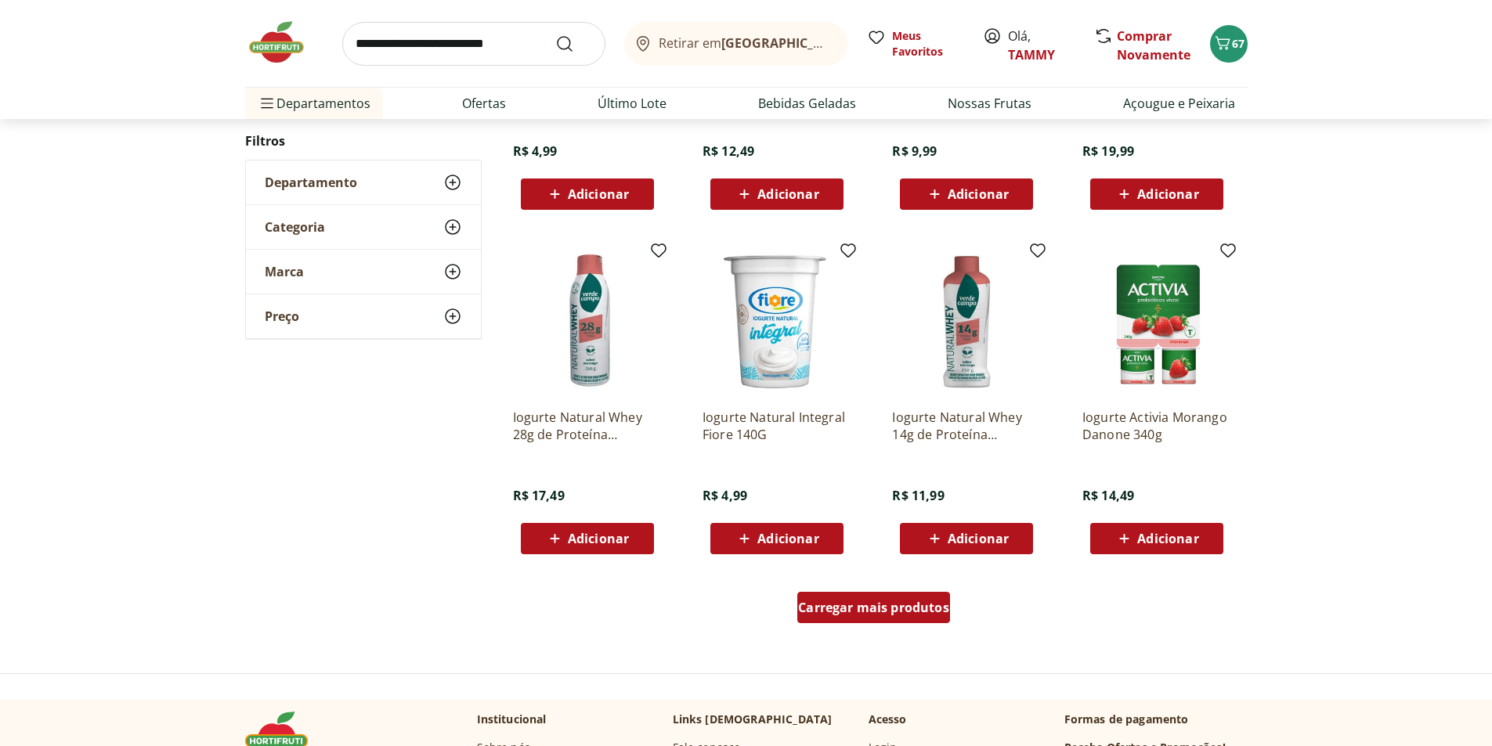
click at [882, 612] on span "Carregar mais produtos" at bounding box center [873, 607] width 151 height 13
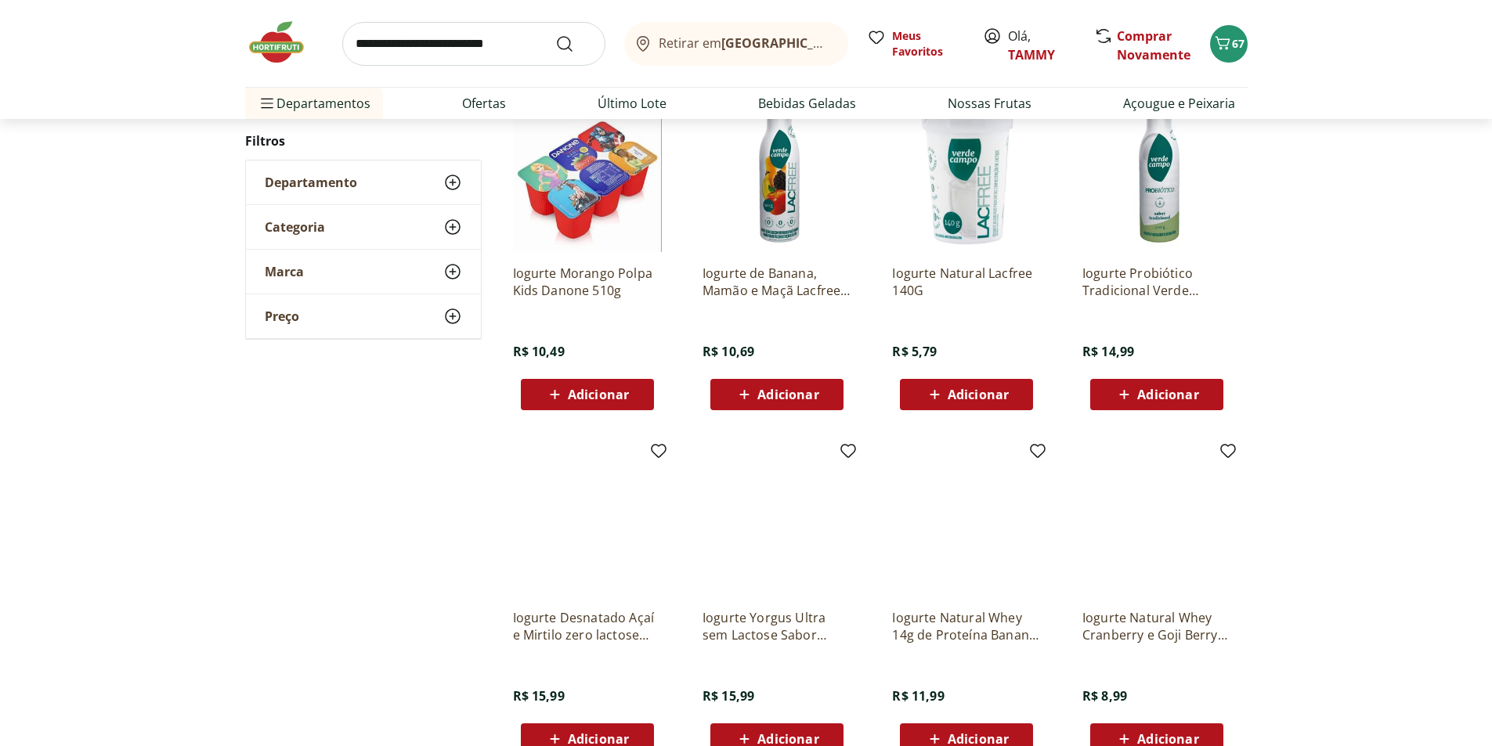
scroll to position [774, 0]
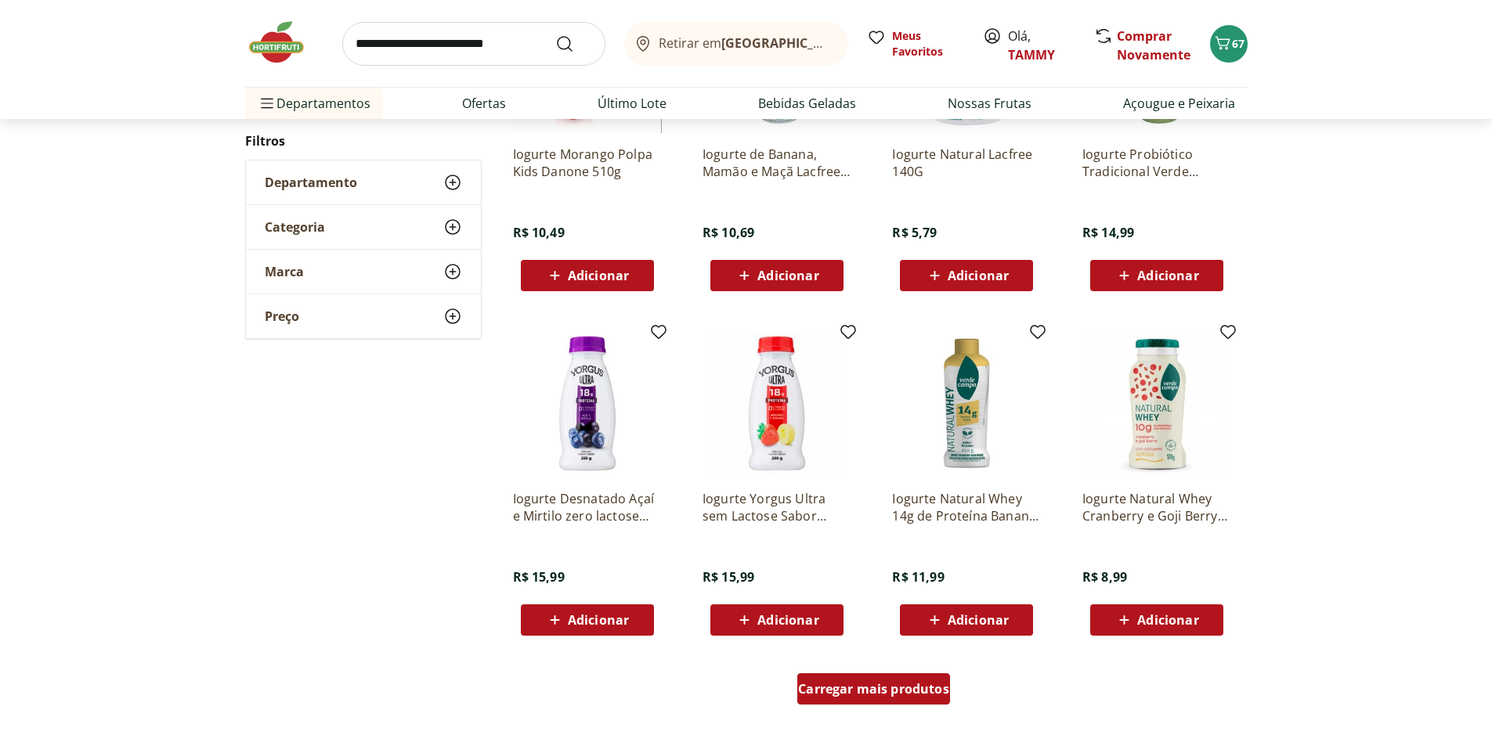
click at [861, 687] on span "Carregar mais produtos" at bounding box center [873, 689] width 151 height 13
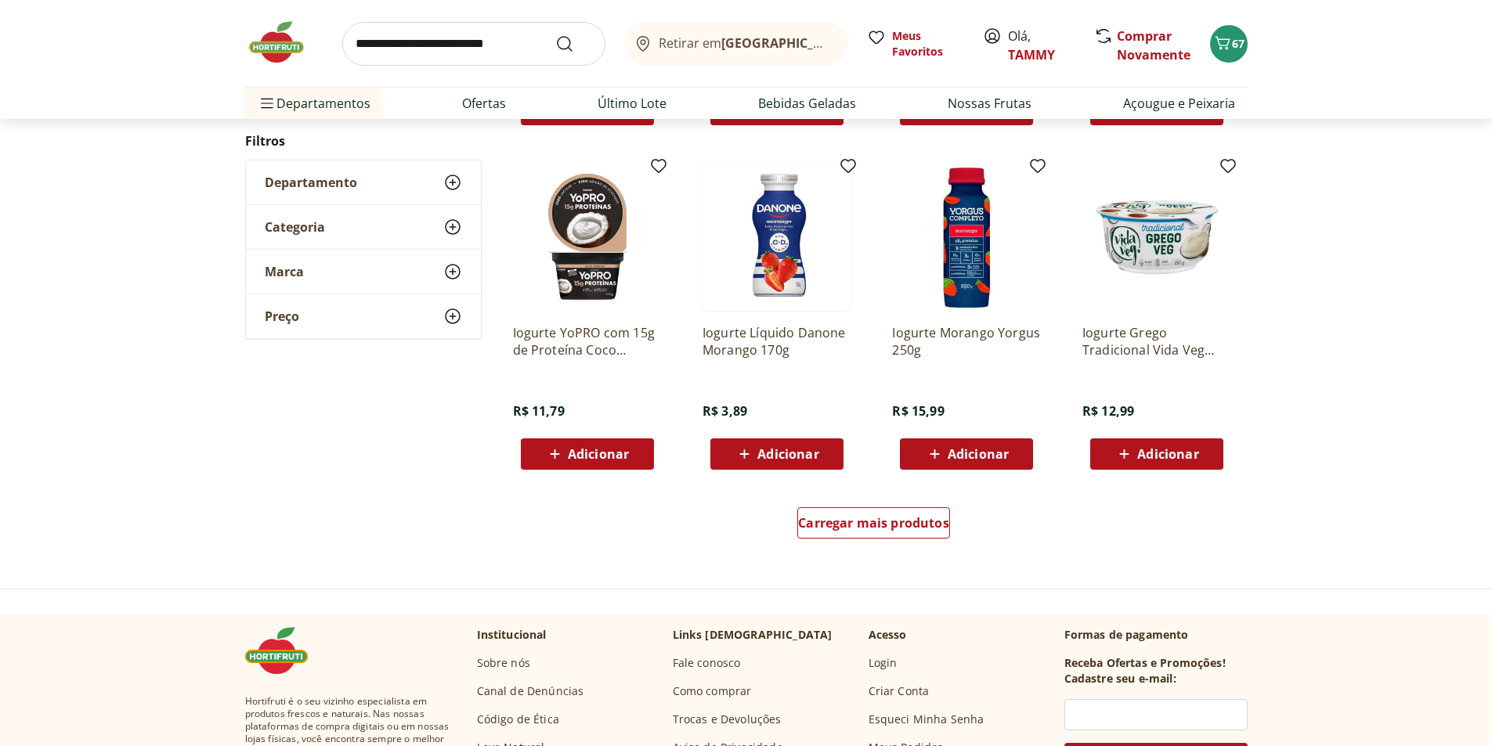
scroll to position [1175, 0]
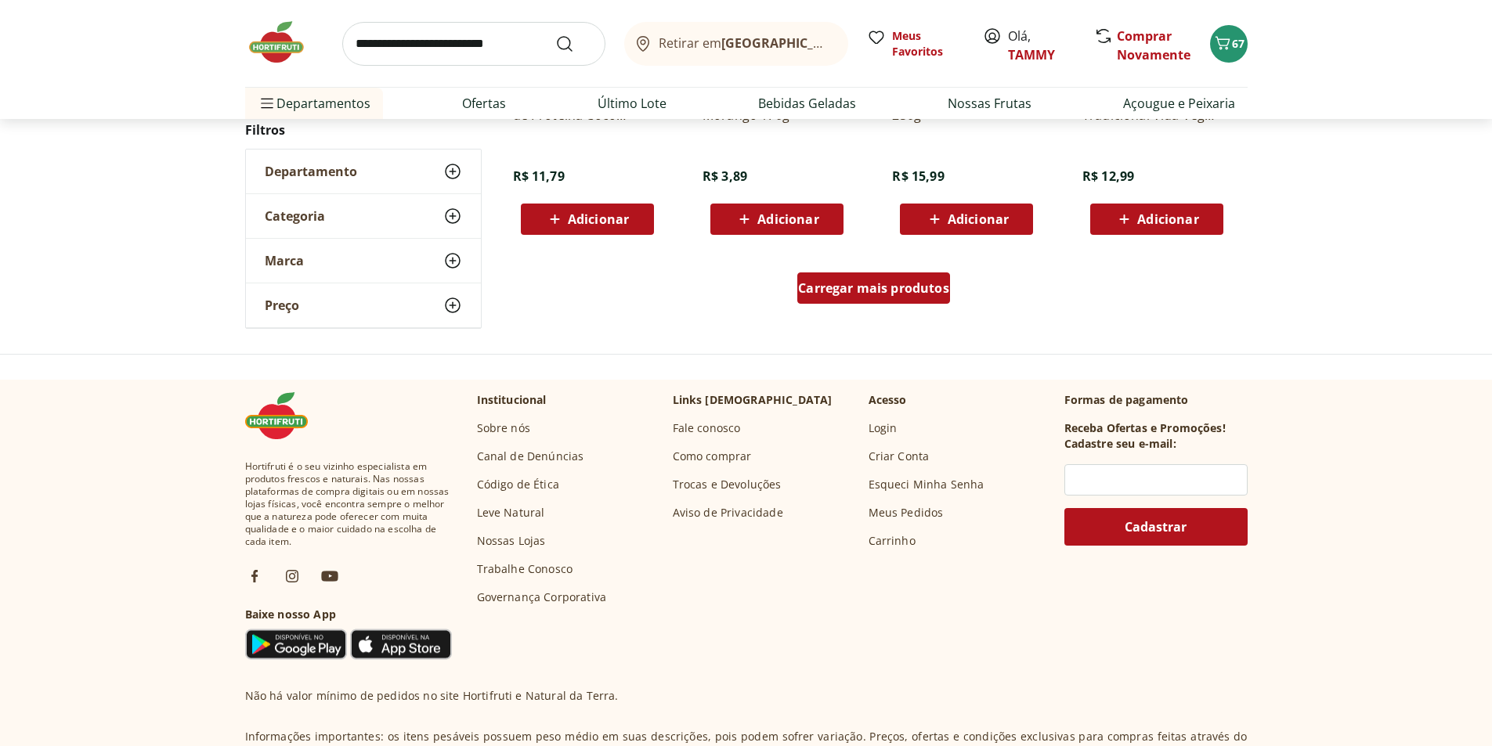
click at [845, 289] on span "Carregar mais produtos" at bounding box center [873, 288] width 151 height 13
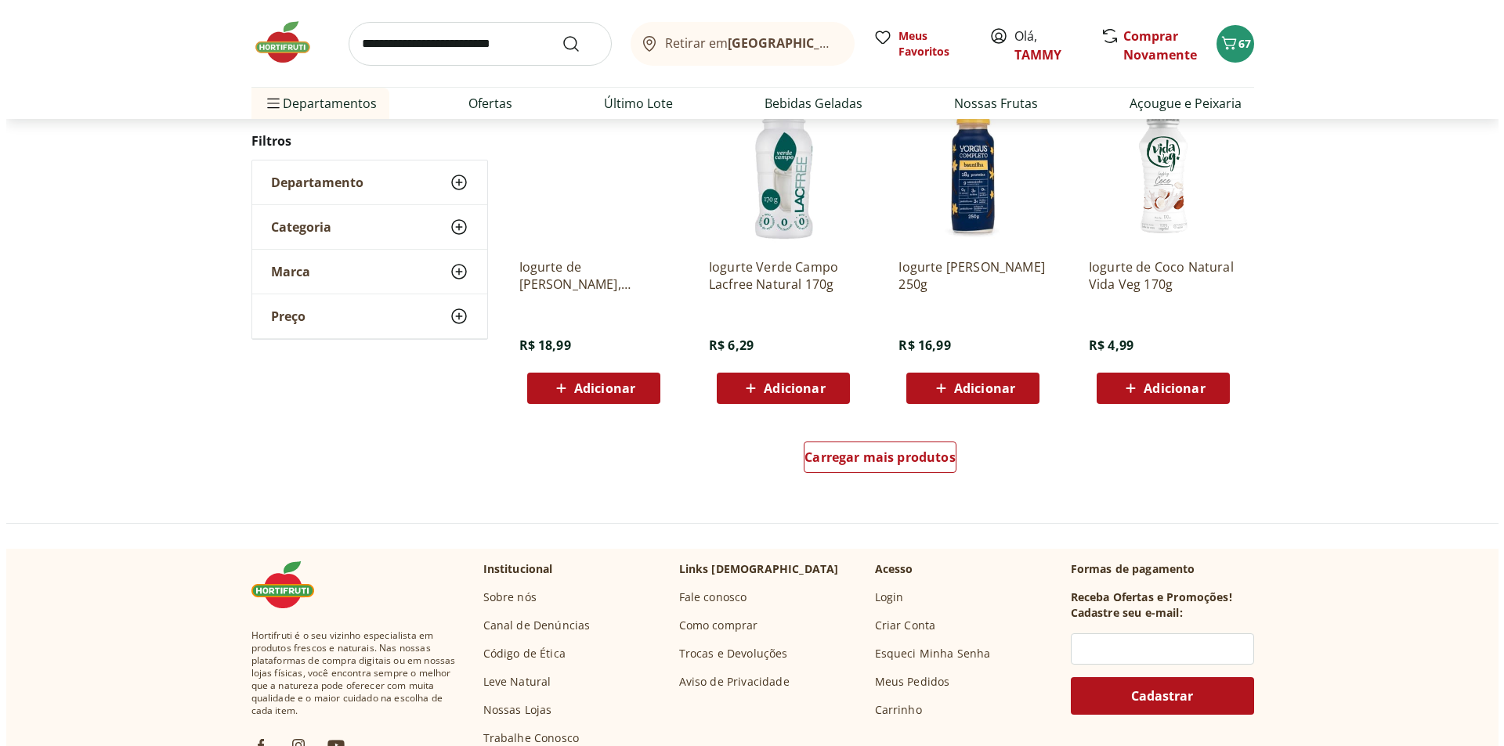
scroll to position [1015, 0]
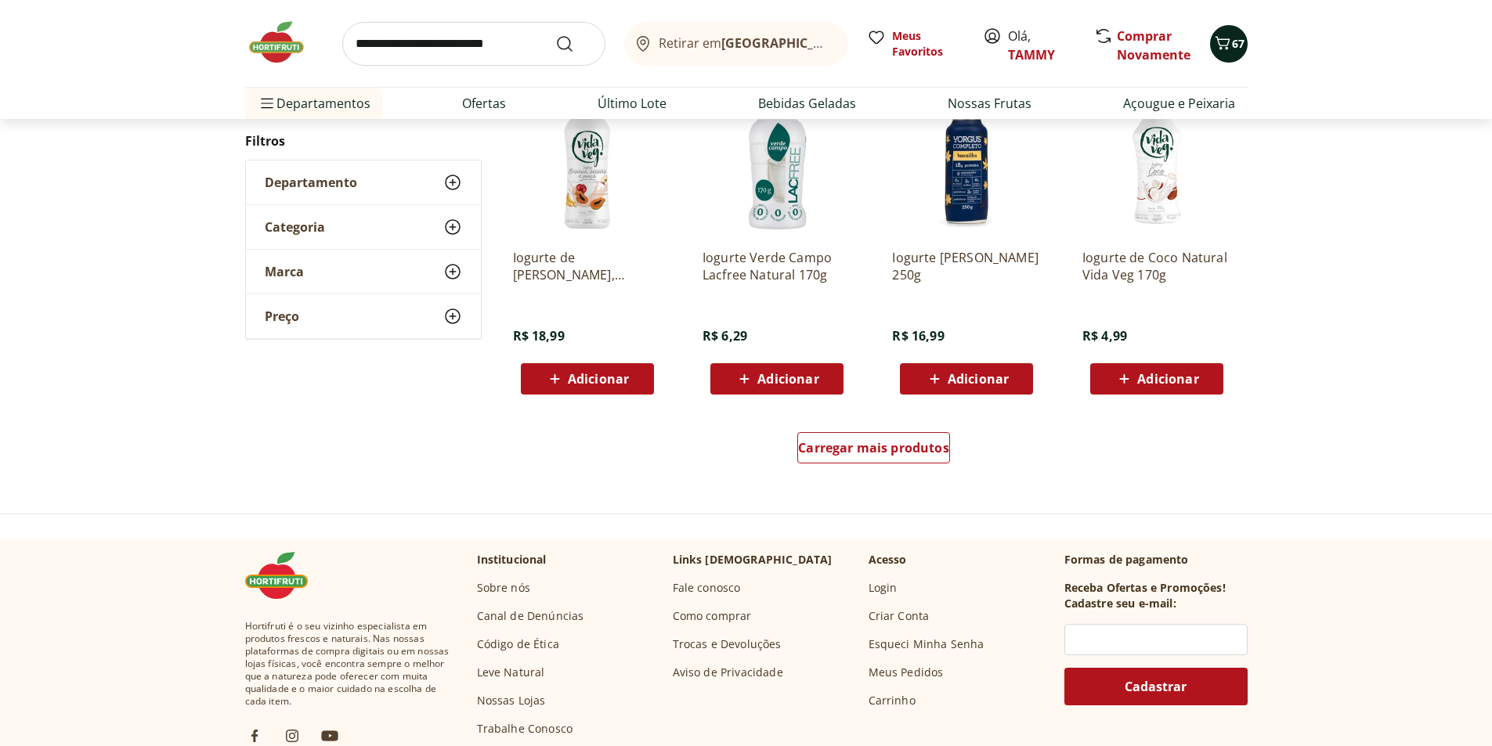
click at [1224, 43] on icon "Carrinho" at bounding box center [1222, 43] width 19 height 19
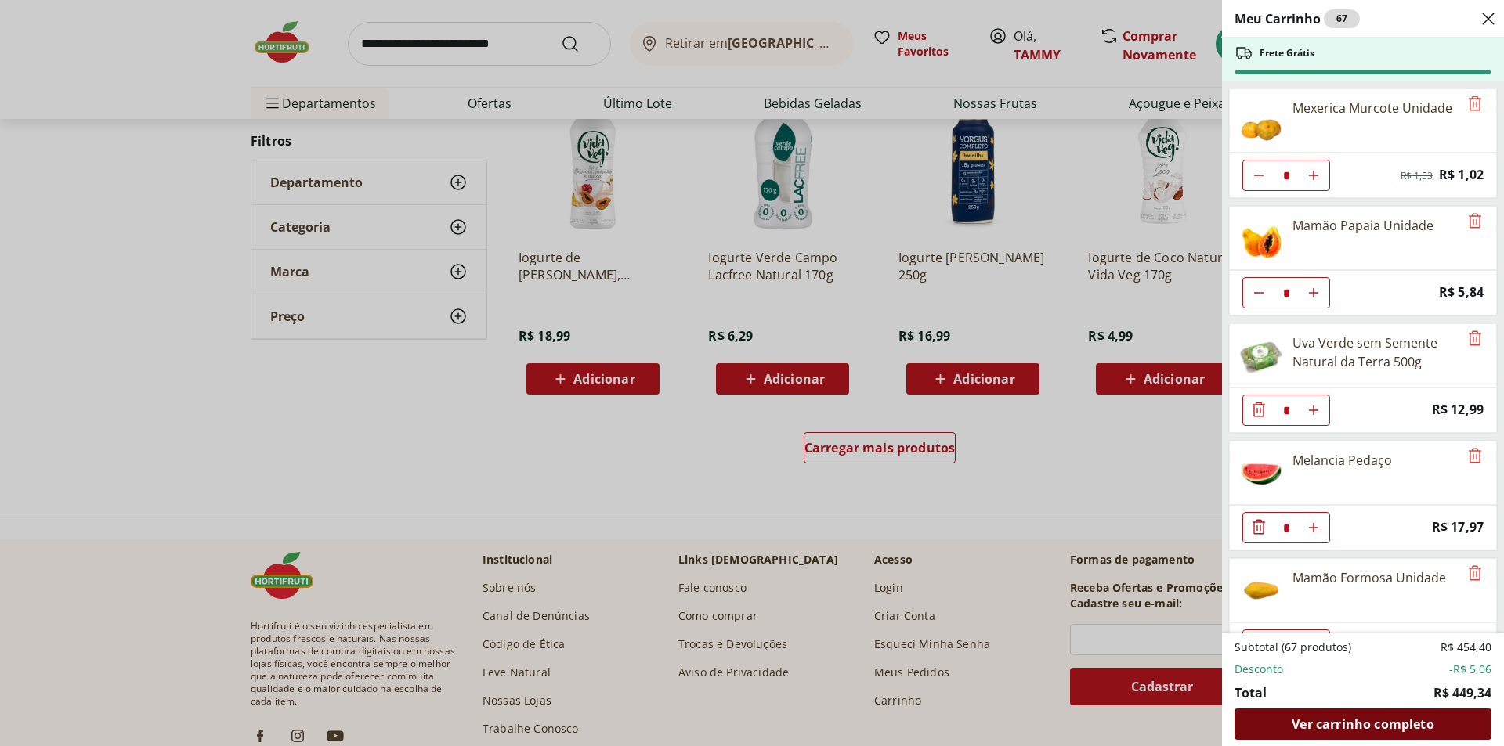
click at [1349, 724] on span "Ver carrinho completo" at bounding box center [1362, 724] width 142 height 13
